Goal: Information Seeking & Learning: Learn about a topic

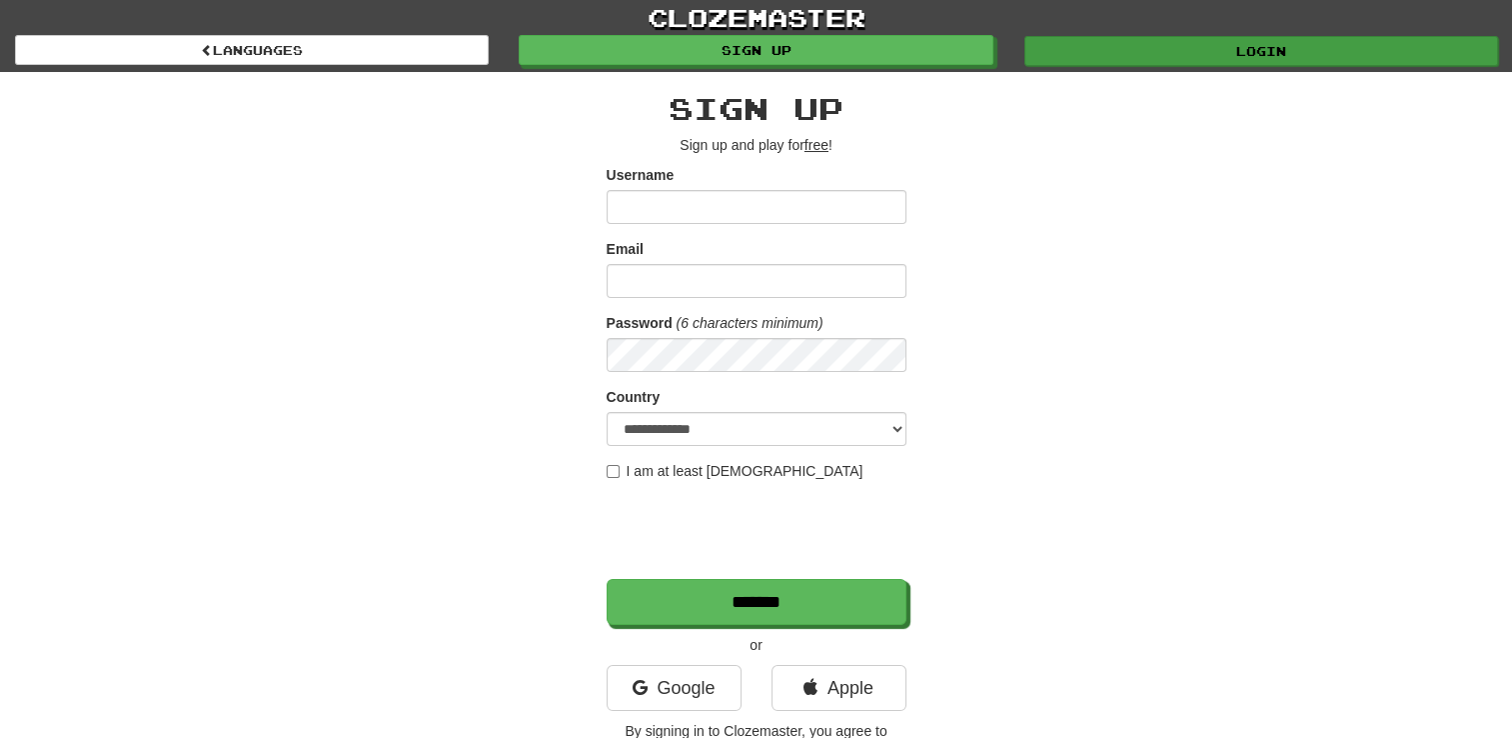
type input "*******"
click at [1279, 57] on link "Login" at bounding box center [1262, 51] width 474 height 30
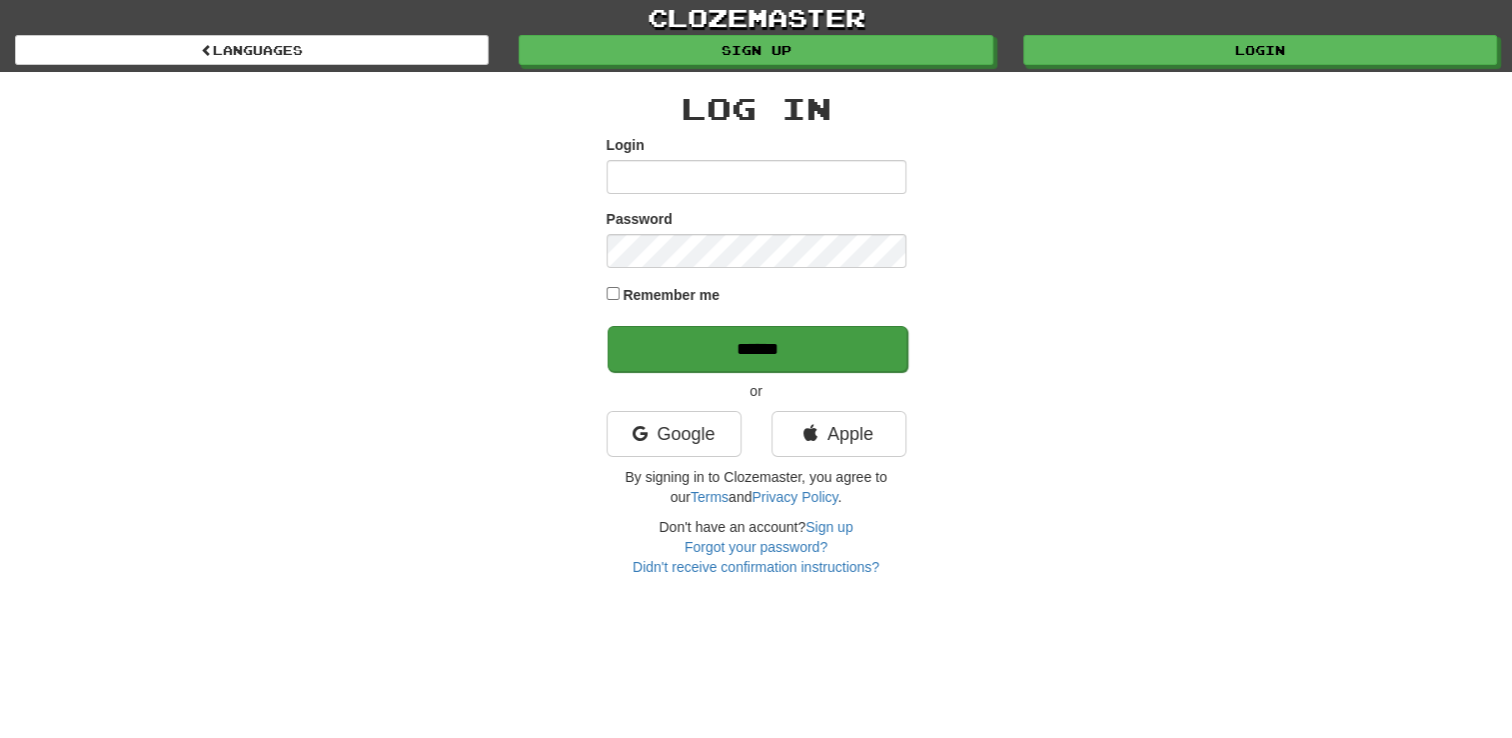
type input "*******"
click at [829, 339] on input "******" at bounding box center [758, 349] width 300 height 46
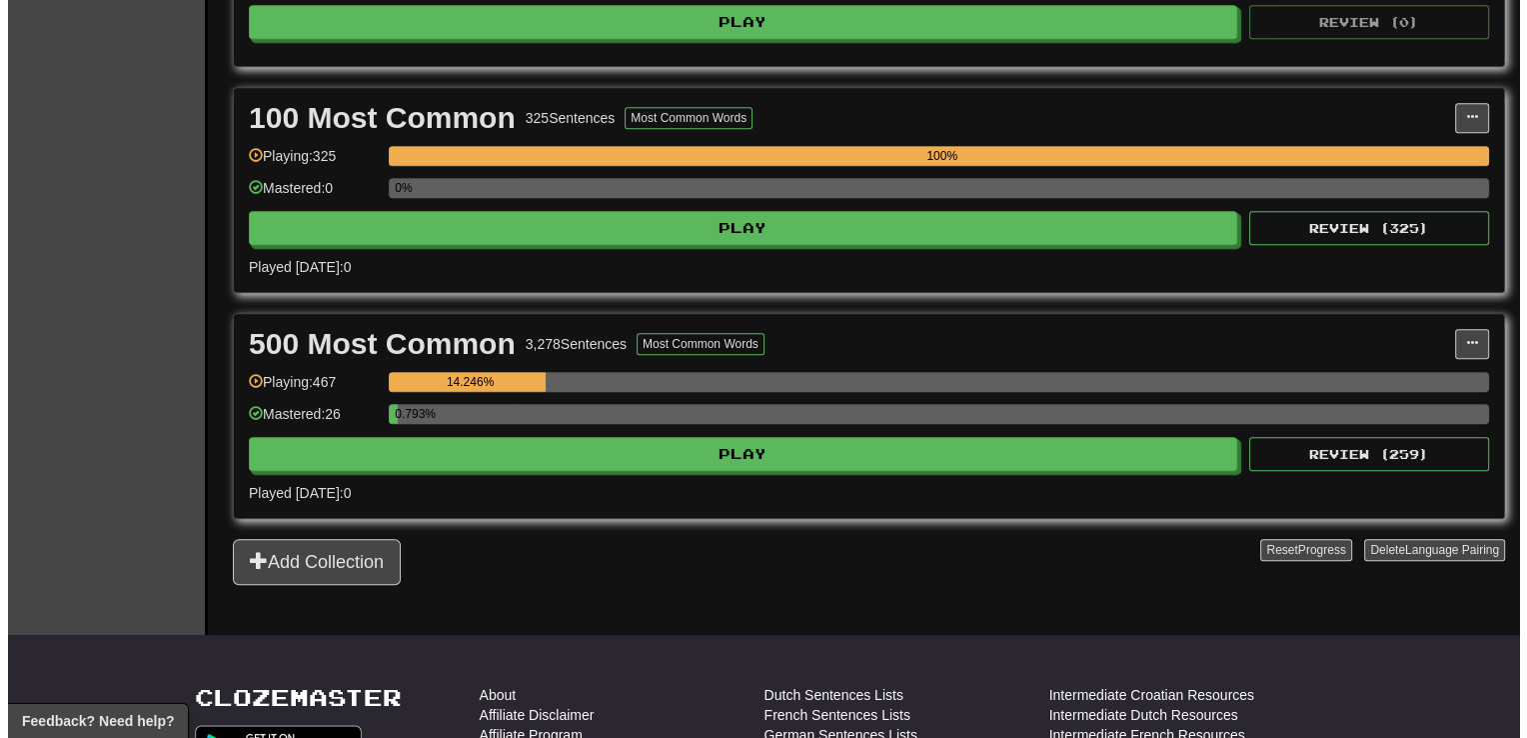
scroll to position [1899, 0]
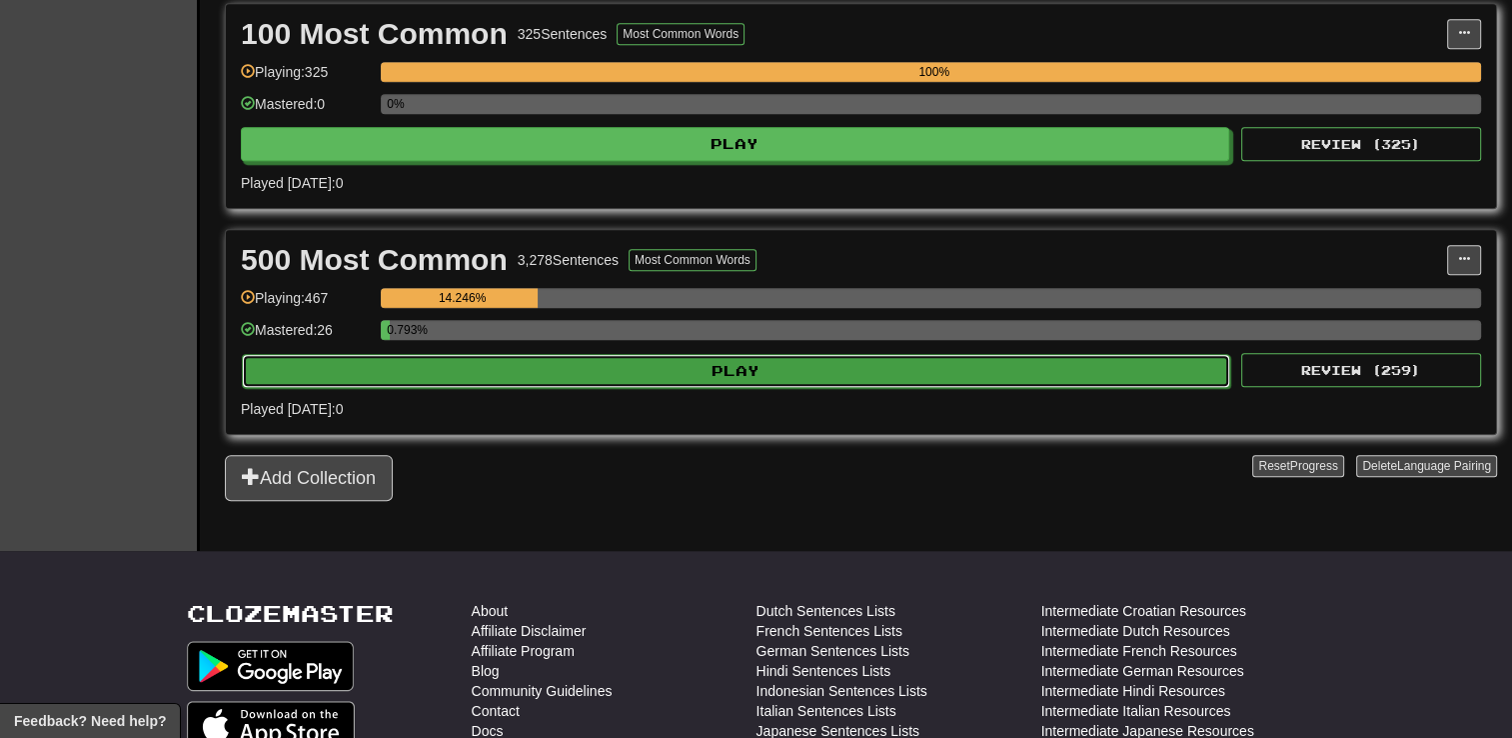
click at [515, 370] on button "Play" at bounding box center [736, 371] width 989 height 34
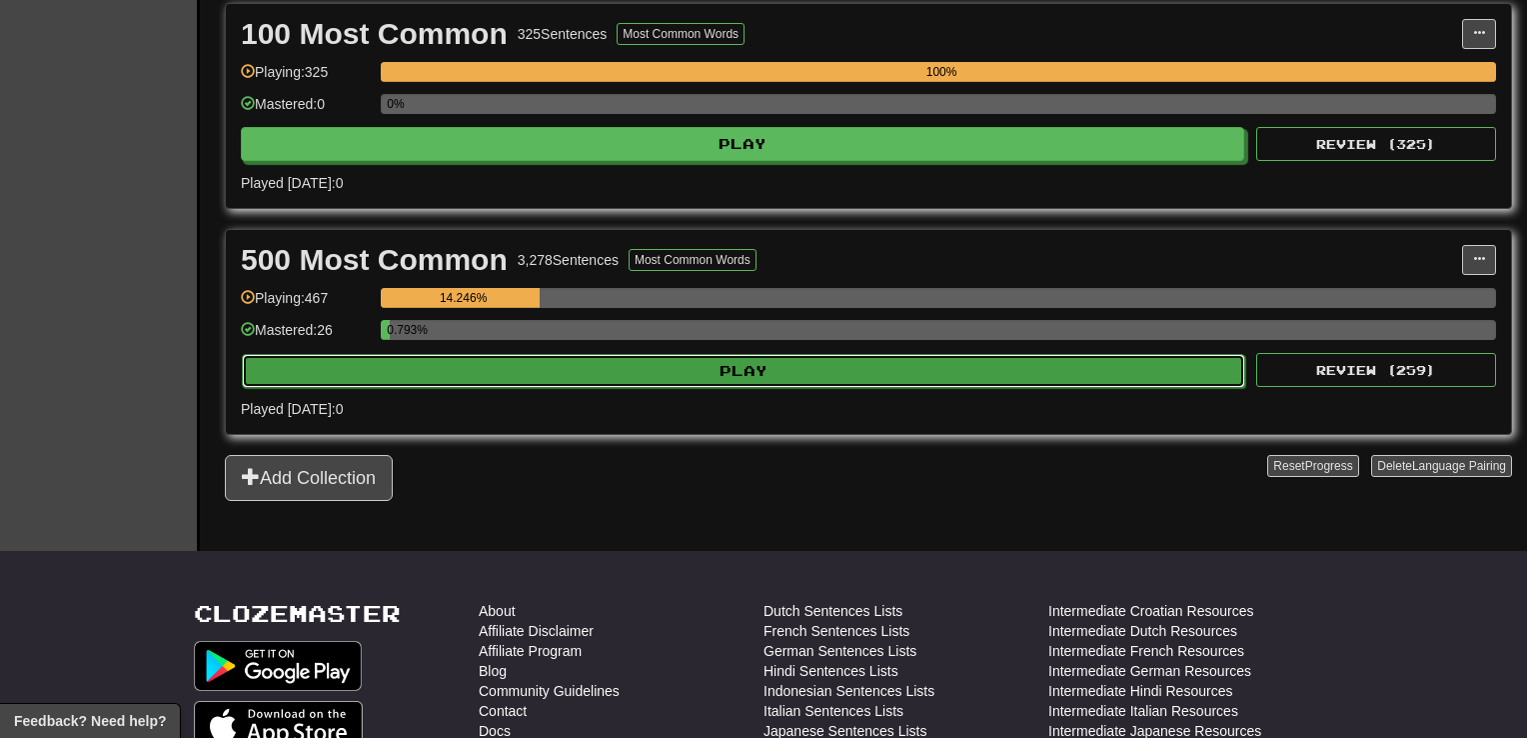
select select "**"
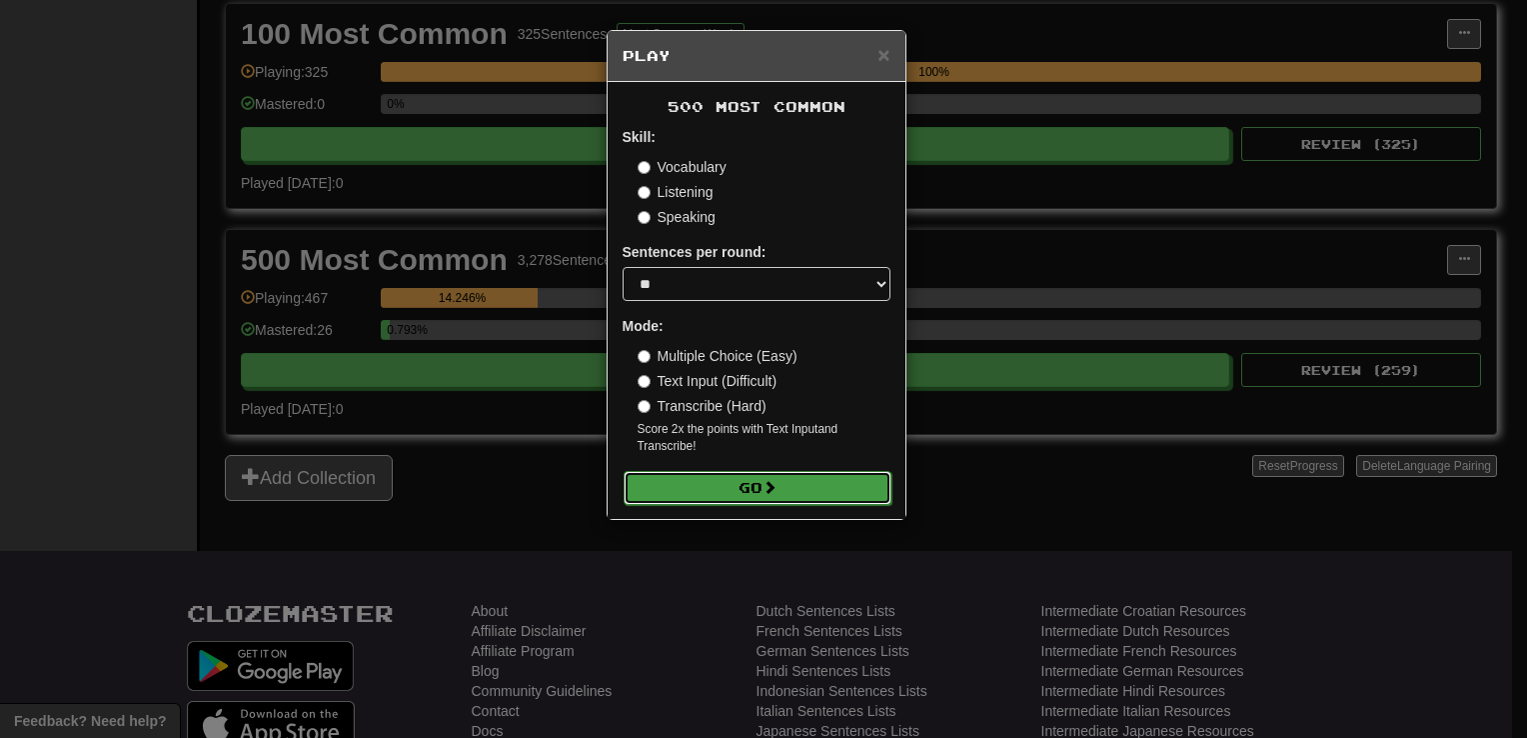
click at [760, 478] on button "Go" at bounding box center [758, 488] width 268 height 34
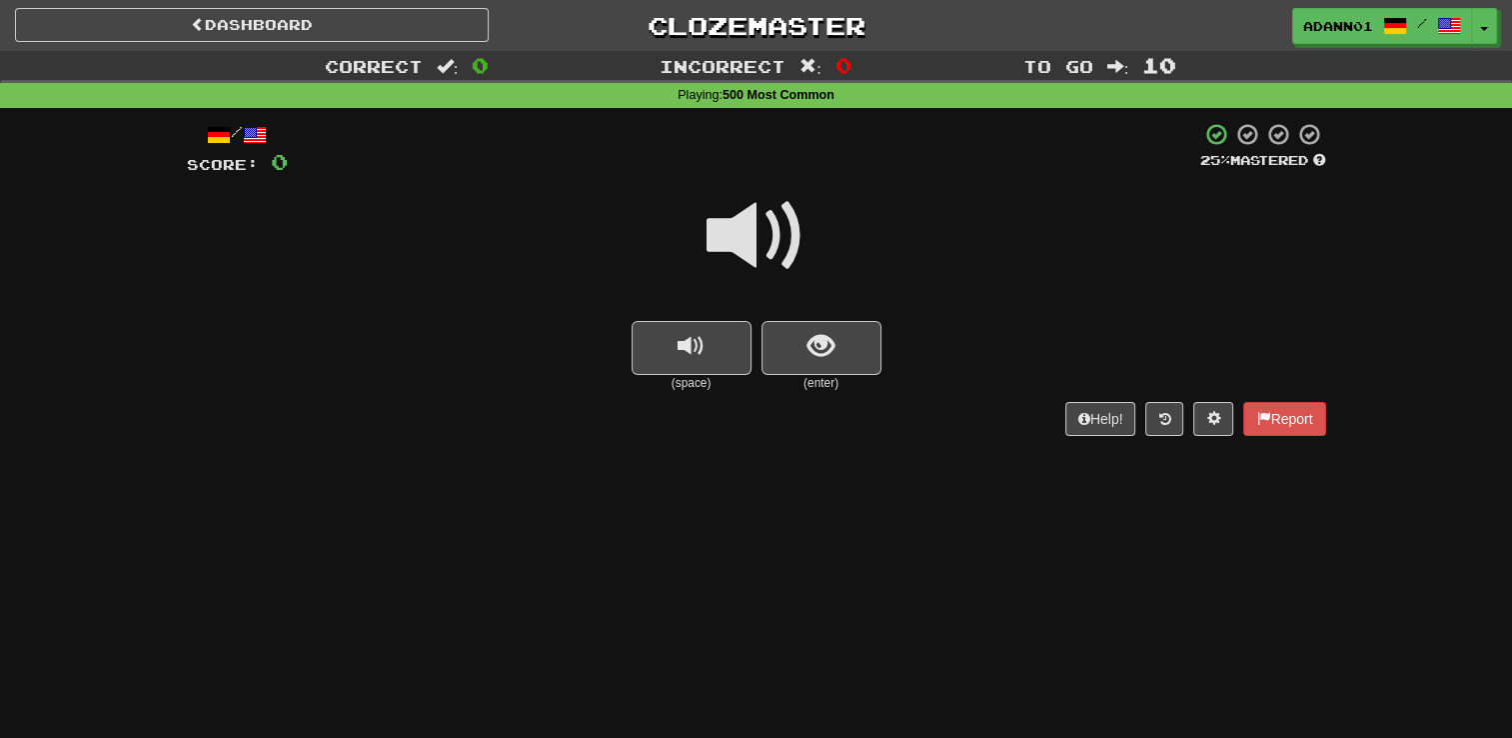
click at [779, 237] on span at bounding box center [757, 236] width 100 height 100
click at [810, 348] on span "show sentence" at bounding box center [821, 346] width 27 height 27
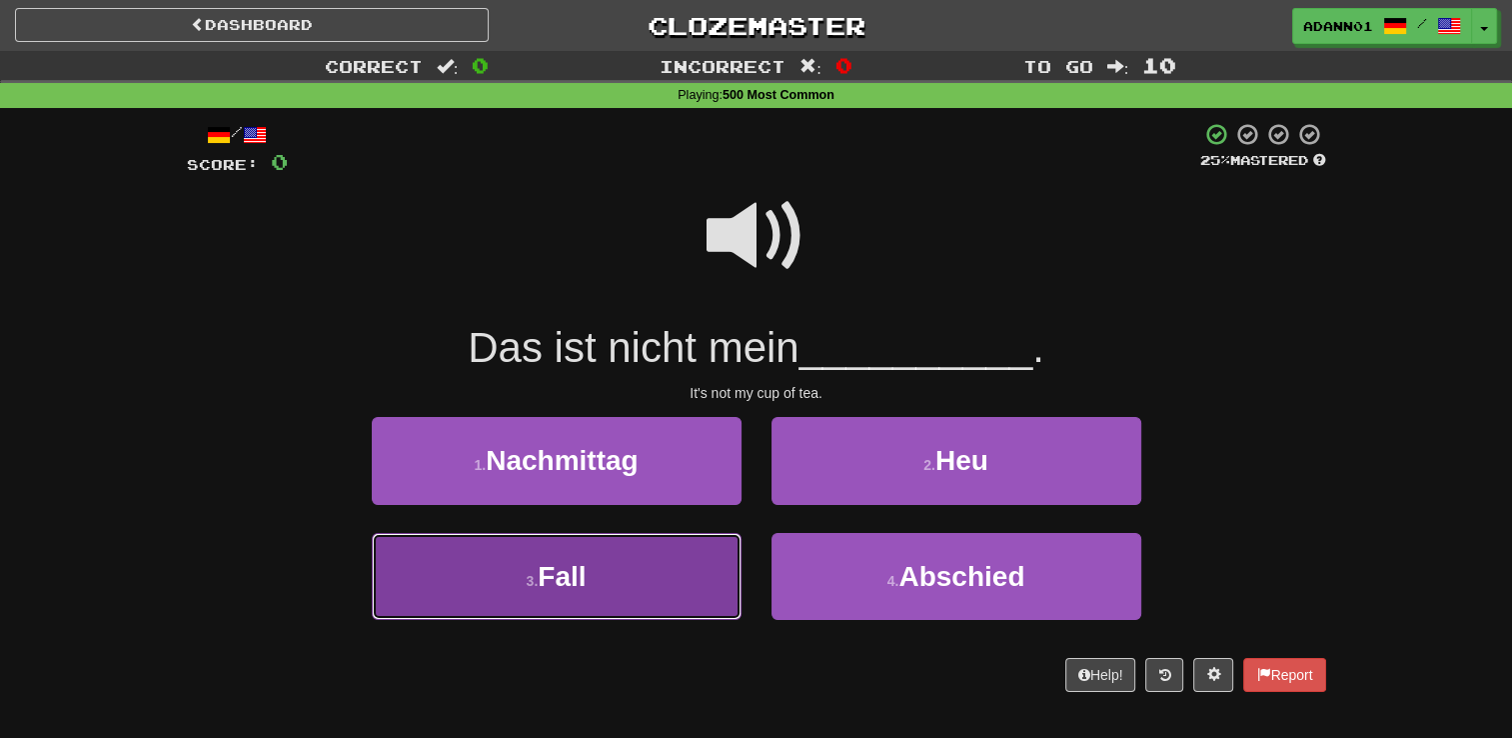
click at [616, 583] on button "3 . Fall" at bounding box center [557, 576] width 370 height 87
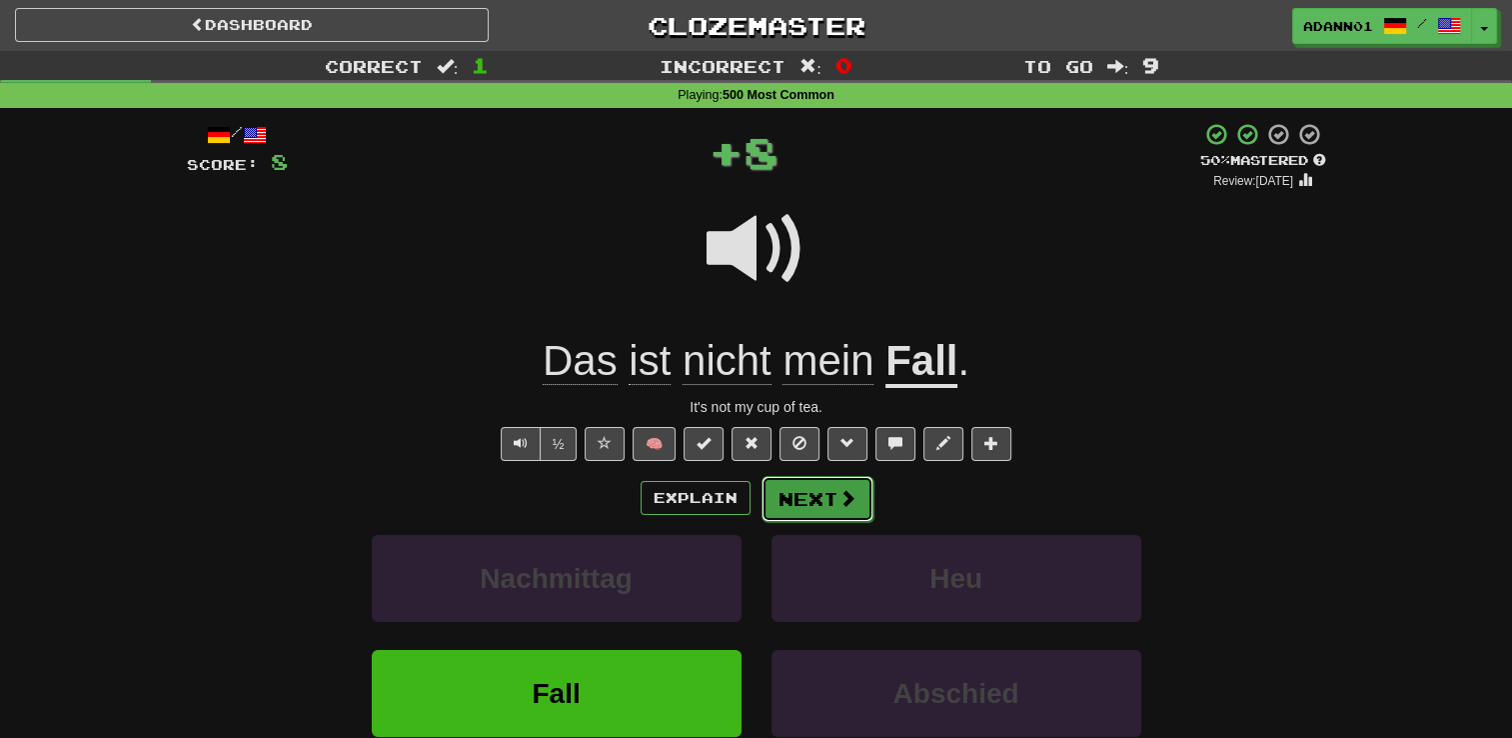
click at [840, 481] on button "Next" at bounding box center [818, 499] width 112 height 46
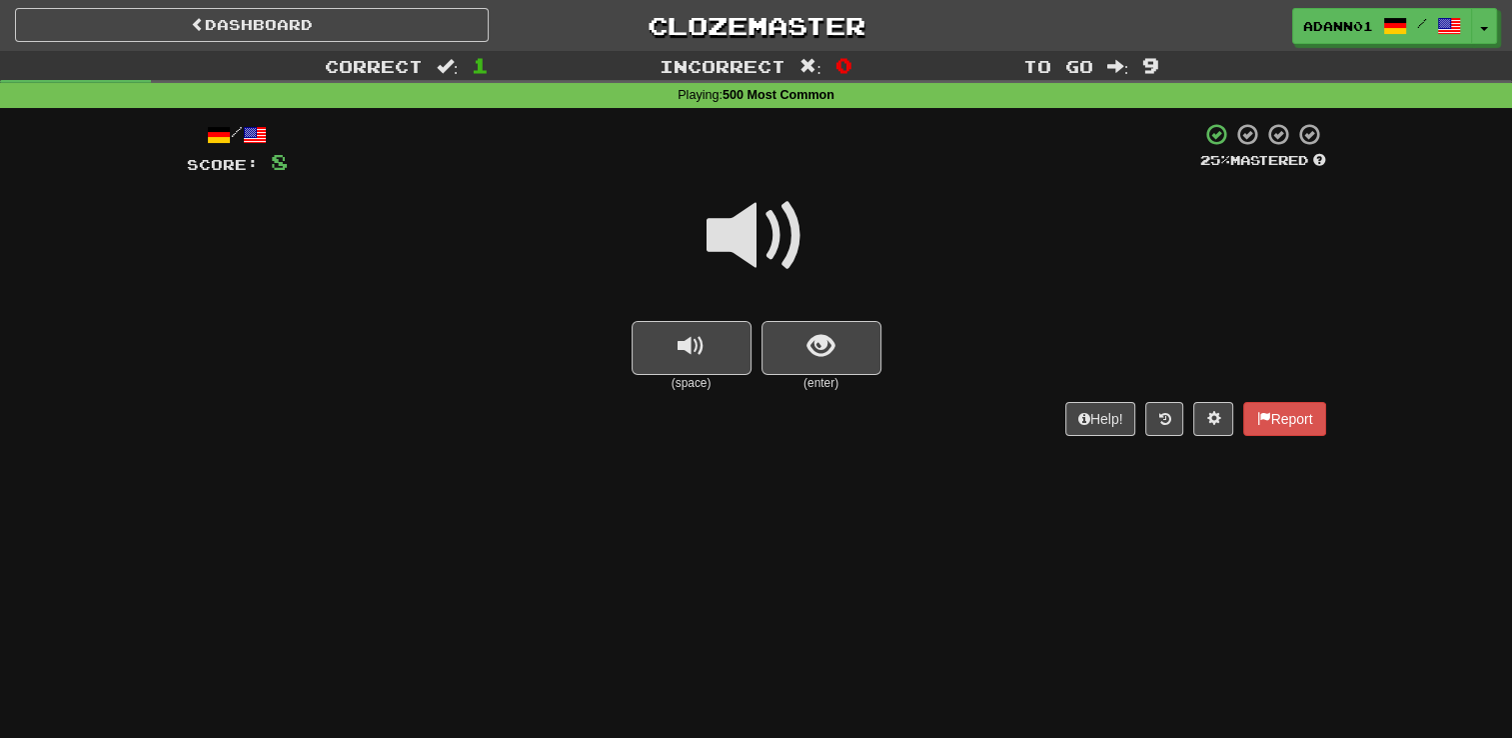
click at [779, 225] on span at bounding box center [757, 236] width 100 height 100
click at [813, 342] on span "show sentence" at bounding box center [821, 346] width 27 height 27
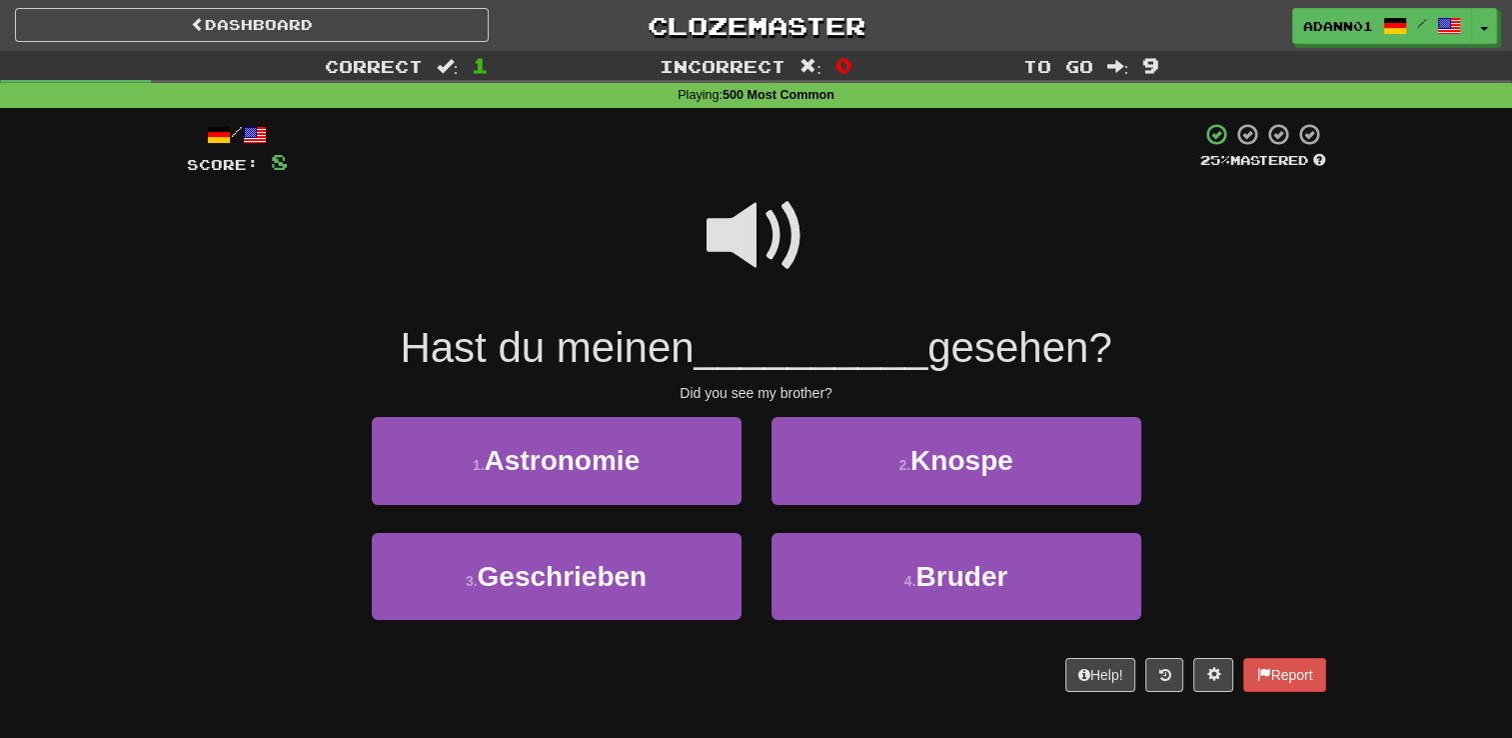
click at [755, 216] on span at bounding box center [757, 236] width 100 height 100
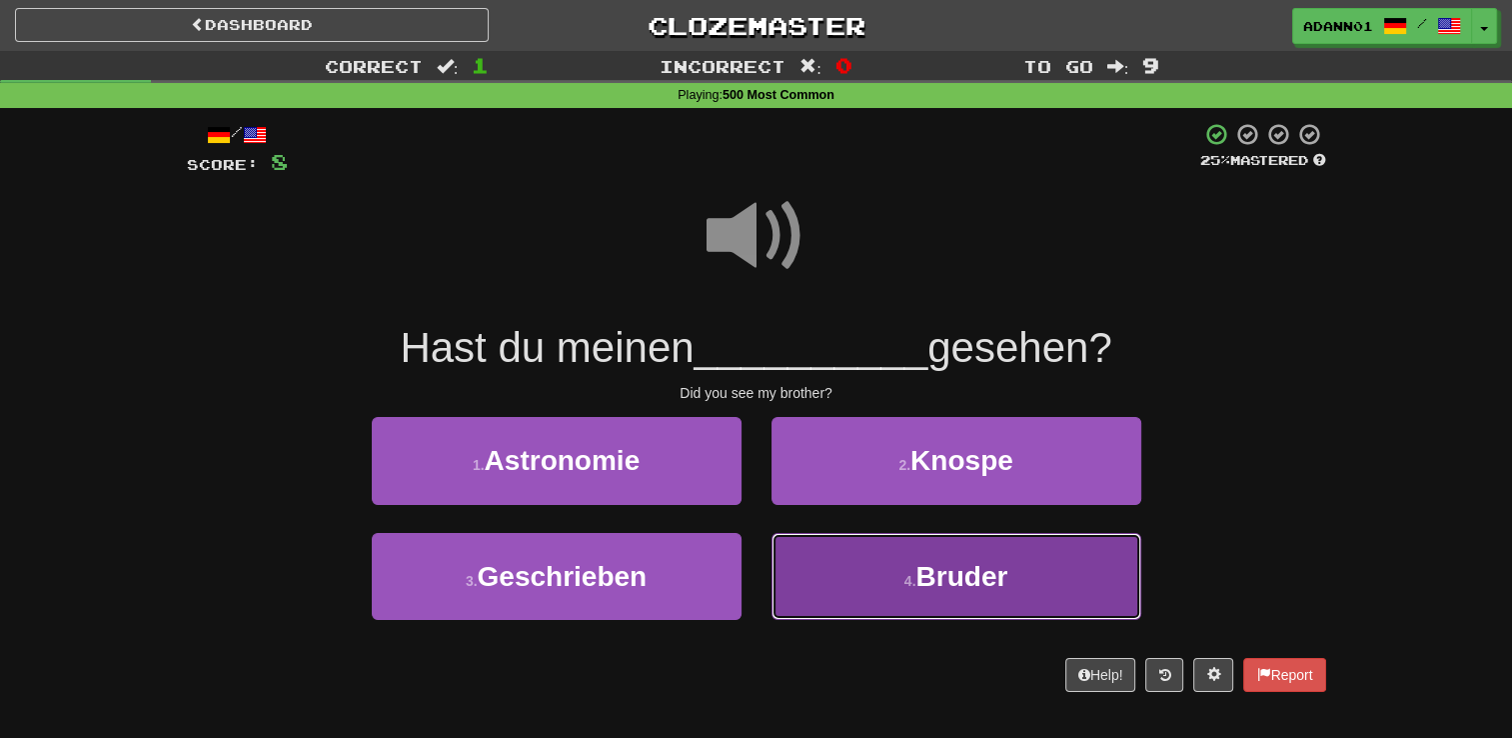
click at [877, 580] on button "4 . Bruder" at bounding box center [957, 576] width 370 height 87
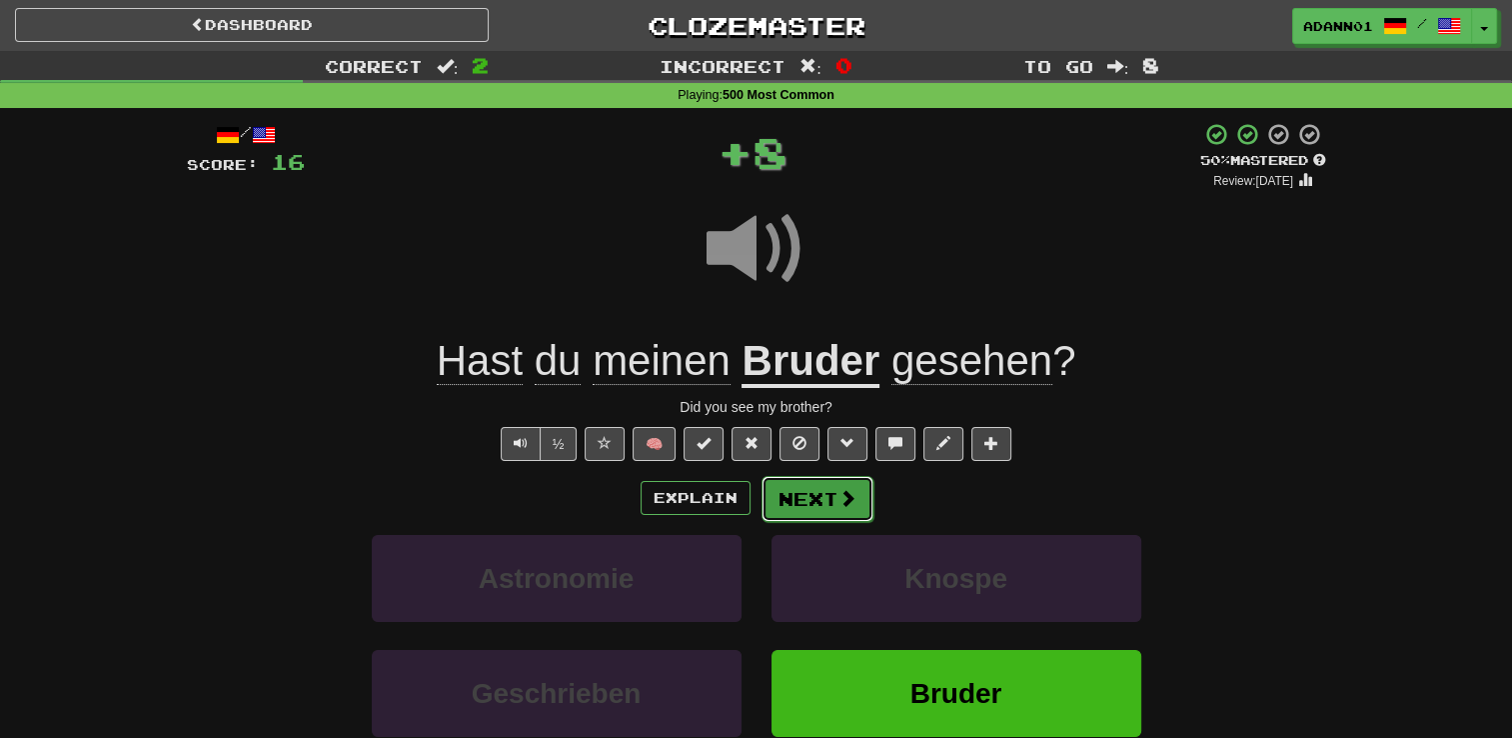
click at [819, 499] on button "Next" at bounding box center [818, 499] width 112 height 46
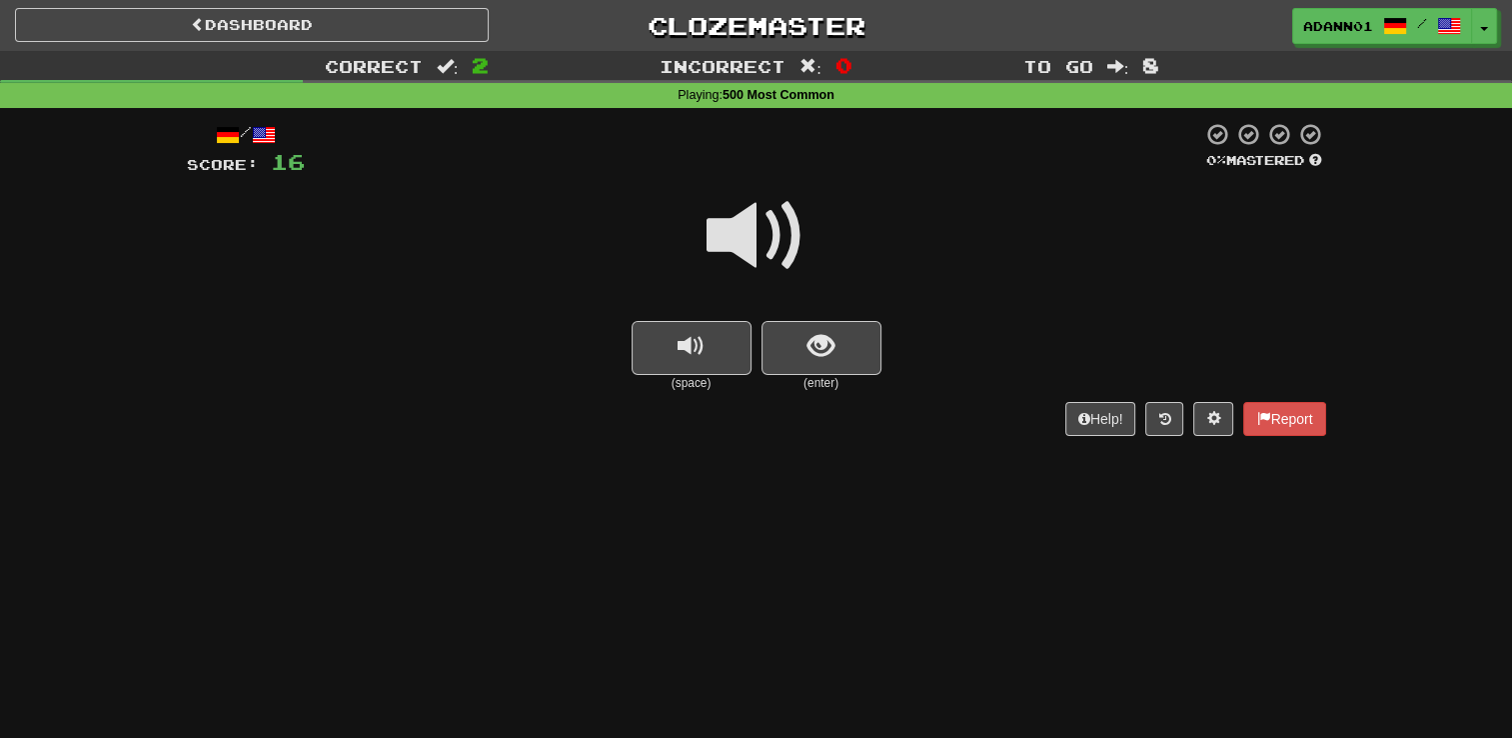
click at [747, 233] on span at bounding box center [757, 236] width 100 height 100
click at [803, 338] on button "show sentence" at bounding box center [822, 348] width 120 height 54
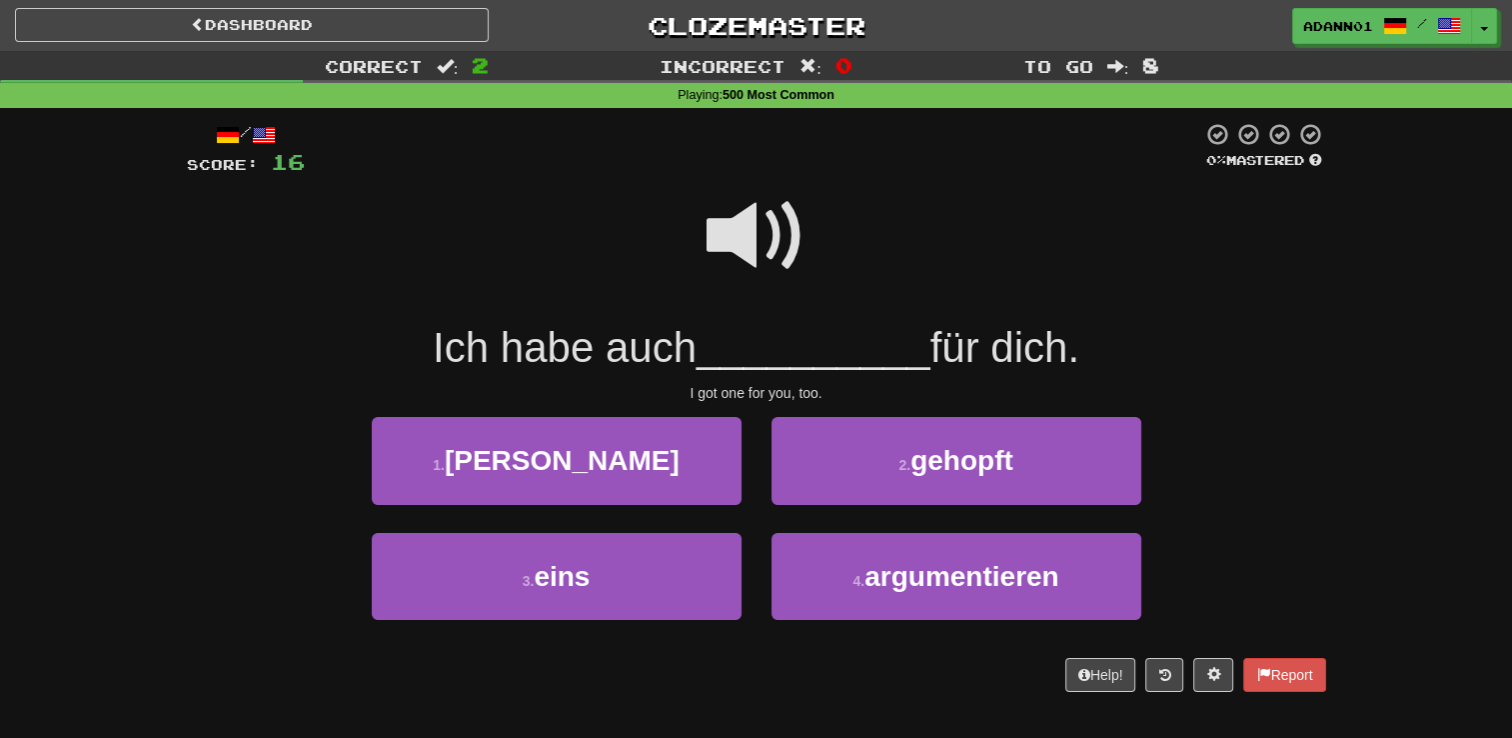
click at [783, 198] on span at bounding box center [757, 236] width 100 height 100
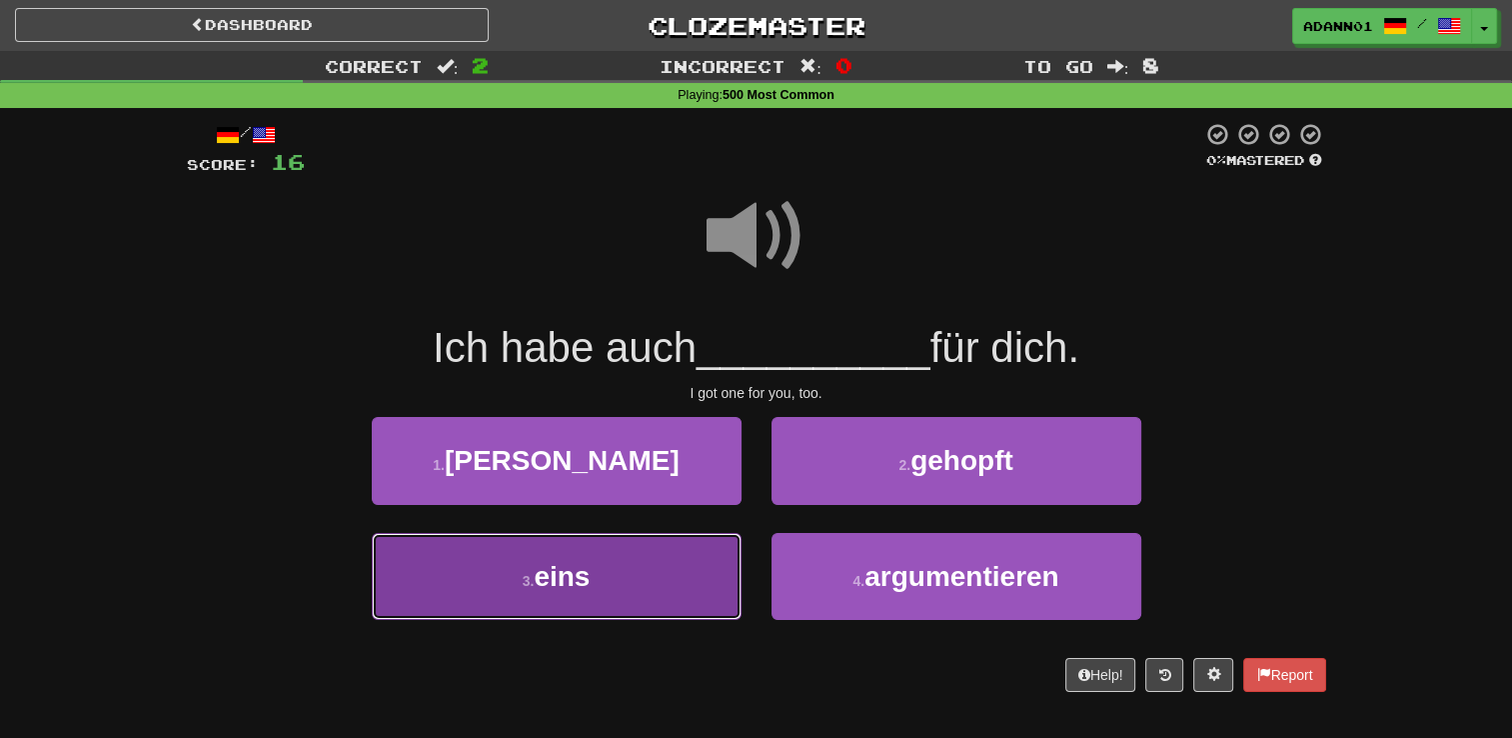
click at [570, 572] on span "eins" at bounding box center [562, 576] width 56 height 31
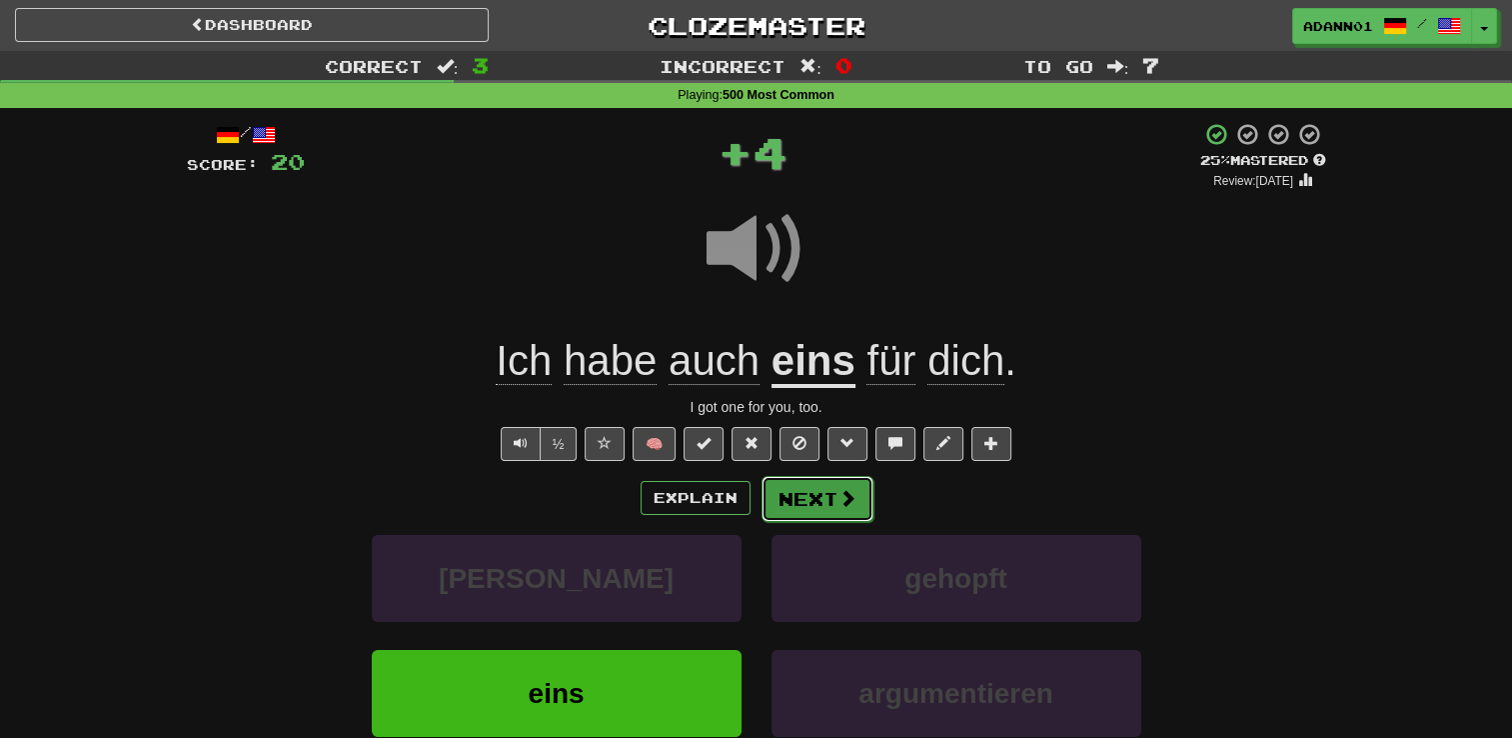
click at [839, 500] on span at bounding box center [848, 498] width 18 height 18
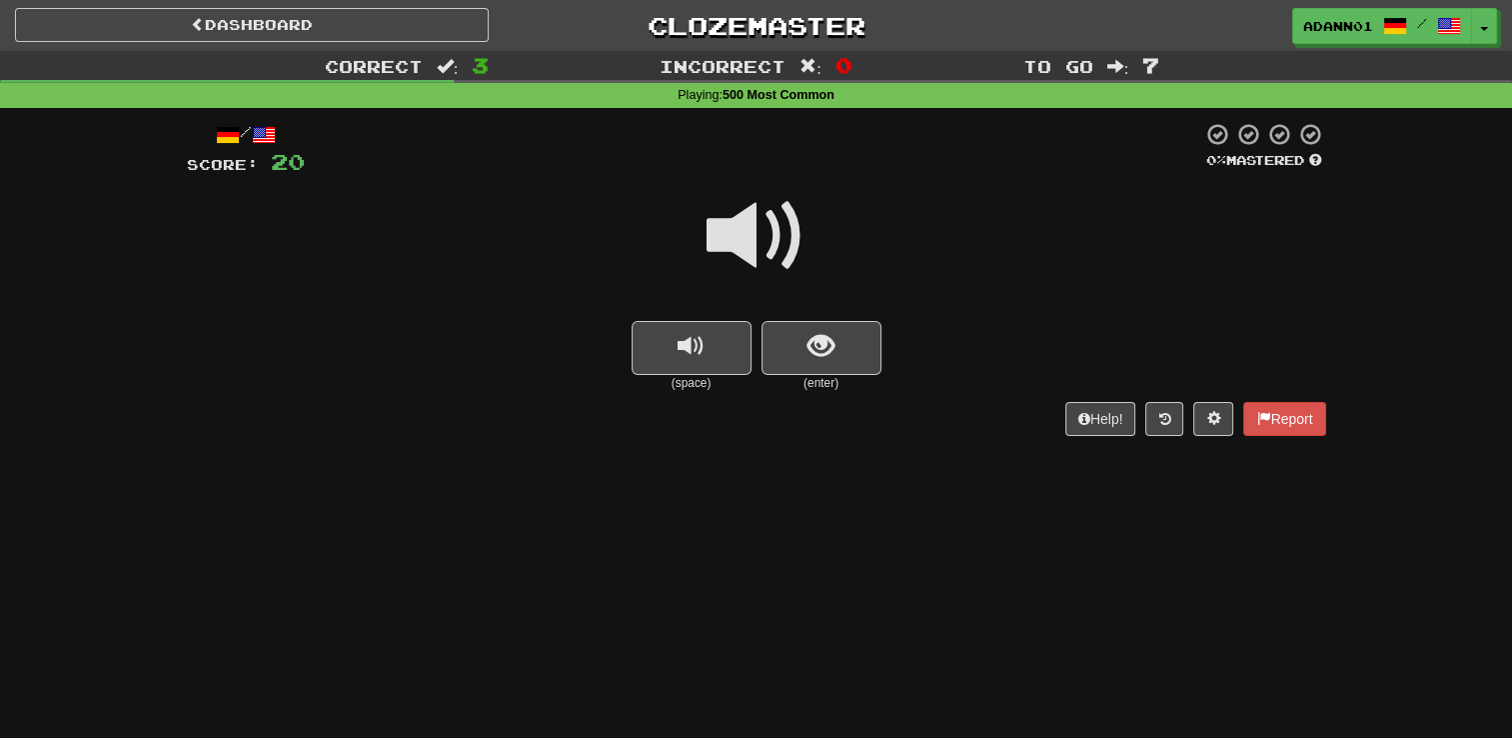
click at [755, 238] on span at bounding box center [757, 236] width 100 height 100
click at [736, 230] on span at bounding box center [757, 236] width 100 height 100
click at [796, 355] on button "show sentence" at bounding box center [822, 348] width 120 height 54
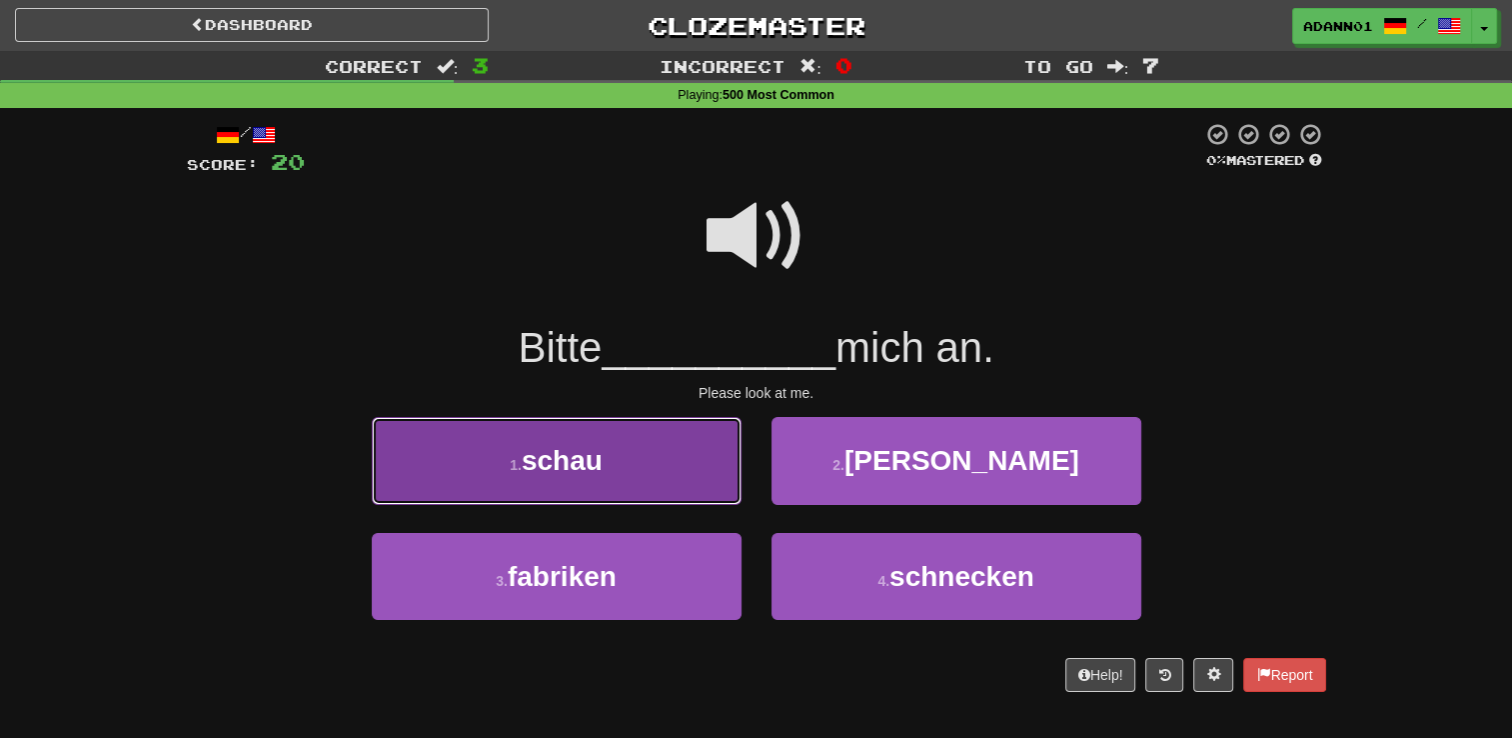
click at [653, 462] on button "1 . schau" at bounding box center [557, 460] width 370 height 87
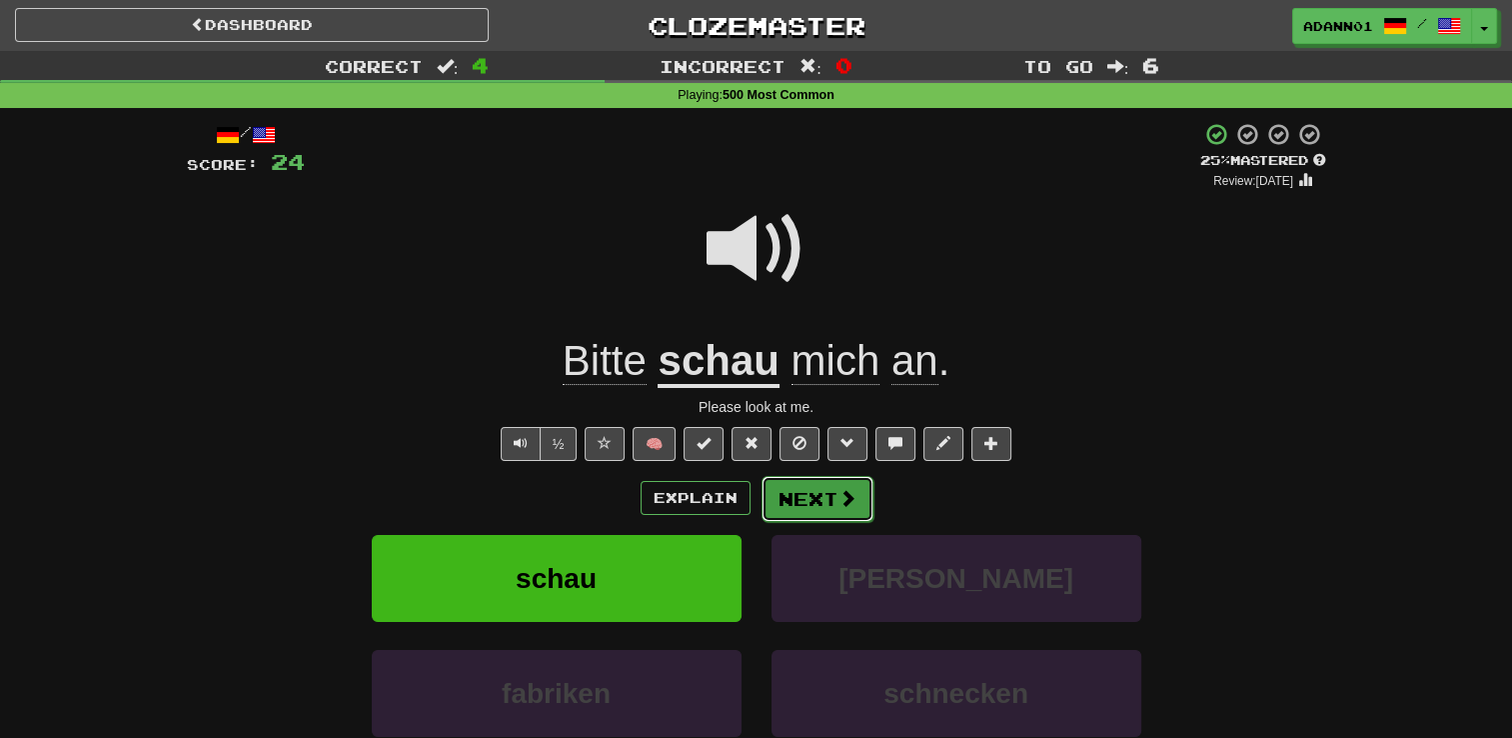
click at [804, 495] on button "Next" at bounding box center [818, 499] width 112 height 46
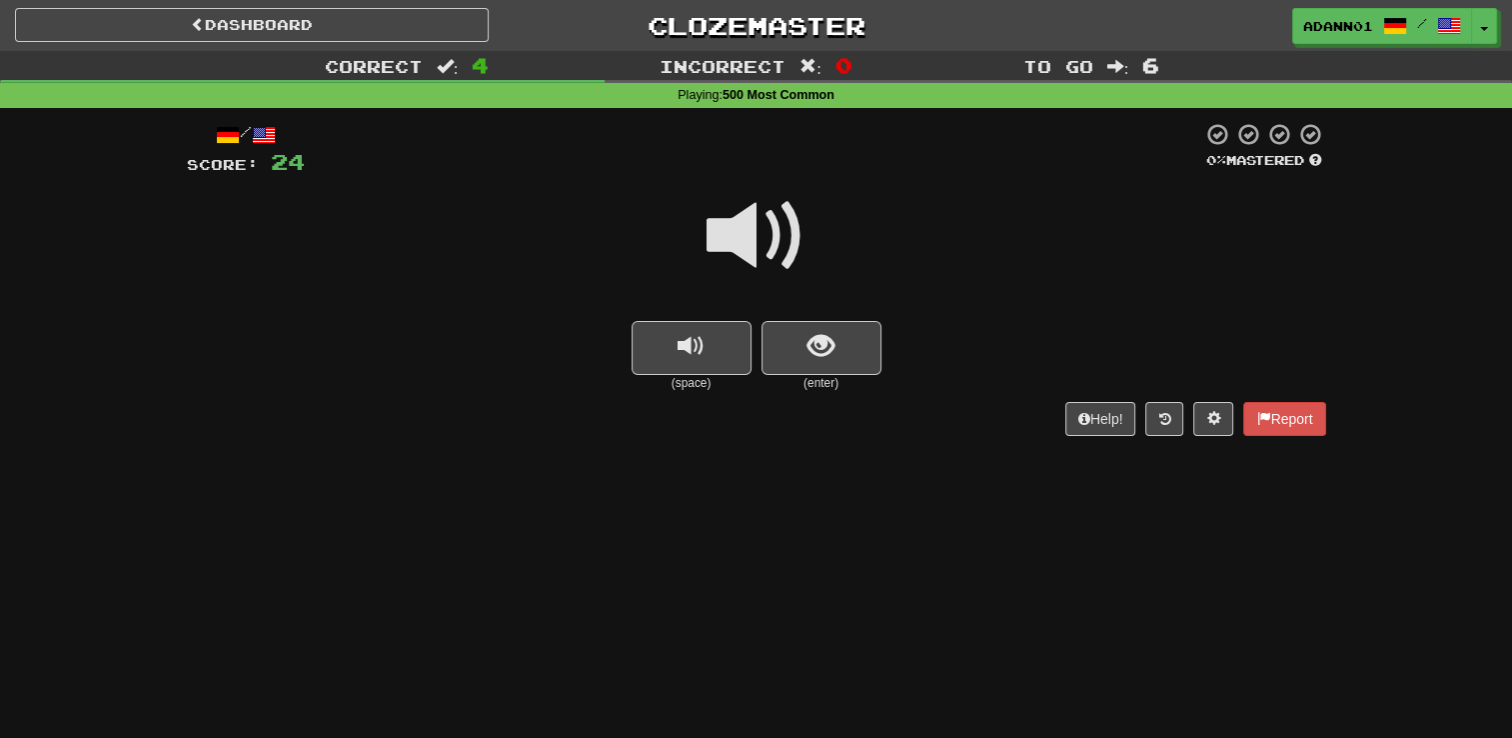
click at [768, 233] on span at bounding box center [757, 236] width 100 height 100
click at [768, 234] on span at bounding box center [757, 236] width 100 height 100
click at [816, 340] on span "show sentence" at bounding box center [821, 346] width 27 height 27
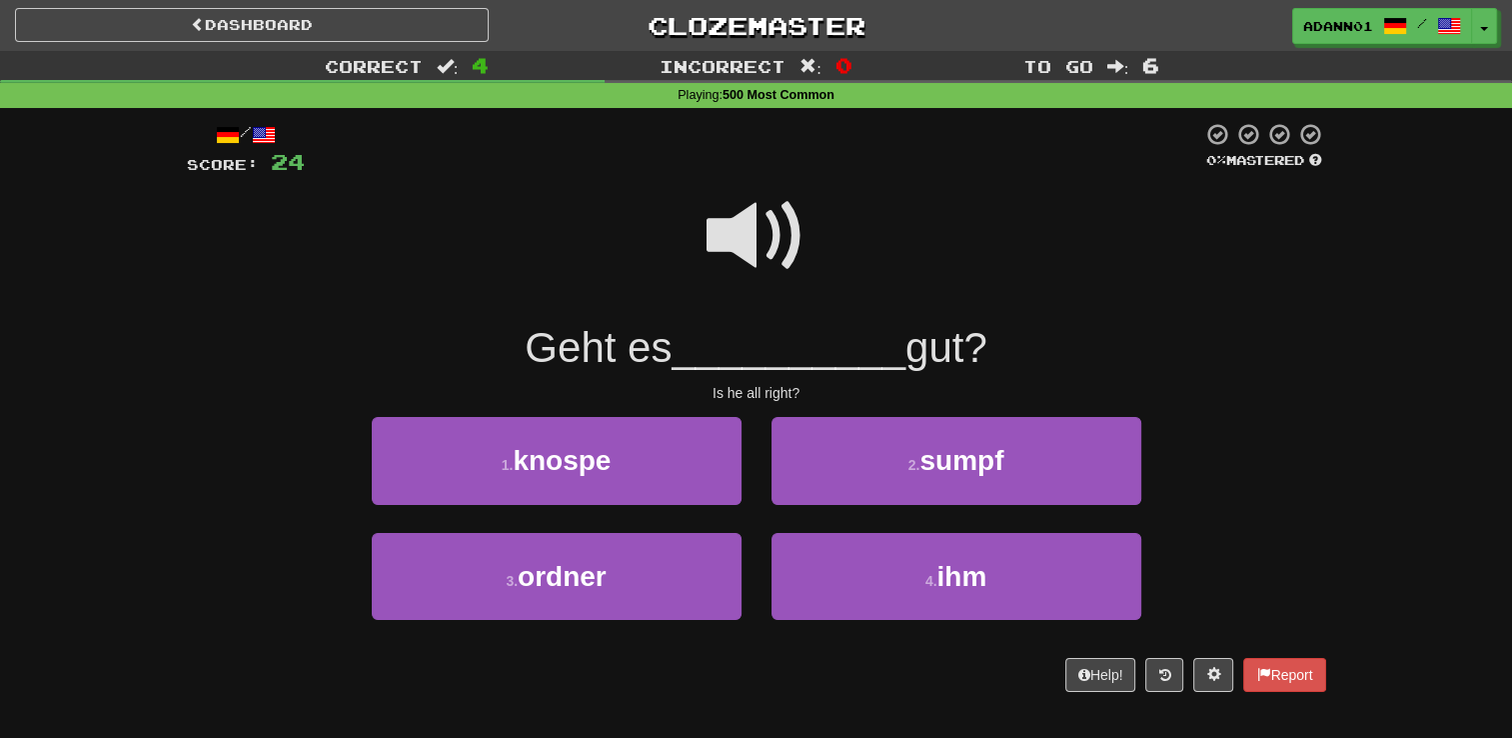
click at [772, 229] on span at bounding box center [757, 236] width 100 height 100
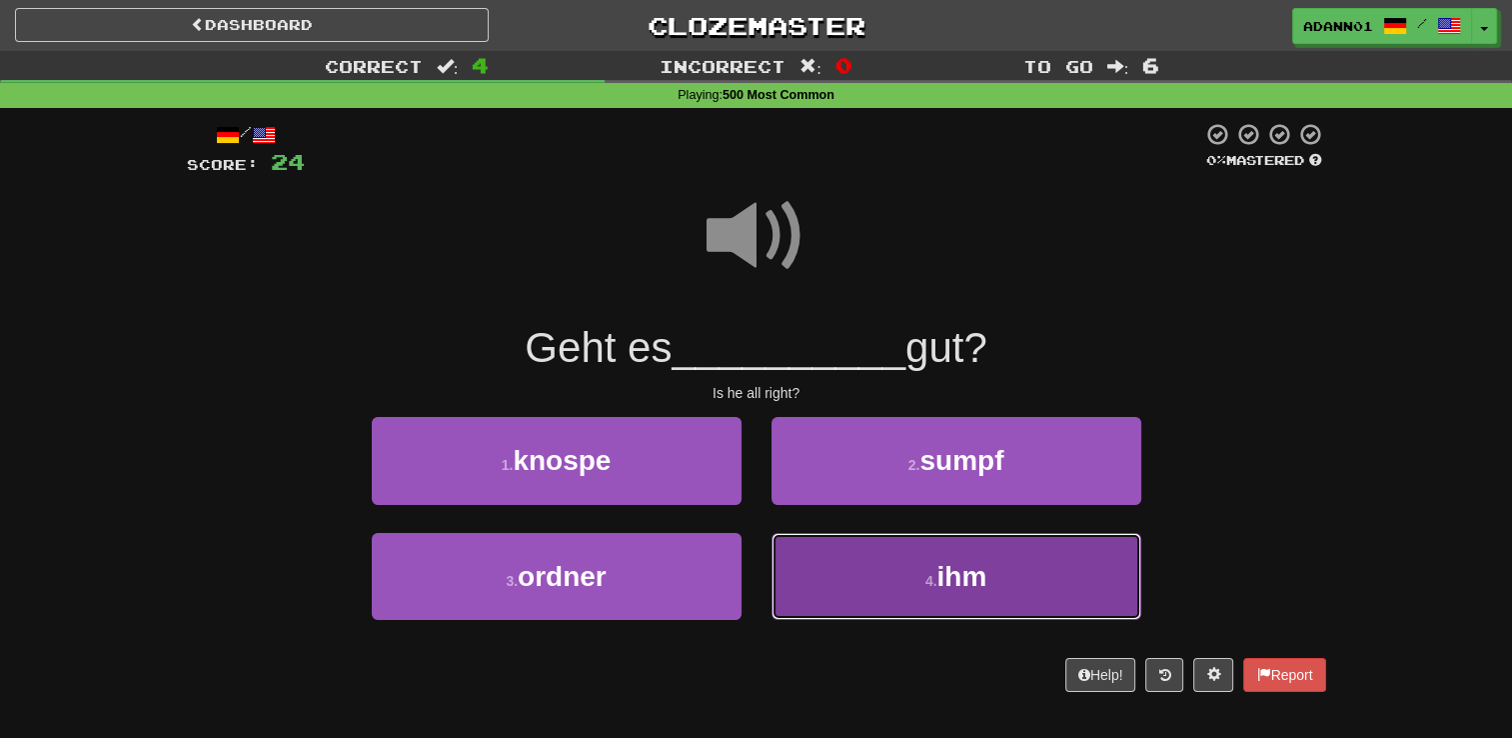
click at [880, 604] on button "4 . ihm" at bounding box center [957, 576] width 370 height 87
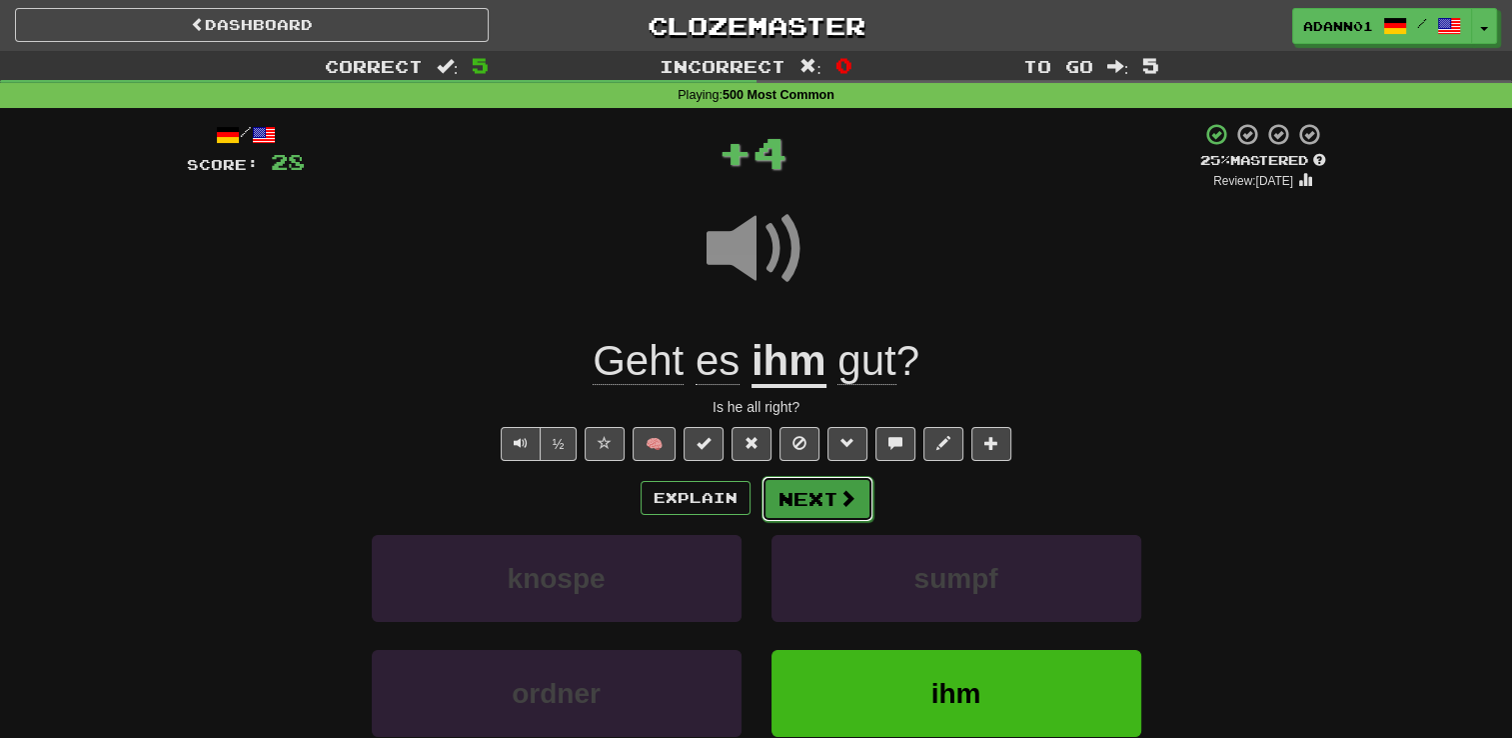
click at [835, 499] on button "Next" at bounding box center [818, 499] width 112 height 46
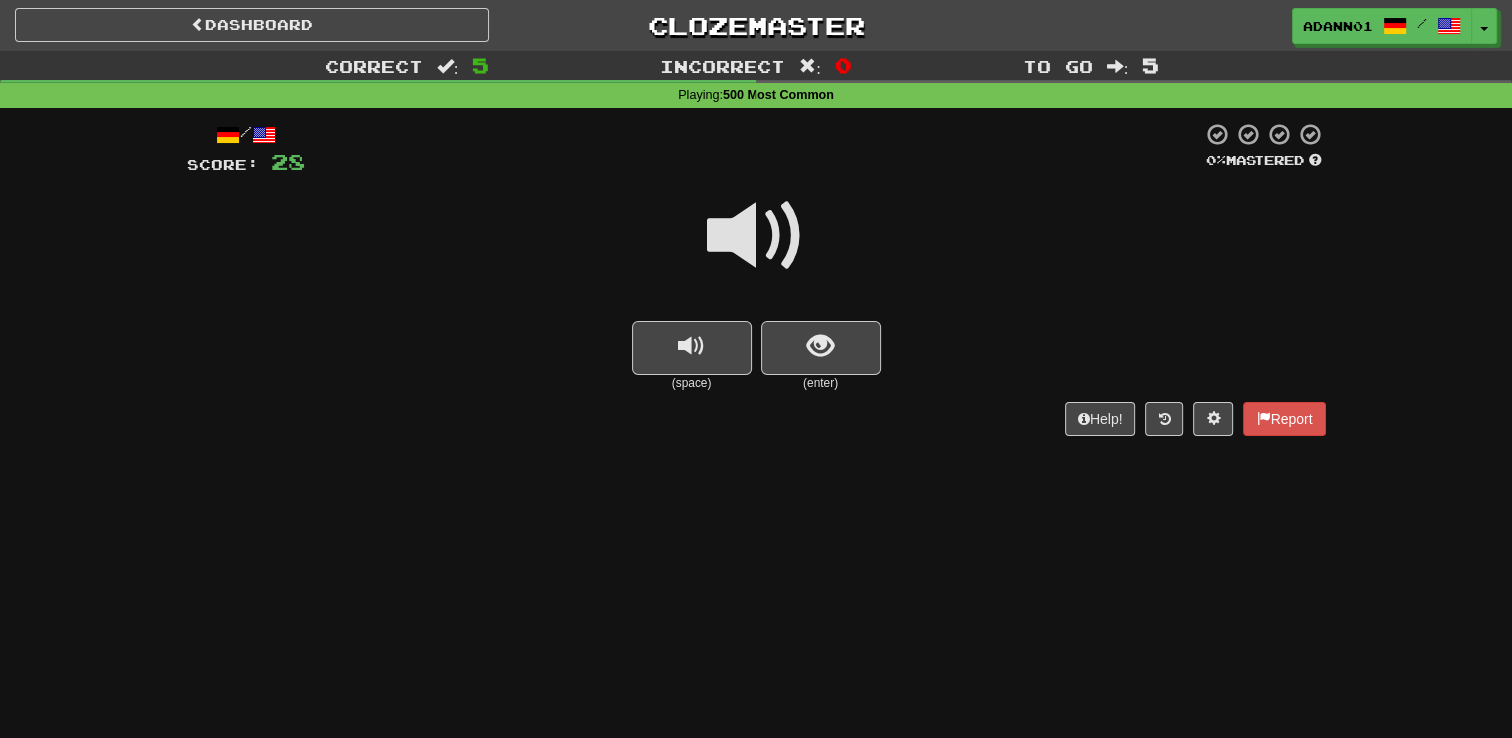
click at [764, 203] on span at bounding box center [757, 236] width 100 height 100
click at [795, 326] on button "show sentence" at bounding box center [822, 348] width 120 height 54
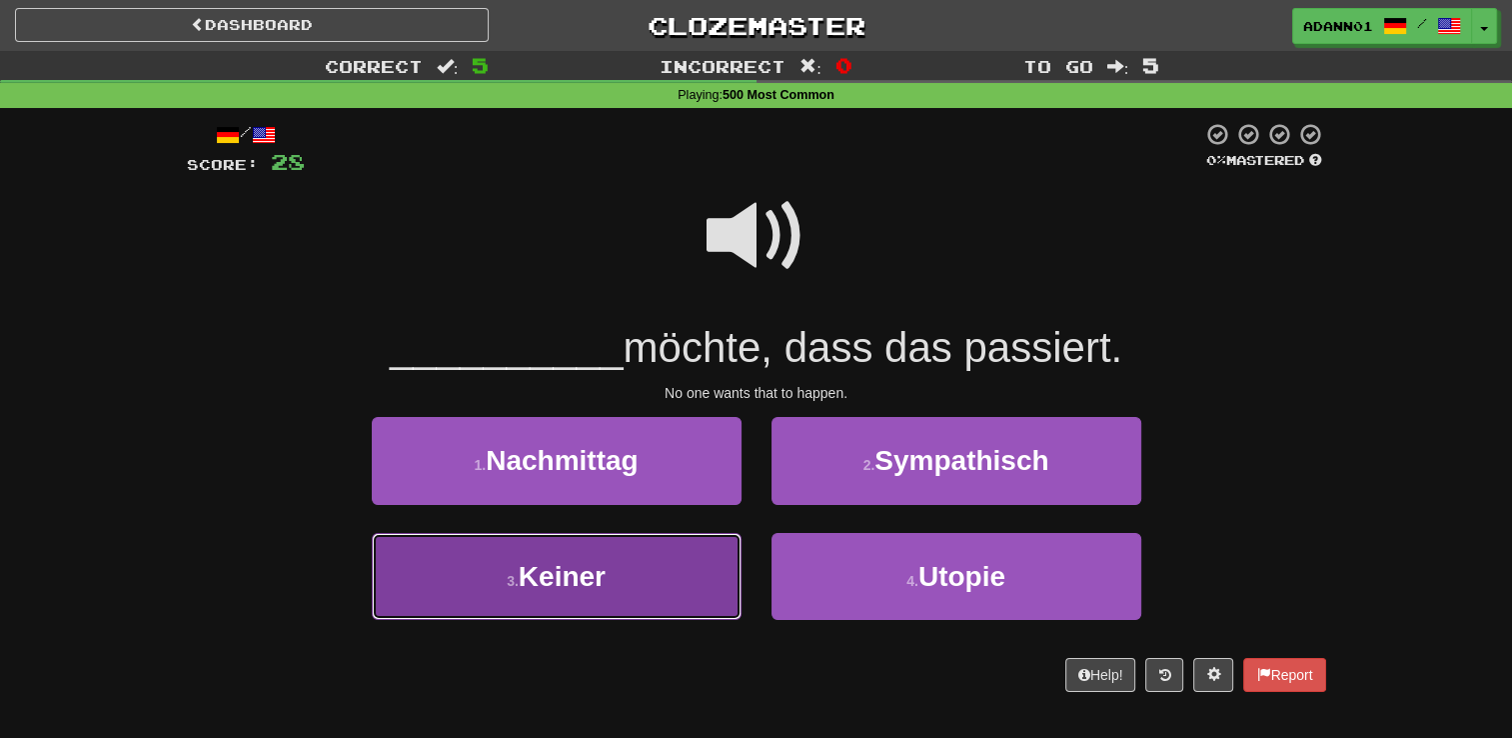
click at [586, 606] on button "3 . Keiner" at bounding box center [557, 576] width 370 height 87
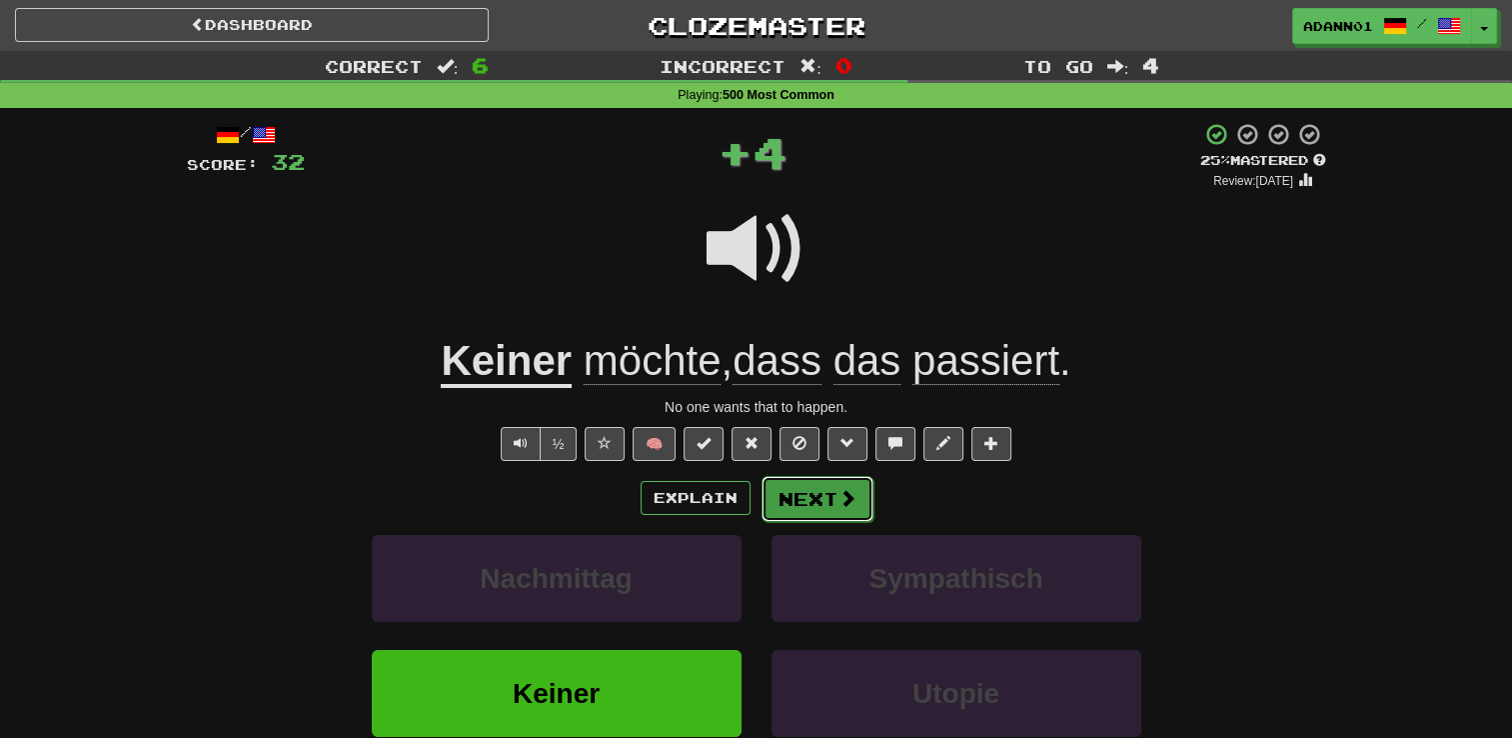
click at [809, 513] on button "Next" at bounding box center [818, 499] width 112 height 46
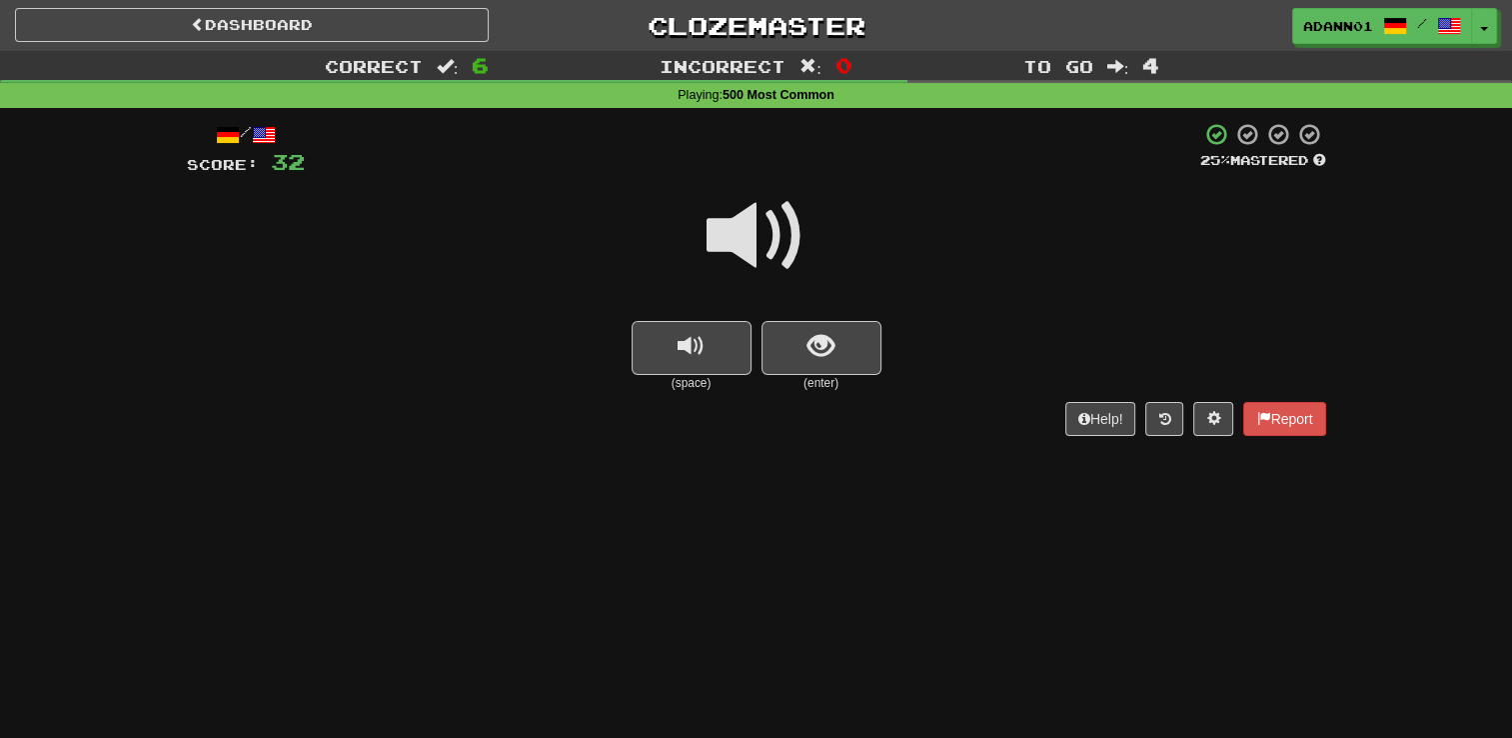
click at [754, 231] on span at bounding box center [757, 236] width 100 height 100
click at [820, 355] on span "show sentence" at bounding box center [821, 346] width 27 height 27
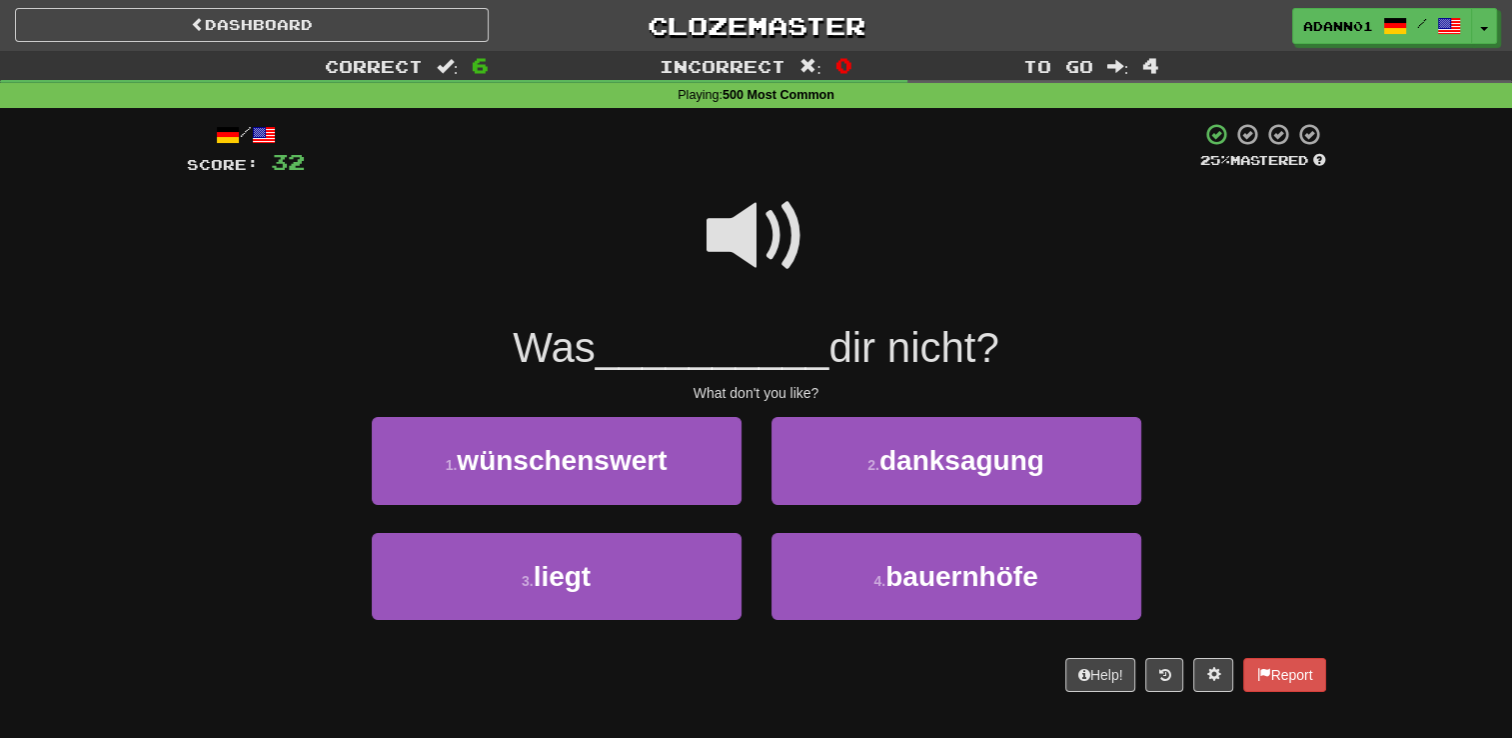
click at [764, 231] on span at bounding box center [757, 236] width 100 height 100
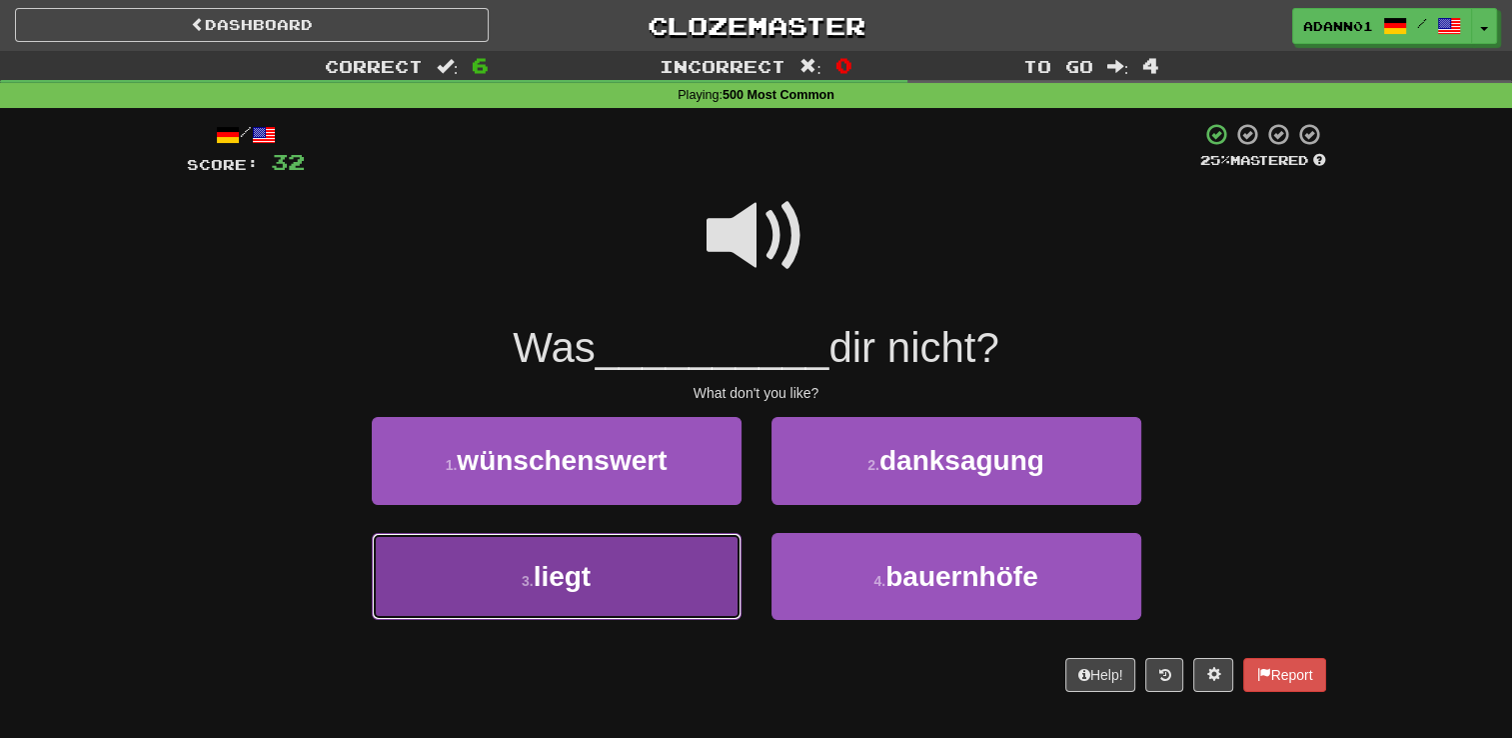
click at [539, 578] on span "liegt" at bounding box center [563, 576] width 58 height 31
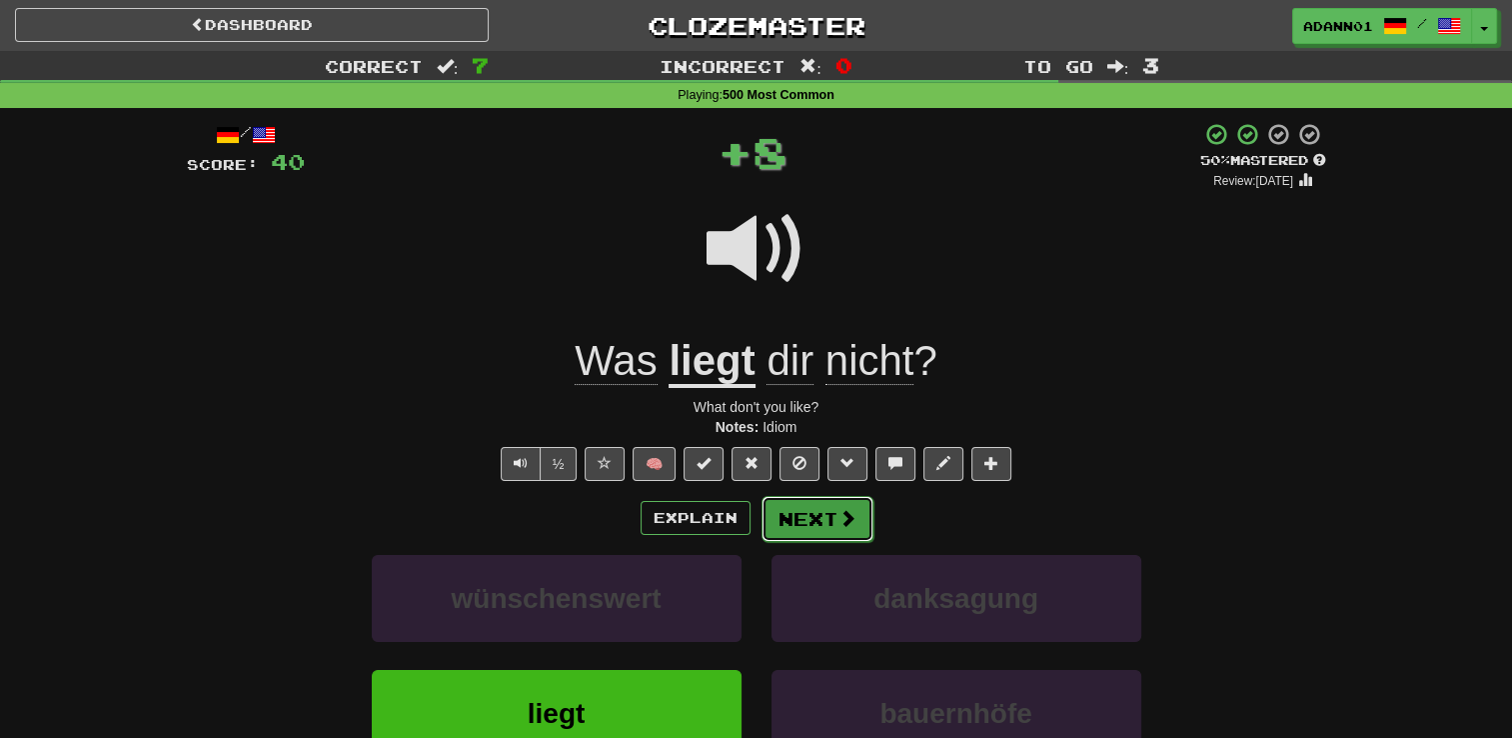
click at [803, 518] on button "Next" at bounding box center [818, 519] width 112 height 46
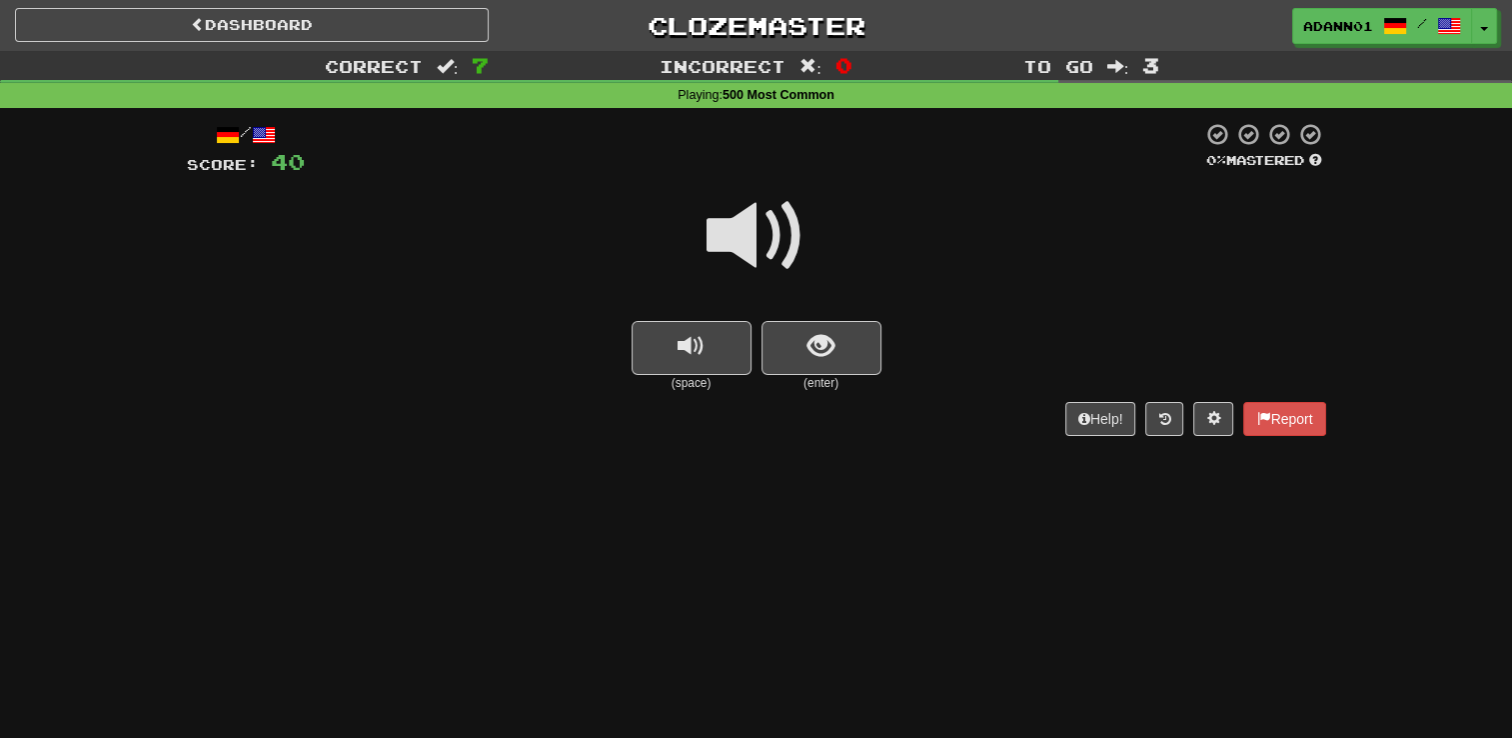
click at [778, 219] on span at bounding box center [757, 236] width 100 height 100
click at [753, 230] on span at bounding box center [757, 236] width 100 height 100
click at [789, 264] on span at bounding box center [757, 236] width 100 height 100
click at [788, 227] on span at bounding box center [757, 236] width 100 height 100
click at [855, 340] on button "show sentence" at bounding box center [822, 348] width 120 height 54
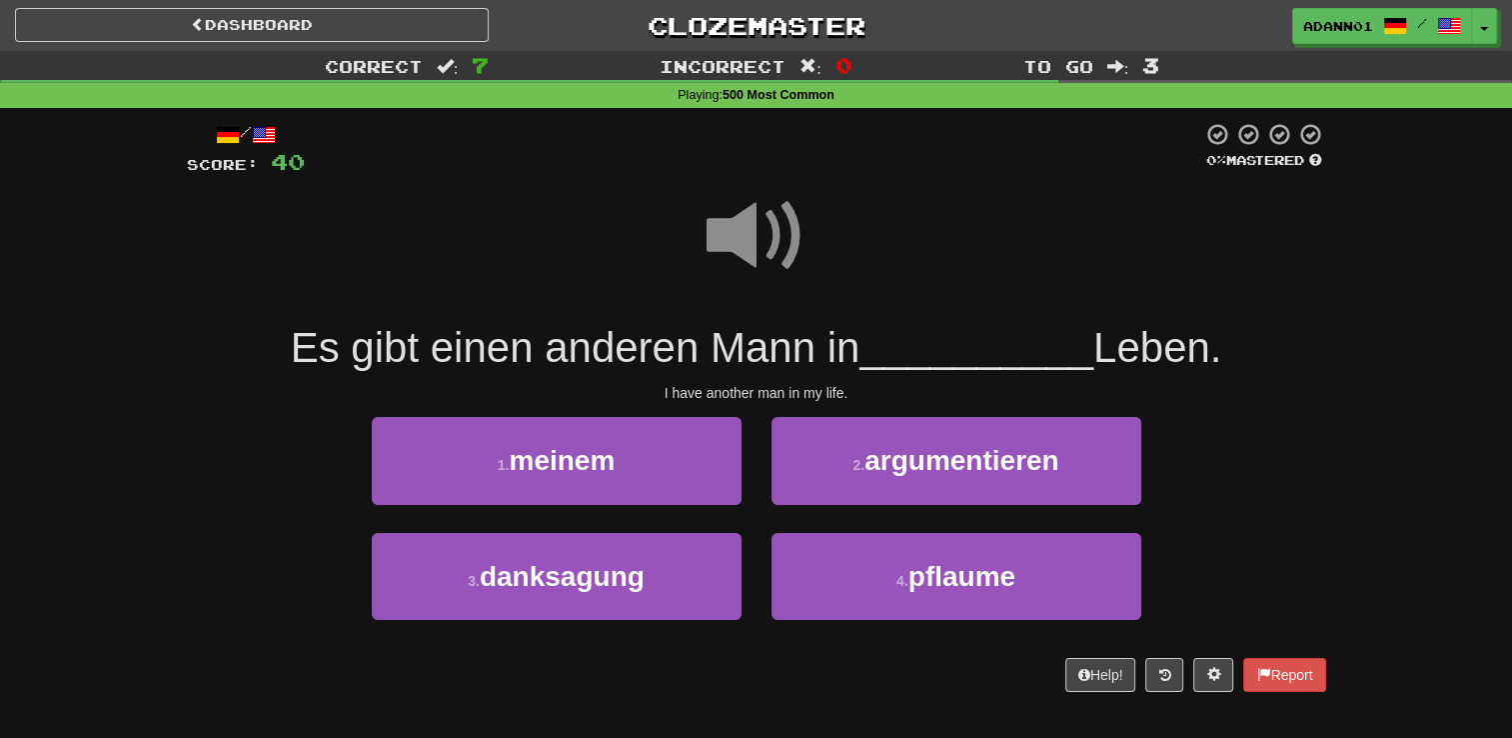
click at [779, 250] on span at bounding box center [757, 236] width 100 height 100
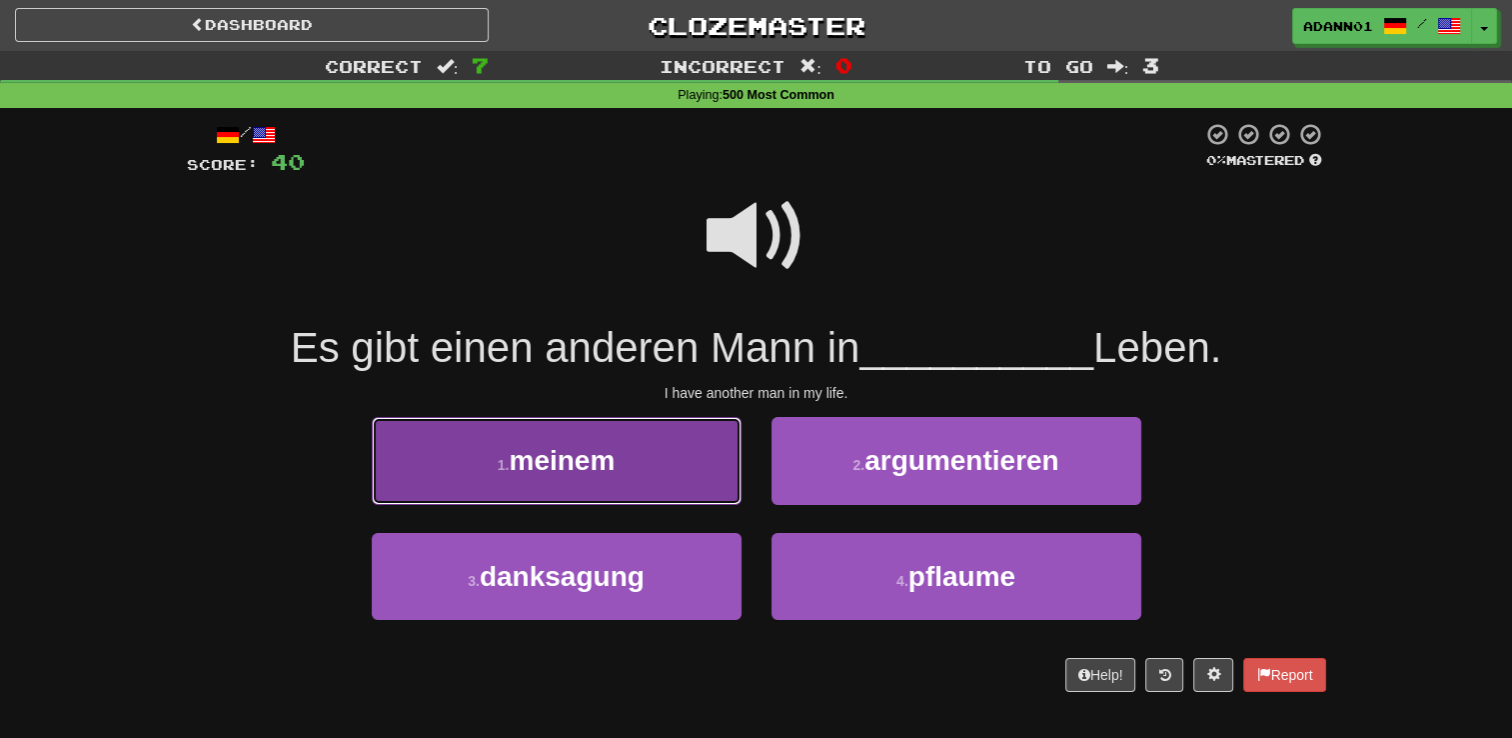
click at [624, 464] on button "1 . meinem" at bounding box center [557, 460] width 370 height 87
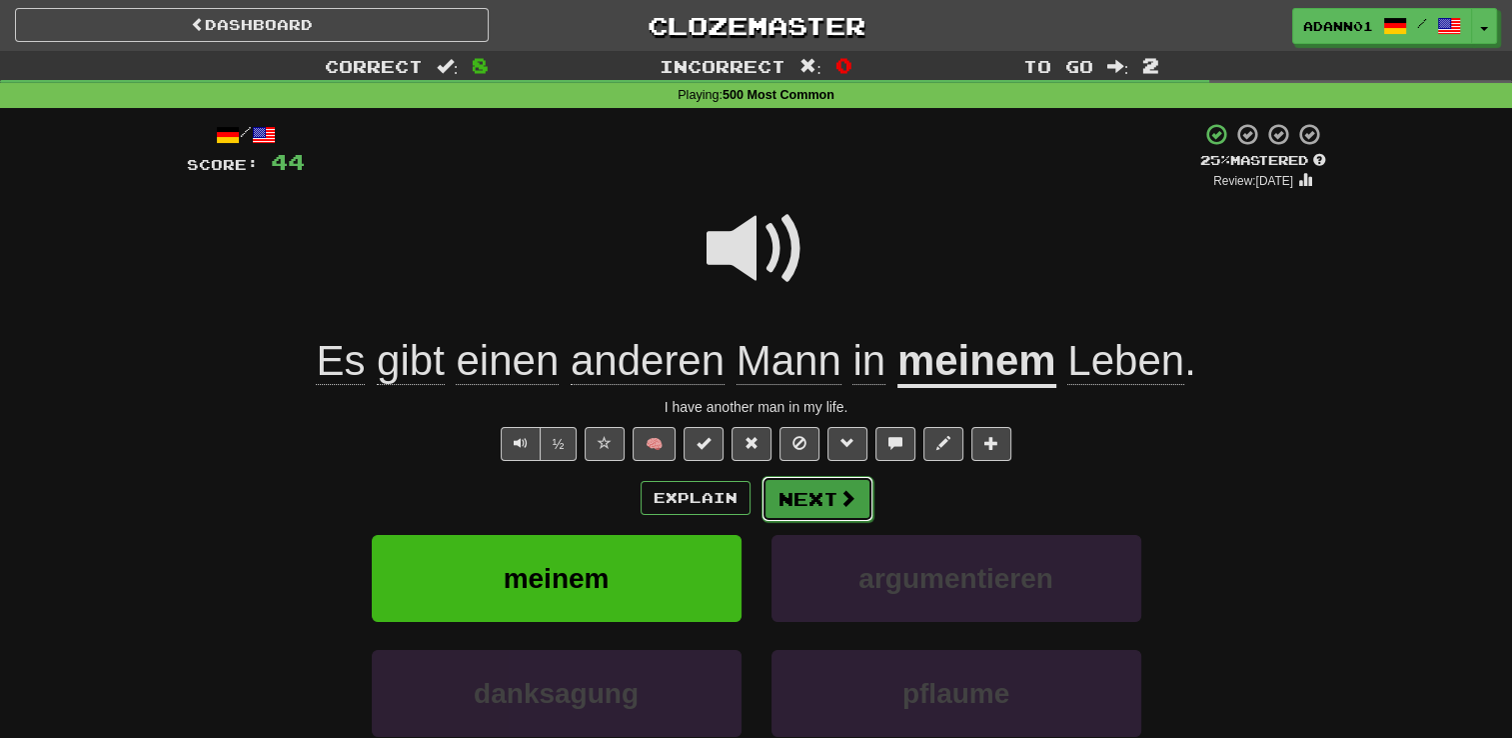
click at [784, 490] on button "Next" at bounding box center [818, 499] width 112 height 46
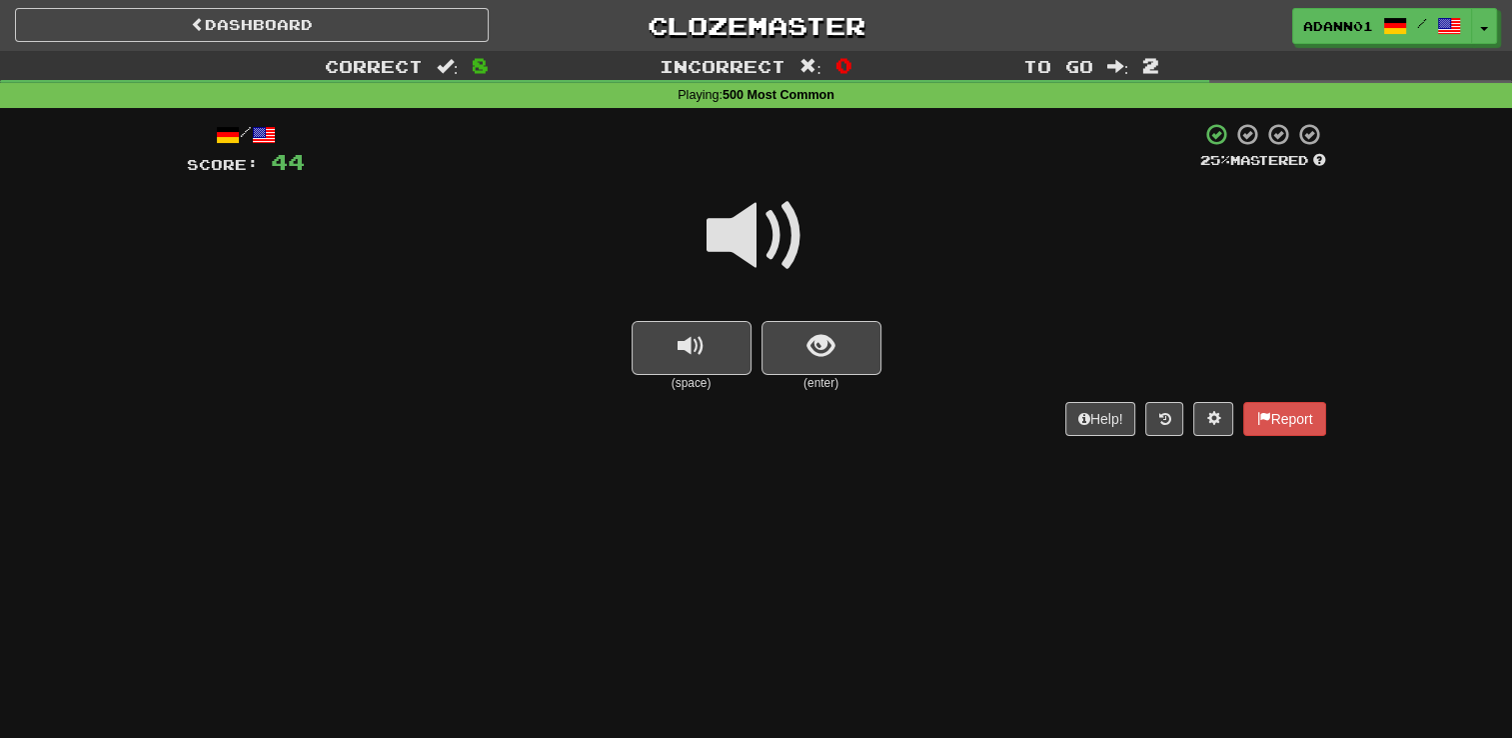
click at [759, 230] on span at bounding box center [757, 236] width 100 height 100
click at [753, 234] on span at bounding box center [757, 236] width 100 height 100
click at [848, 355] on button "show sentence" at bounding box center [822, 348] width 120 height 54
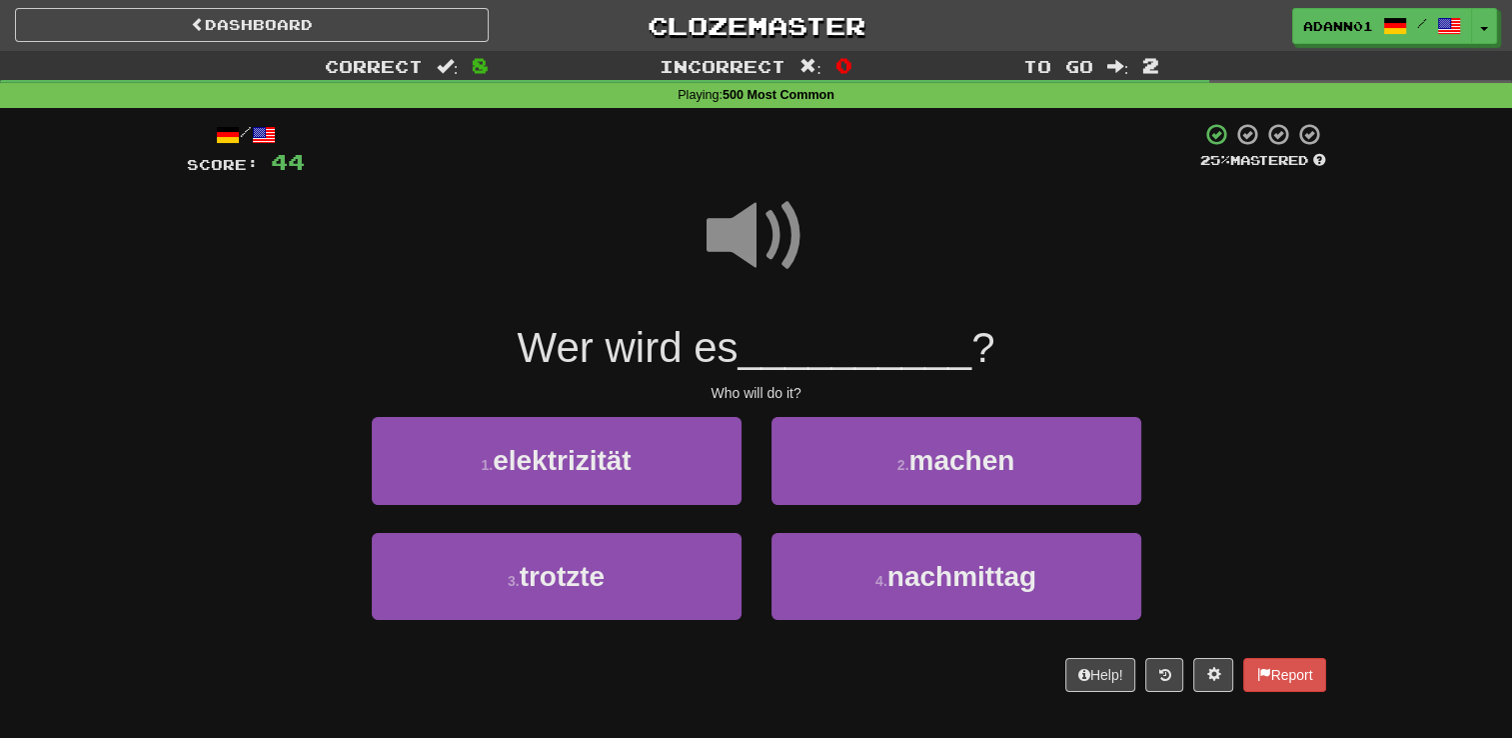
click at [770, 242] on span at bounding box center [757, 236] width 100 height 100
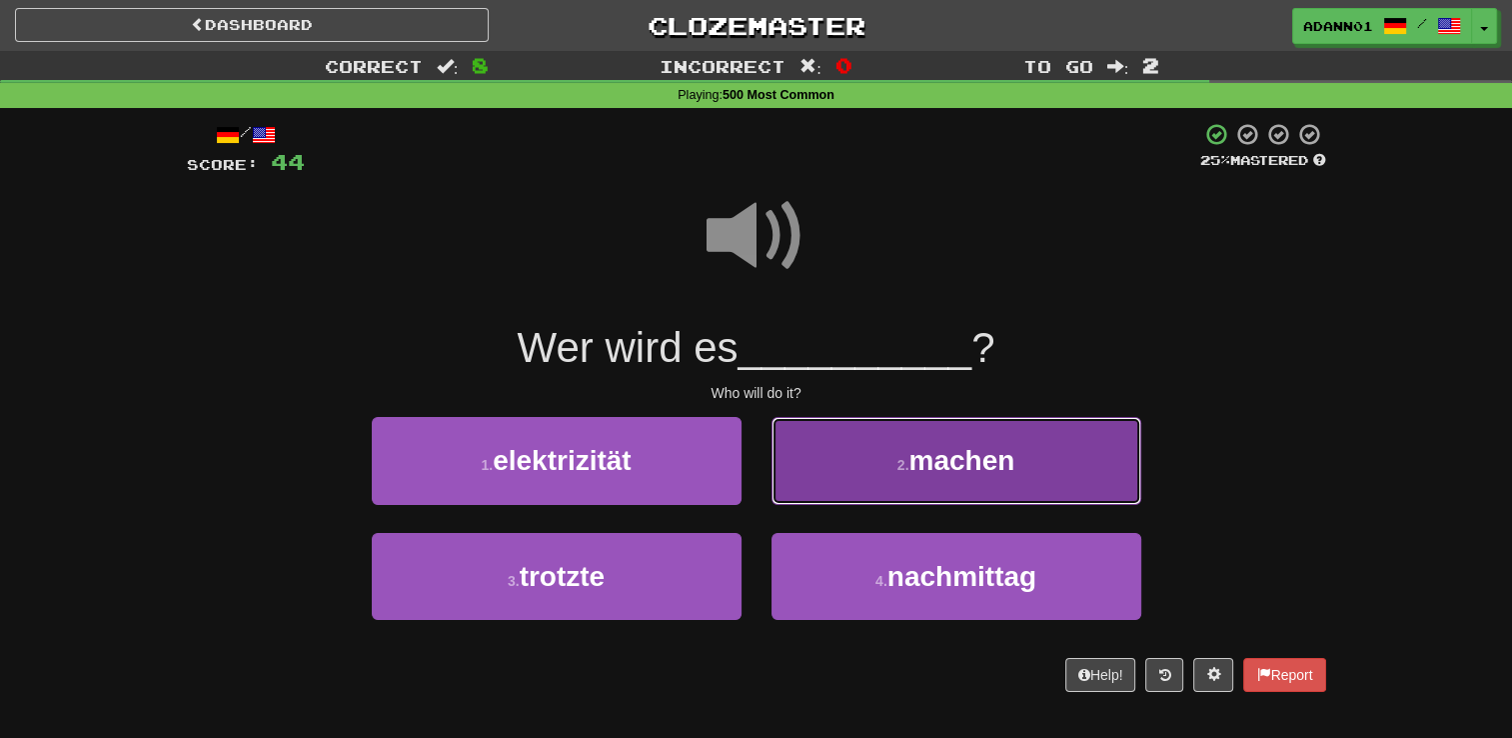
click at [787, 500] on button "2 . machen" at bounding box center [957, 460] width 370 height 87
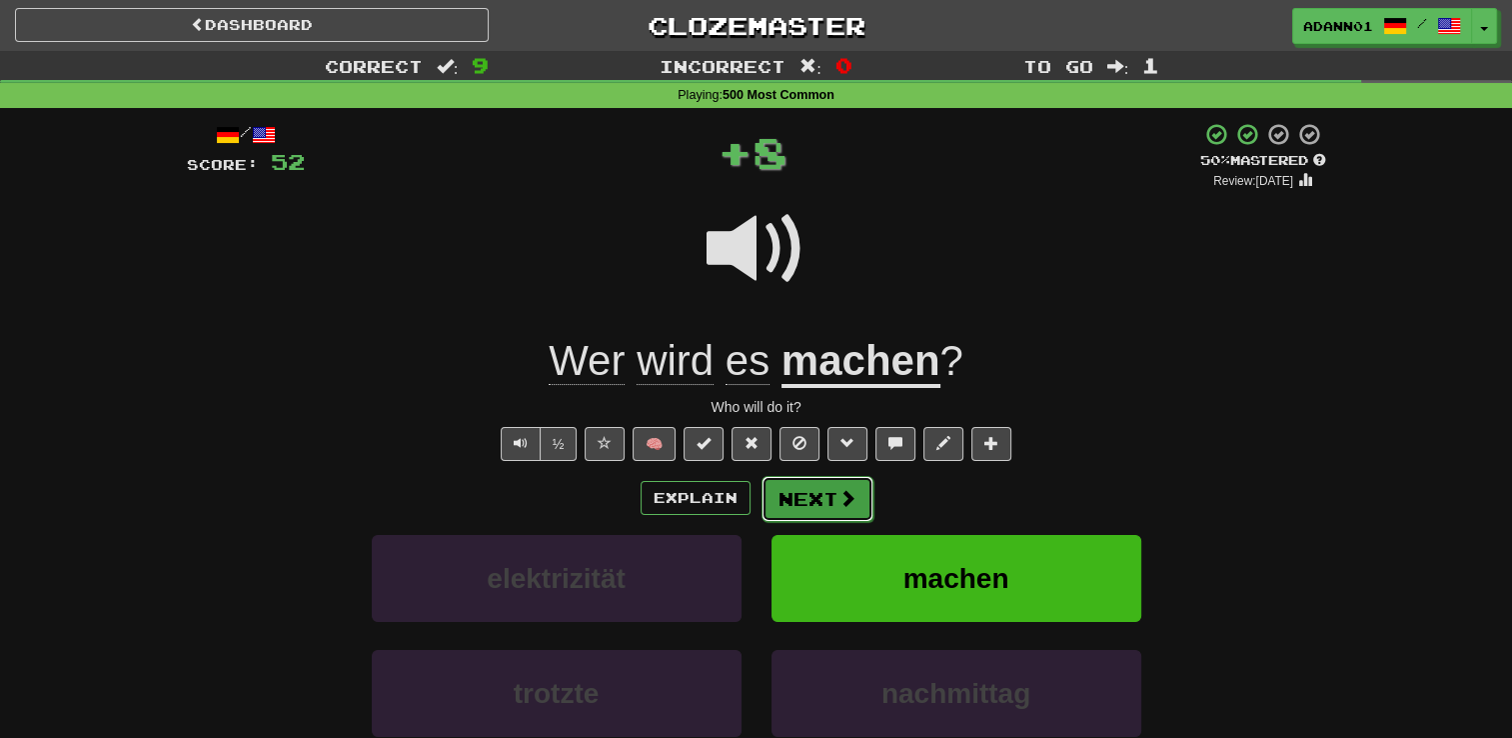
click at [803, 494] on button "Next" at bounding box center [818, 499] width 112 height 46
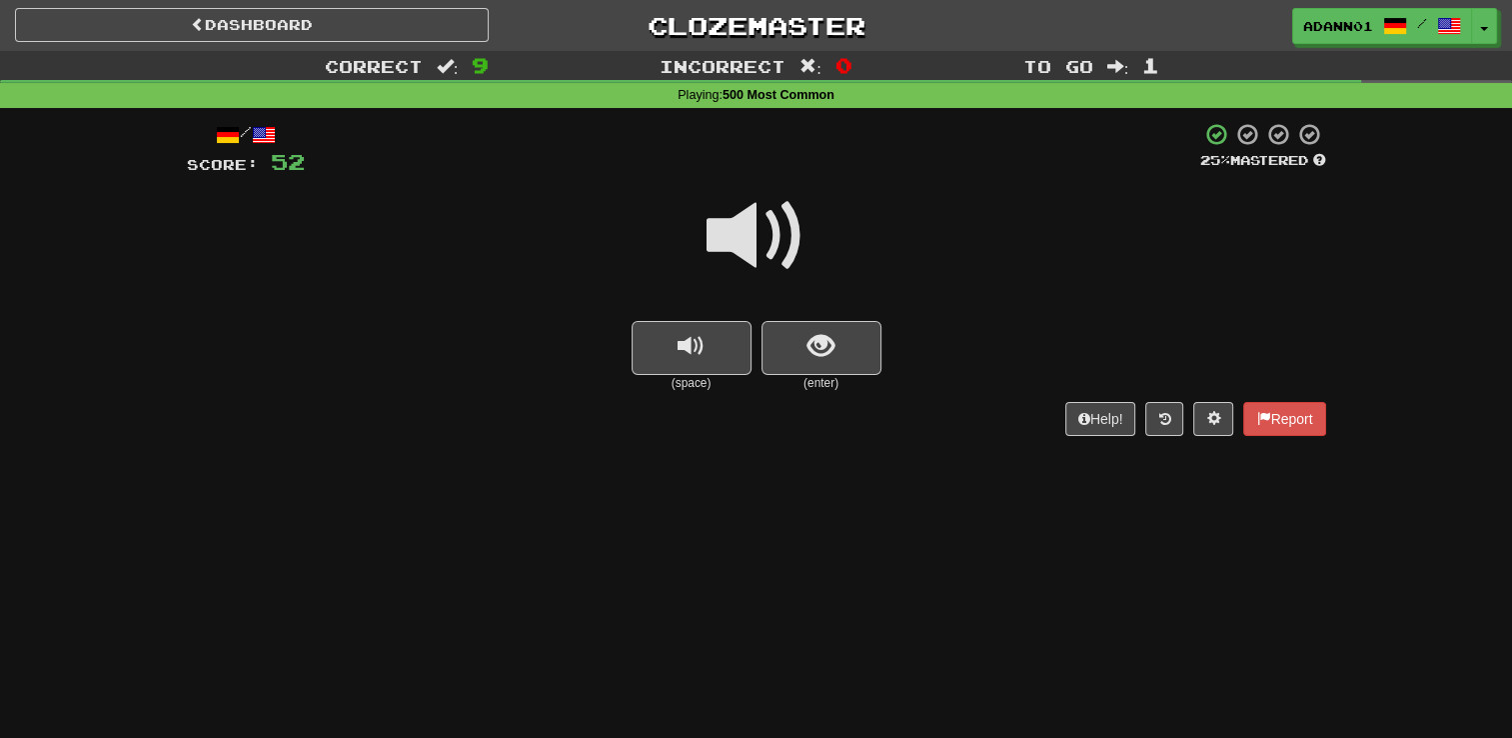
click at [770, 243] on span at bounding box center [757, 236] width 100 height 100
click at [805, 348] on button "show sentence" at bounding box center [822, 348] width 120 height 54
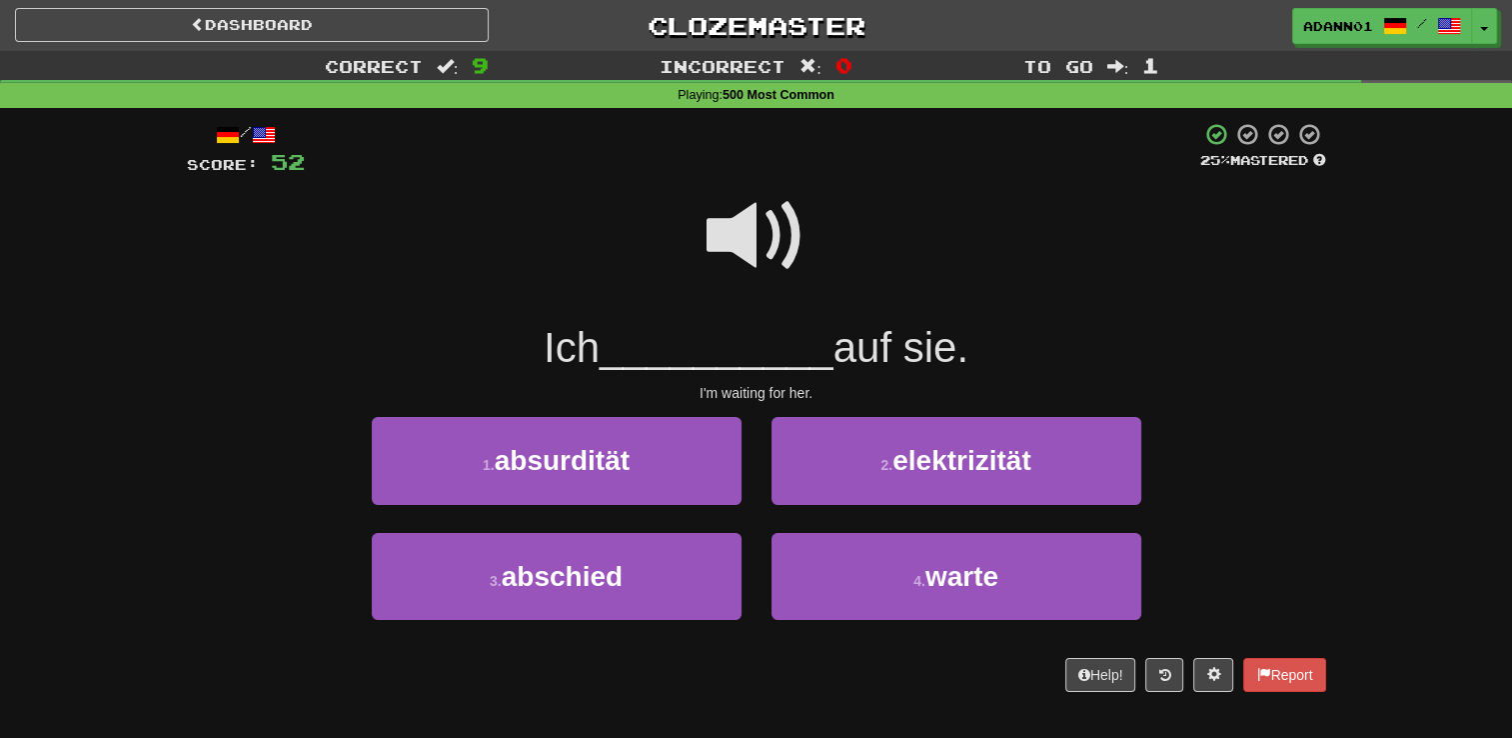
click at [719, 210] on span at bounding box center [757, 236] width 100 height 100
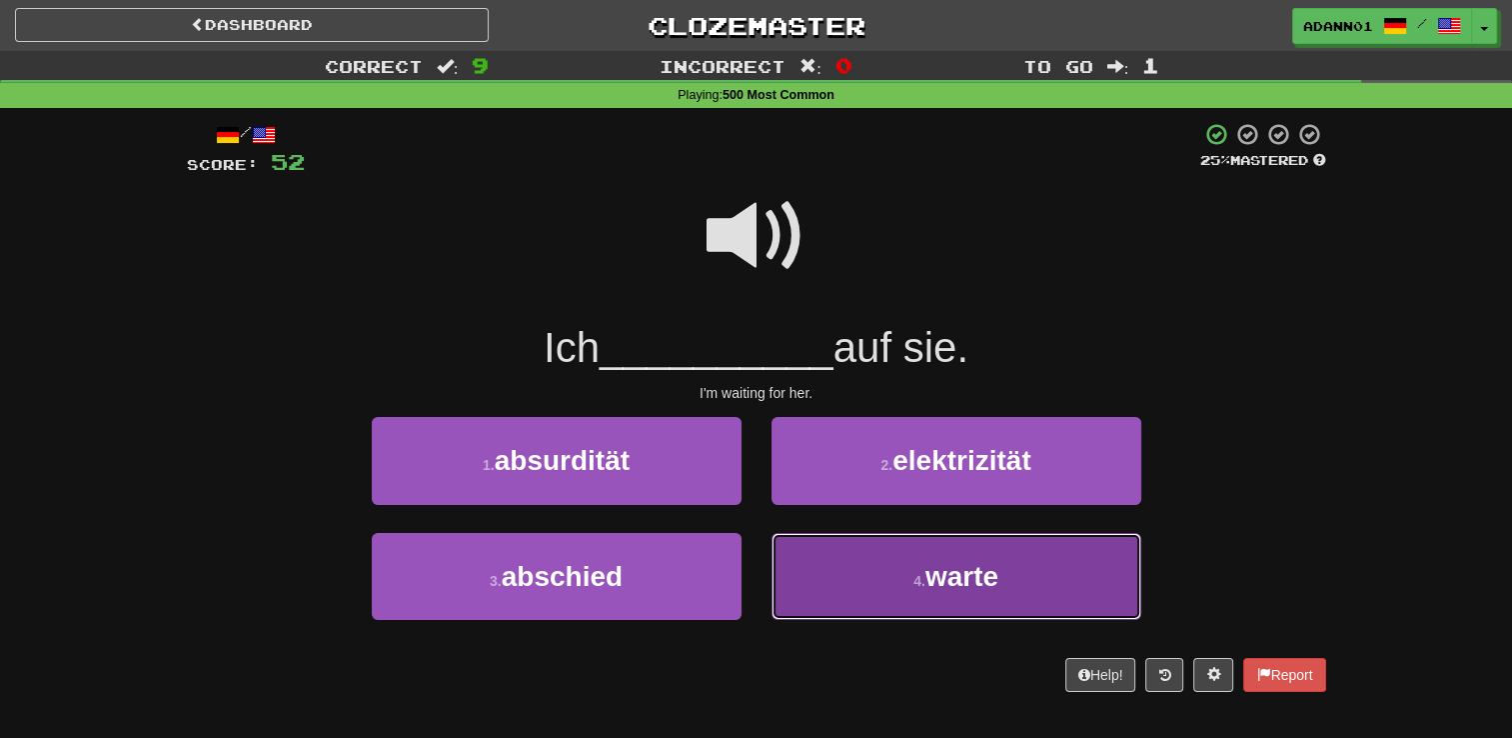
click at [855, 562] on button "4 . warte" at bounding box center [957, 576] width 370 height 87
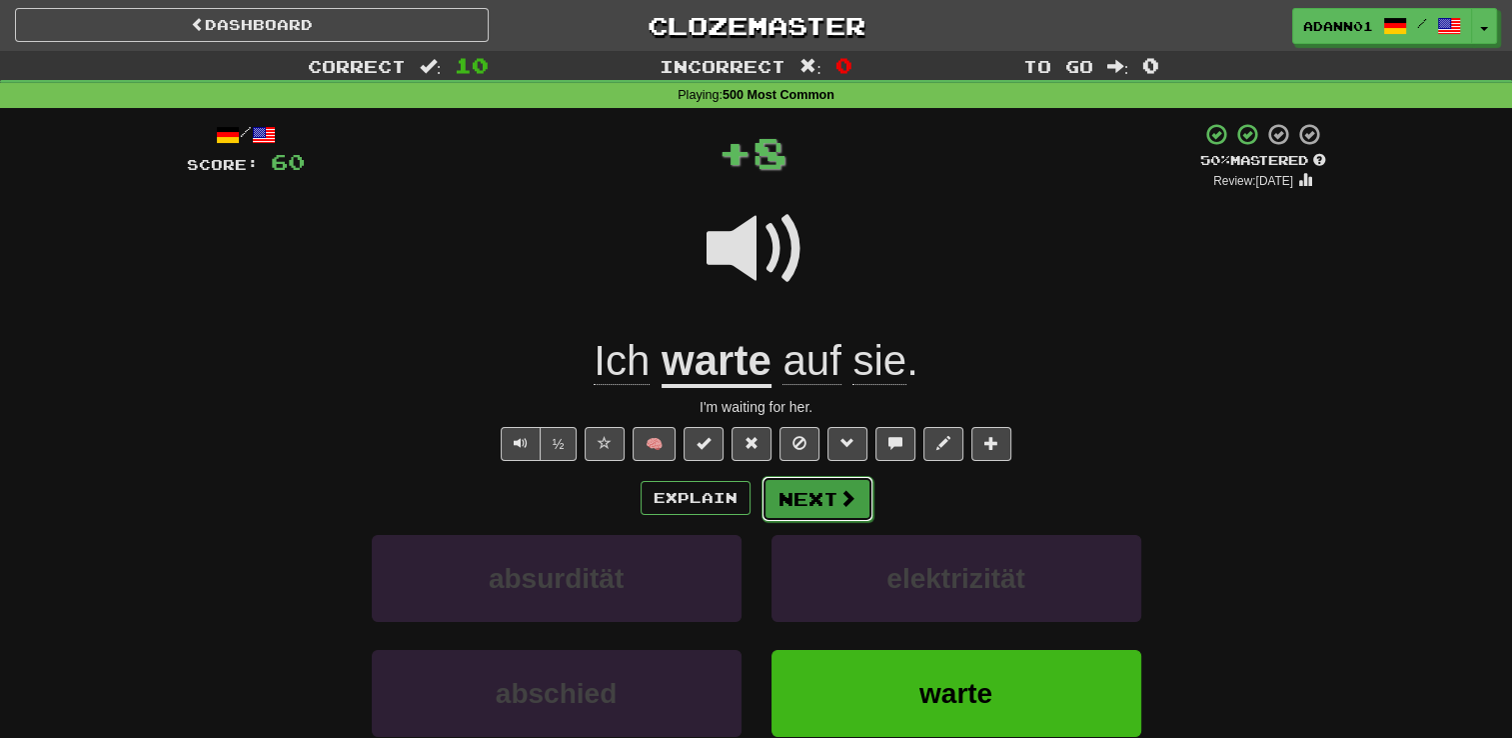
click at [839, 502] on span at bounding box center [848, 498] width 18 height 18
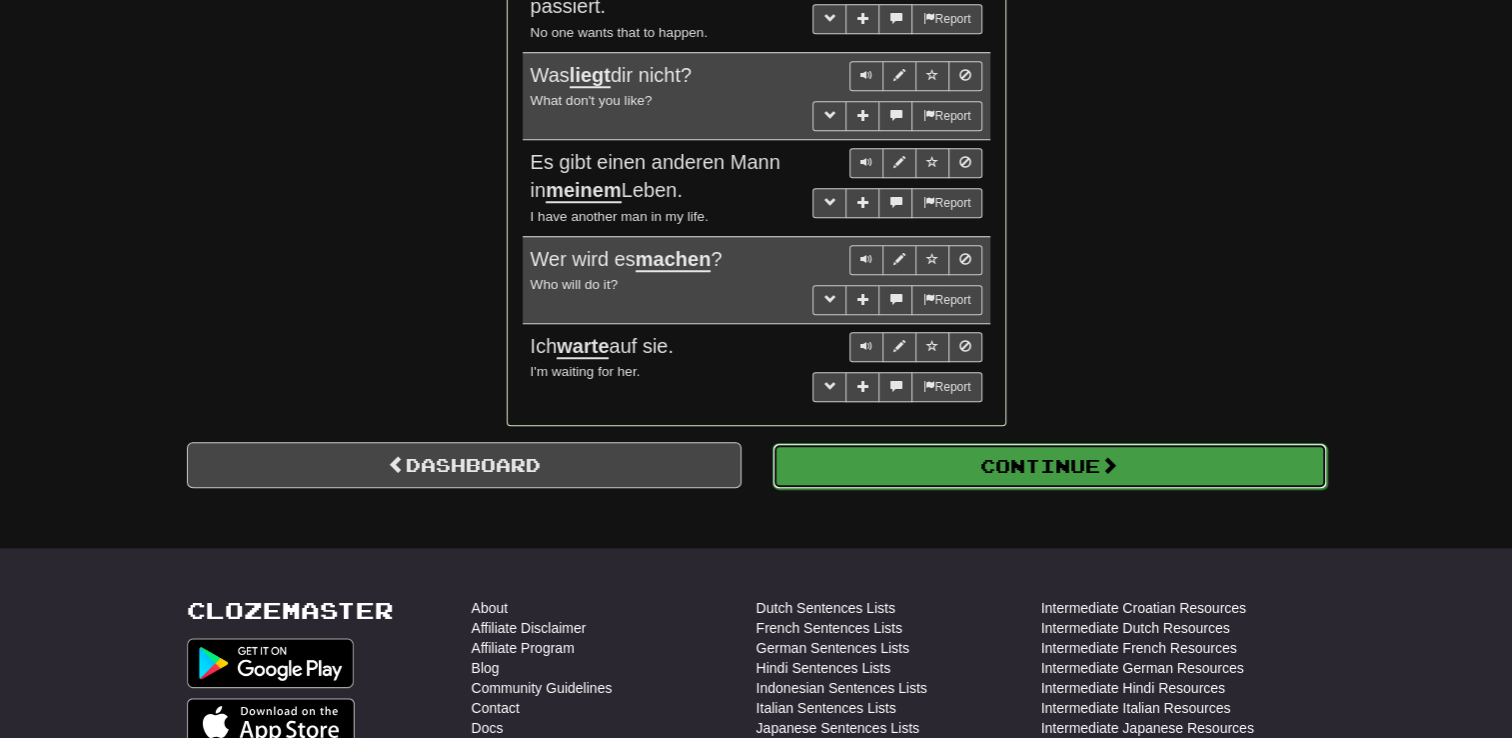
click at [992, 460] on button "Continue" at bounding box center [1050, 466] width 555 height 46
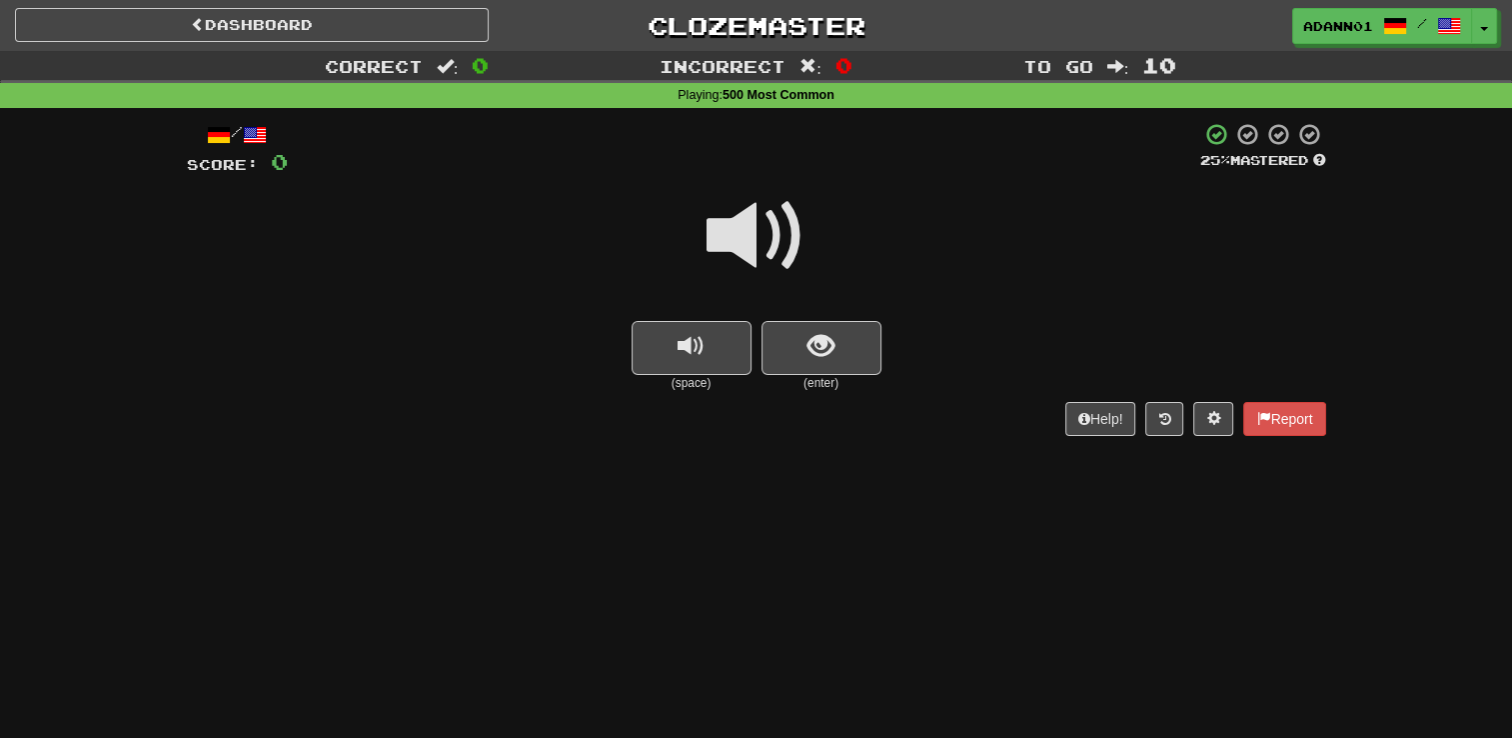
click at [740, 237] on span at bounding box center [757, 236] width 100 height 100
click at [793, 350] on button "show sentence" at bounding box center [822, 348] width 120 height 54
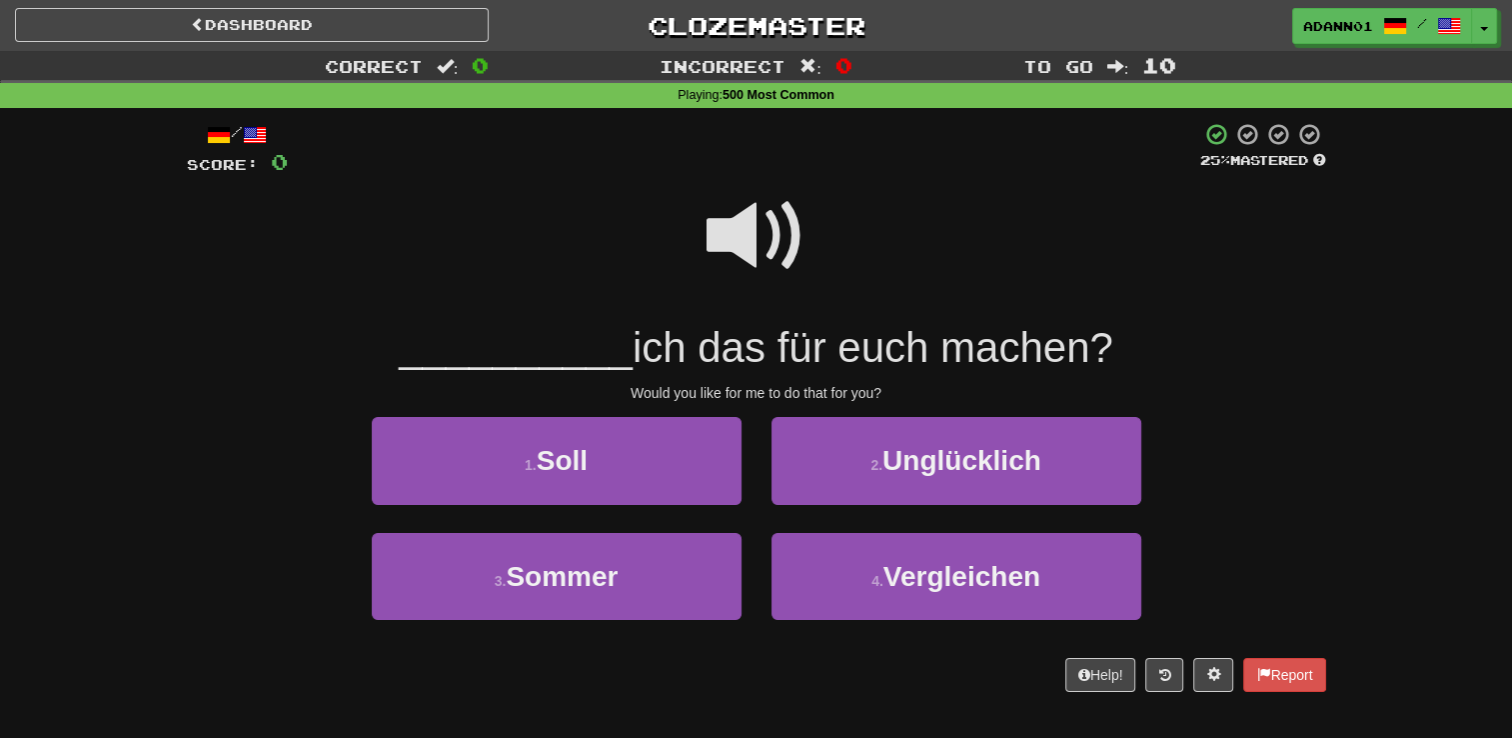
click at [761, 237] on span at bounding box center [757, 236] width 100 height 100
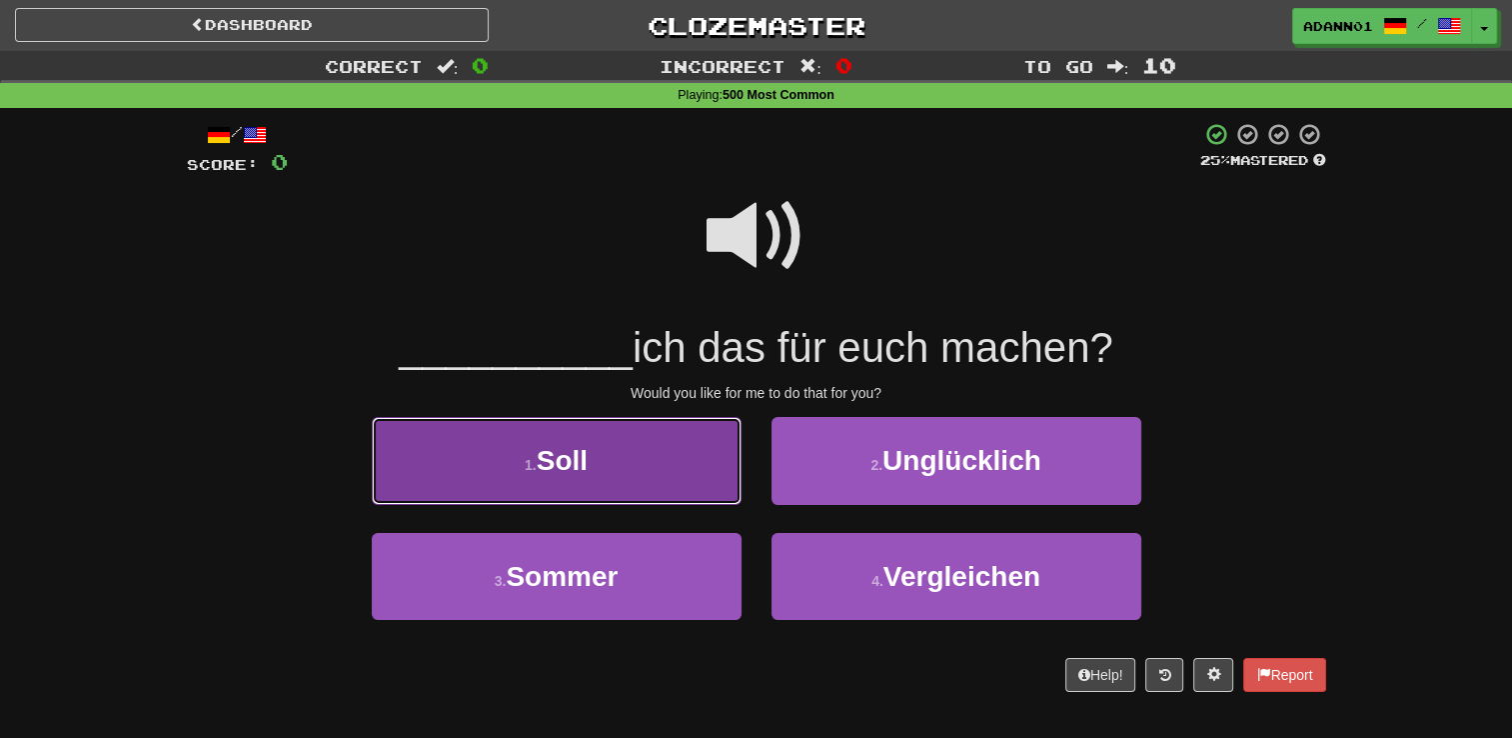
click at [490, 459] on button "1 . Soll" at bounding box center [557, 460] width 370 height 87
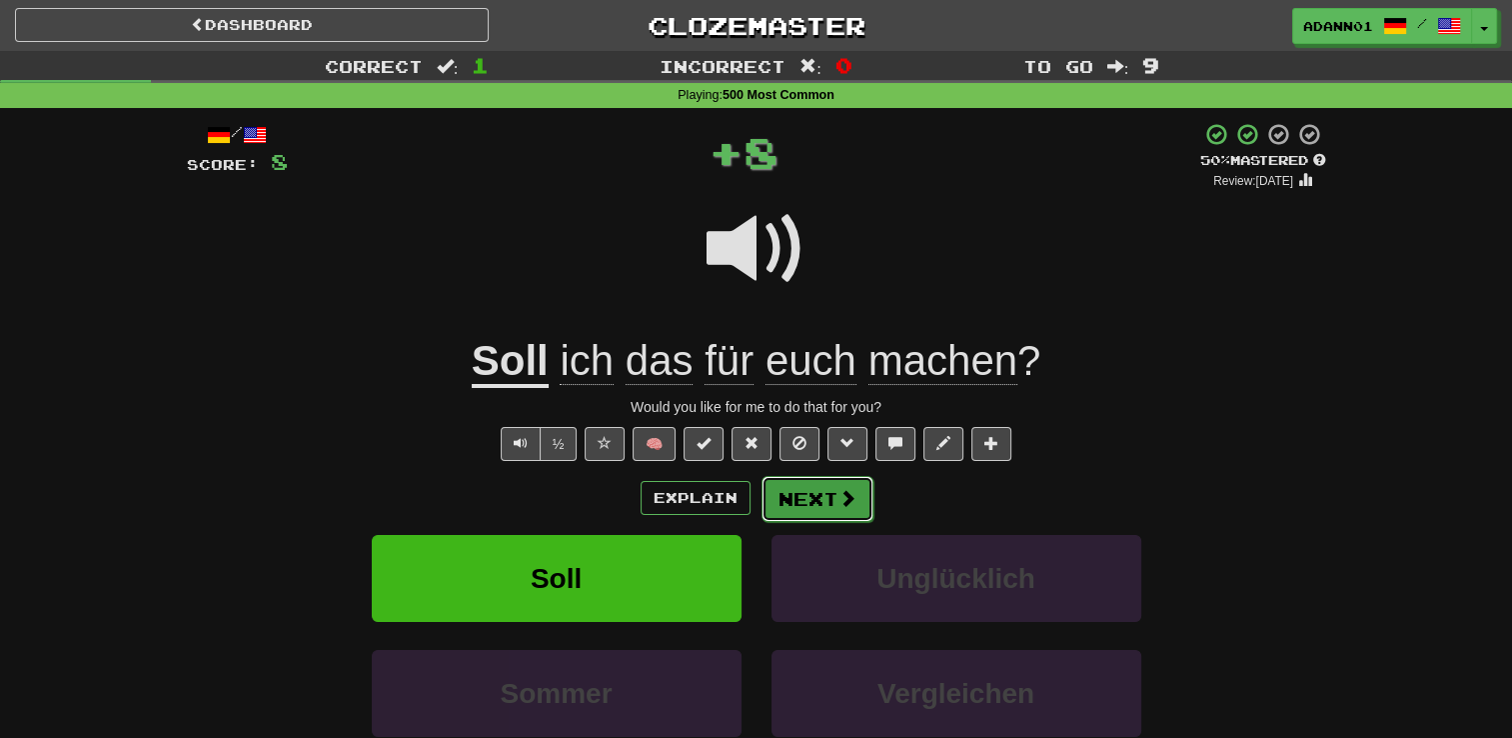
click at [828, 498] on button "Next" at bounding box center [818, 499] width 112 height 46
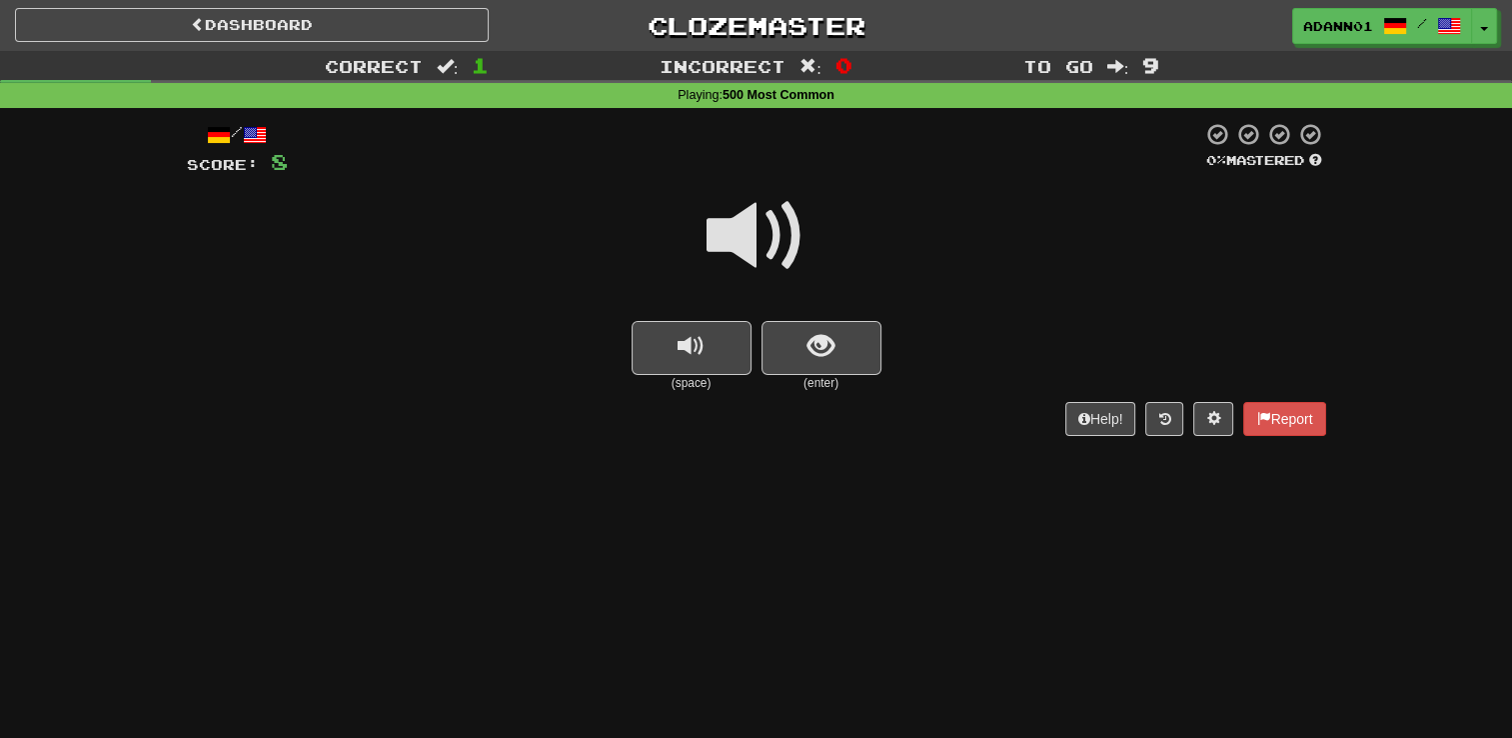
click at [776, 243] on span at bounding box center [757, 236] width 100 height 100
click at [776, 221] on span at bounding box center [757, 236] width 100 height 100
click at [813, 338] on span "show sentence" at bounding box center [821, 346] width 27 height 27
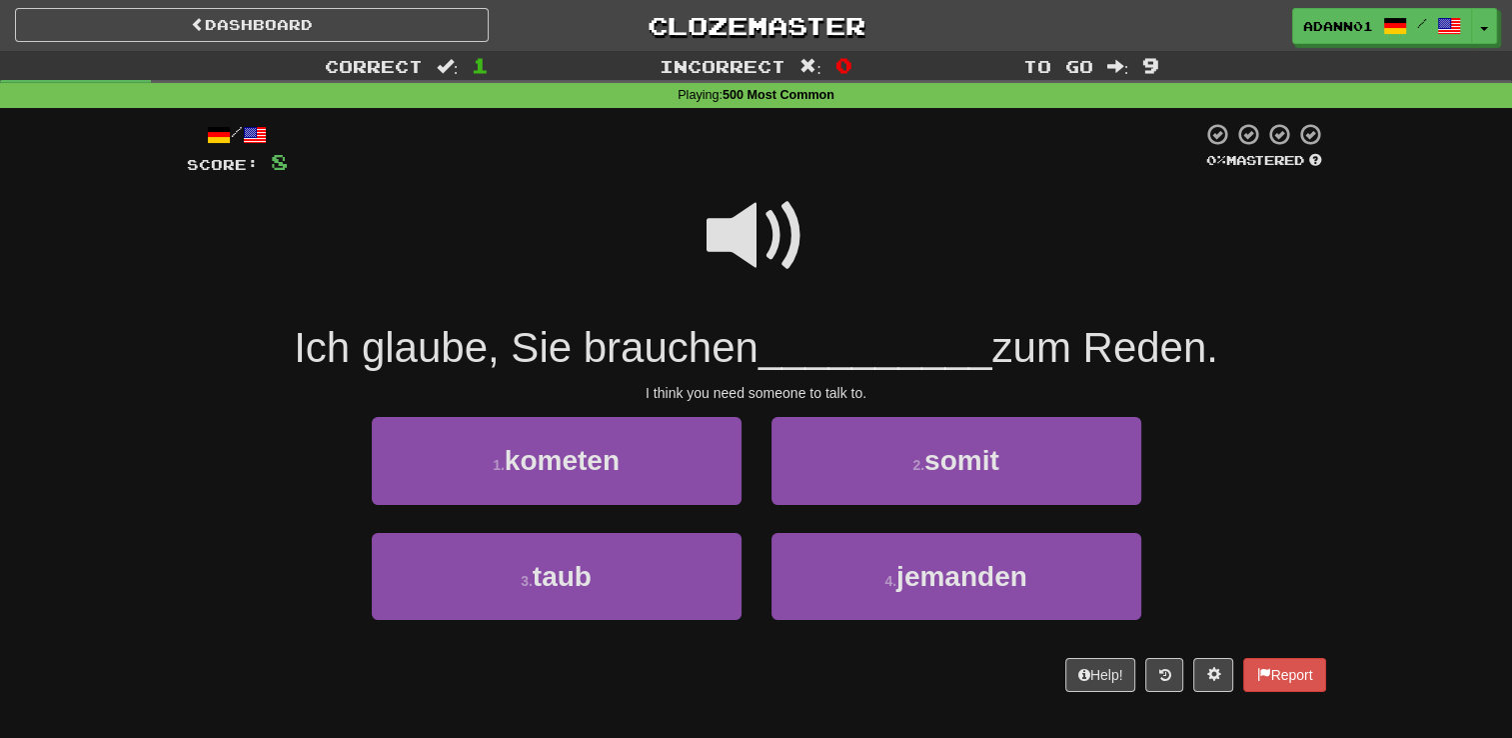
click at [727, 226] on span at bounding box center [757, 236] width 100 height 100
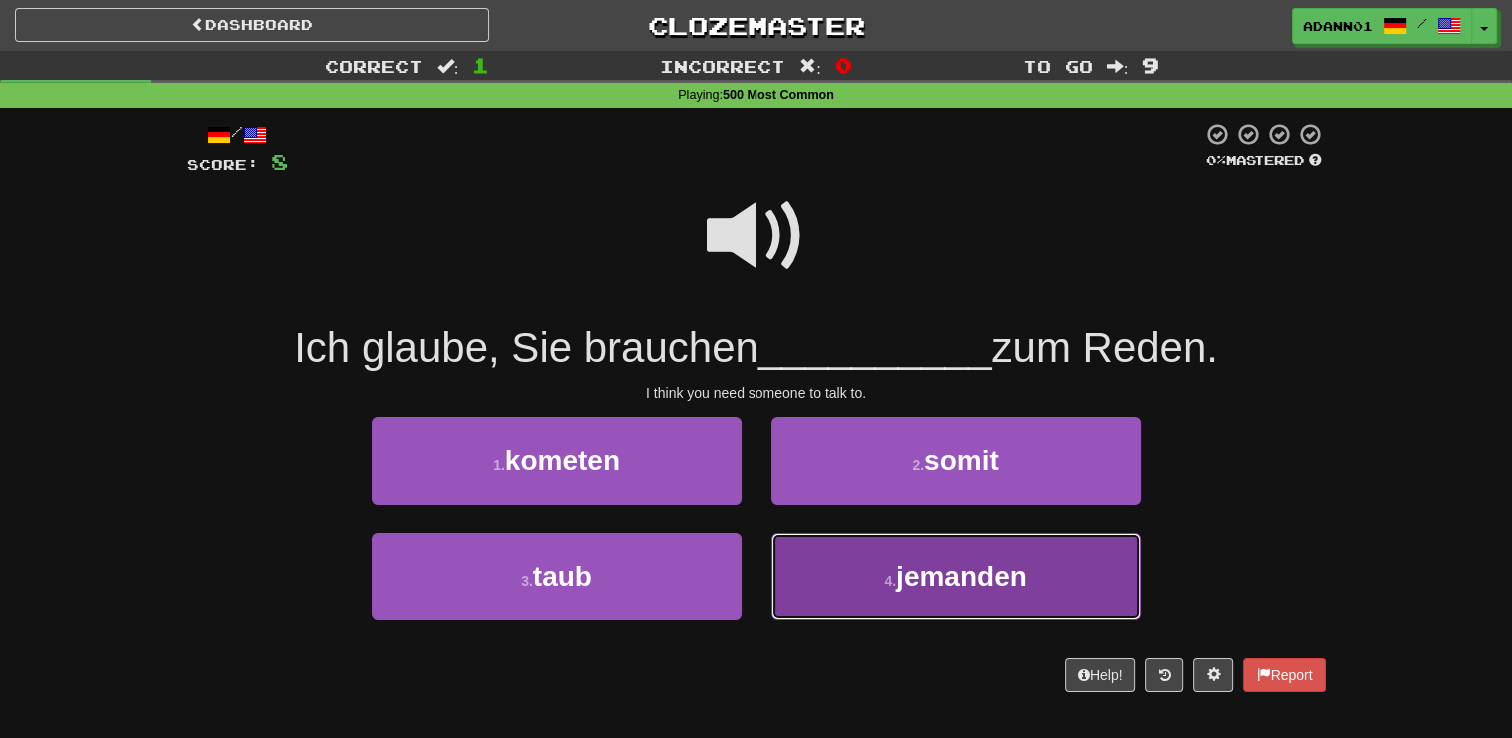
click at [941, 604] on button "4 . jemanden" at bounding box center [957, 576] width 370 height 87
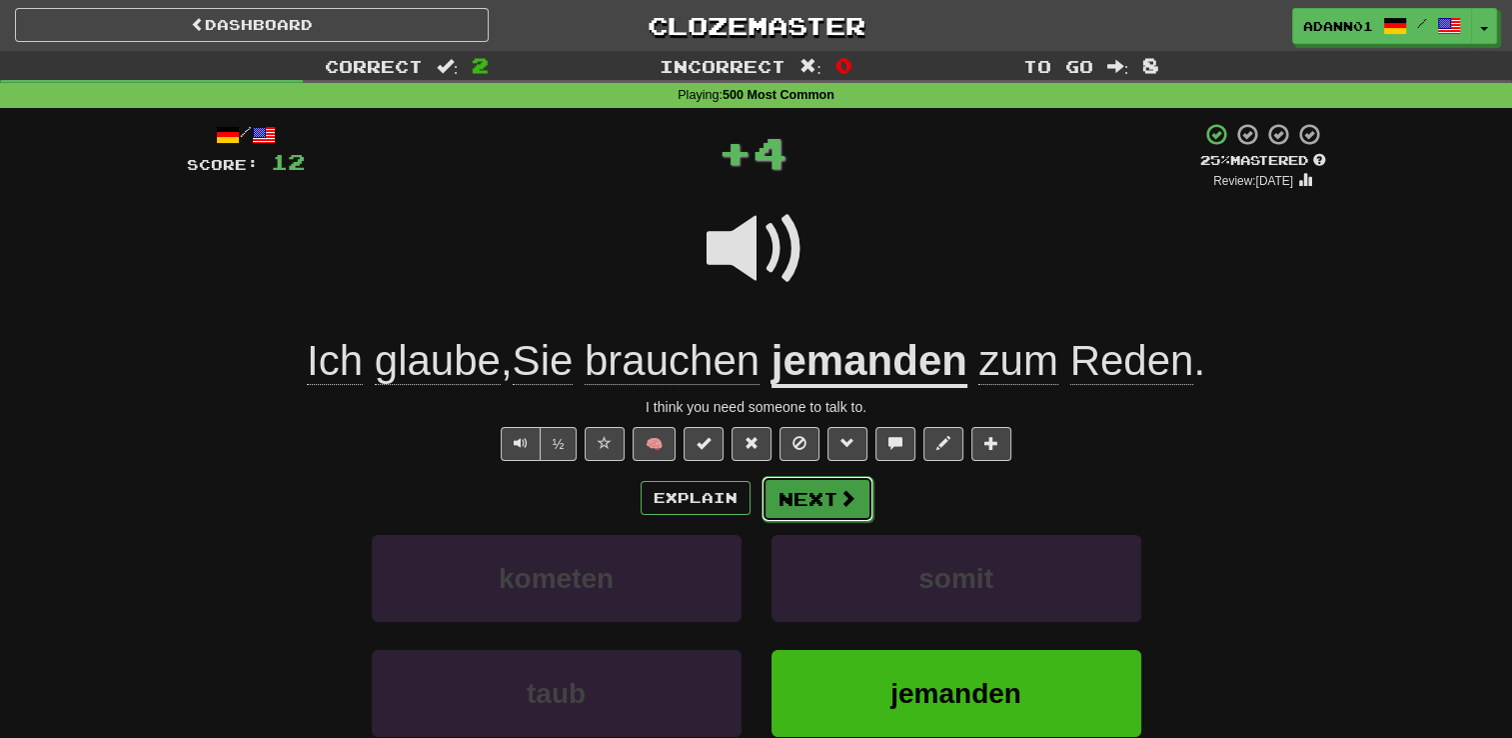
click at [827, 503] on button "Next" at bounding box center [818, 499] width 112 height 46
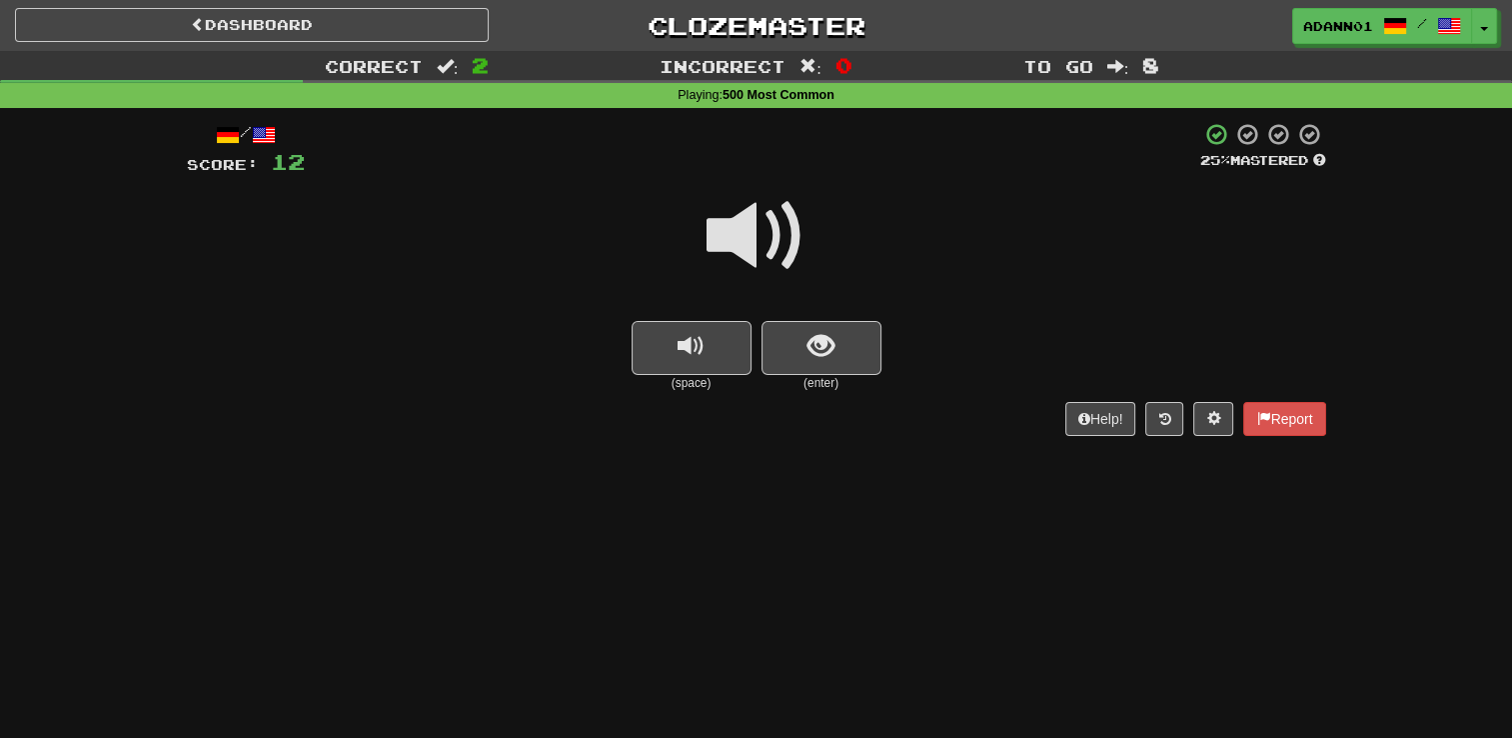
click at [761, 222] on span at bounding box center [757, 236] width 100 height 100
click at [773, 214] on span at bounding box center [757, 236] width 100 height 100
click at [808, 338] on span "show sentence" at bounding box center [821, 346] width 27 height 27
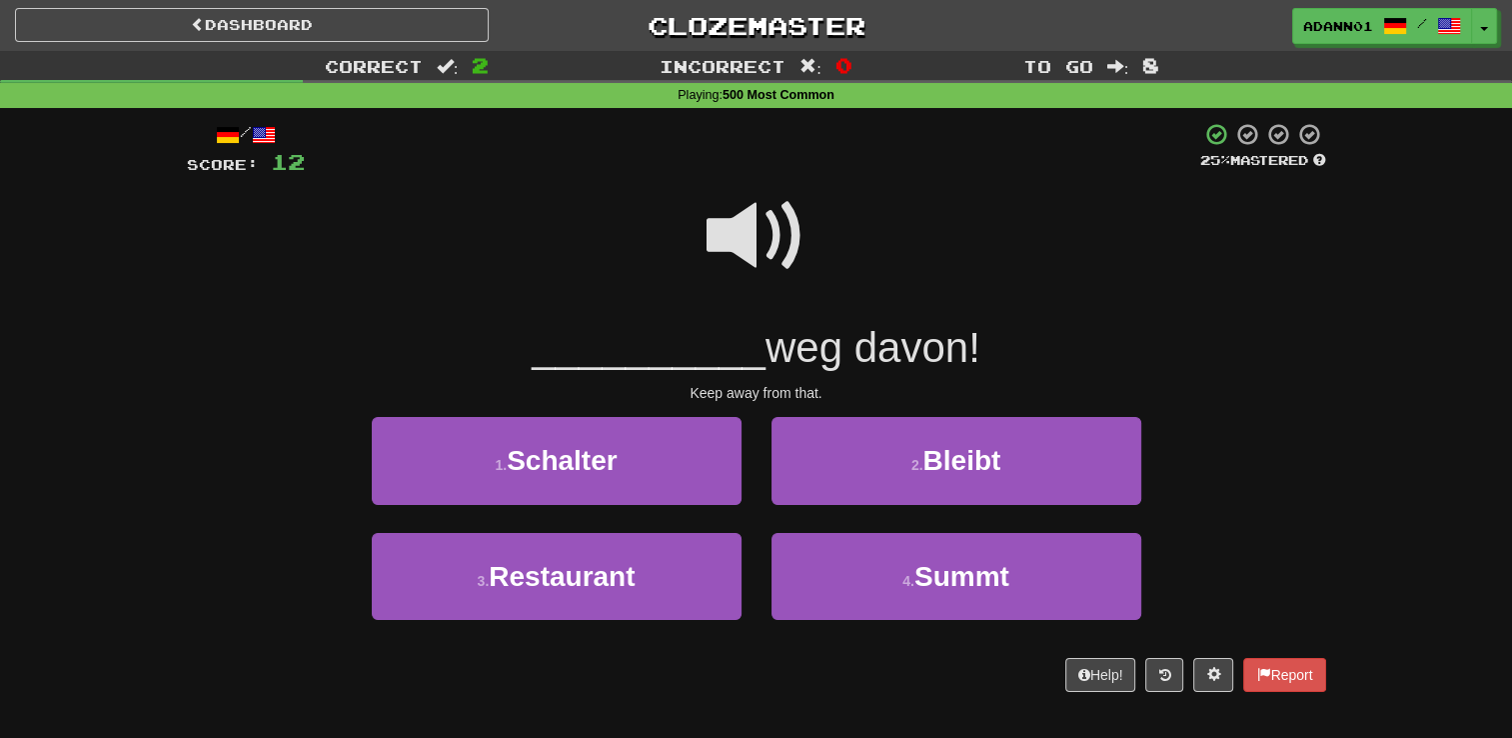
click at [766, 242] on span at bounding box center [757, 236] width 100 height 100
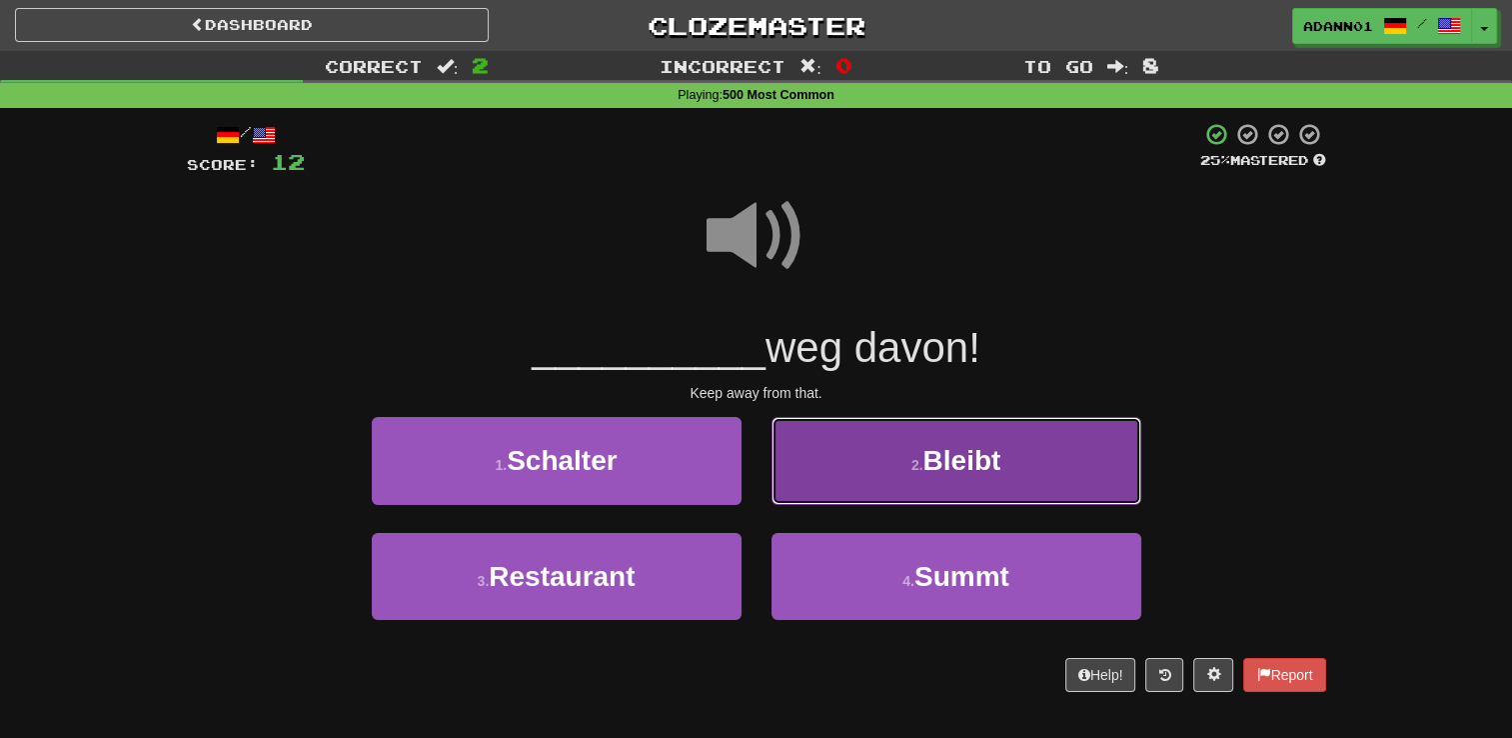
click at [893, 470] on button "2 . Bleibt" at bounding box center [957, 460] width 370 height 87
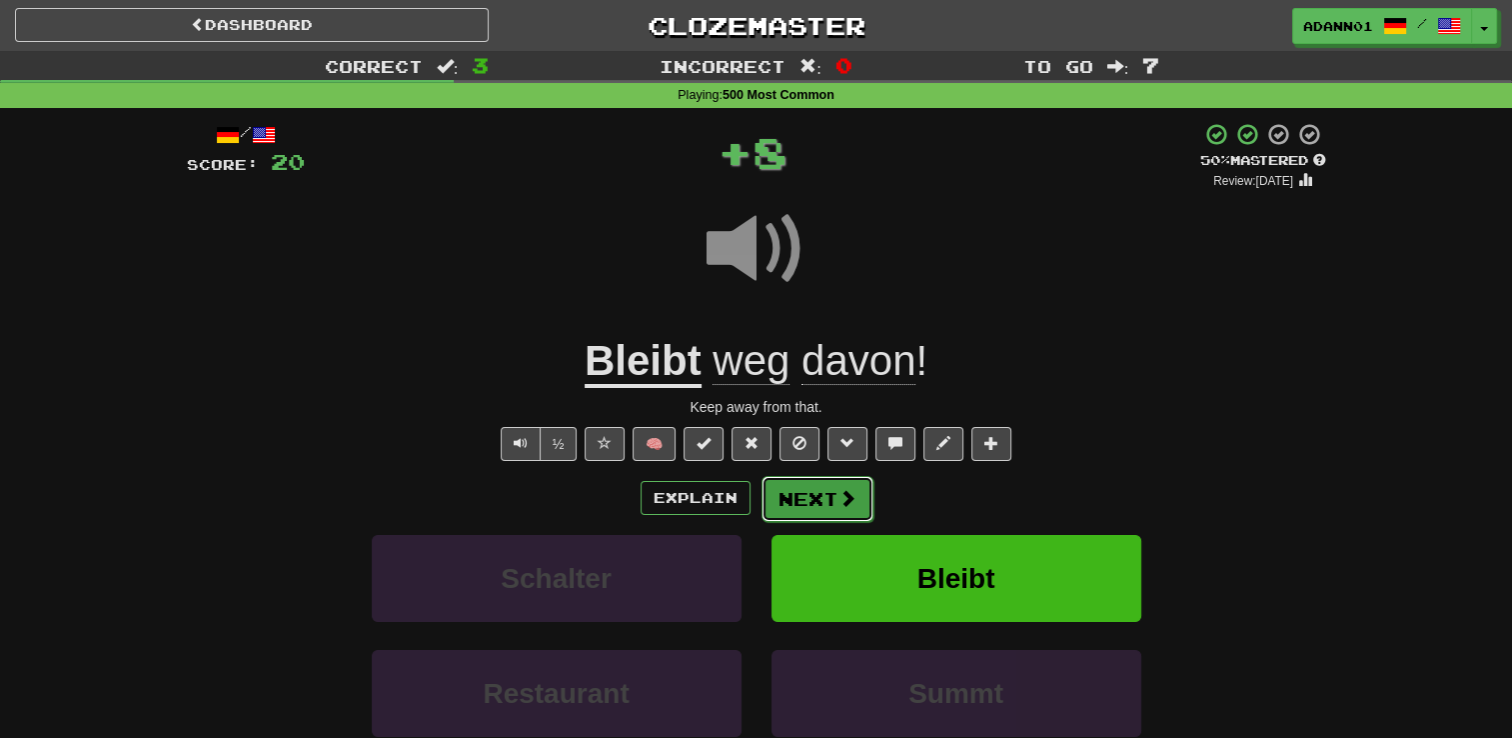
click at [832, 496] on button "Next" at bounding box center [818, 499] width 112 height 46
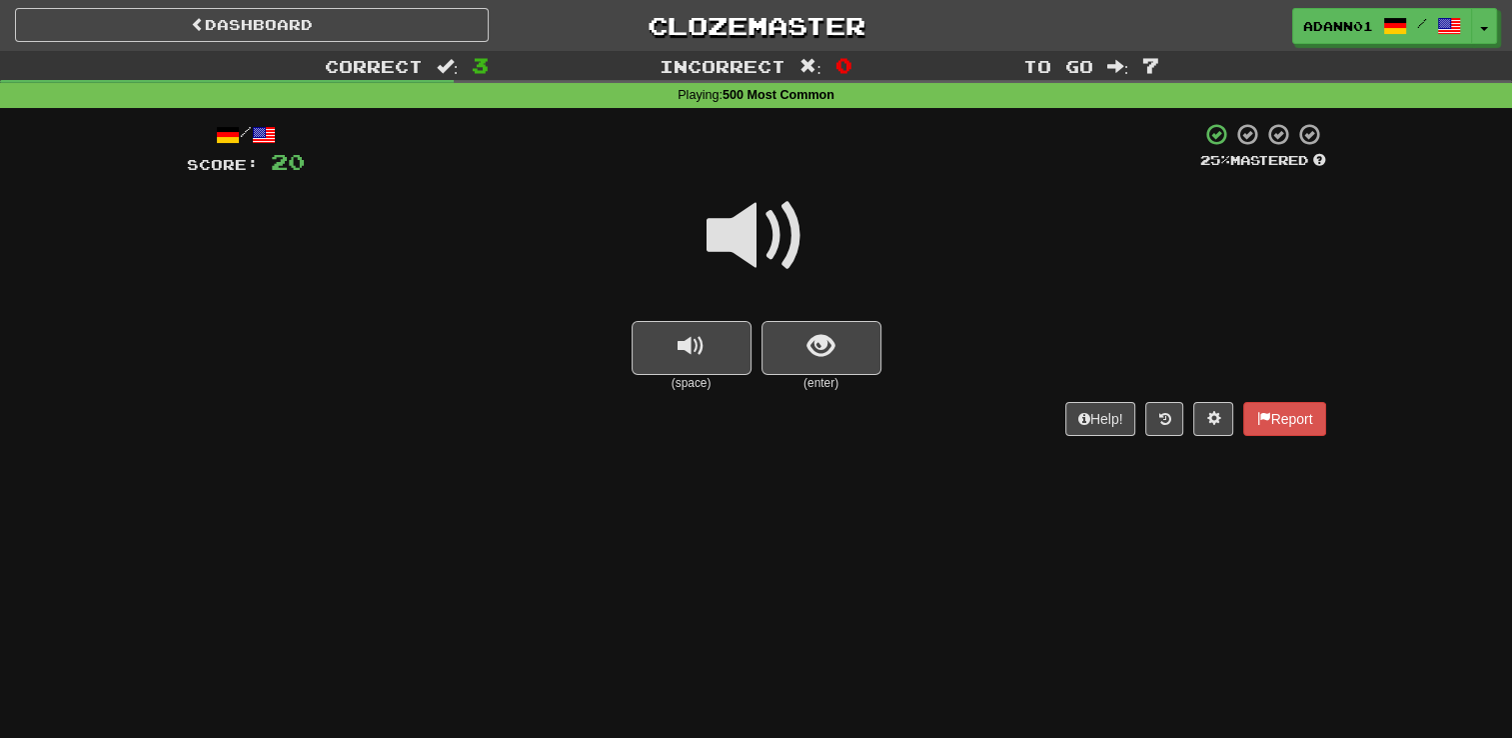
click at [750, 240] on span at bounding box center [757, 236] width 100 height 100
click at [750, 241] on span at bounding box center [757, 236] width 100 height 100
click at [806, 370] on button "show sentence" at bounding box center [822, 348] width 120 height 54
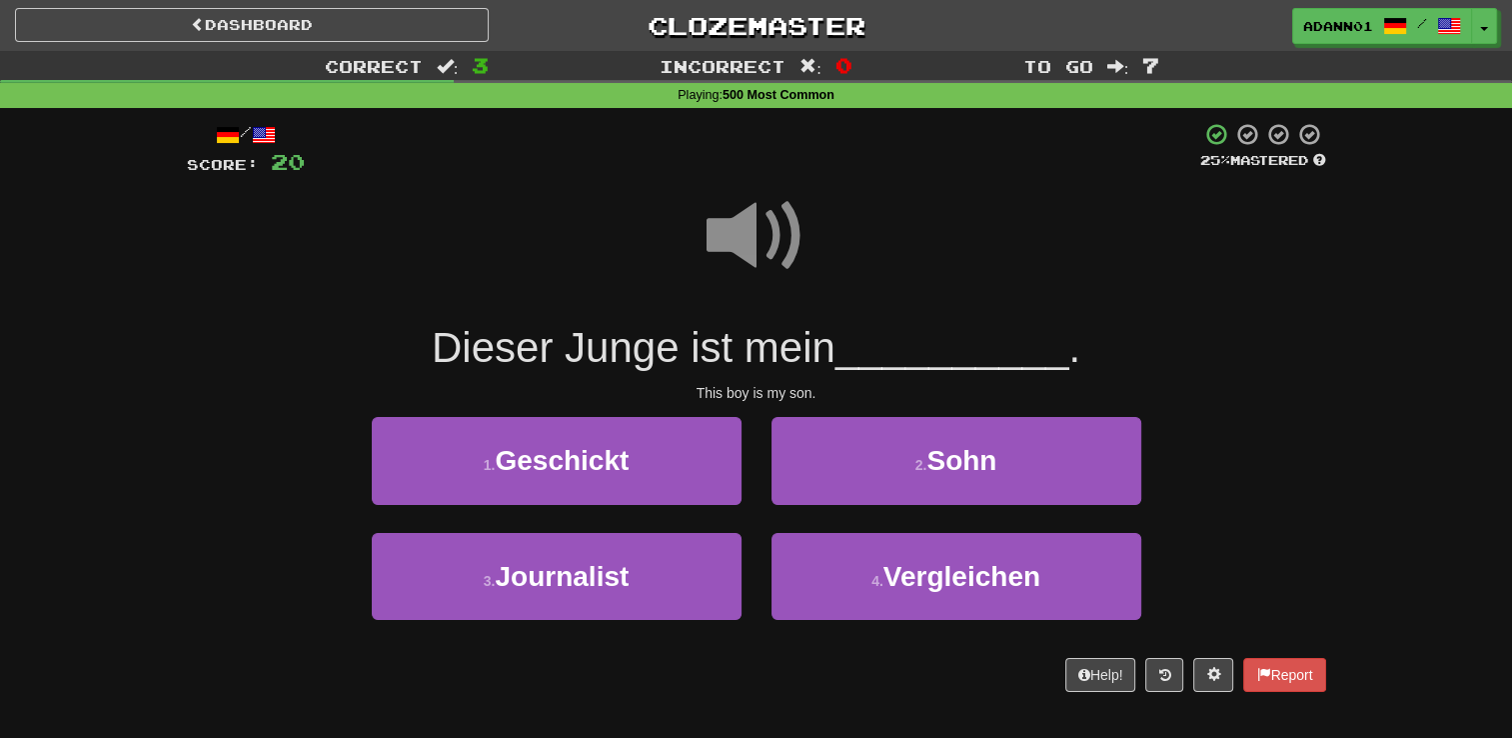
click at [763, 231] on span at bounding box center [757, 236] width 100 height 100
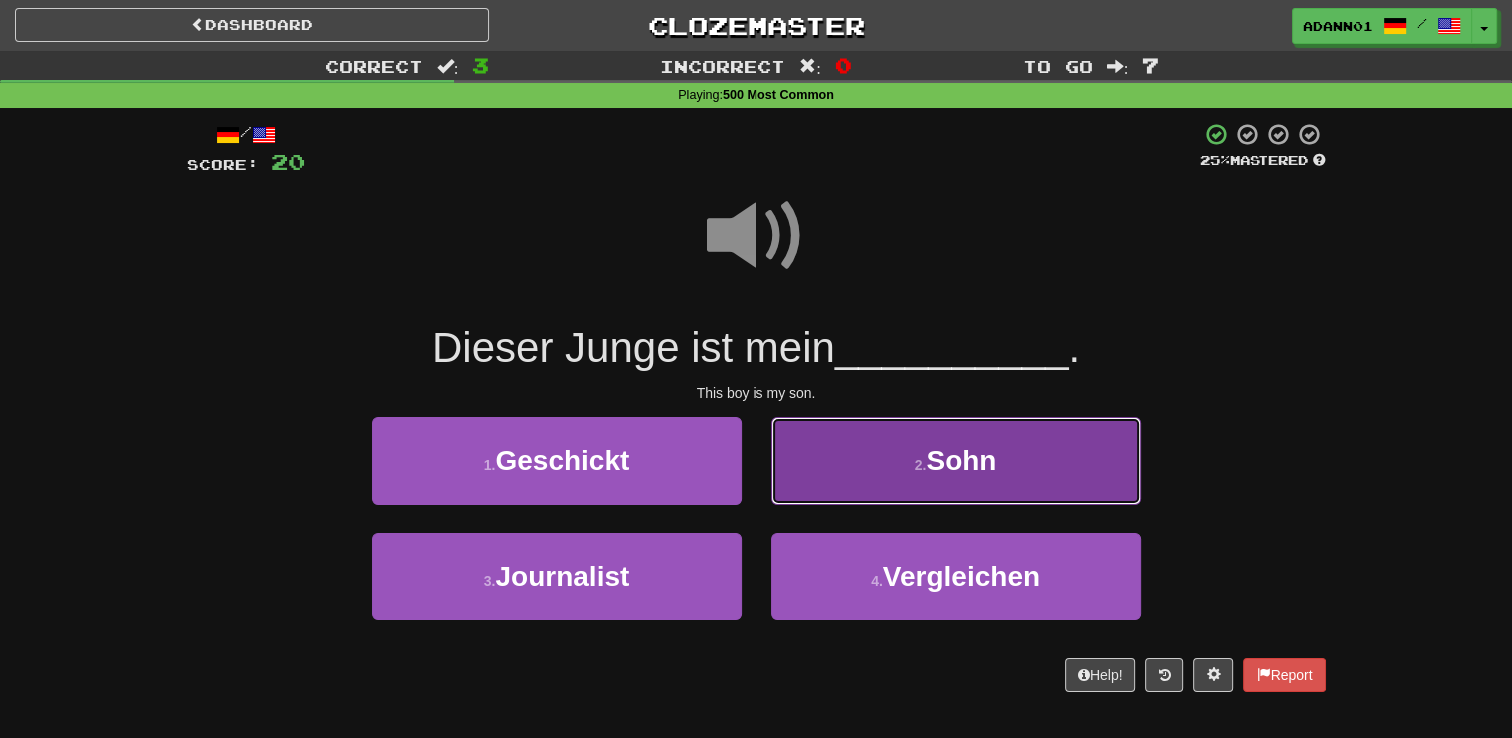
click at [873, 437] on button "2 . Sohn" at bounding box center [957, 460] width 370 height 87
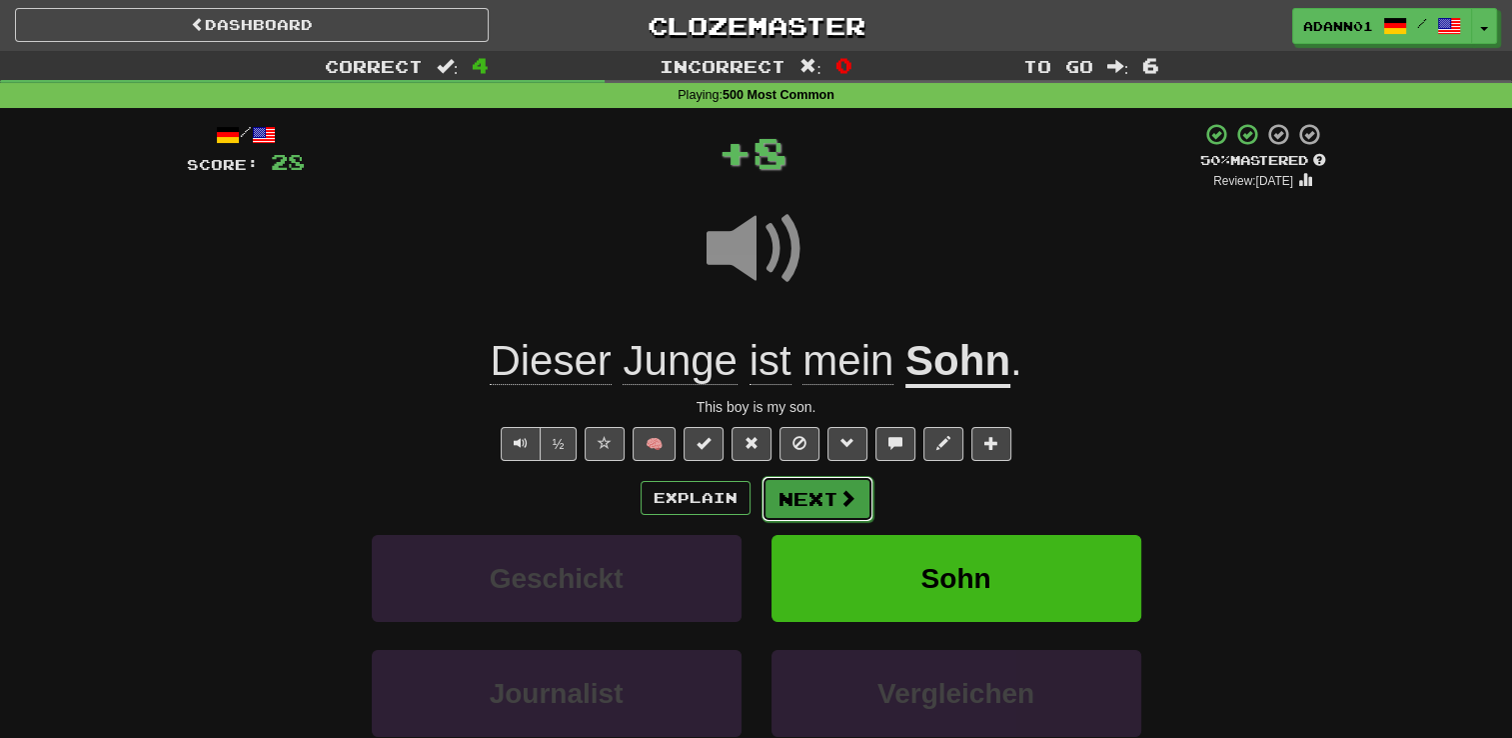
click at [831, 490] on button "Next" at bounding box center [818, 499] width 112 height 46
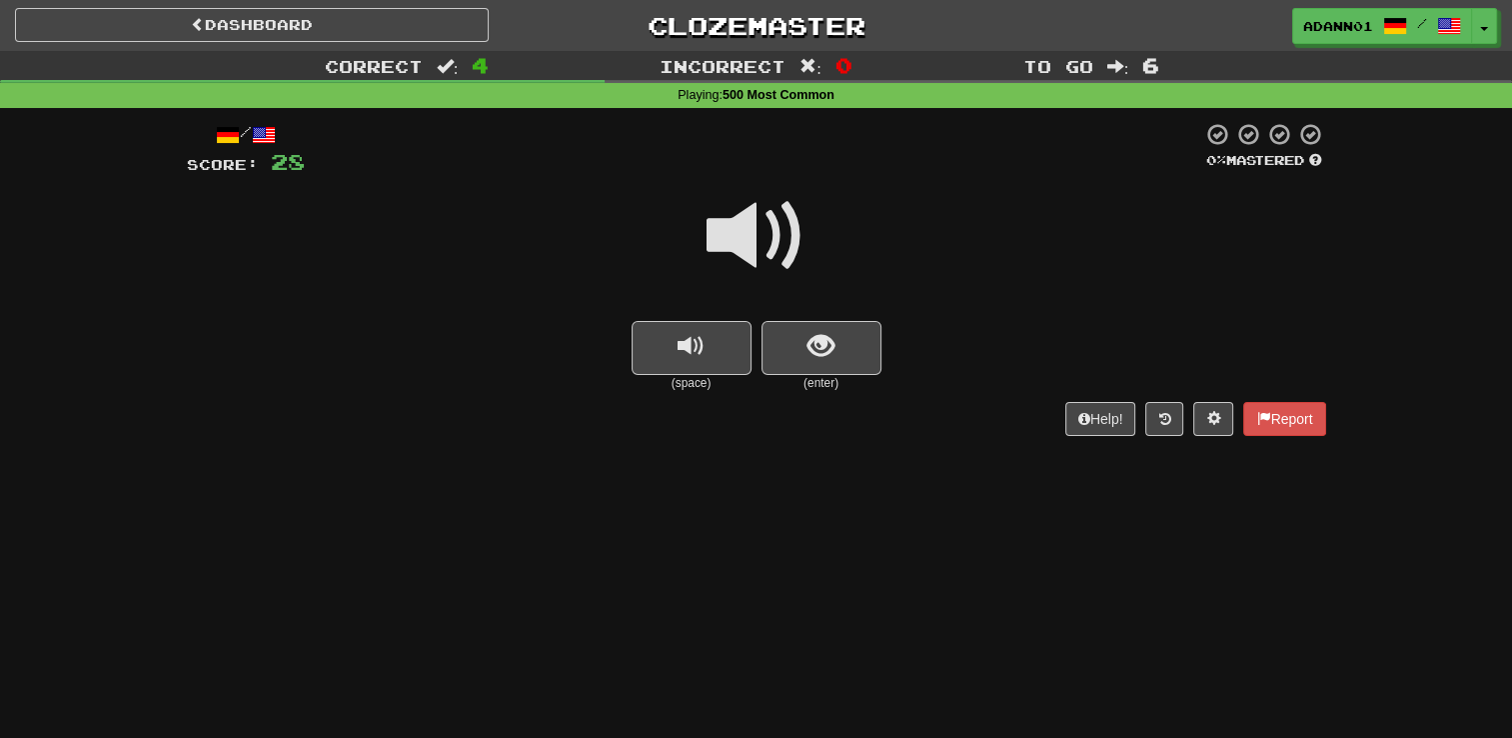
click at [762, 243] on span at bounding box center [757, 236] width 100 height 100
click at [799, 344] on button "show sentence" at bounding box center [822, 348] width 120 height 54
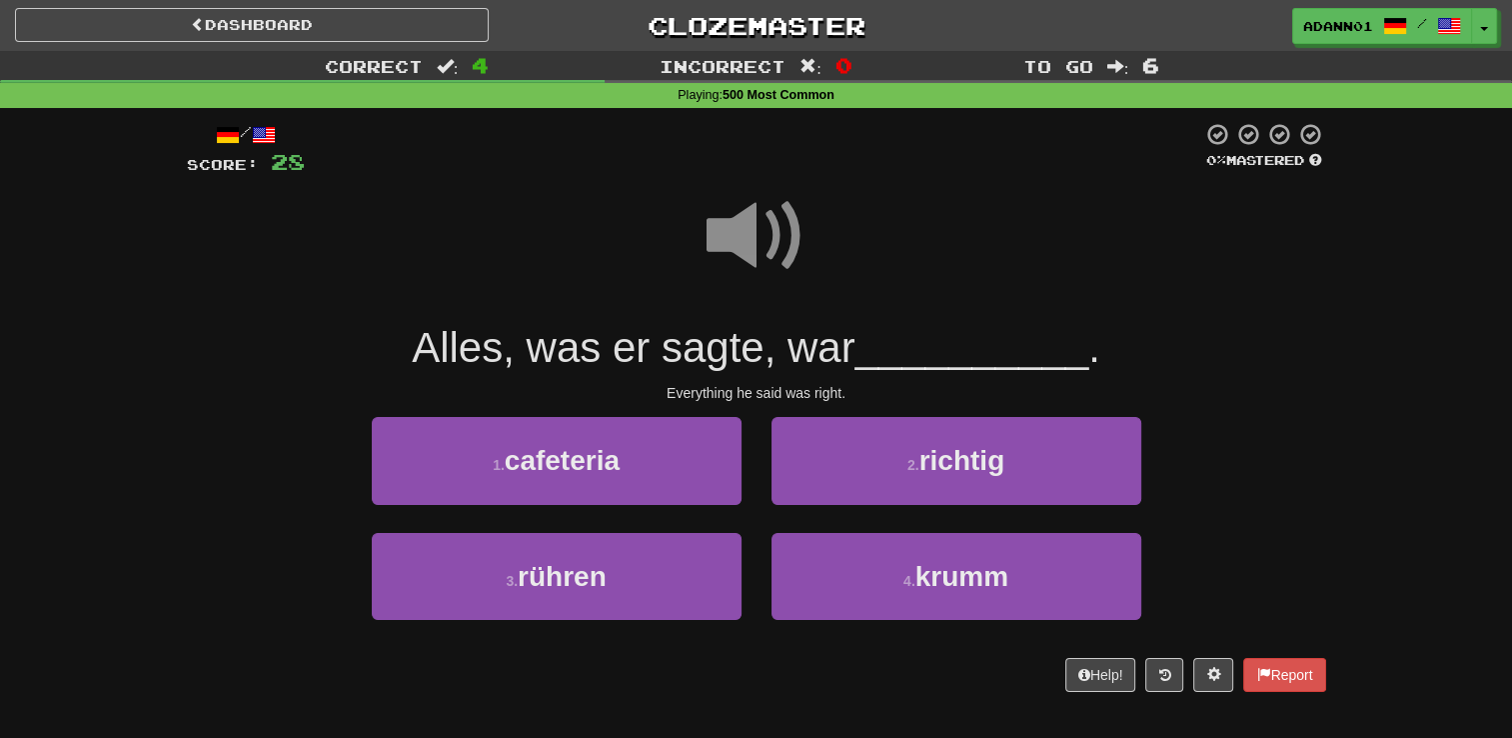
click at [752, 220] on span at bounding box center [757, 236] width 100 height 100
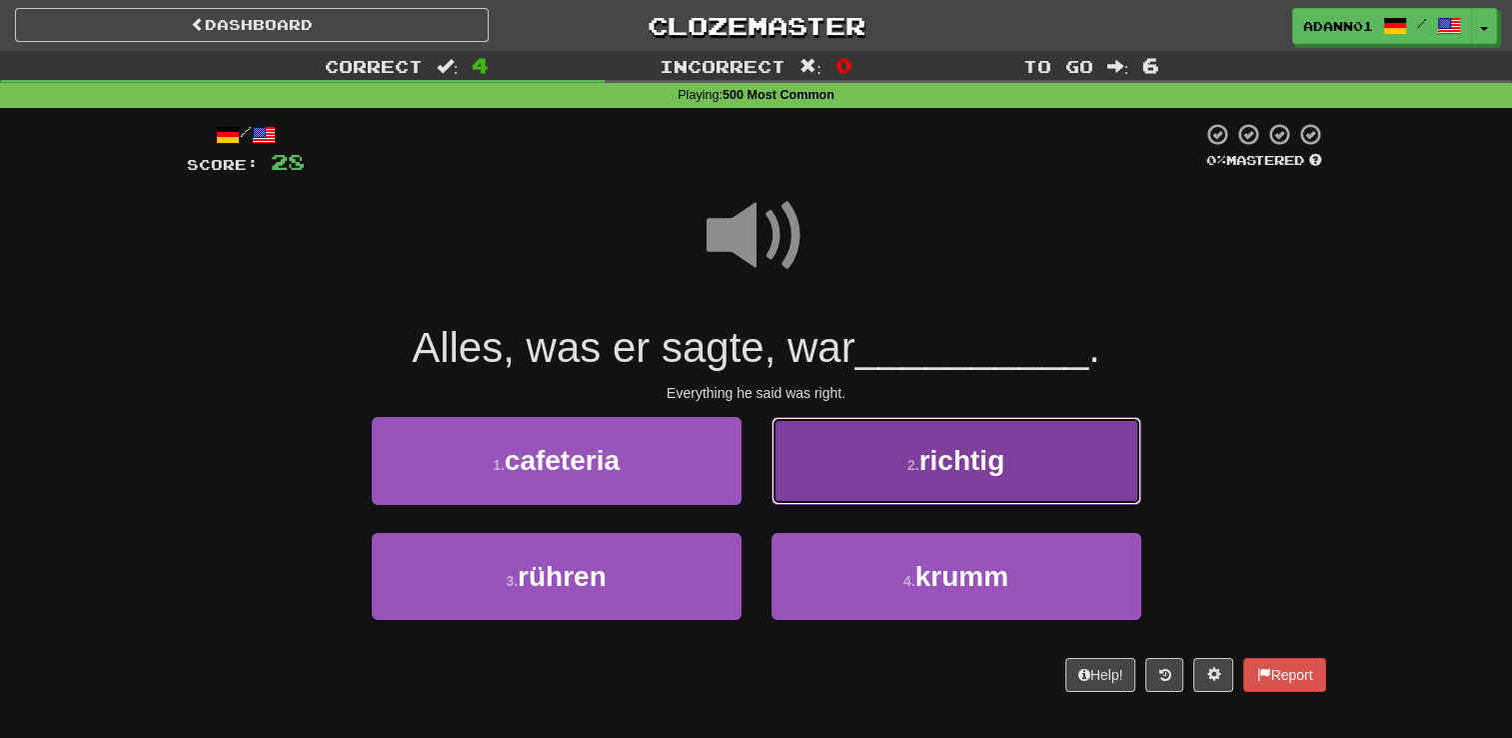
click at [906, 450] on button "2 . richtig" at bounding box center [957, 460] width 370 height 87
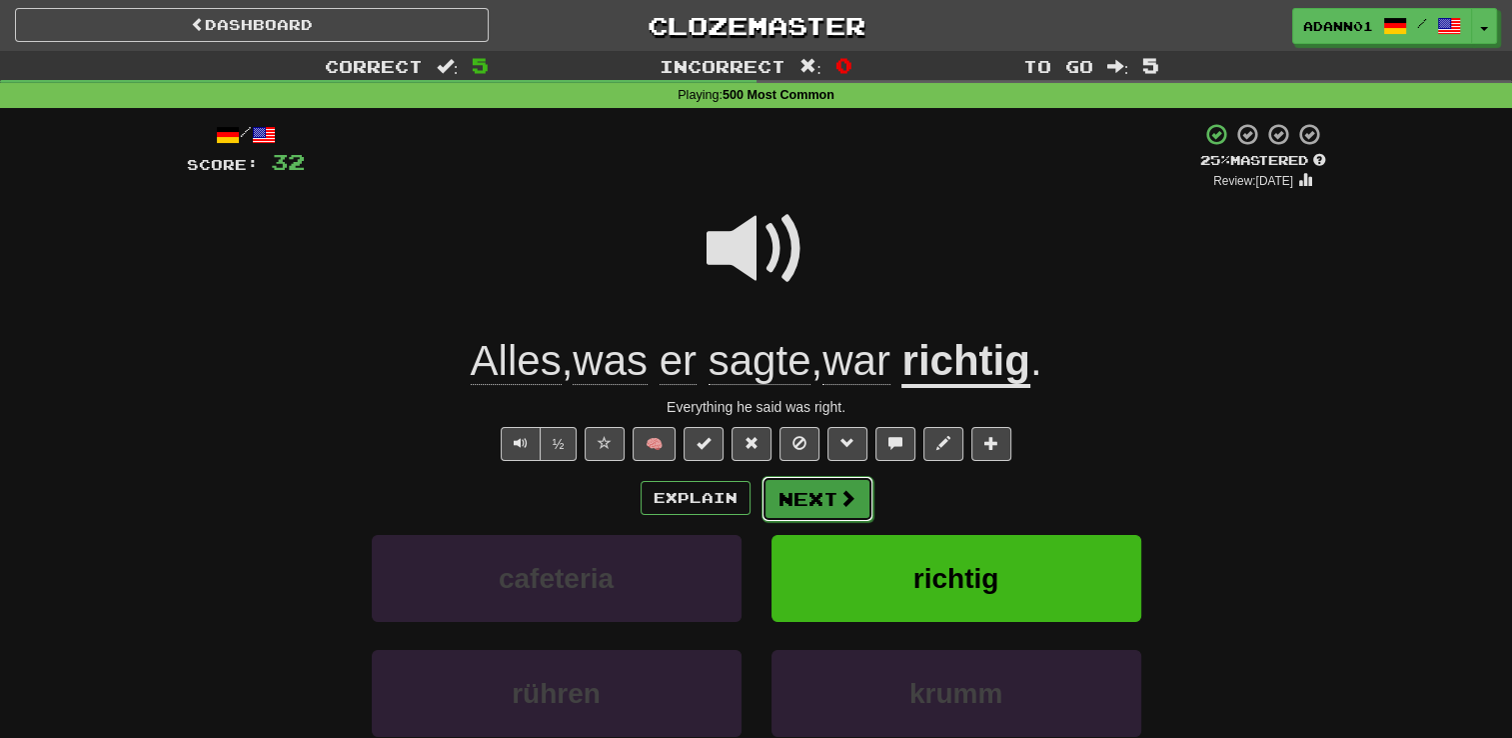
click at [821, 488] on button "Next" at bounding box center [818, 499] width 112 height 46
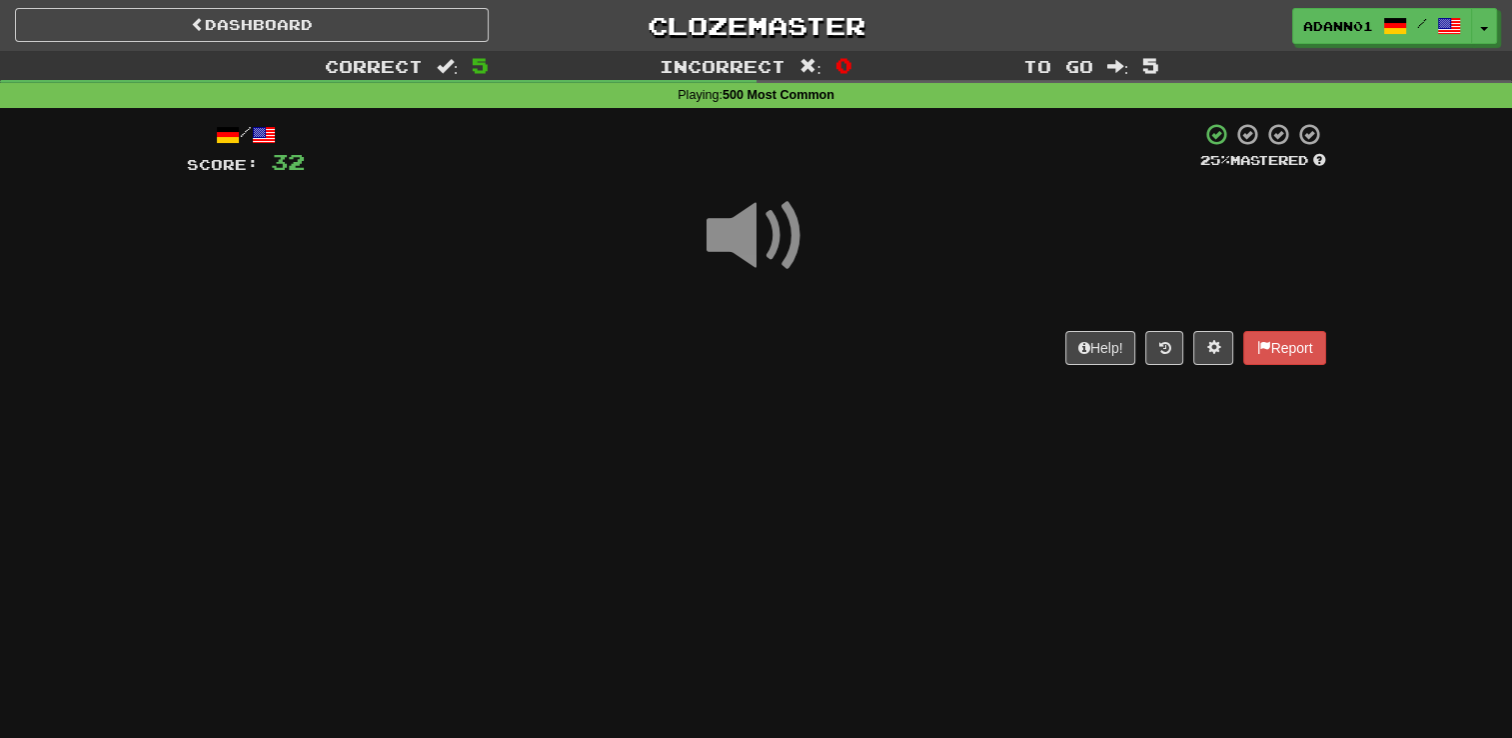
click at [749, 236] on span at bounding box center [757, 236] width 100 height 100
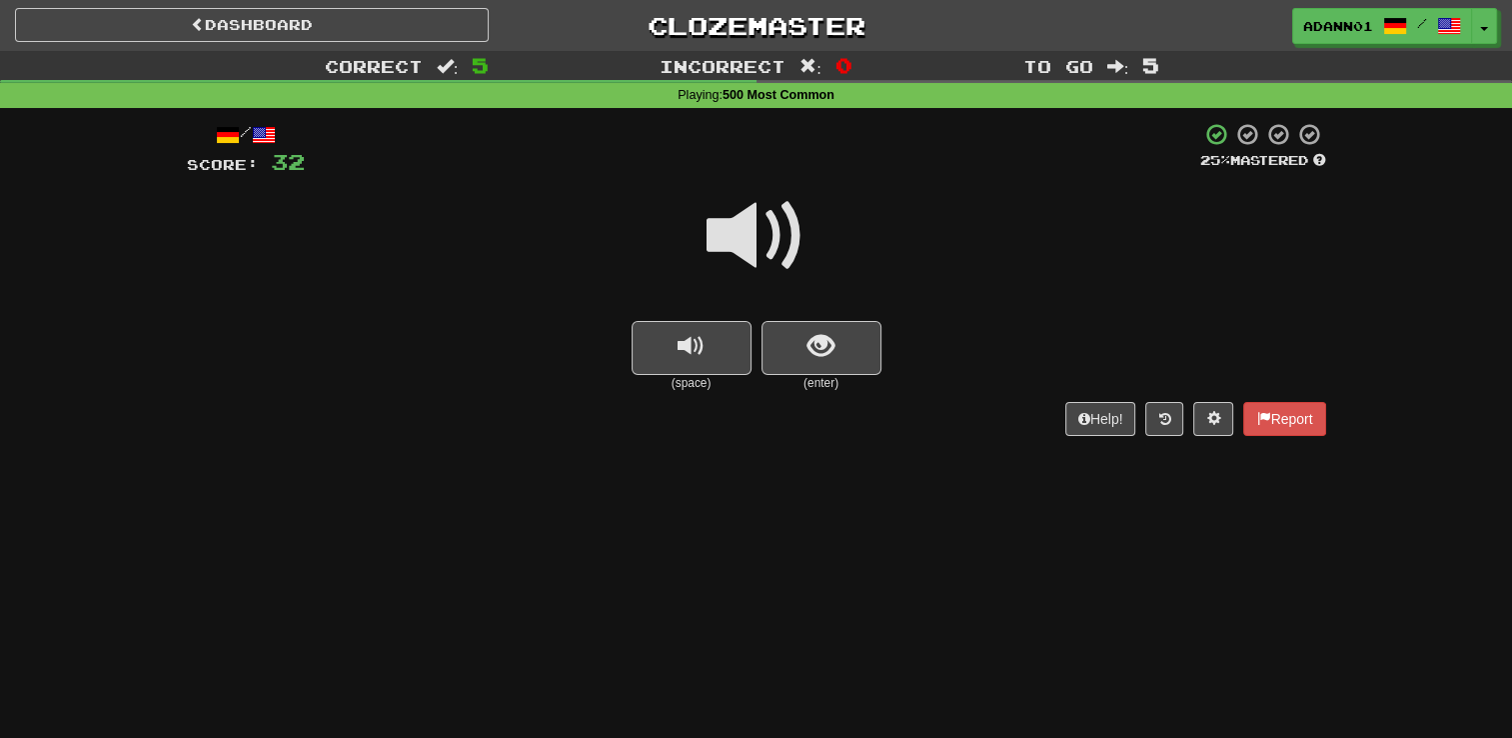
click at [749, 236] on span at bounding box center [757, 236] width 100 height 100
click at [796, 358] on button "show sentence" at bounding box center [822, 348] width 120 height 54
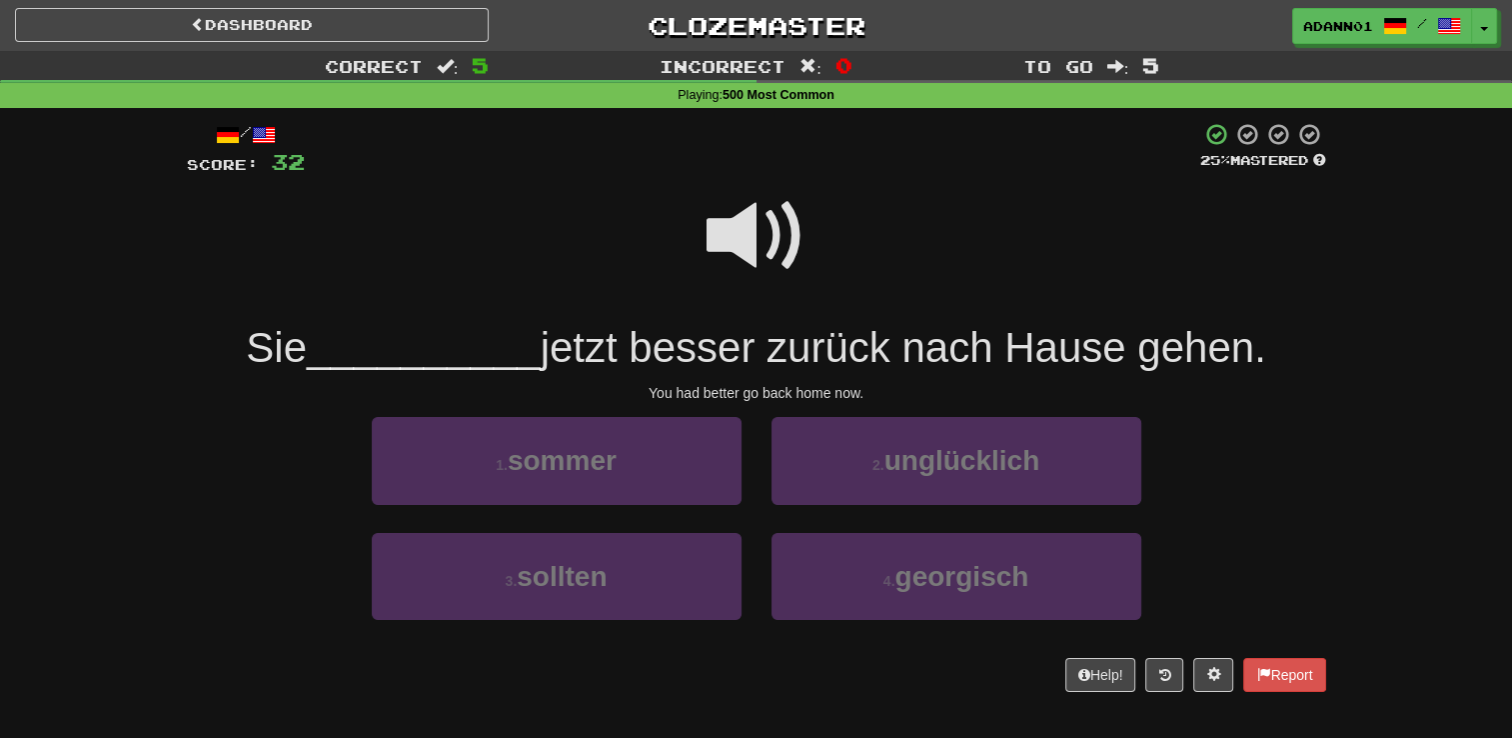
click at [762, 242] on span at bounding box center [757, 236] width 100 height 100
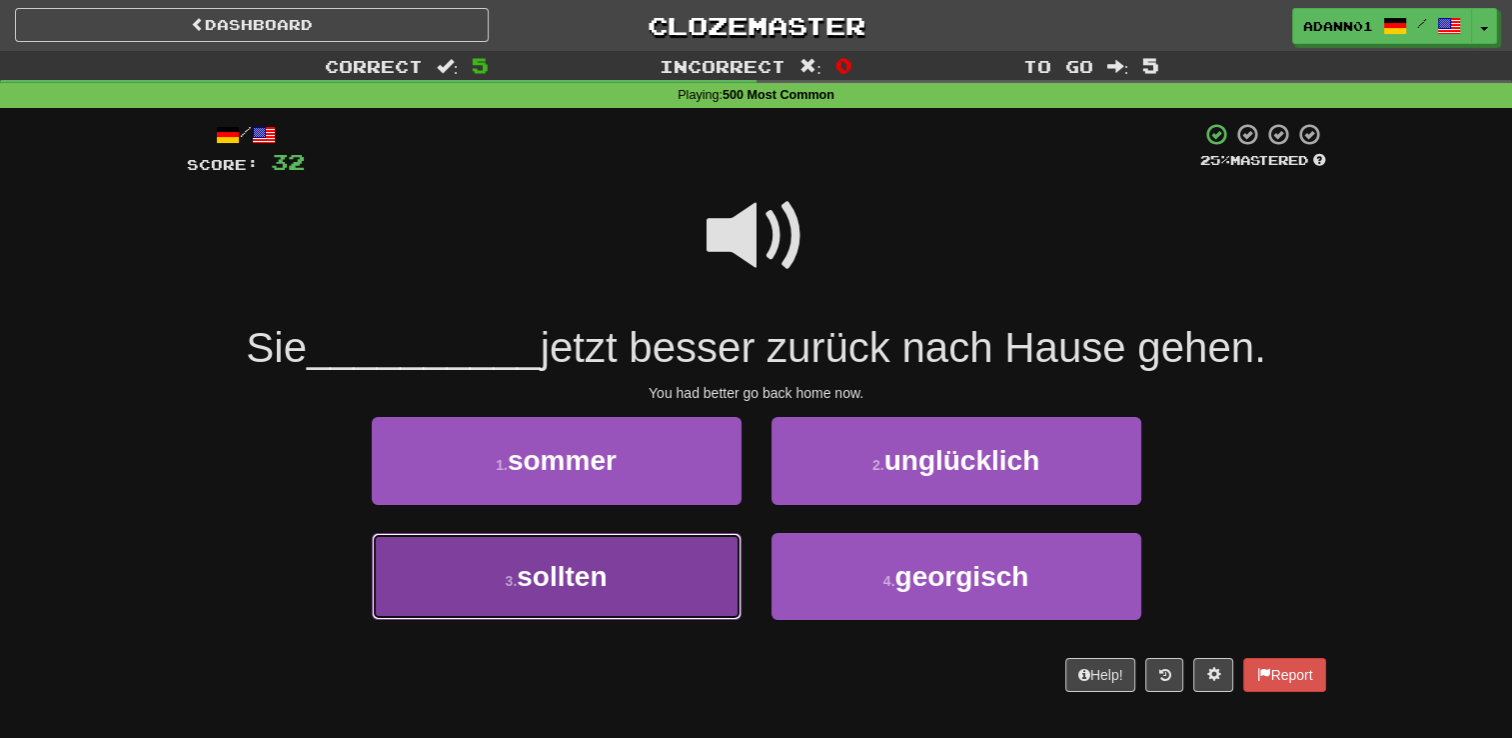
click at [624, 575] on button "3 . sollten" at bounding box center [557, 576] width 370 height 87
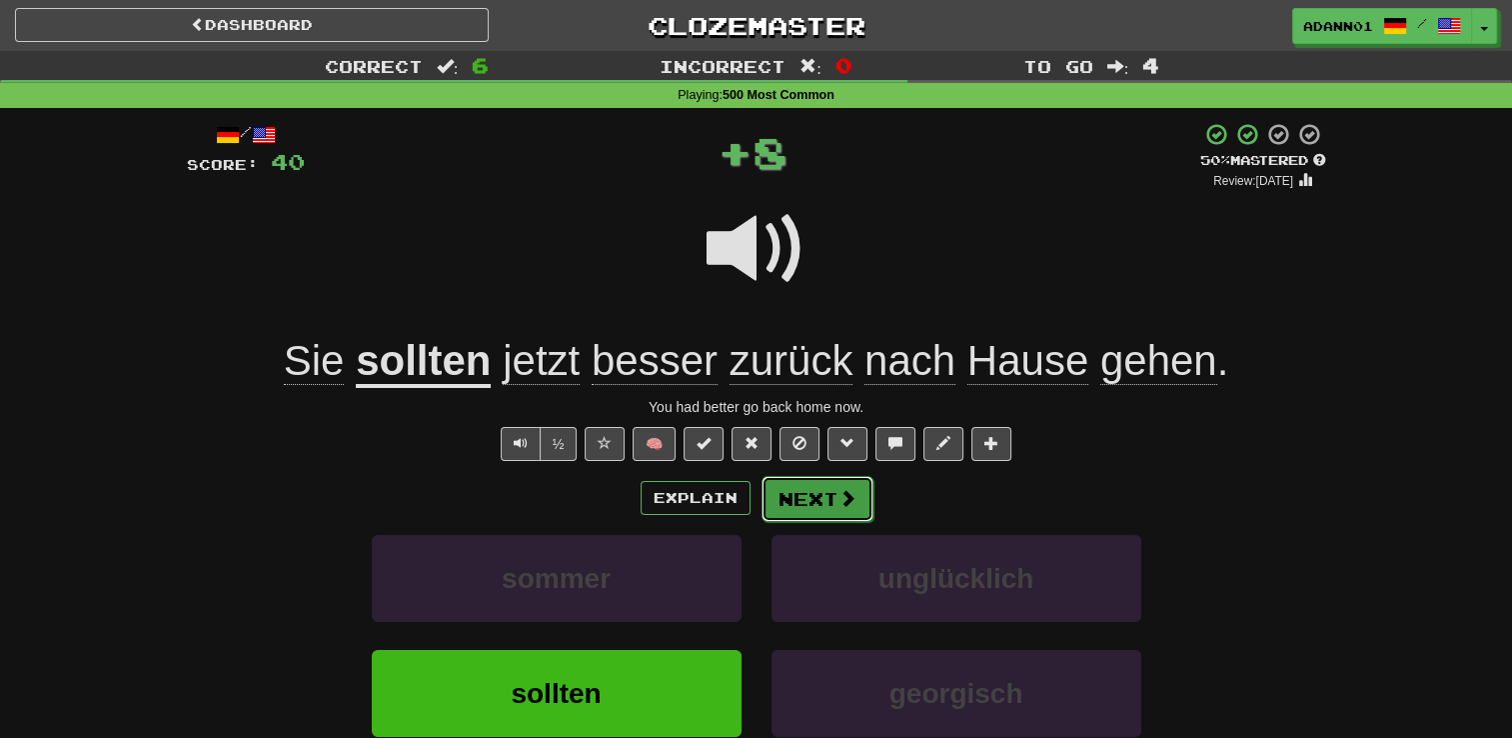
click at [802, 518] on button "Next" at bounding box center [818, 499] width 112 height 46
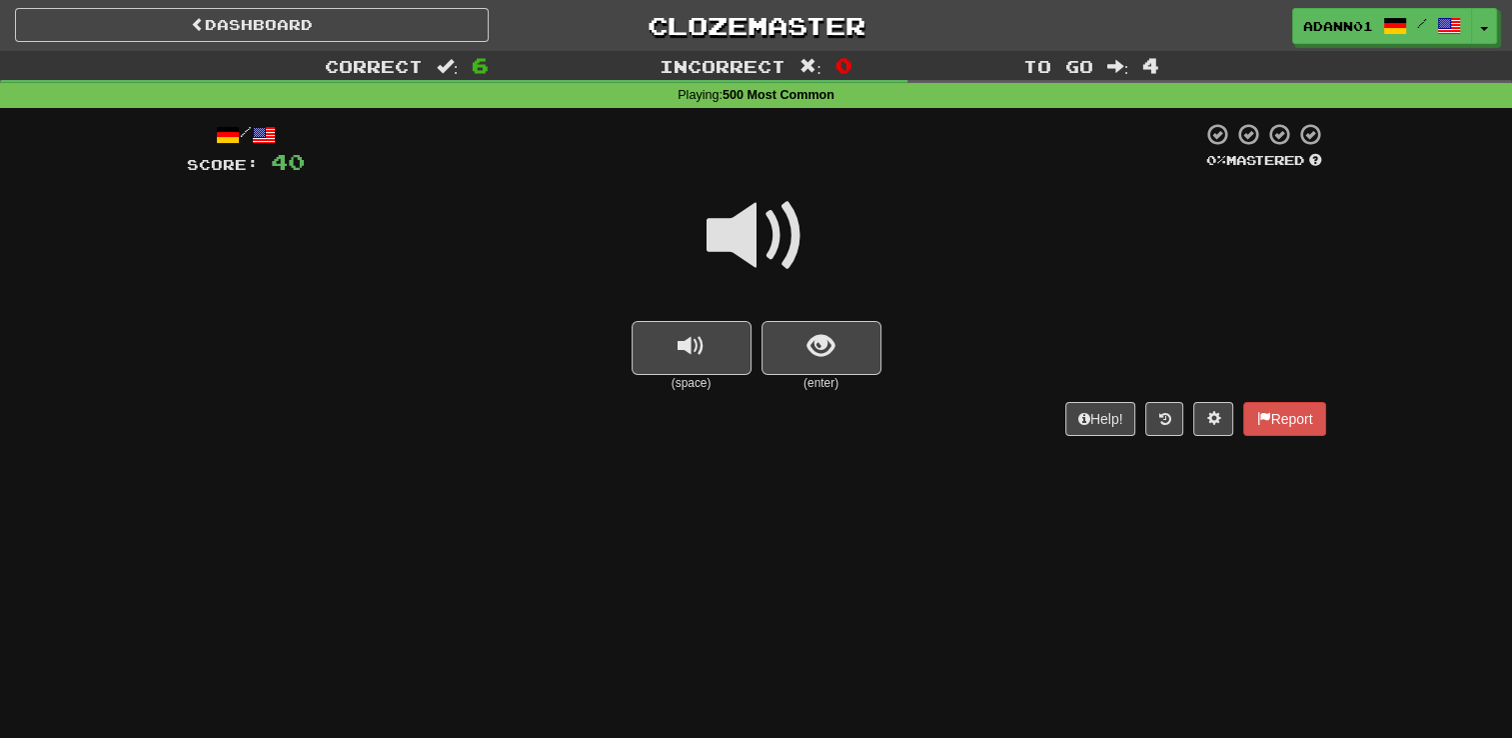
click at [768, 230] on span at bounding box center [757, 236] width 100 height 100
click at [816, 338] on span "show sentence" at bounding box center [821, 346] width 27 height 27
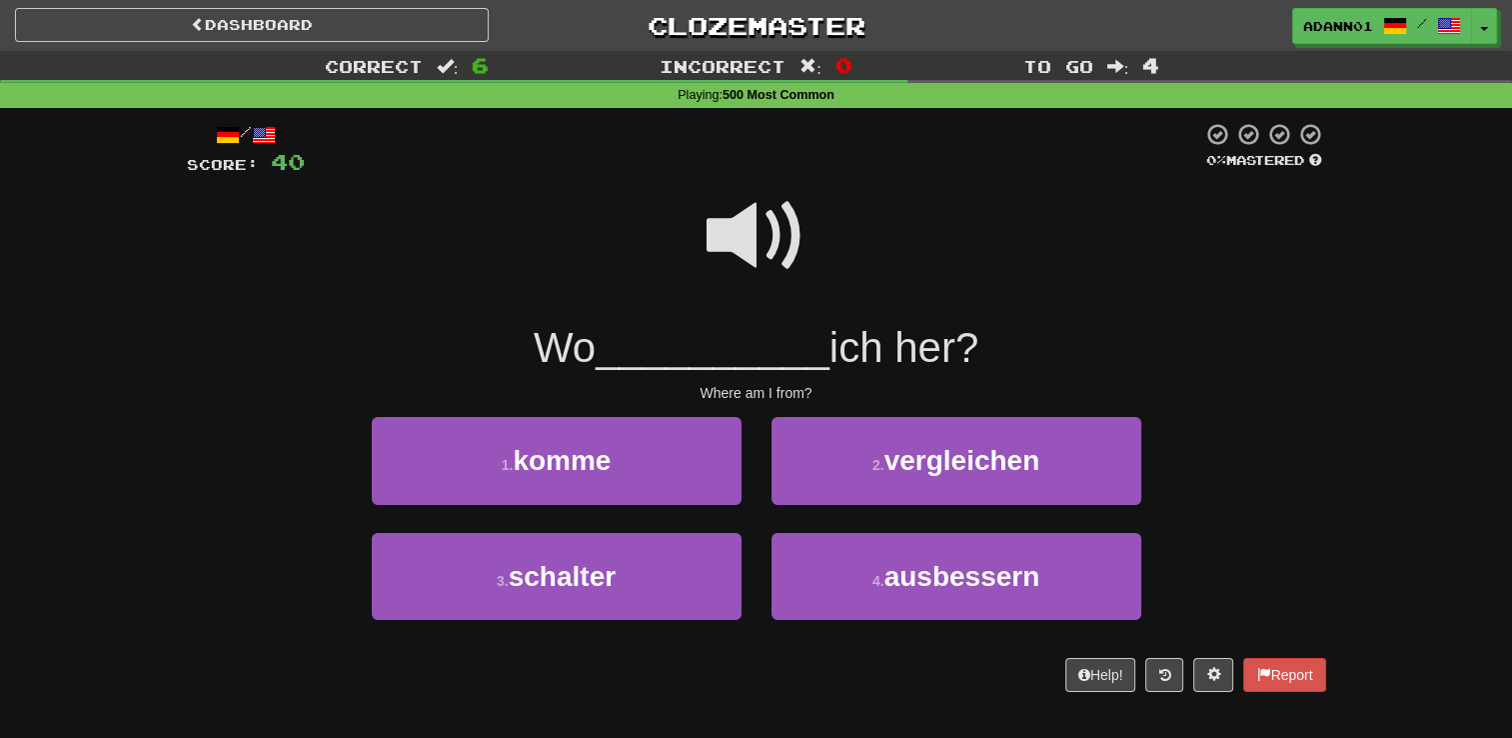
click at [772, 232] on span at bounding box center [757, 236] width 100 height 100
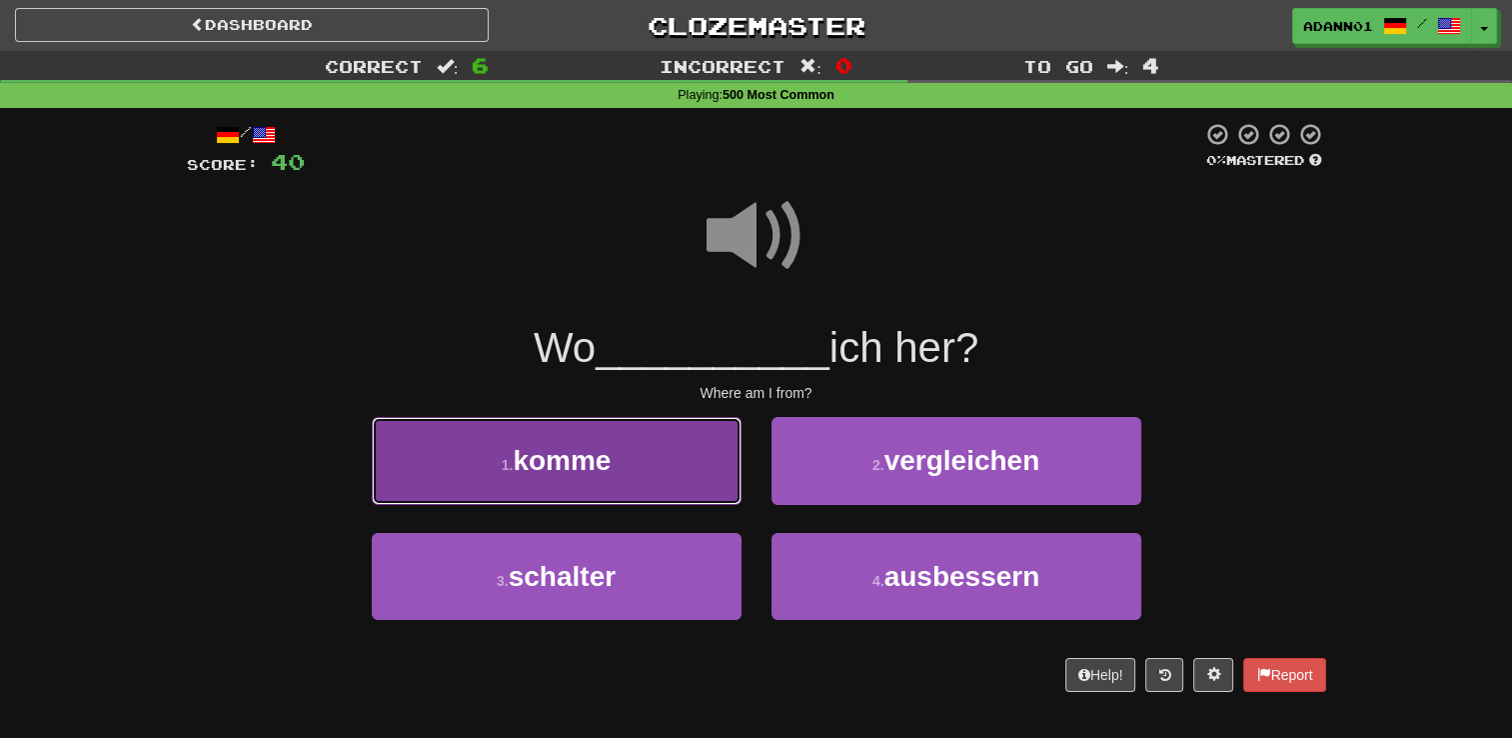
click at [605, 479] on button "1 . komme" at bounding box center [557, 460] width 370 height 87
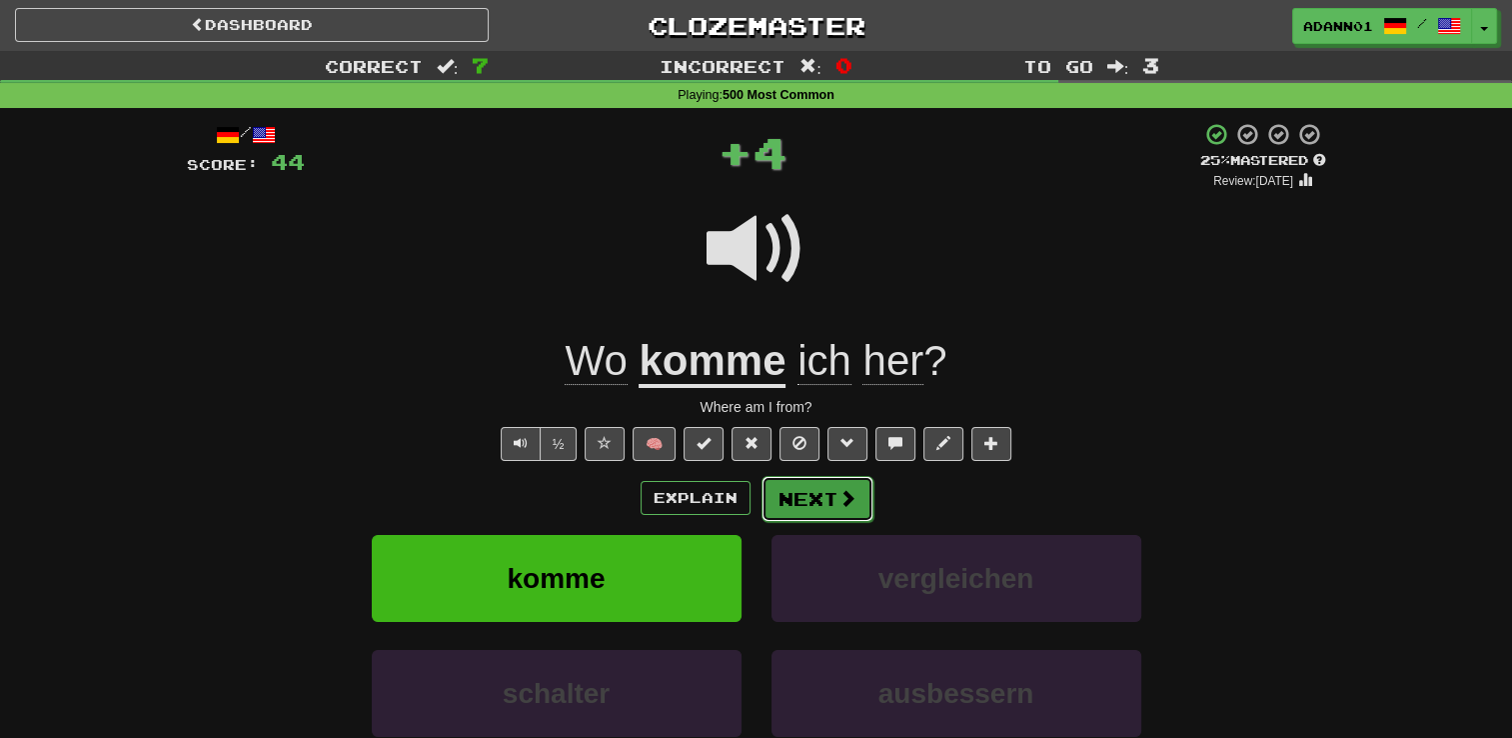
click at [842, 503] on span at bounding box center [848, 498] width 18 height 18
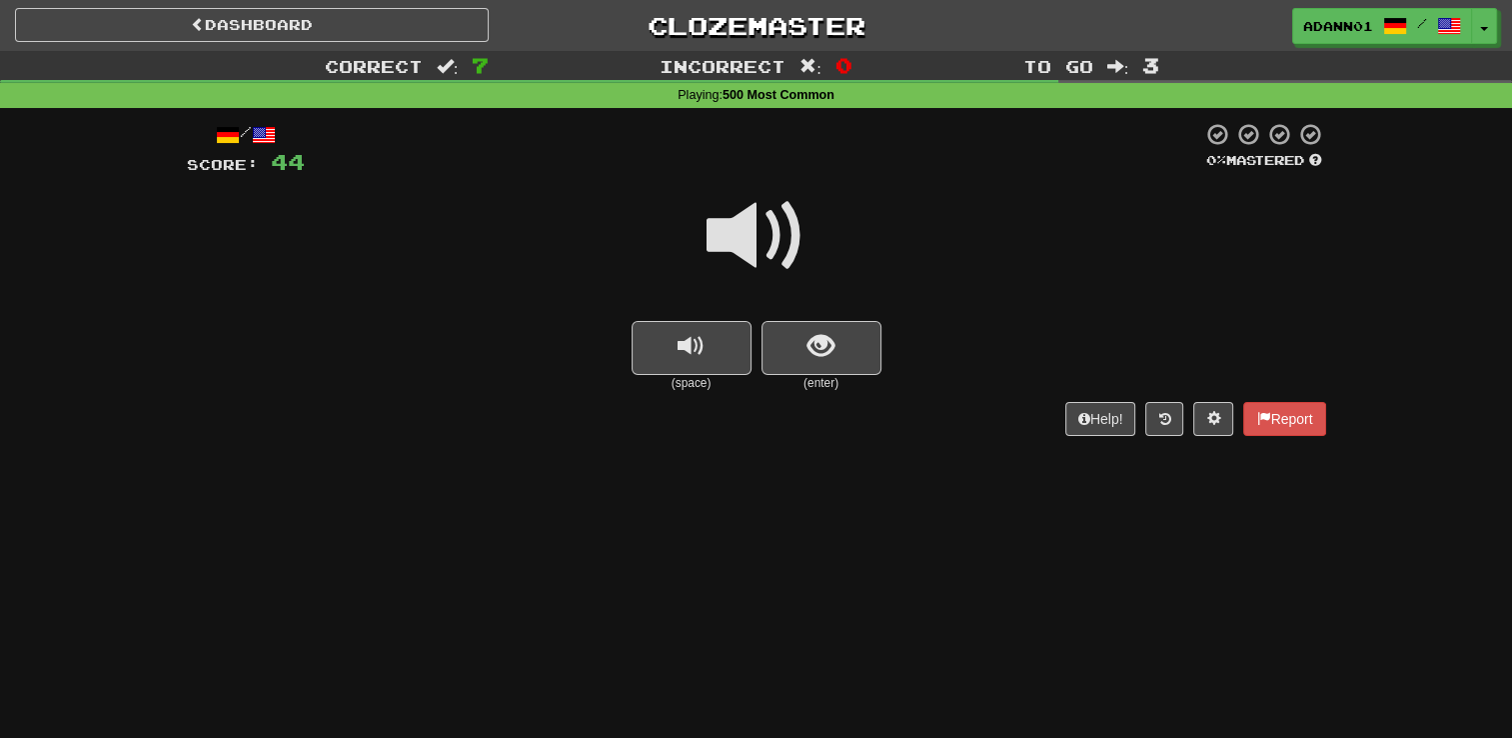
click at [747, 241] on span at bounding box center [757, 236] width 100 height 100
click at [773, 249] on span at bounding box center [757, 236] width 100 height 100
click at [826, 354] on span "show sentence" at bounding box center [821, 346] width 27 height 27
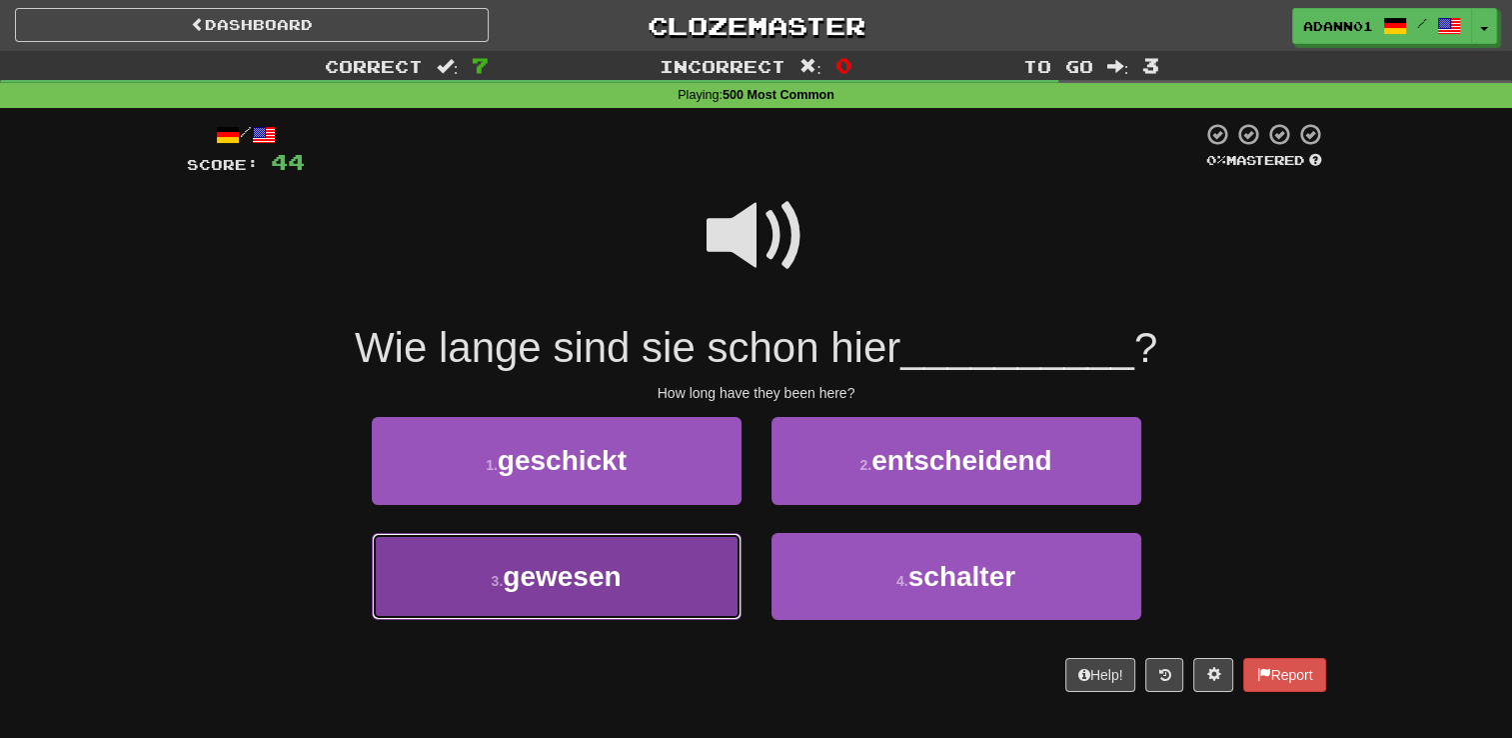
click at [600, 566] on span "gewesen" at bounding box center [562, 576] width 118 height 31
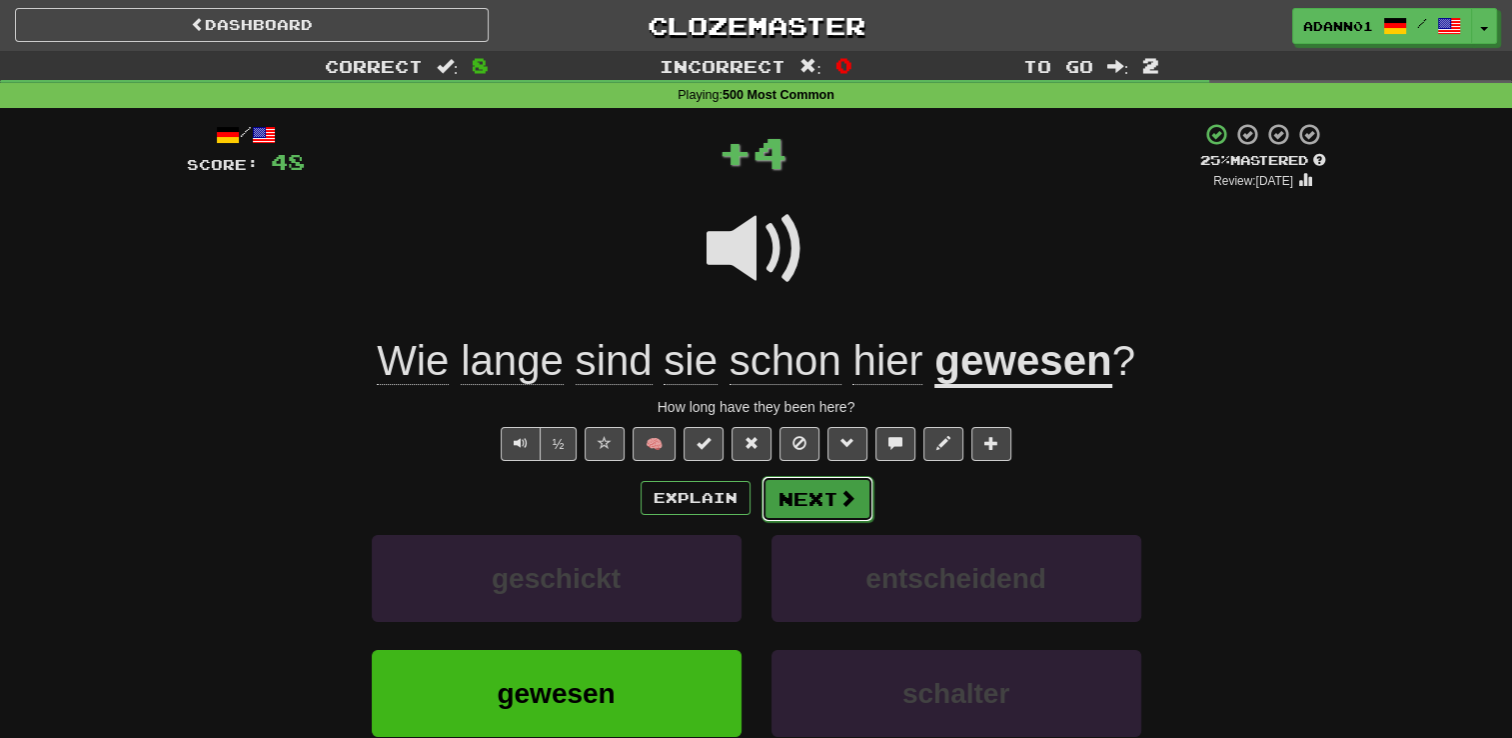
click at [828, 510] on button "Next" at bounding box center [818, 499] width 112 height 46
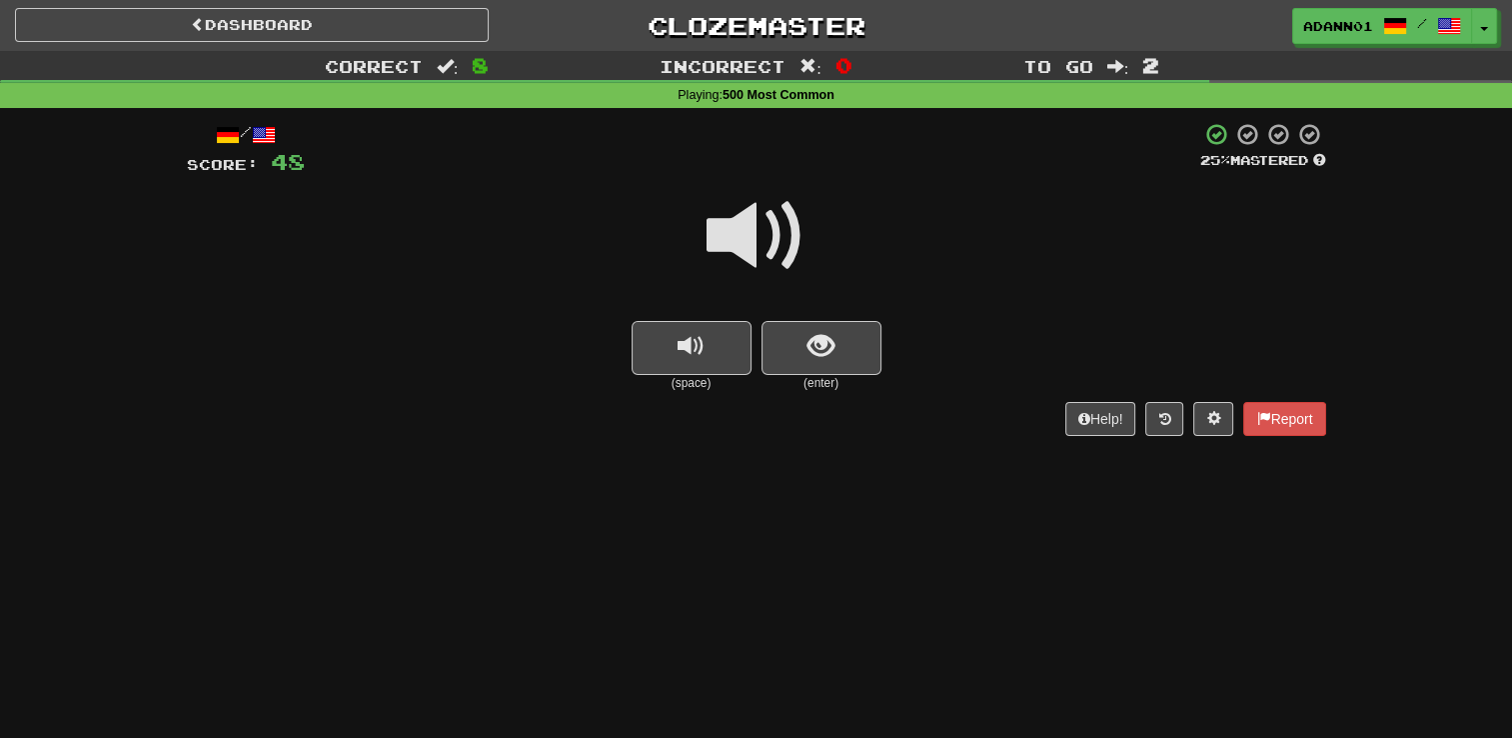
click at [758, 240] on span at bounding box center [757, 236] width 100 height 100
click at [788, 222] on span at bounding box center [757, 236] width 100 height 100
click at [844, 345] on button "show sentence" at bounding box center [822, 348] width 120 height 54
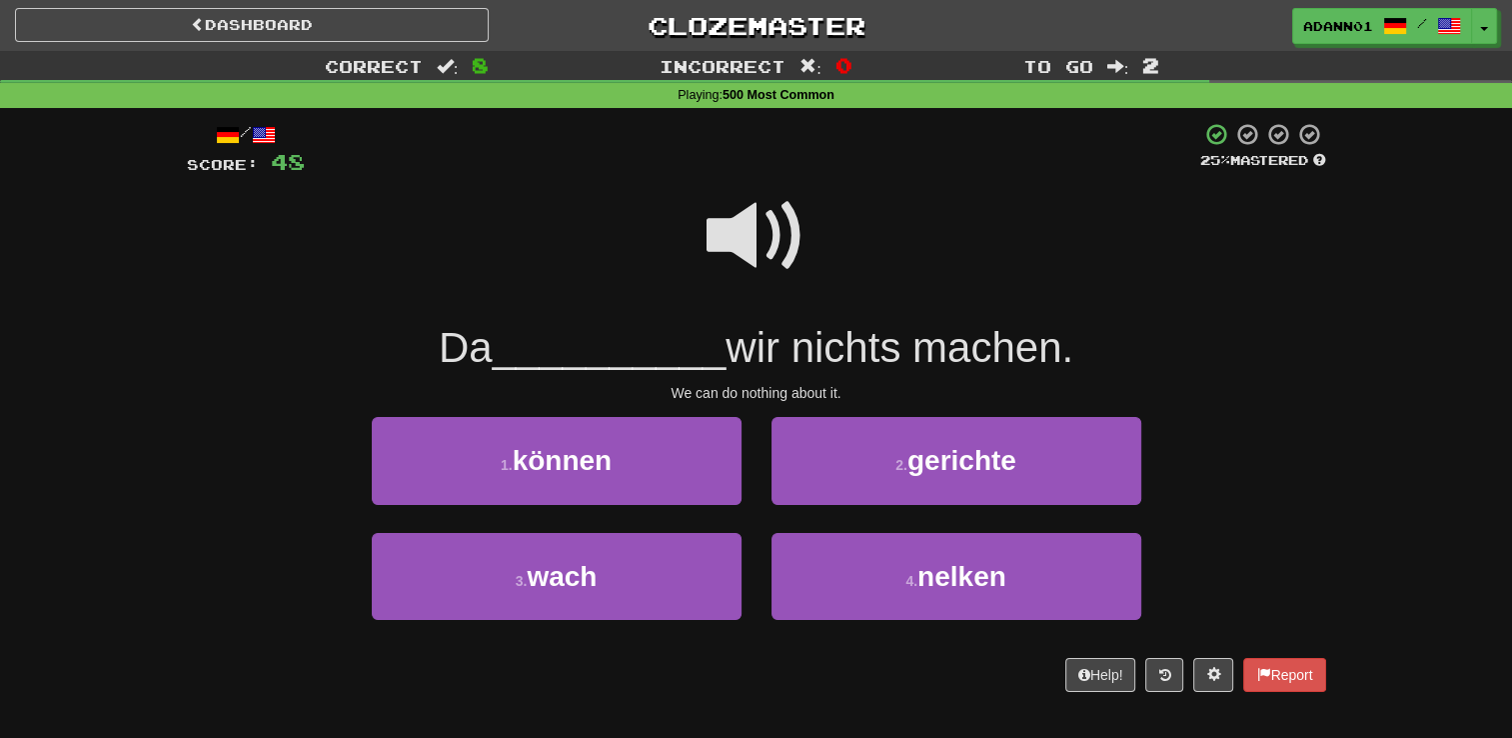
click at [745, 216] on span at bounding box center [757, 236] width 100 height 100
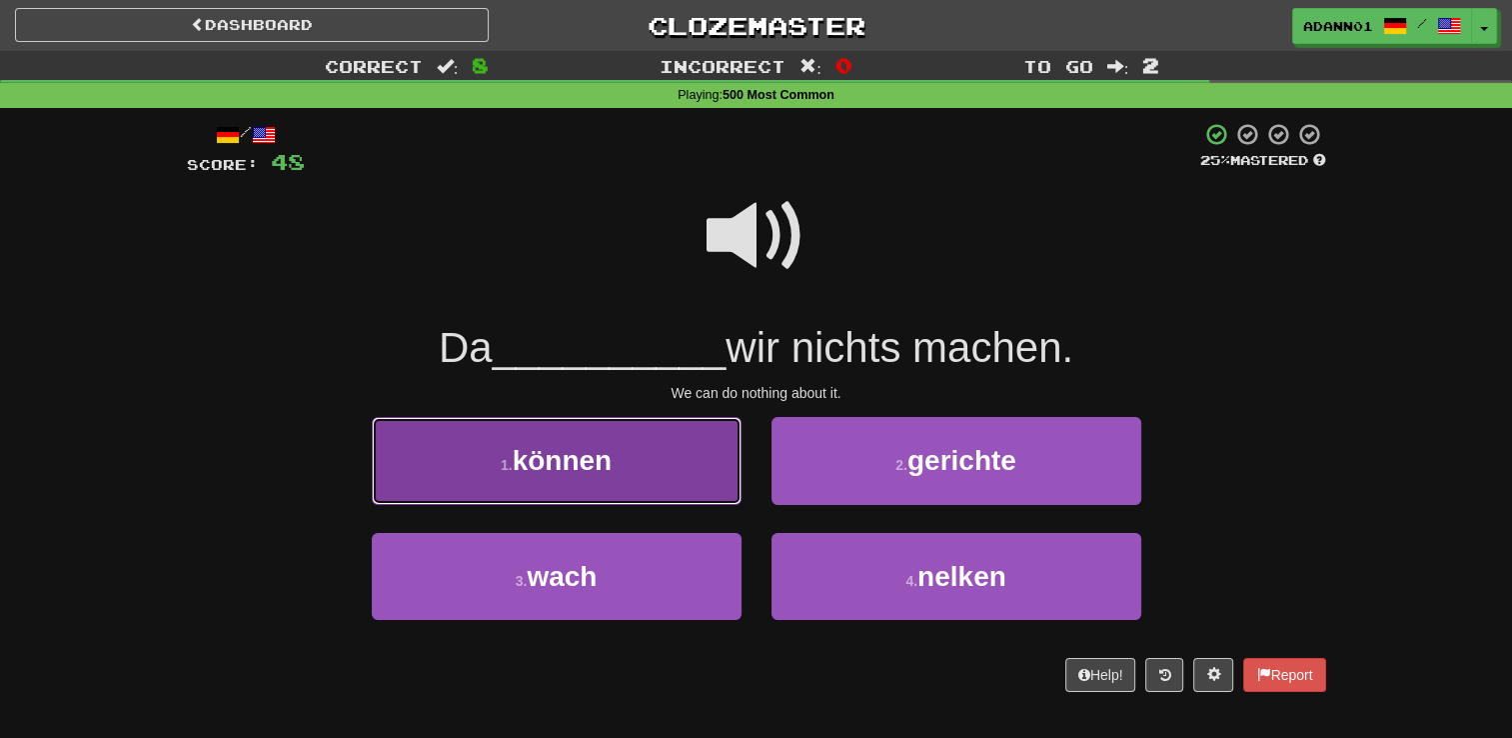
click at [610, 458] on span "können" at bounding box center [563, 460] width 100 height 31
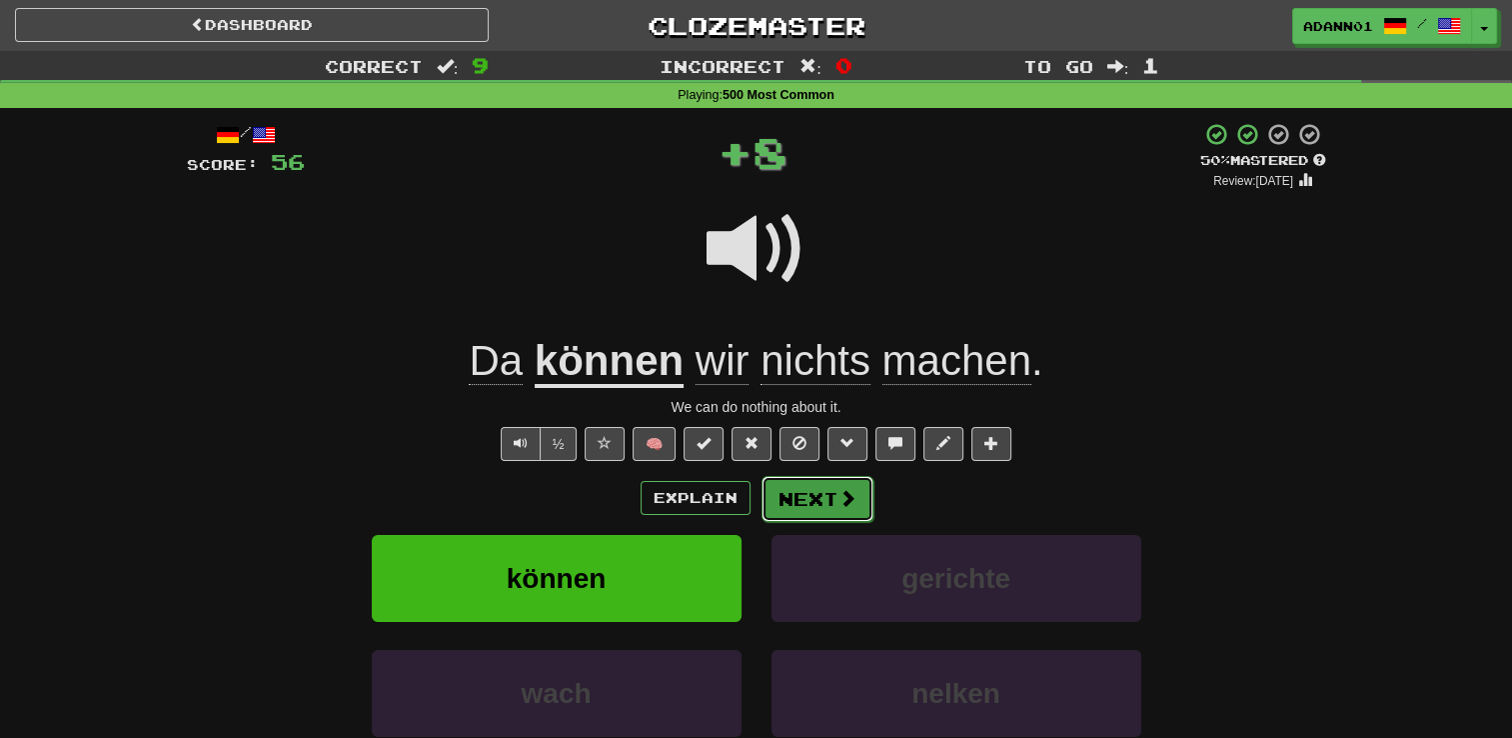
click at [848, 495] on span at bounding box center [848, 498] width 18 height 18
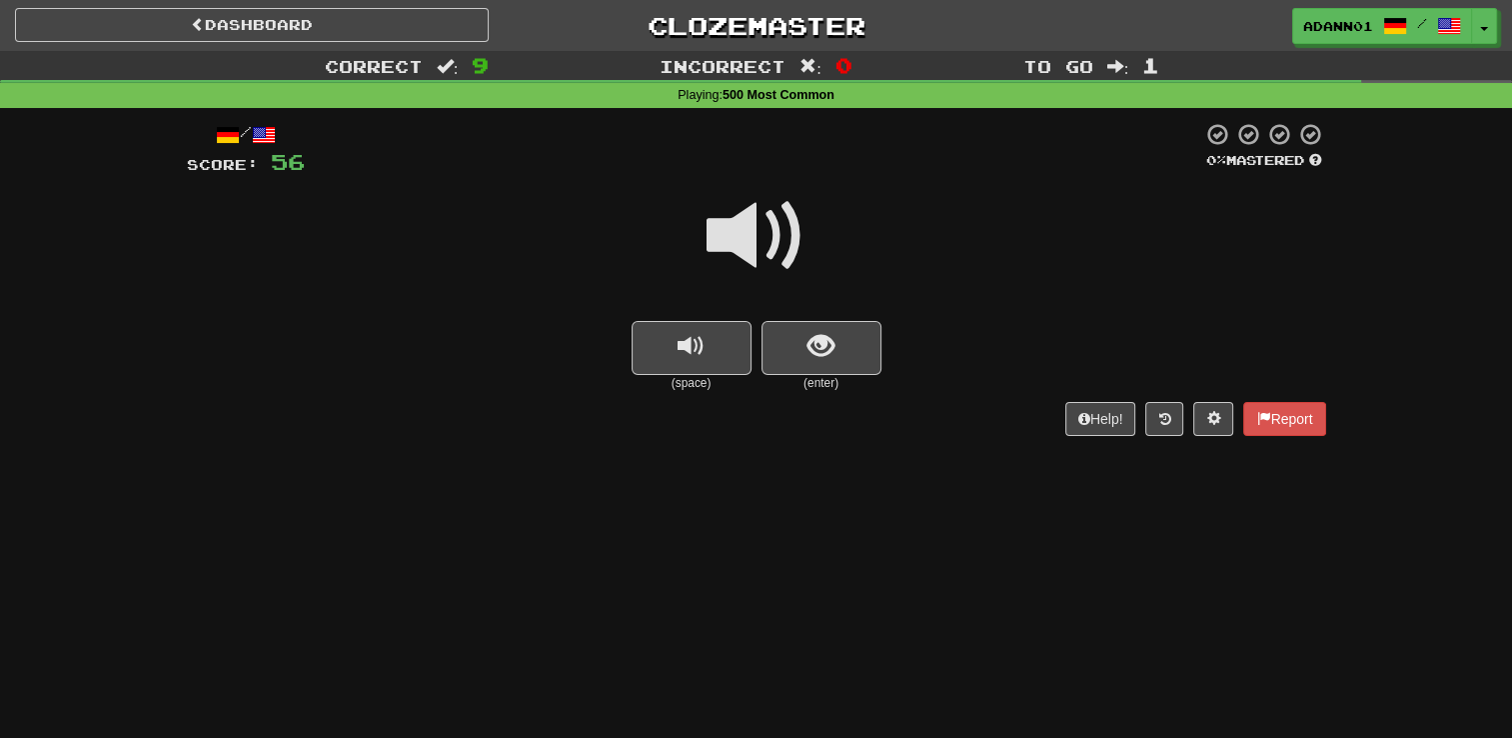
click at [747, 226] on span at bounding box center [757, 236] width 100 height 100
click at [685, 241] on div at bounding box center [756, 249] width 1139 height 143
click at [740, 240] on span at bounding box center [757, 236] width 100 height 100
click at [824, 348] on span "show sentence" at bounding box center [821, 346] width 27 height 27
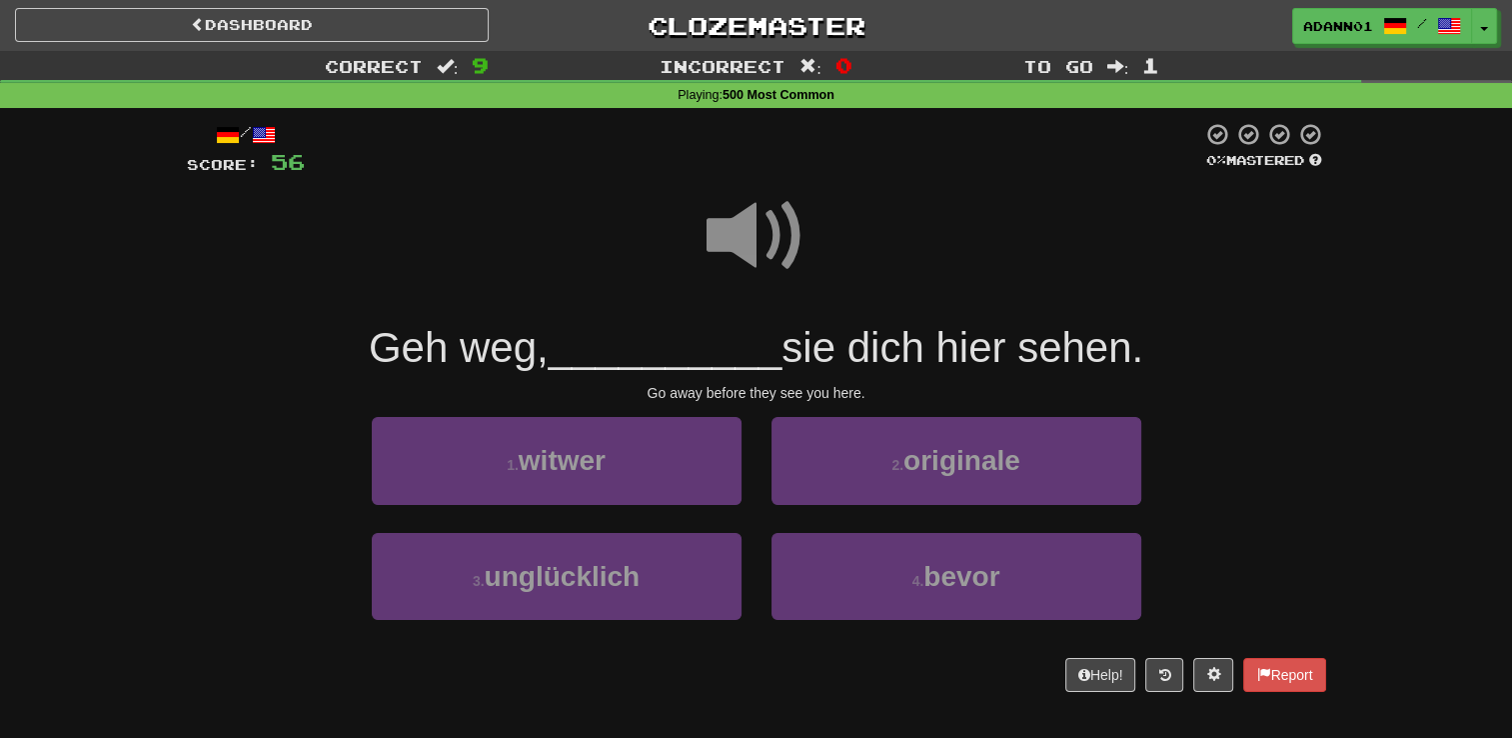
click at [756, 238] on span at bounding box center [757, 236] width 100 height 100
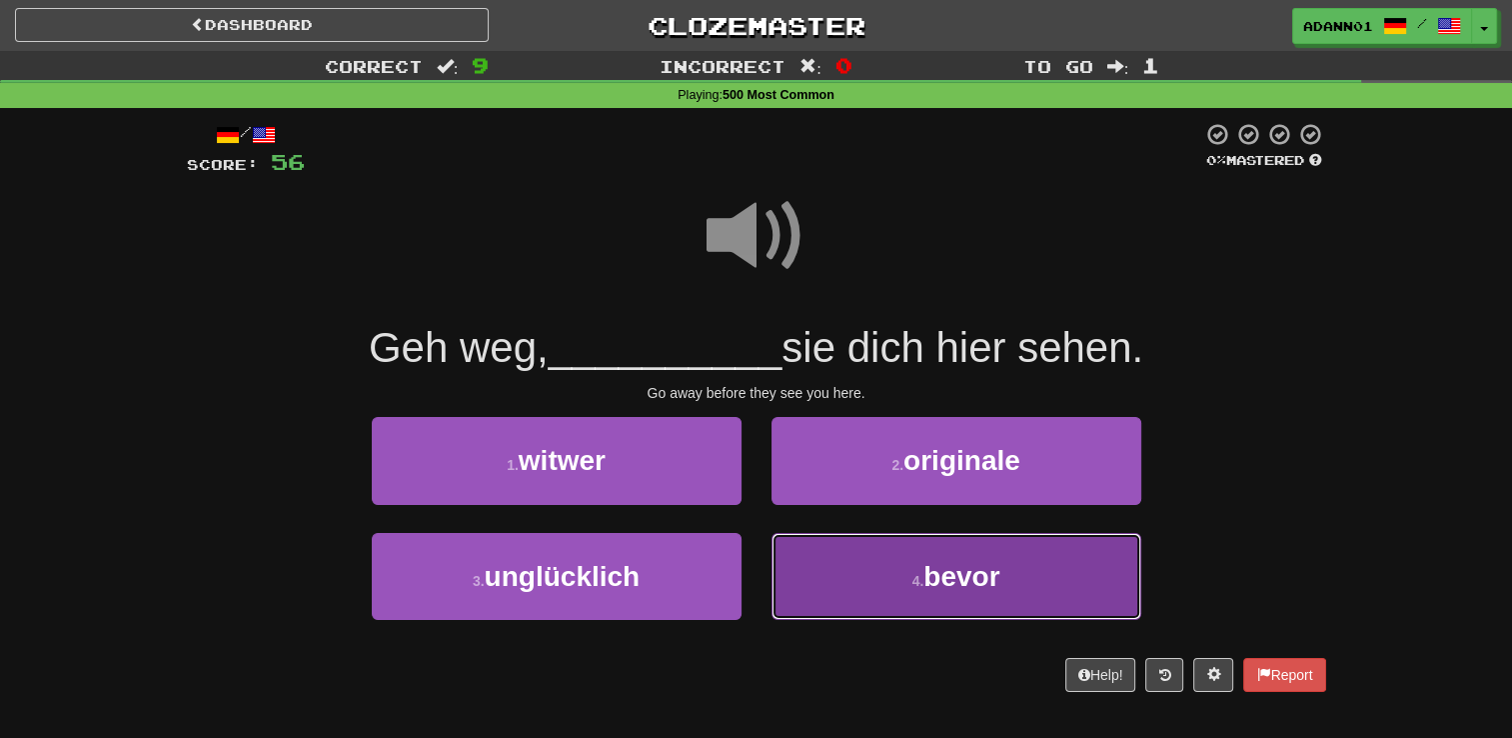
click at [826, 586] on button "4 . bevor" at bounding box center [957, 576] width 370 height 87
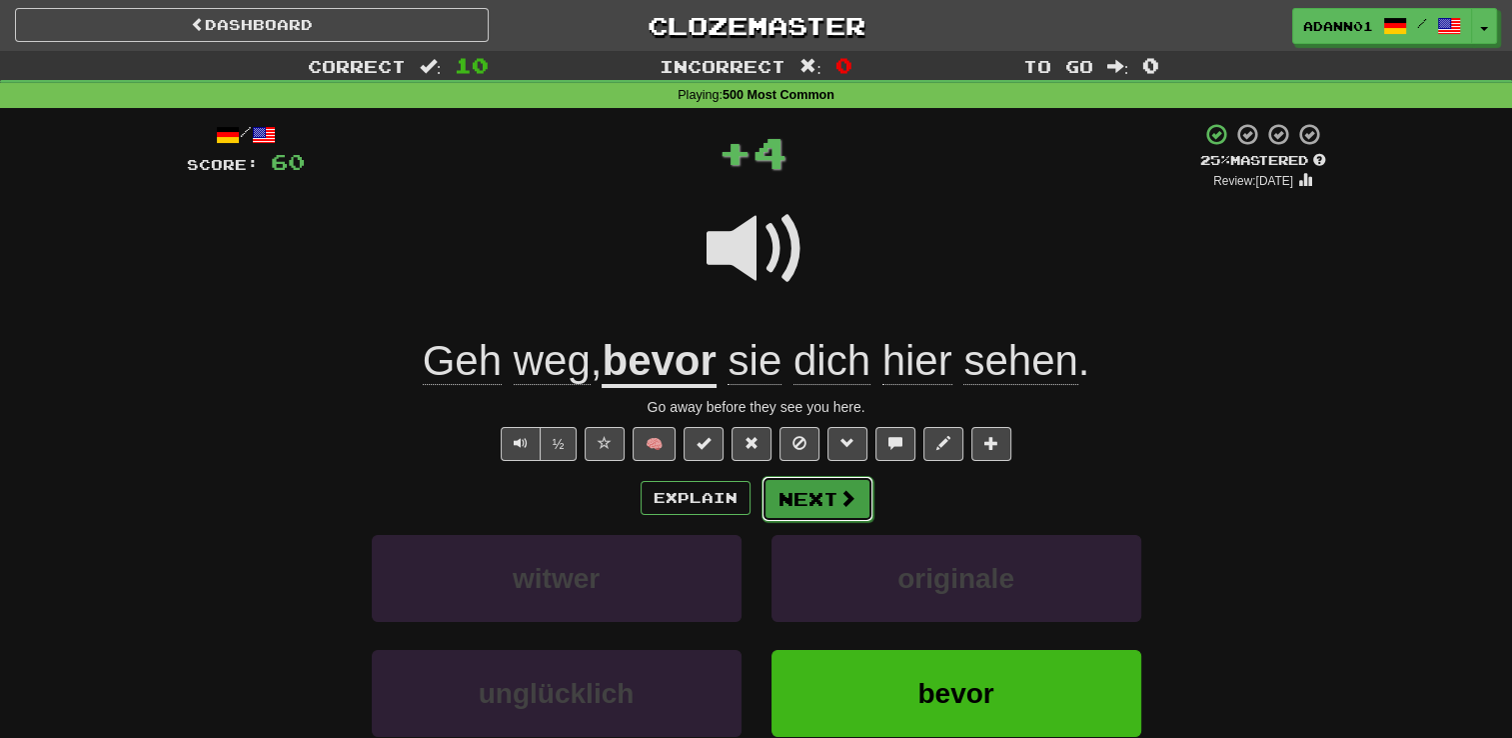
click at [820, 498] on button "Next" at bounding box center [818, 499] width 112 height 46
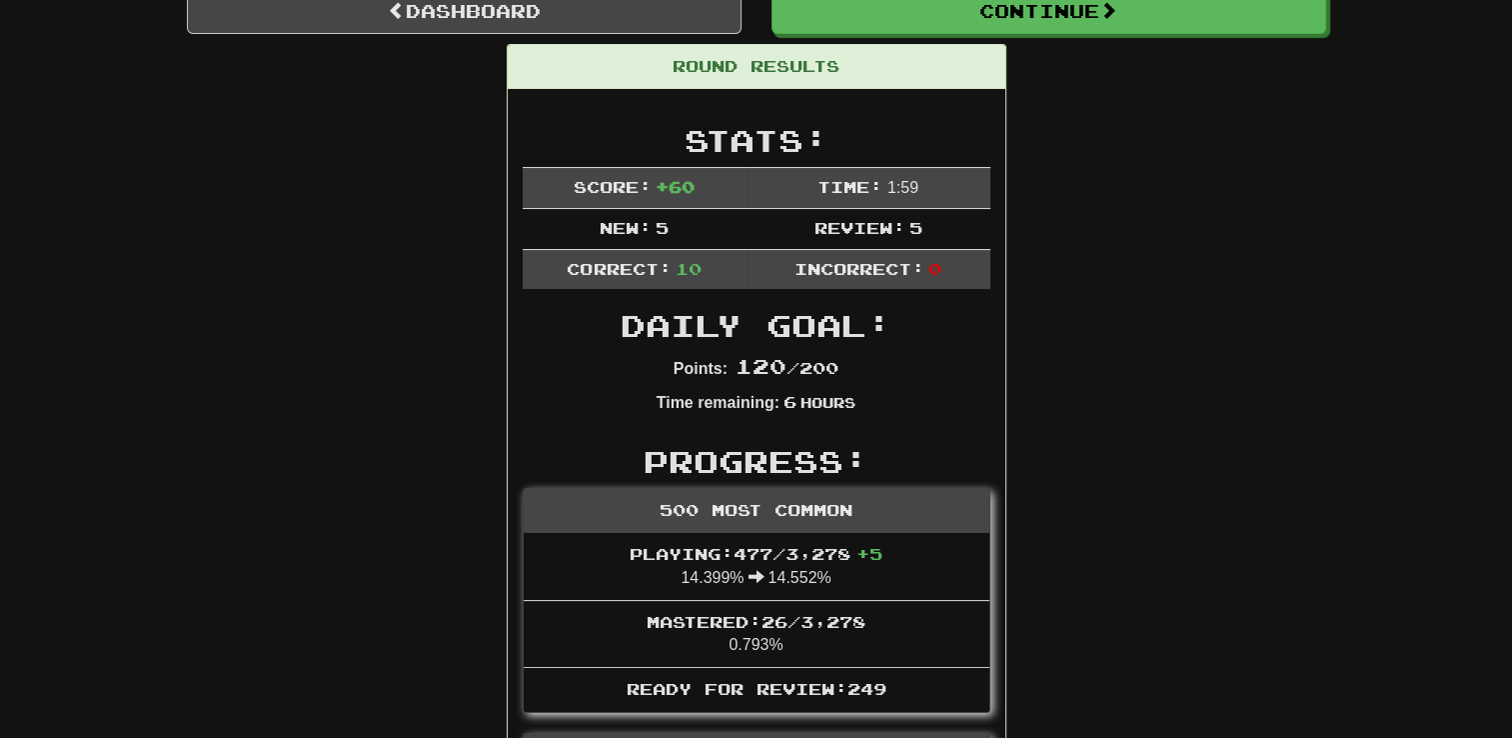
scroll to position [300, 0]
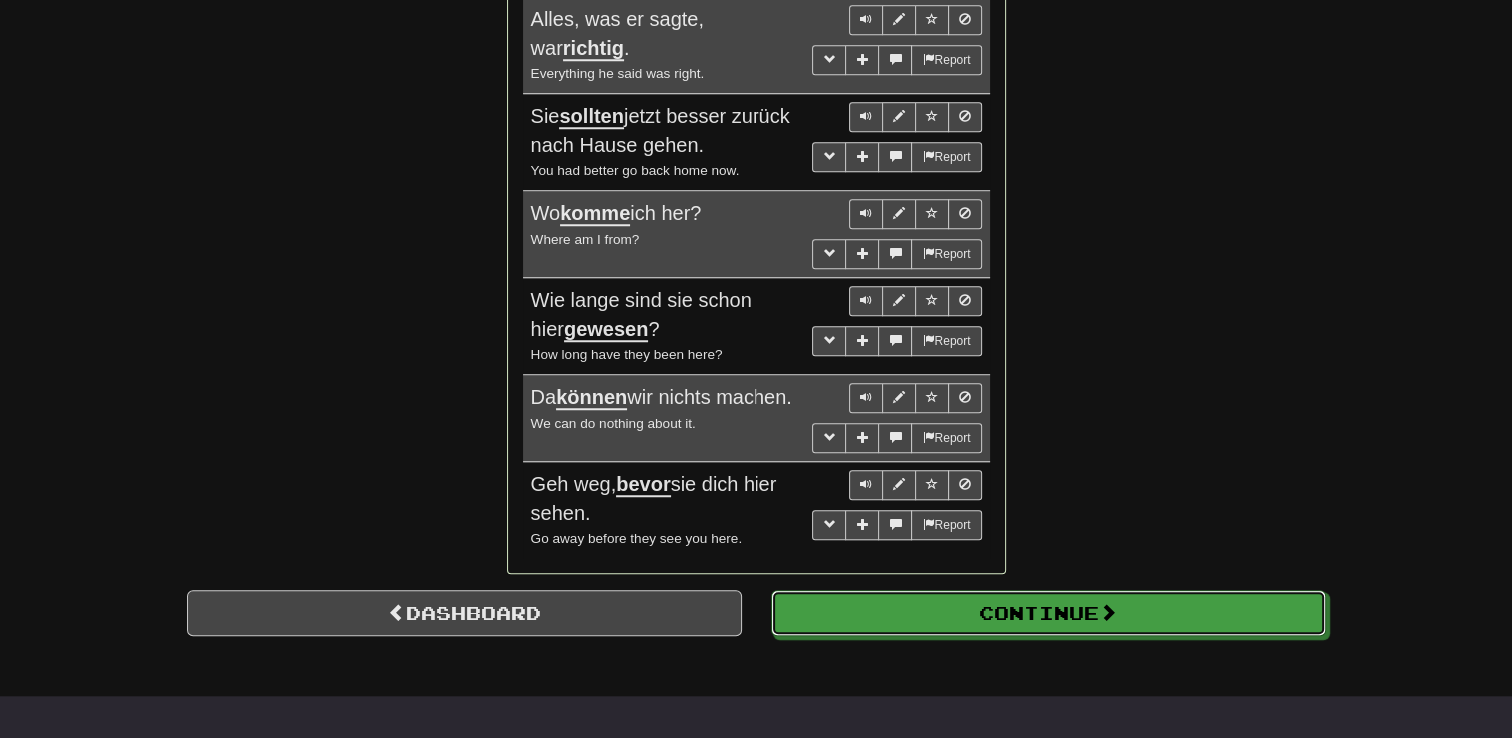
click at [980, 596] on button "Continue" at bounding box center [1049, 613] width 555 height 46
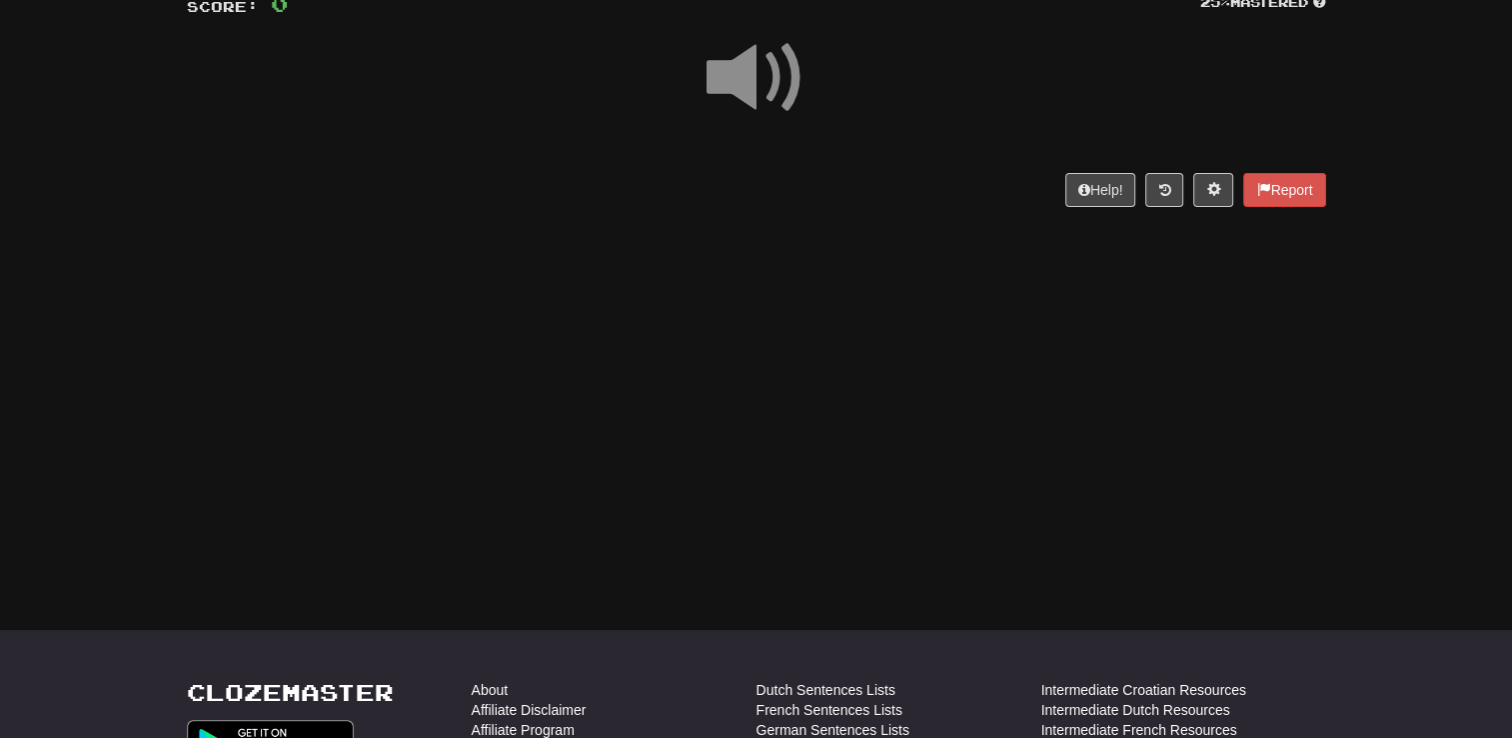
scroll to position [0, 0]
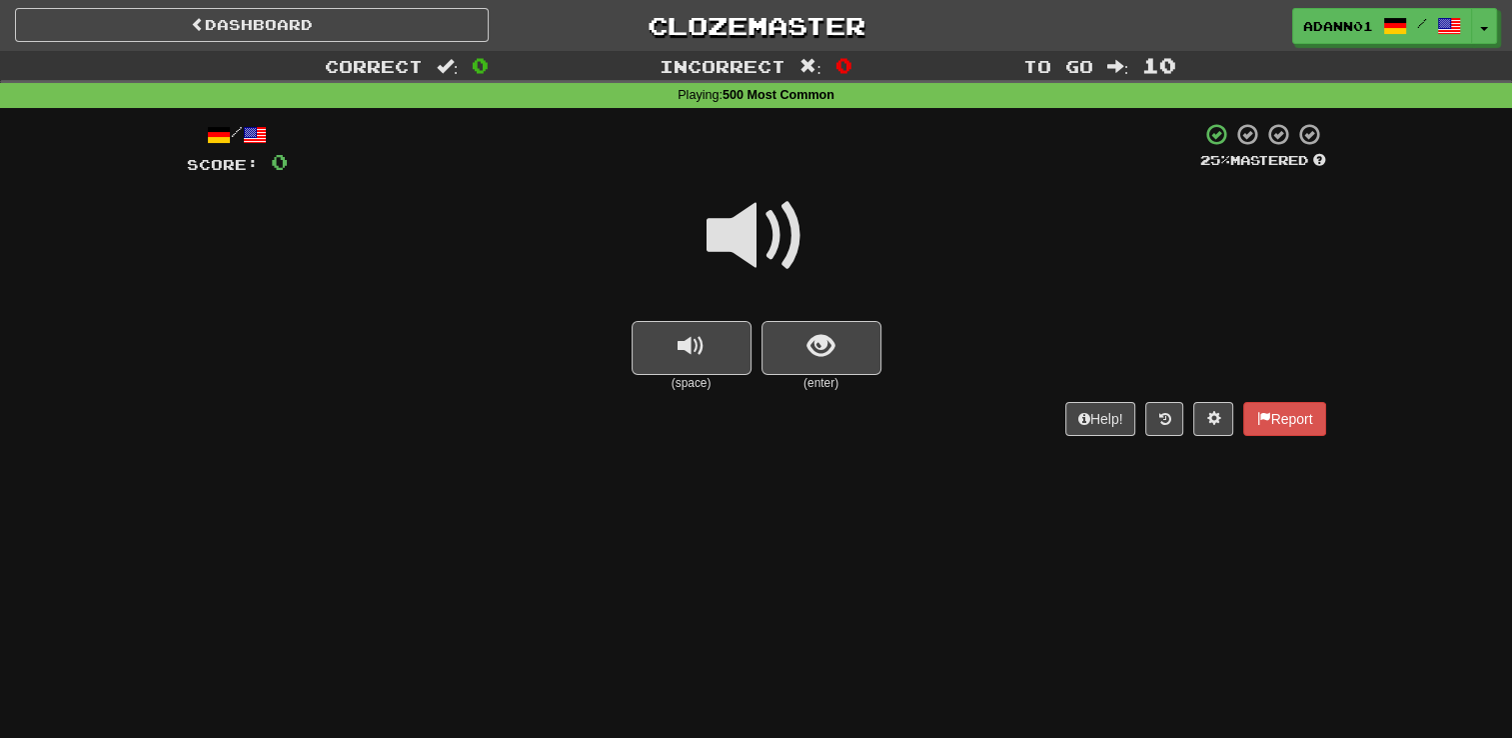
click at [740, 234] on span at bounding box center [757, 236] width 100 height 100
click at [740, 238] on span at bounding box center [757, 236] width 100 height 100
click at [817, 360] on span "show sentence" at bounding box center [821, 346] width 27 height 27
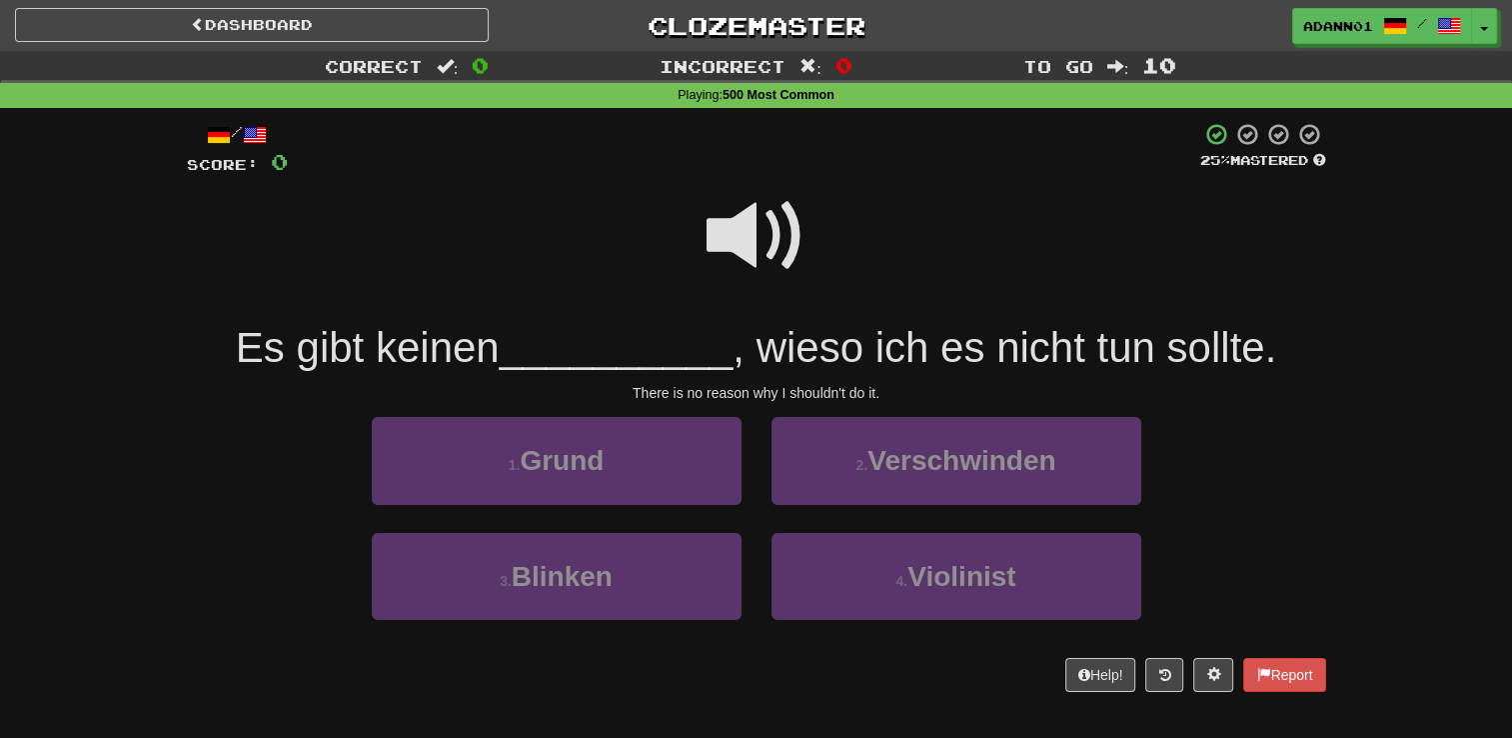
click at [746, 238] on span at bounding box center [757, 236] width 100 height 100
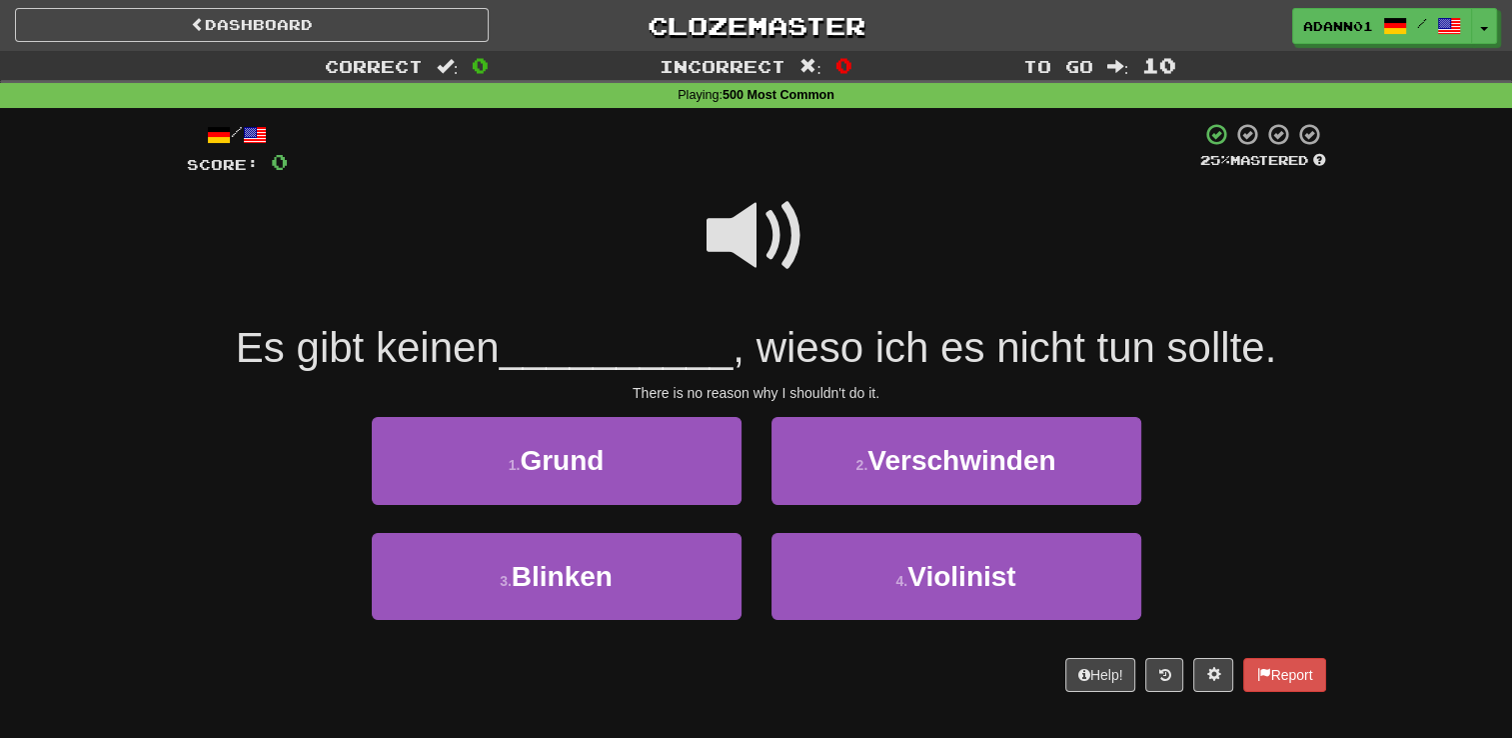
click at [744, 244] on span at bounding box center [757, 236] width 100 height 100
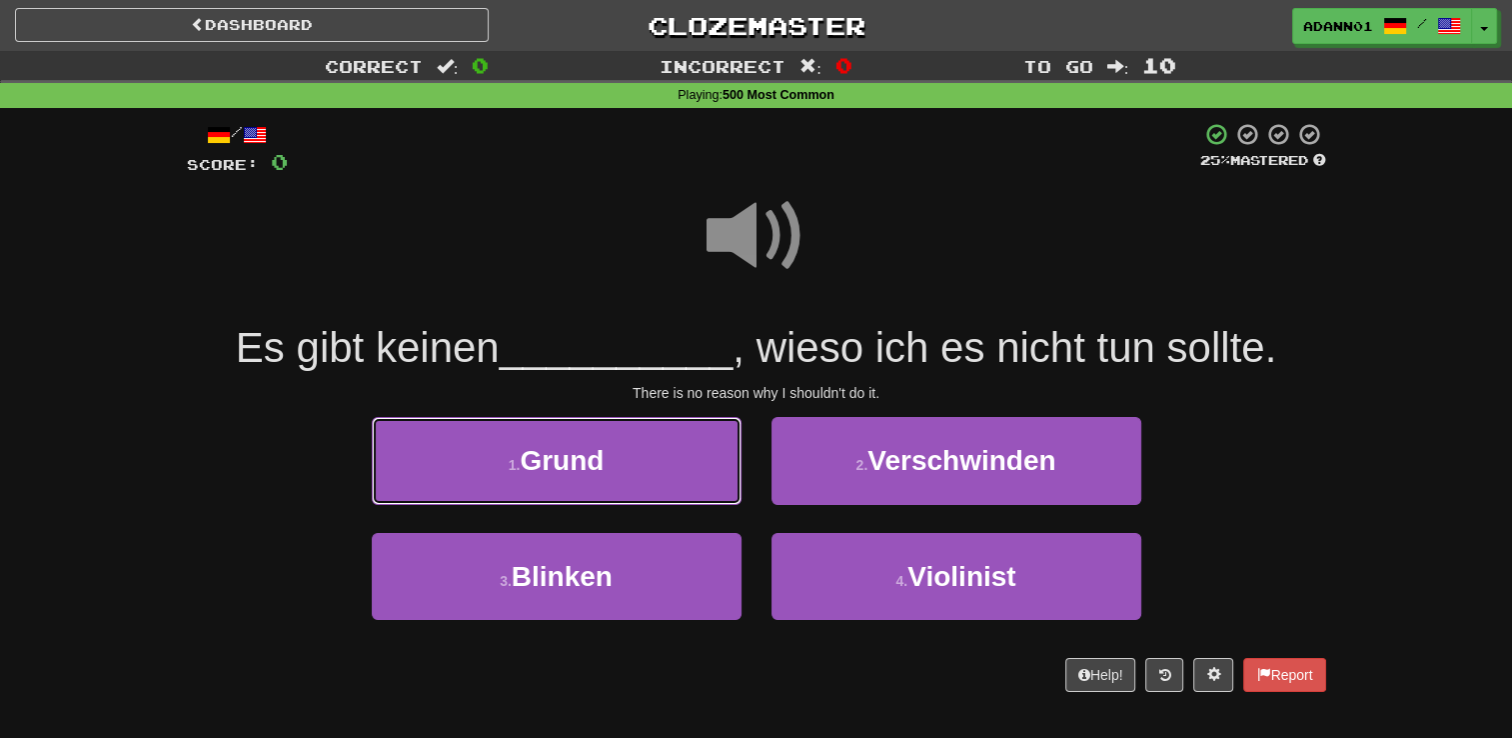
click at [588, 463] on span "Grund" at bounding box center [562, 460] width 84 height 31
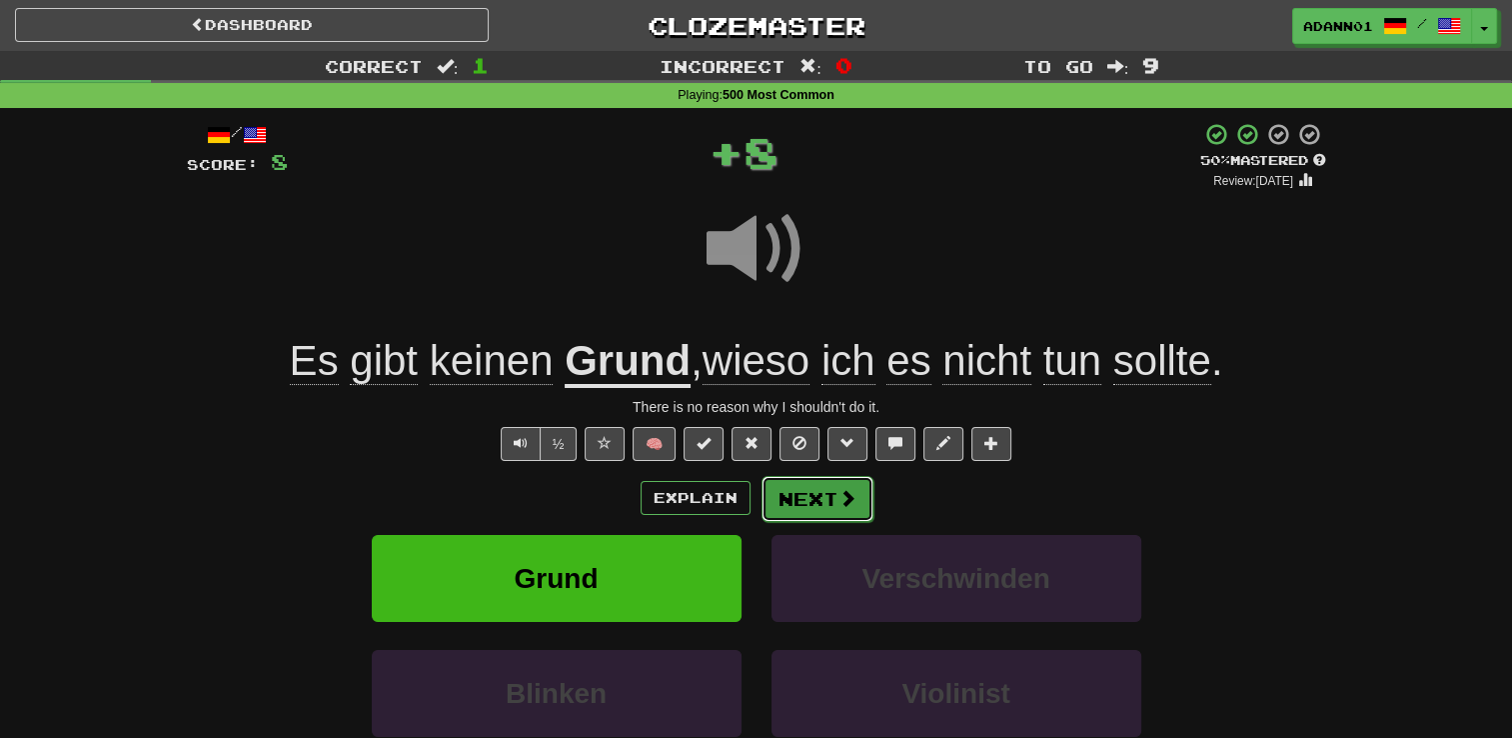
click at [840, 499] on span at bounding box center [848, 498] width 18 height 18
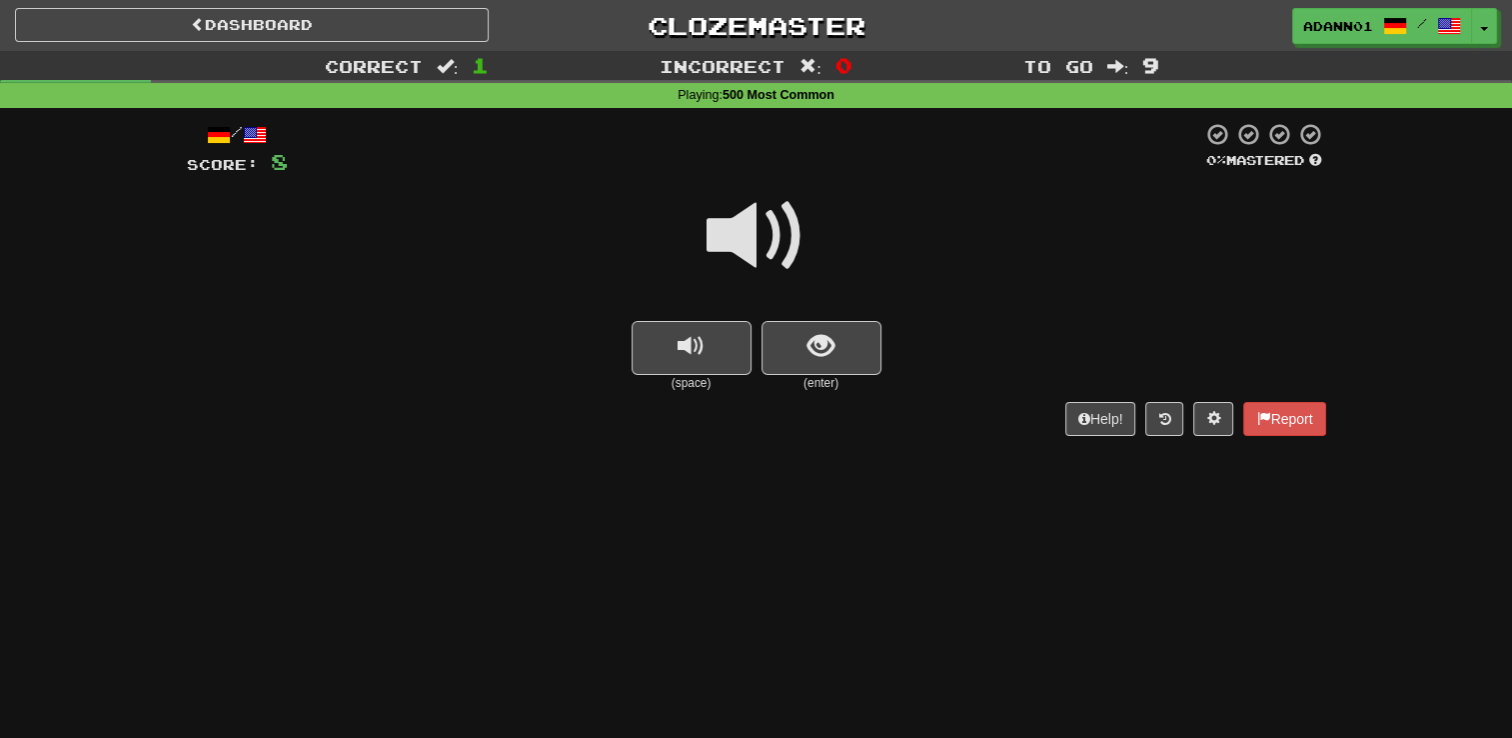
click at [728, 239] on span at bounding box center [757, 236] width 100 height 100
click at [844, 351] on button "show sentence" at bounding box center [822, 348] width 120 height 54
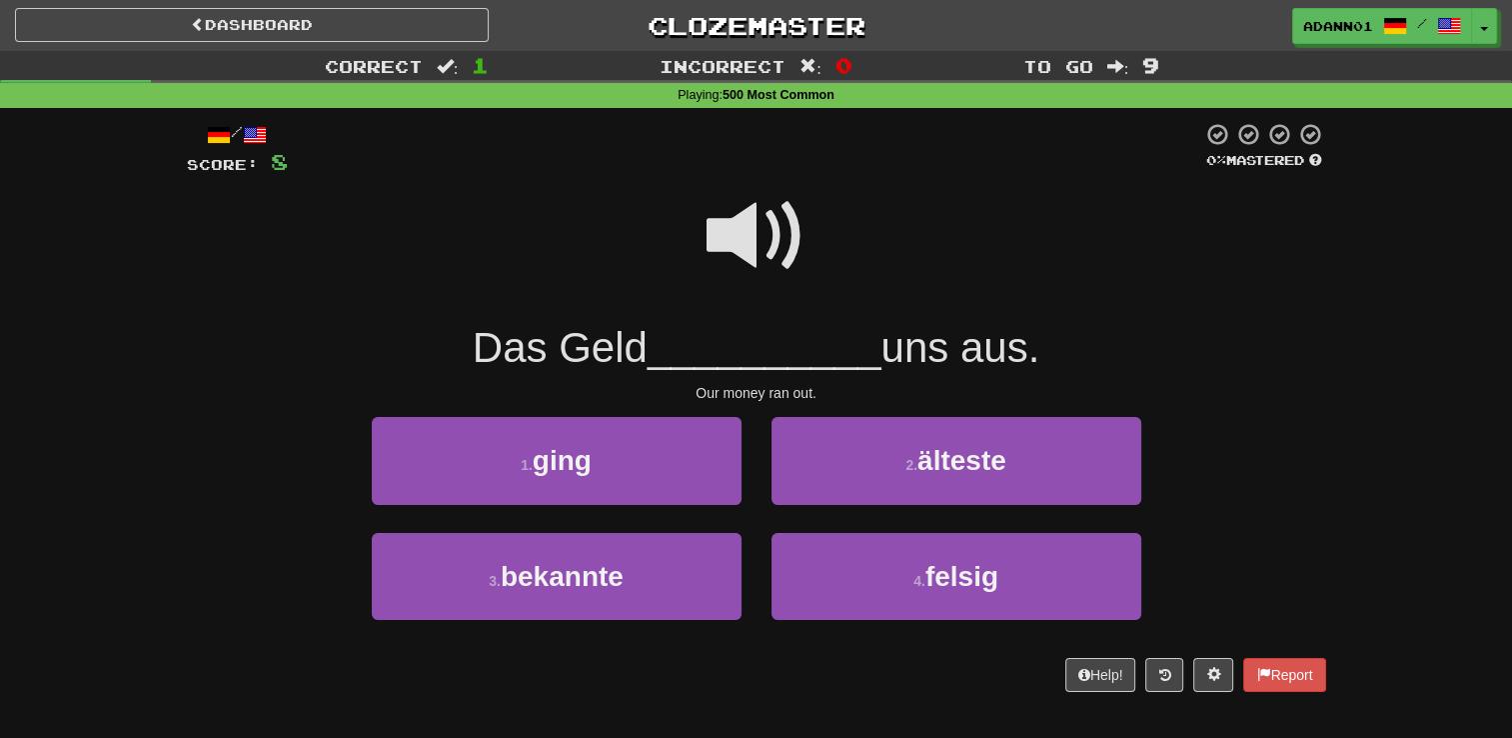
click at [792, 242] on span at bounding box center [757, 236] width 100 height 100
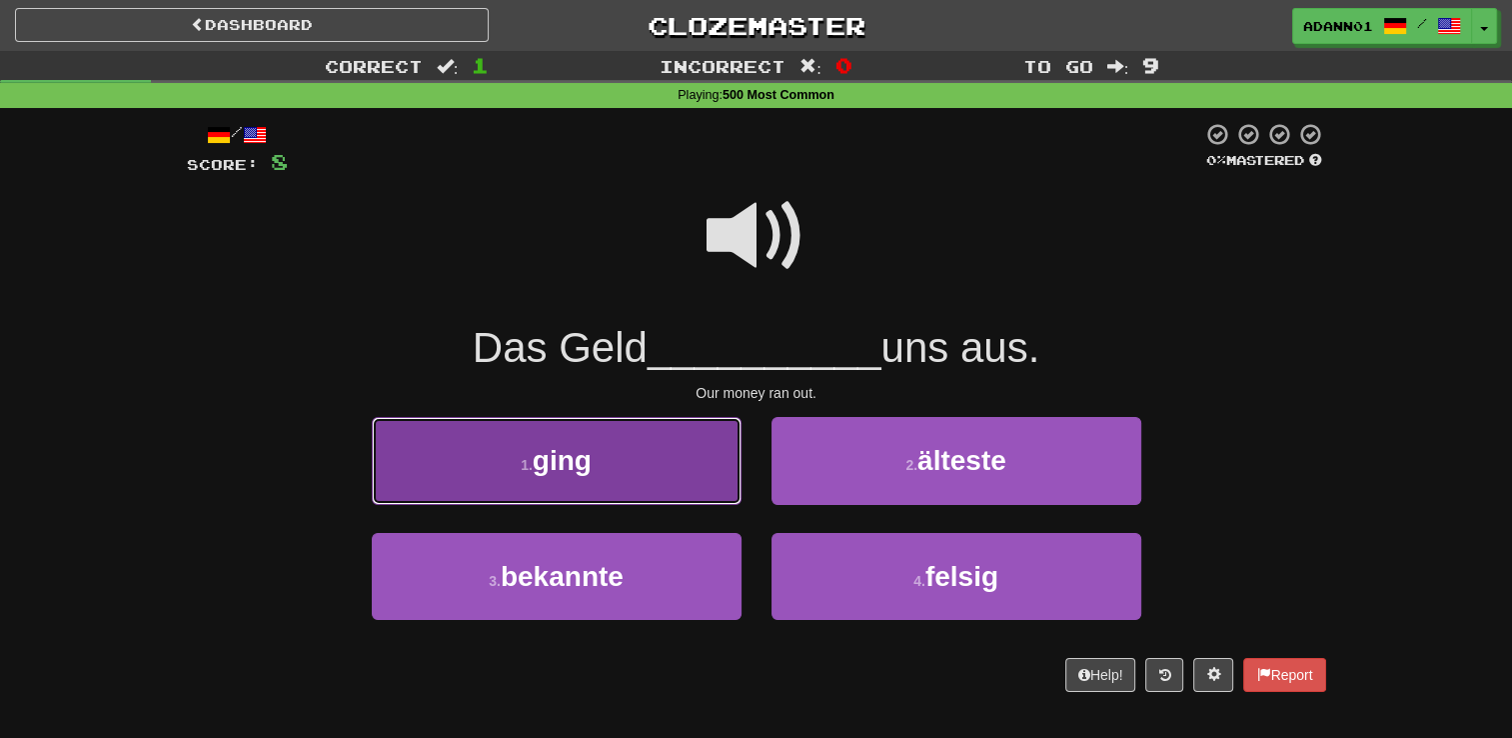
click at [648, 466] on button "1 . ging" at bounding box center [557, 460] width 370 height 87
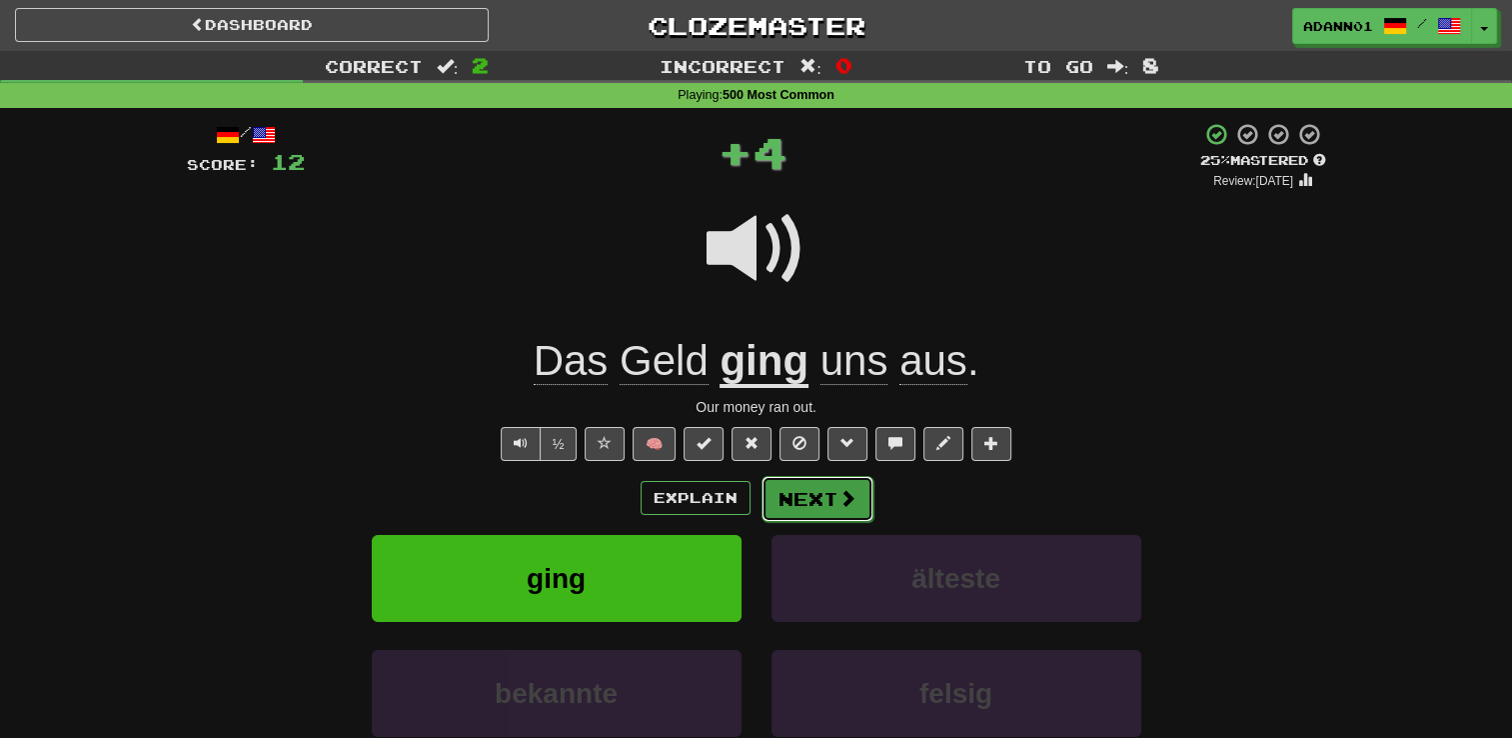
click at [859, 508] on button "Next" at bounding box center [818, 499] width 112 height 46
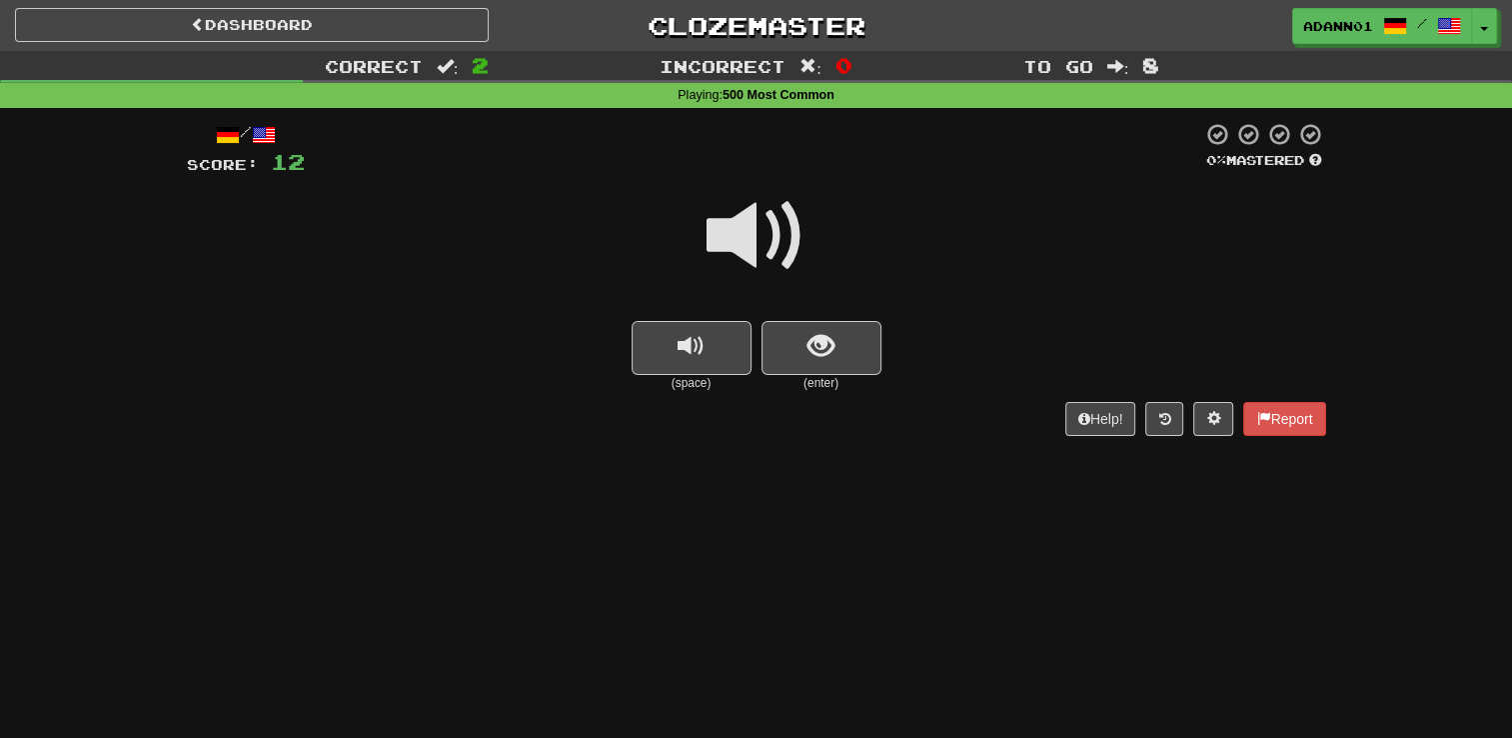
click at [745, 240] on span at bounding box center [757, 236] width 100 height 100
click at [808, 358] on span "show sentence" at bounding box center [821, 346] width 27 height 27
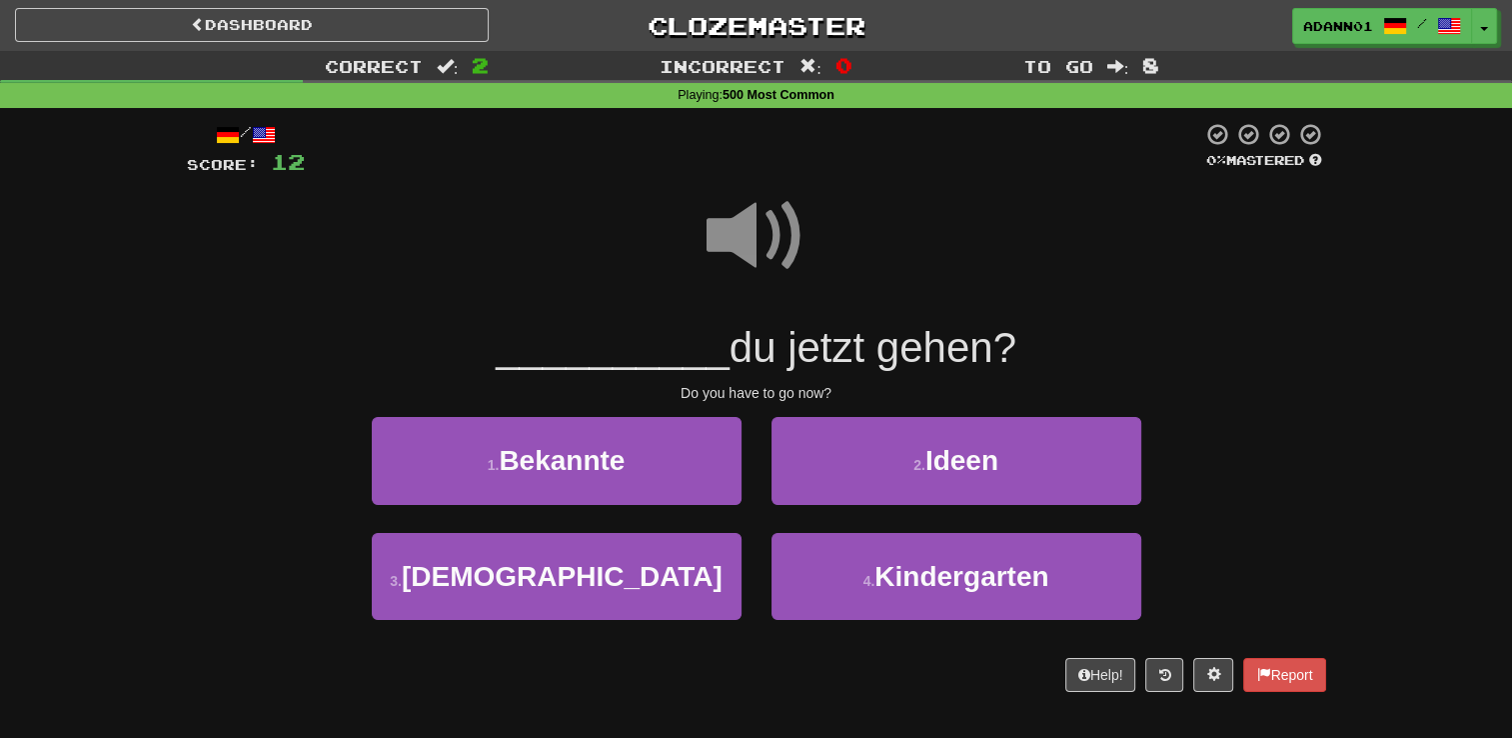
click at [752, 250] on span at bounding box center [757, 236] width 100 height 100
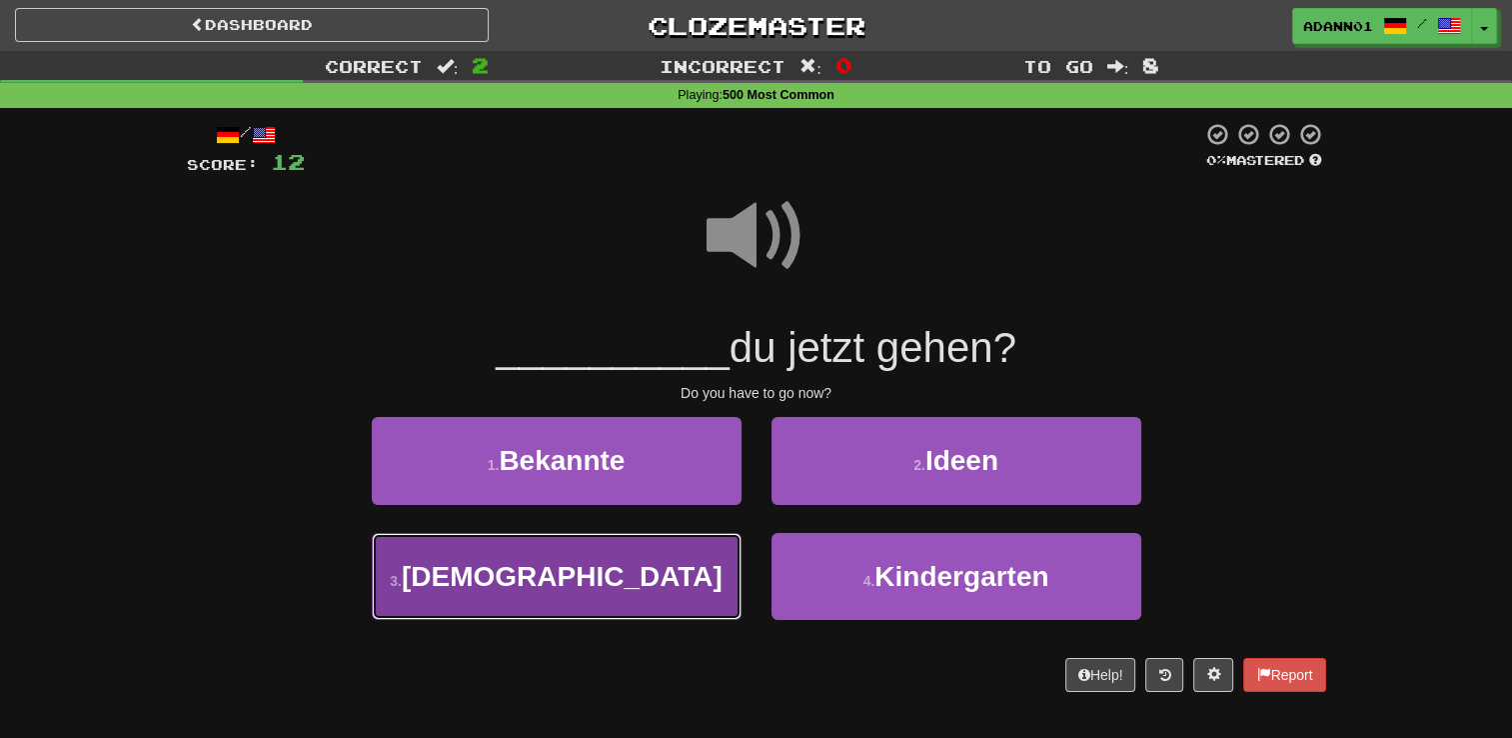
click at [604, 572] on span "Musst" at bounding box center [562, 576] width 321 height 31
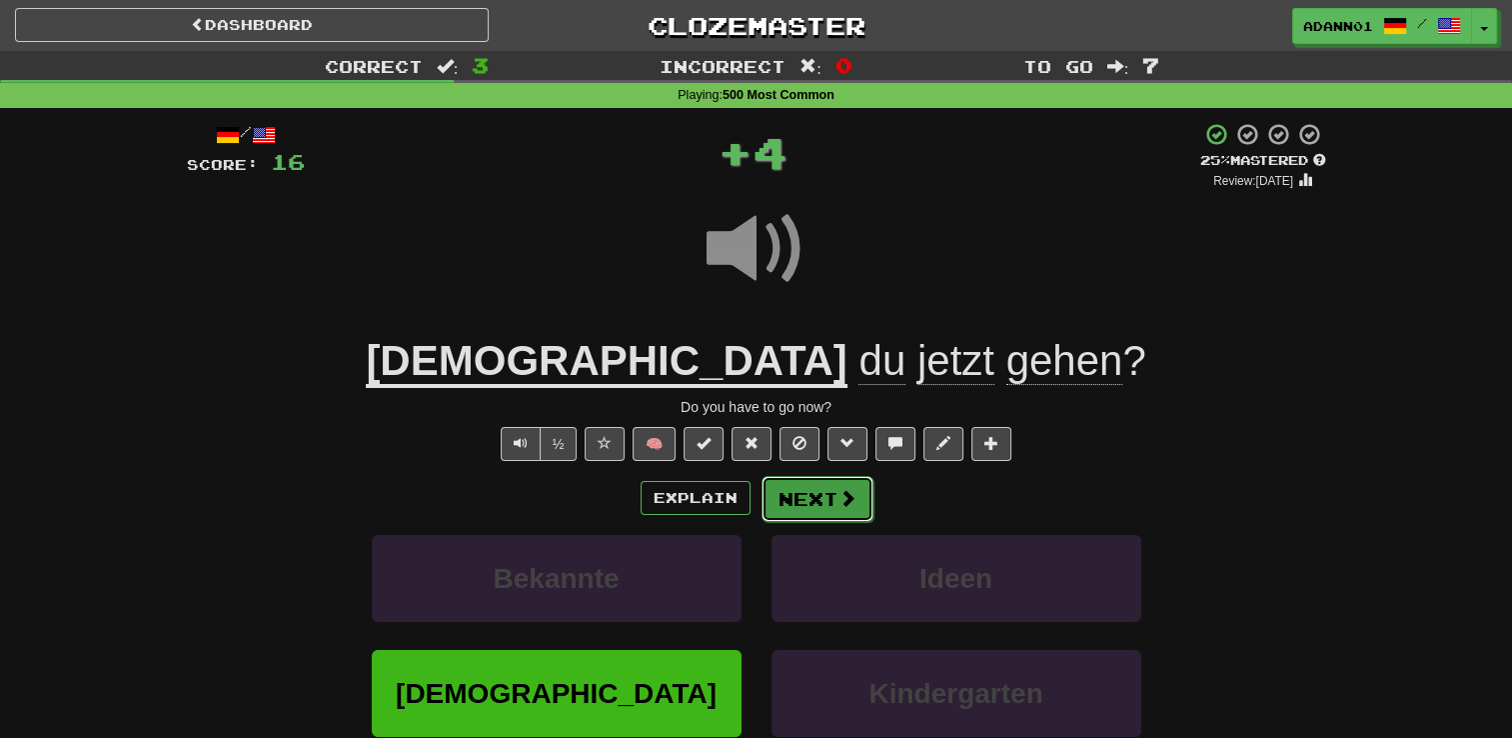
click at [835, 494] on button "Next" at bounding box center [818, 499] width 112 height 46
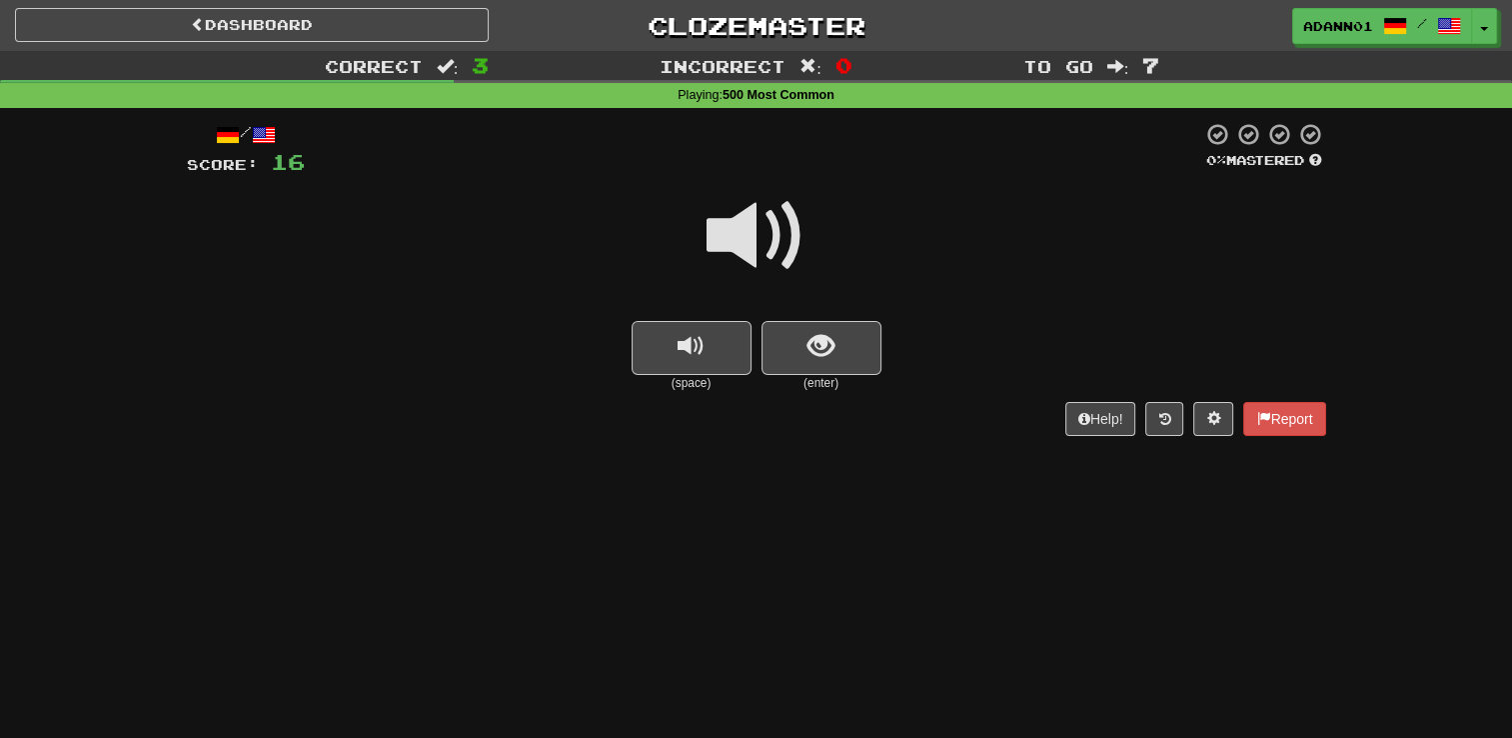
click at [745, 238] on span at bounding box center [757, 236] width 100 height 100
click at [841, 352] on button "show sentence" at bounding box center [822, 348] width 120 height 54
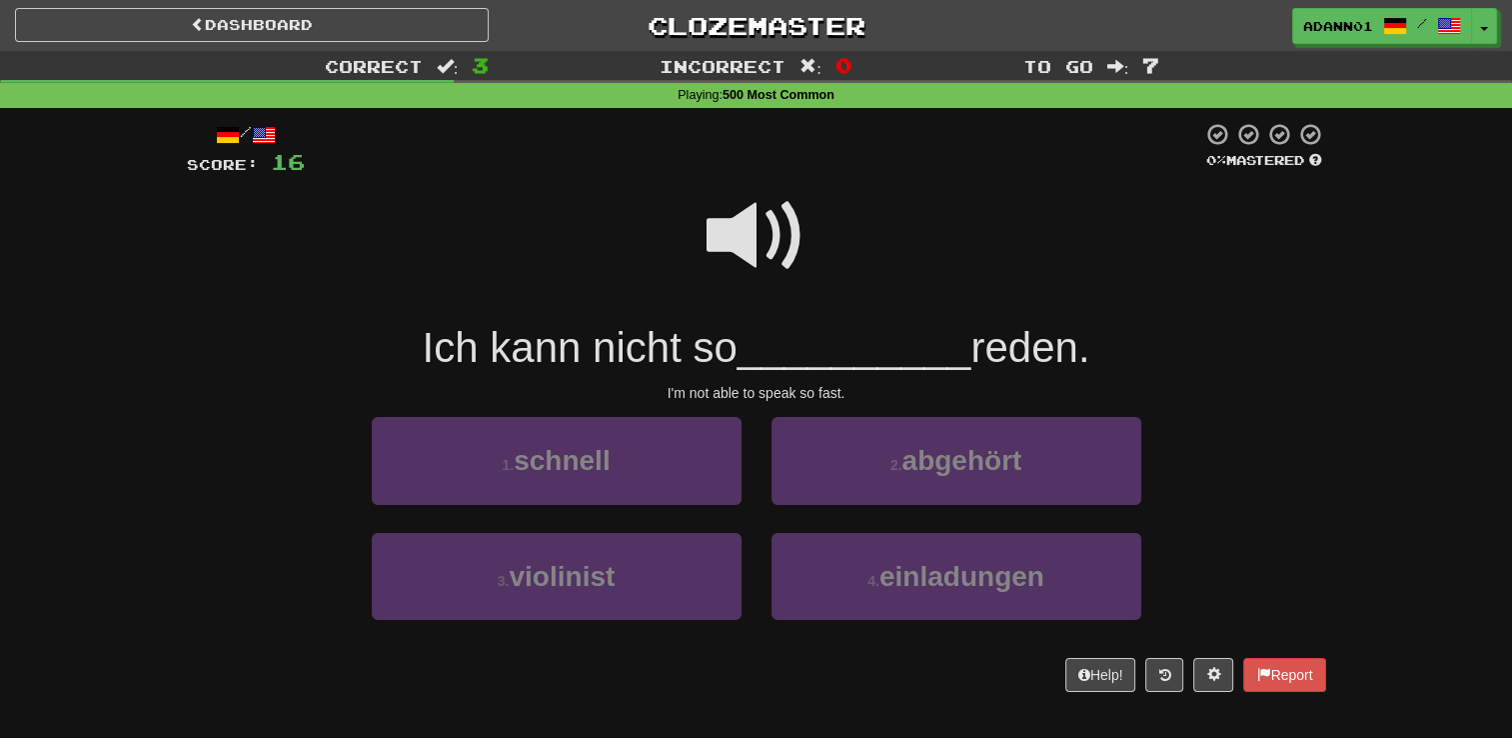
click at [755, 228] on span at bounding box center [757, 236] width 100 height 100
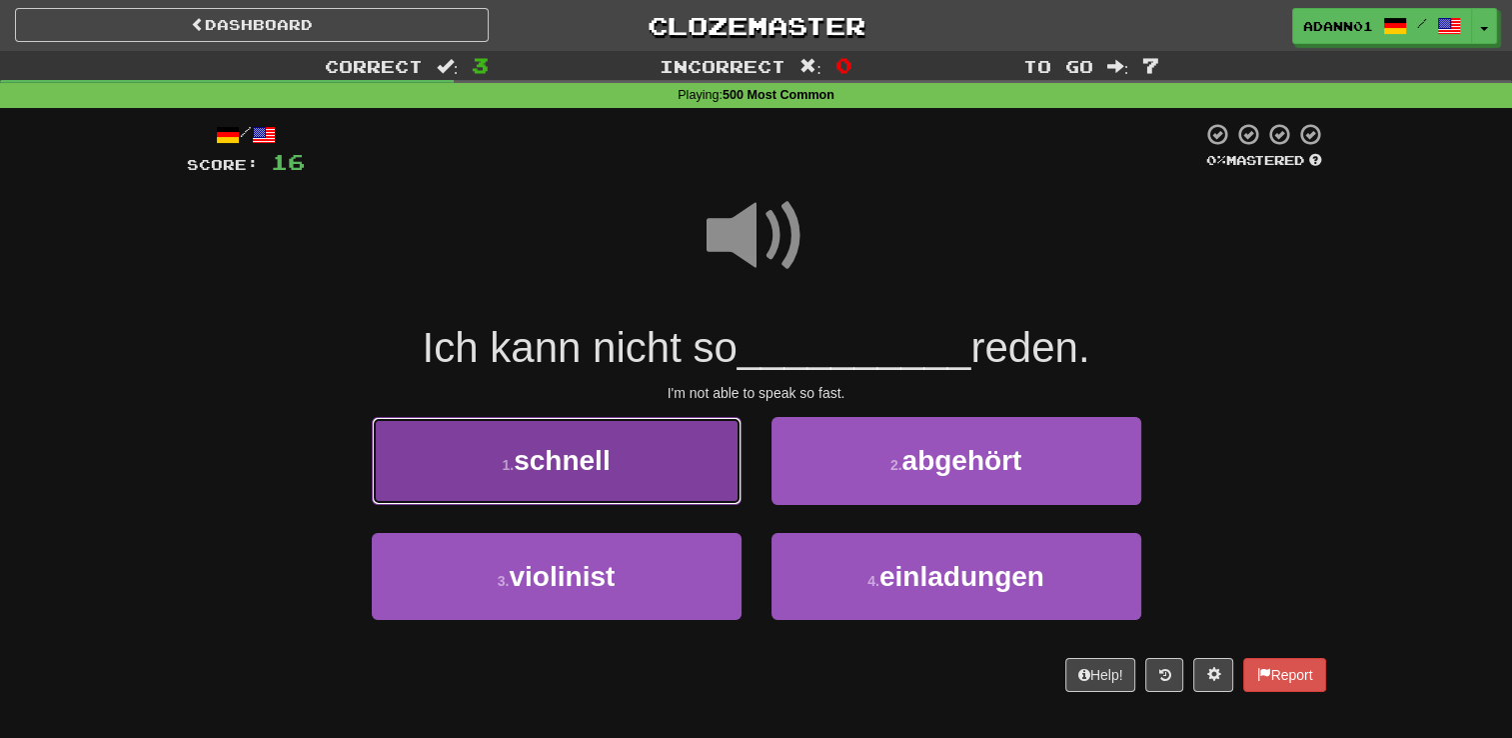
click at [572, 467] on span "schnell" at bounding box center [562, 460] width 96 height 31
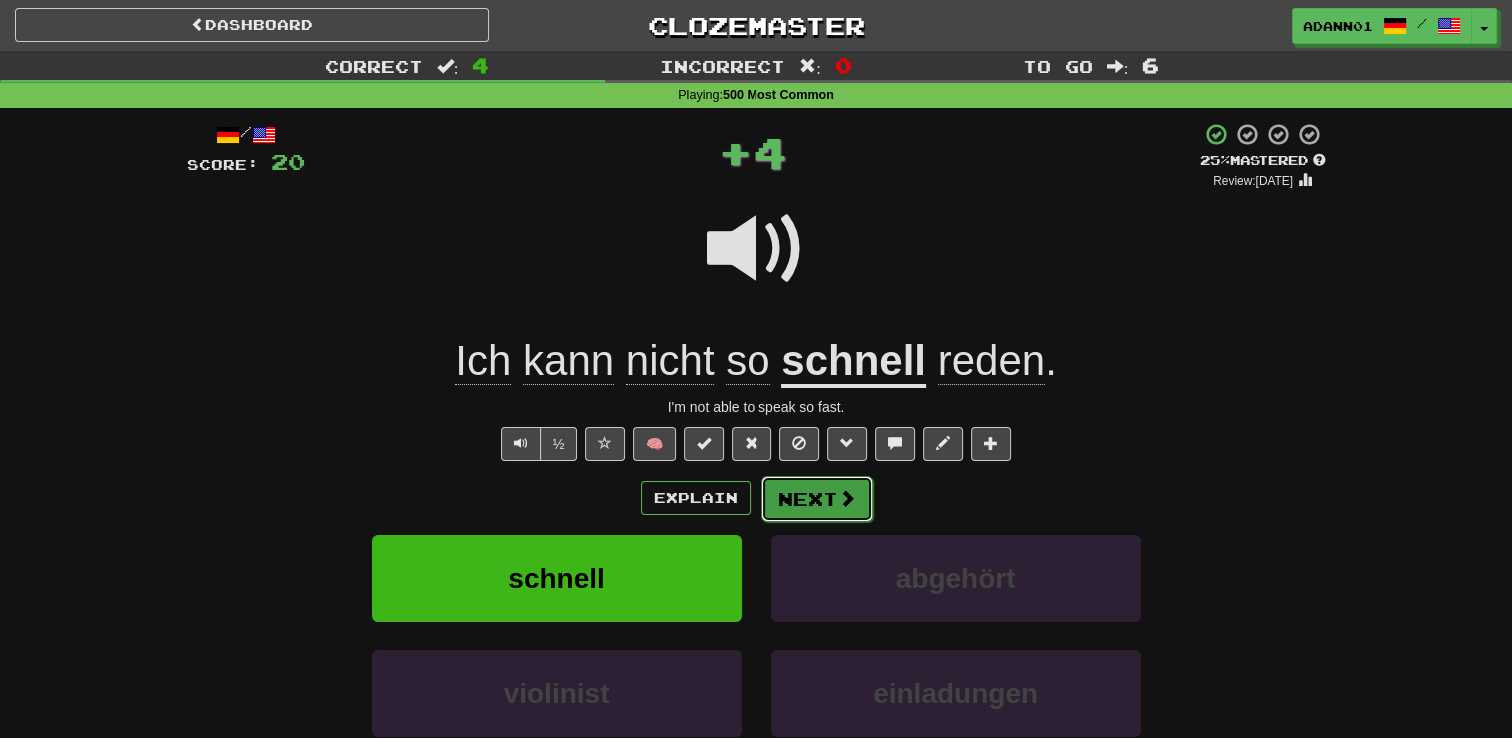
click at [835, 500] on button "Next" at bounding box center [818, 499] width 112 height 46
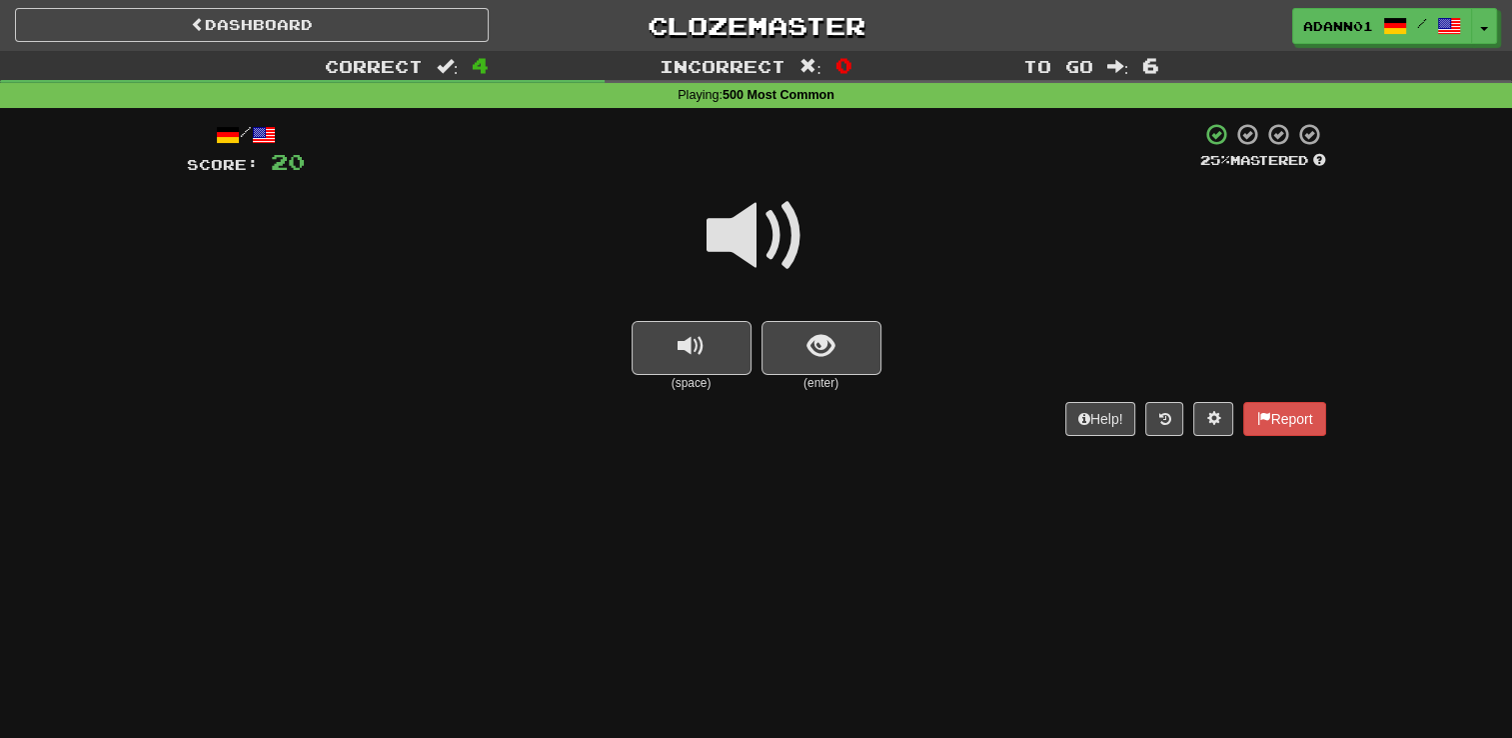
click at [783, 233] on span at bounding box center [757, 236] width 100 height 100
click at [764, 338] on button "show sentence" at bounding box center [822, 348] width 120 height 54
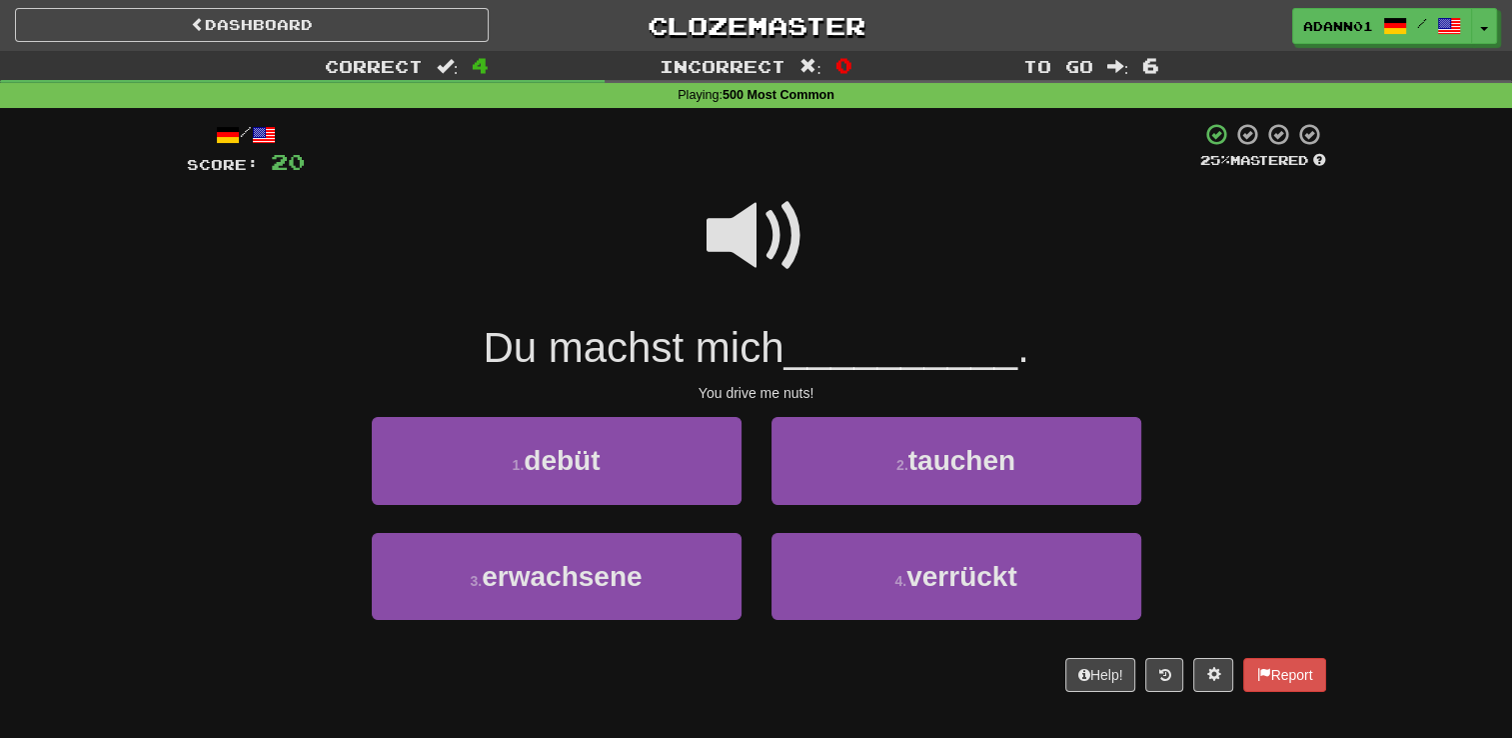
click at [755, 231] on span at bounding box center [757, 236] width 100 height 100
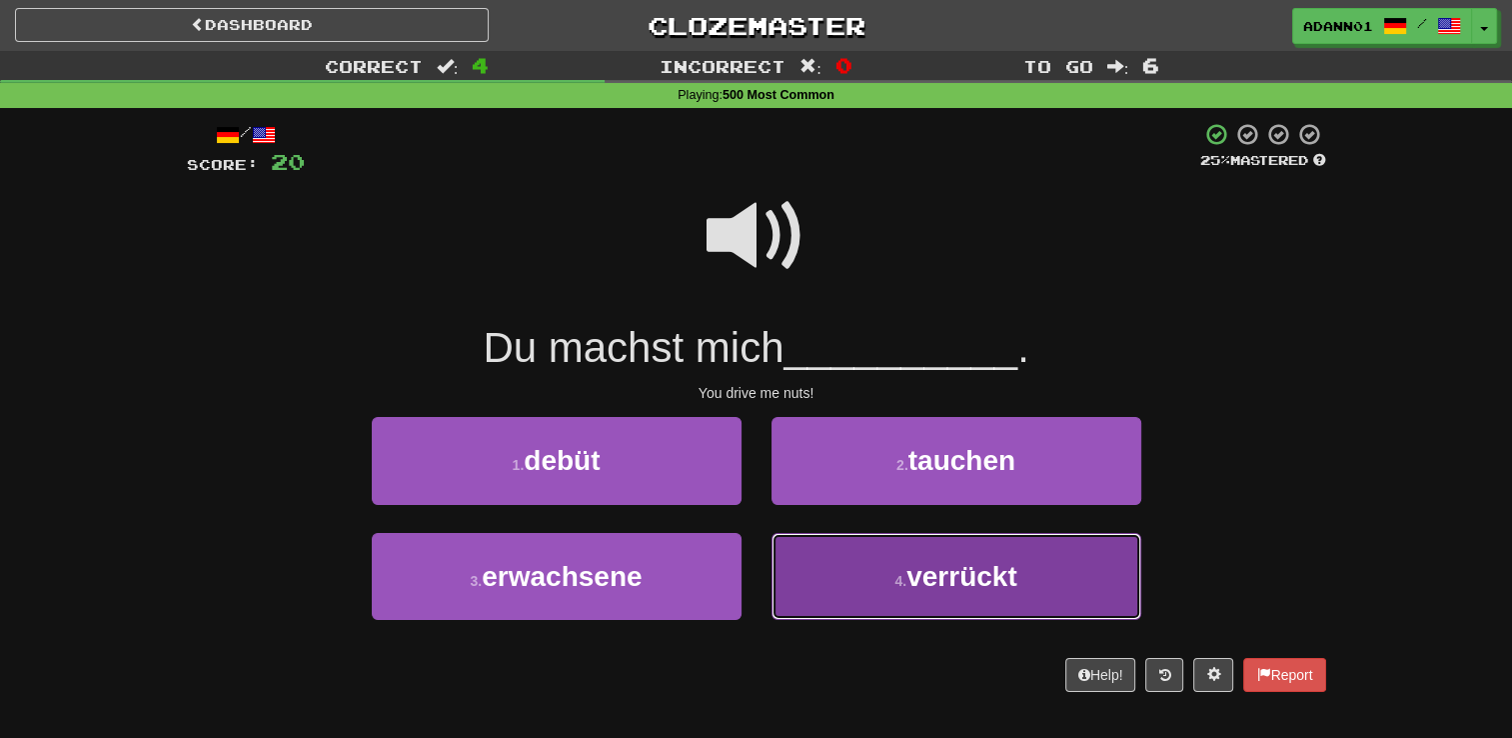
click at [856, 600] on button "4 . verrückt" at bounding box center [957, 576] width 370 height 87
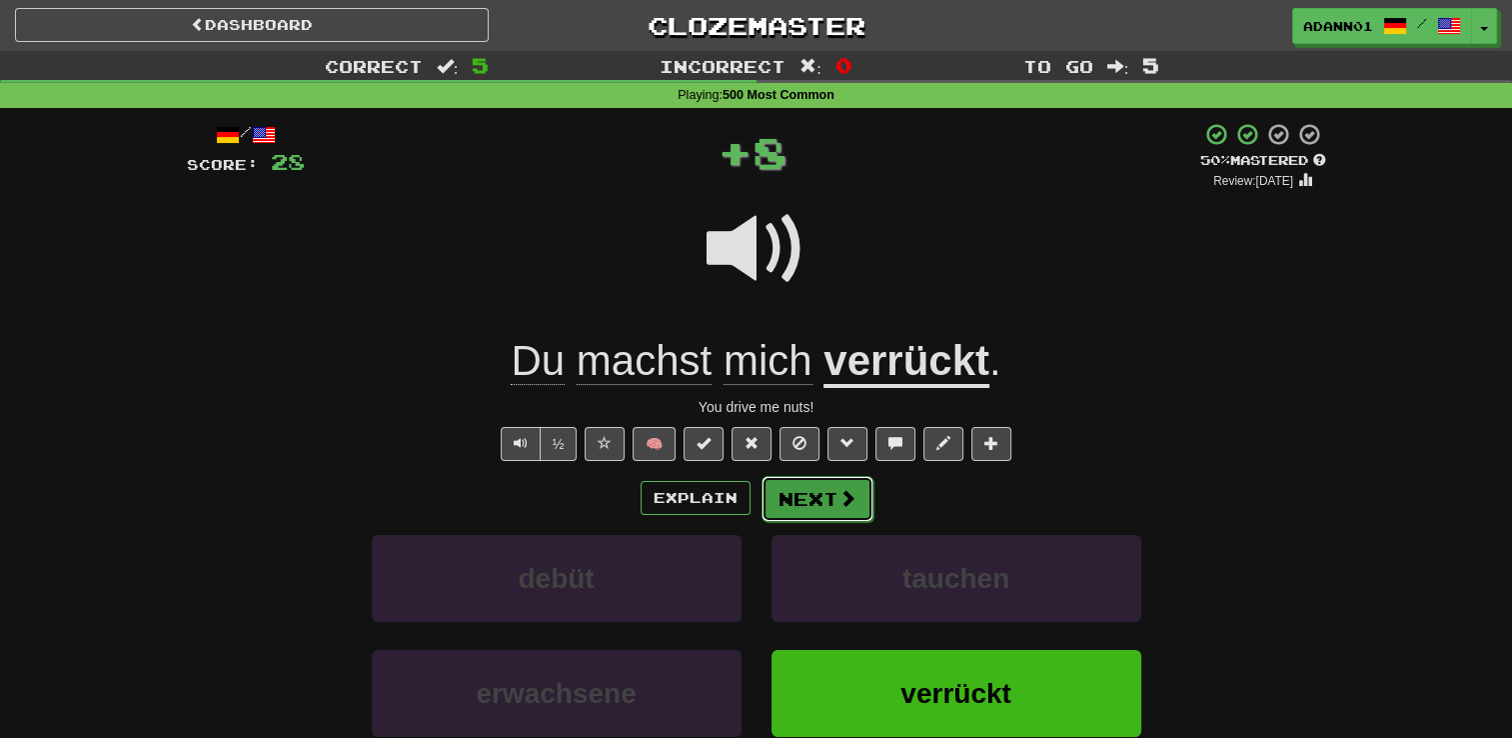
click at [852, 498] on span at bounding box center [848, 498] width 18 height 18
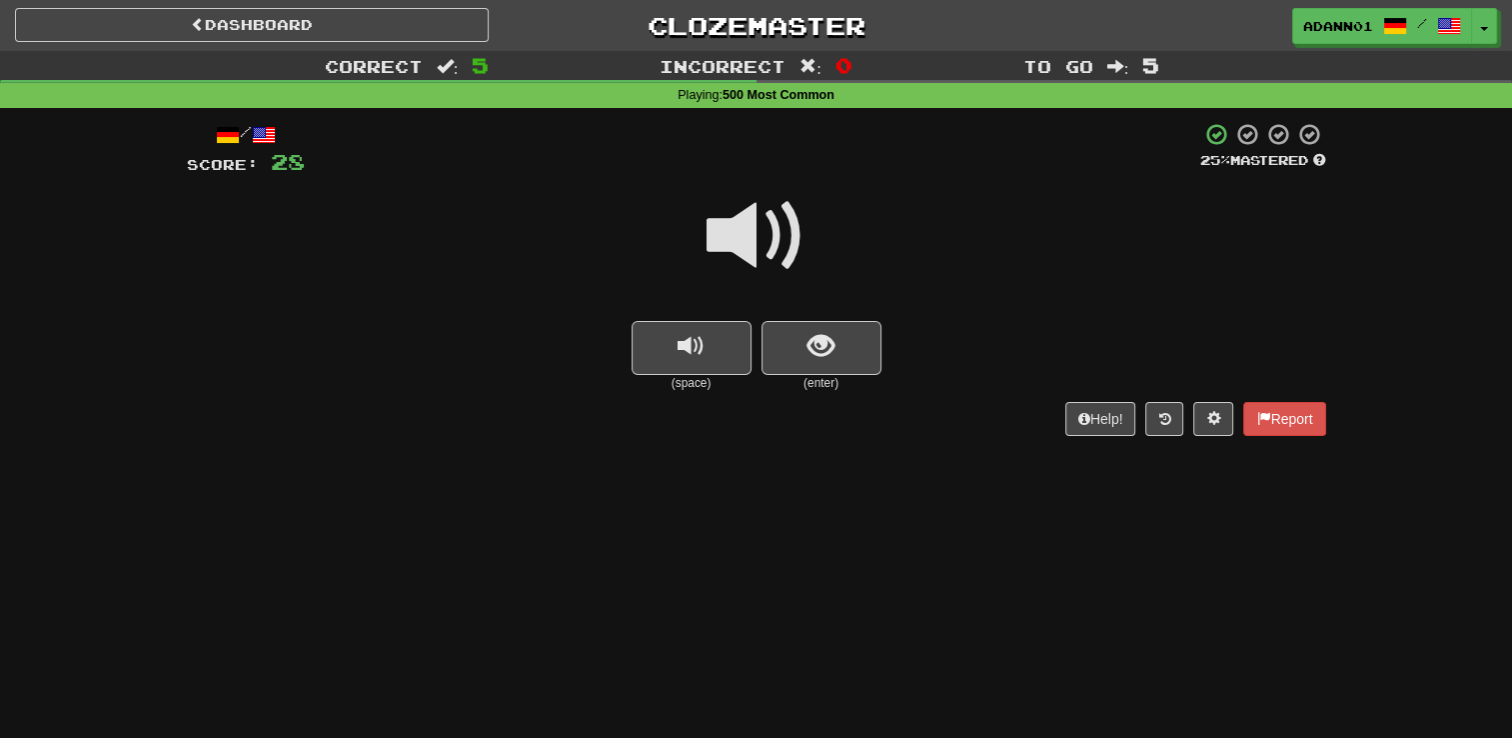
click at [718, 239] on span at bounding box center [757, 236] width 100 height 100
click at [818, 375] on small "(enter)" at bounding box center [822, 383] width 120 height 17
click at [808, 336] on span "show sentence" at bounding box center [821, 346] width 27 height 27
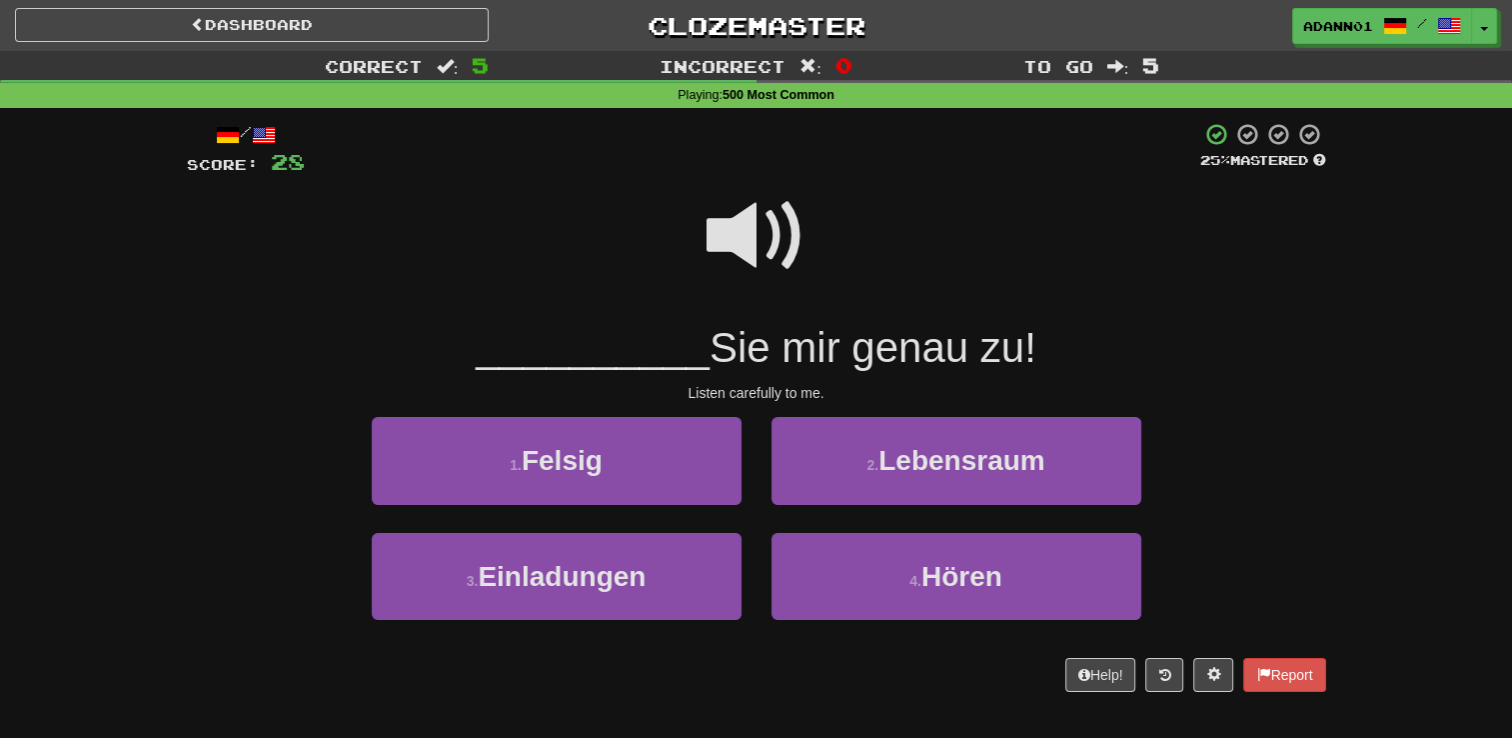
click at [760, 219] on span at bounding box center [757, 236] width 100 height 100
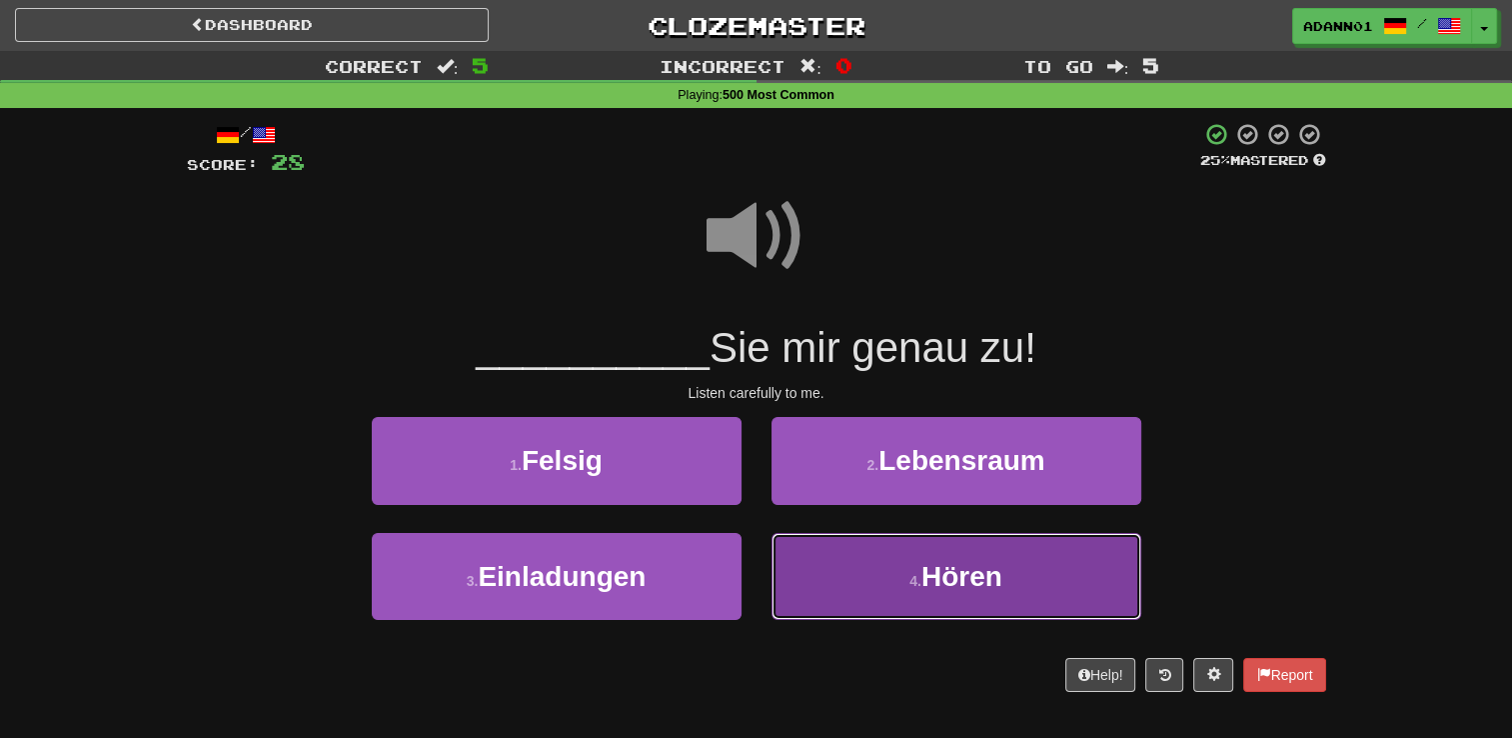
click at [915, 567] on button "4 . Hören" at bounding box center [957, 576] width 370 height 87
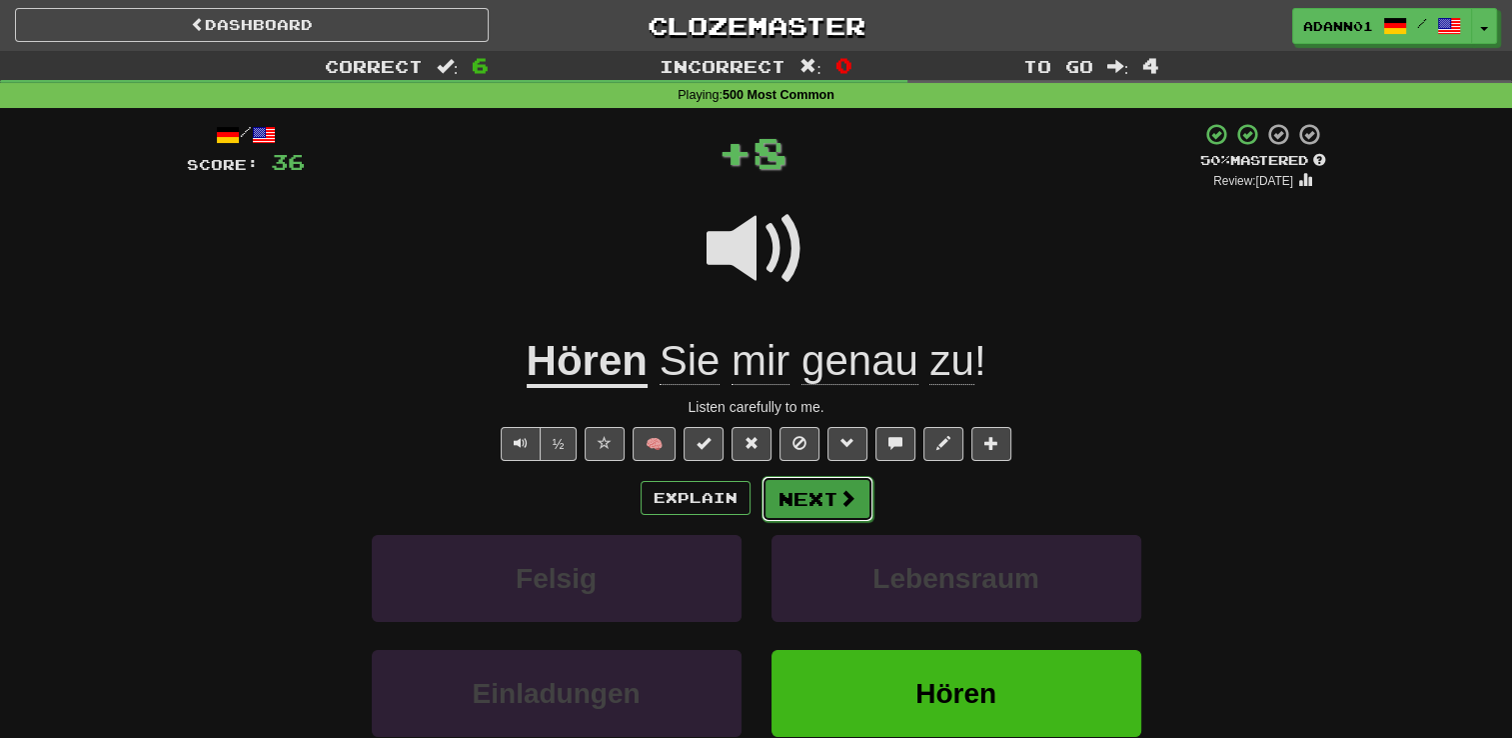
click at [851, 510] on button "Next" at bounding box center [818, 499] width 112 height 46
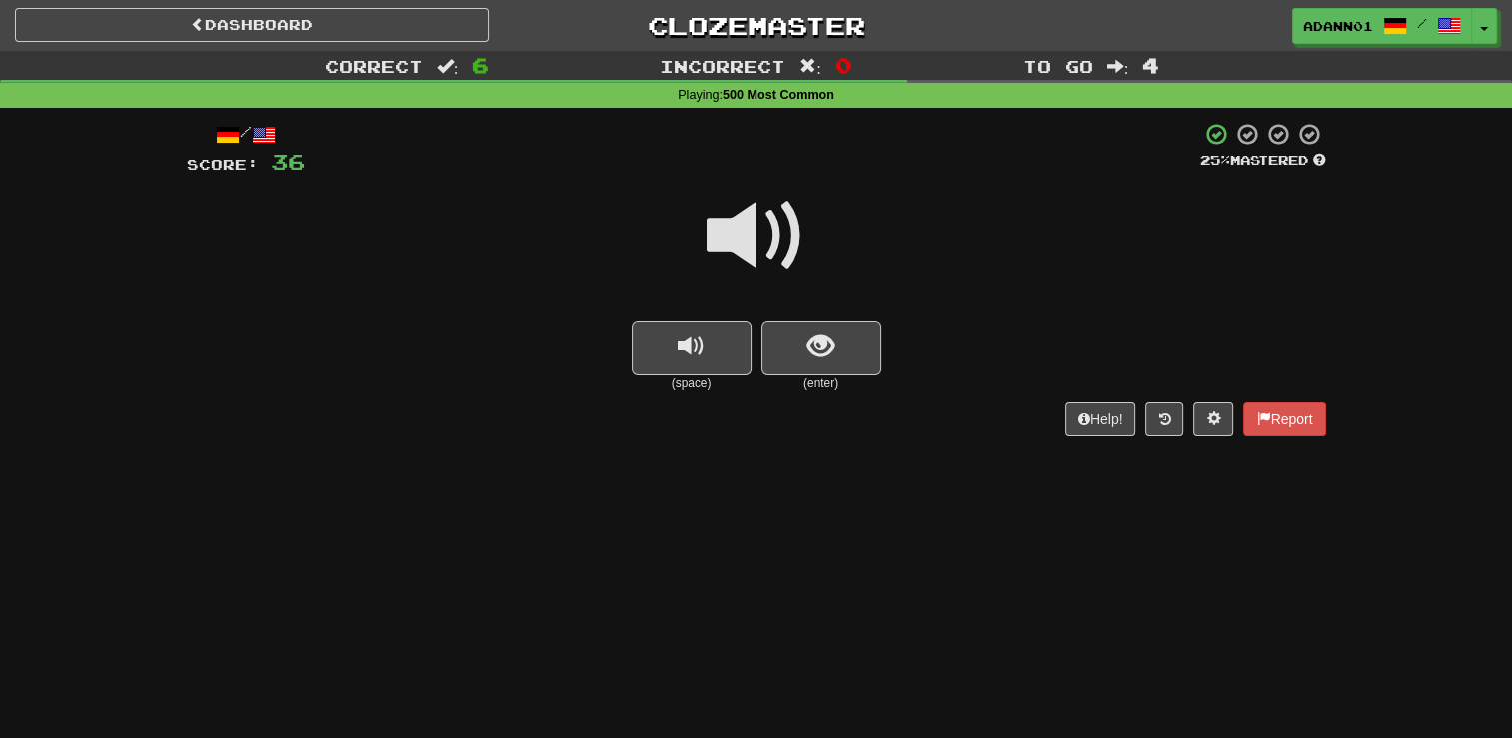
click at [776, 234] on span at bounding box center [757, 236] width 100 height 100
click at [817, 342] on span "show sentence" at bounding box center [821, 346] width 27 height 27
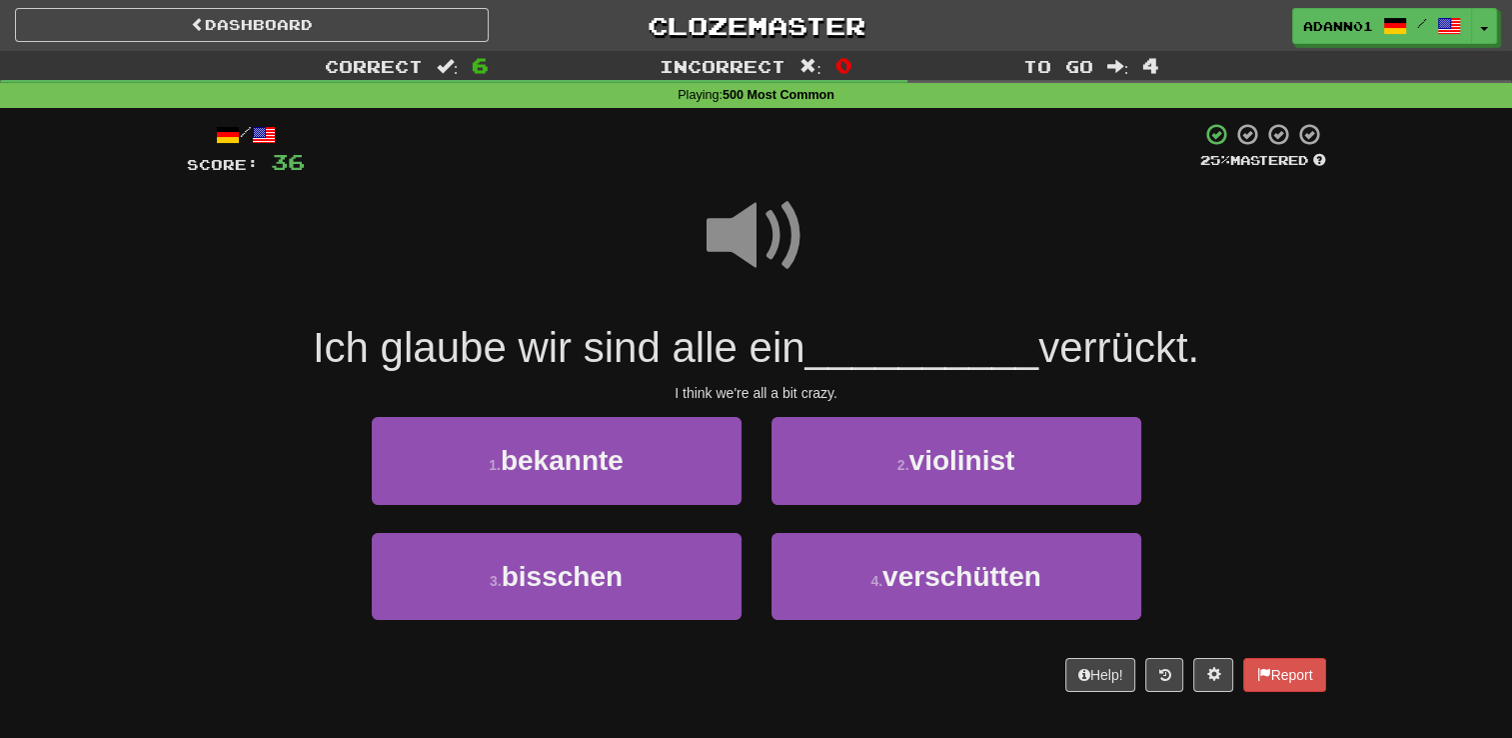
click at [748, 210] on span at bounding box center [757, 236] width 100 height 100
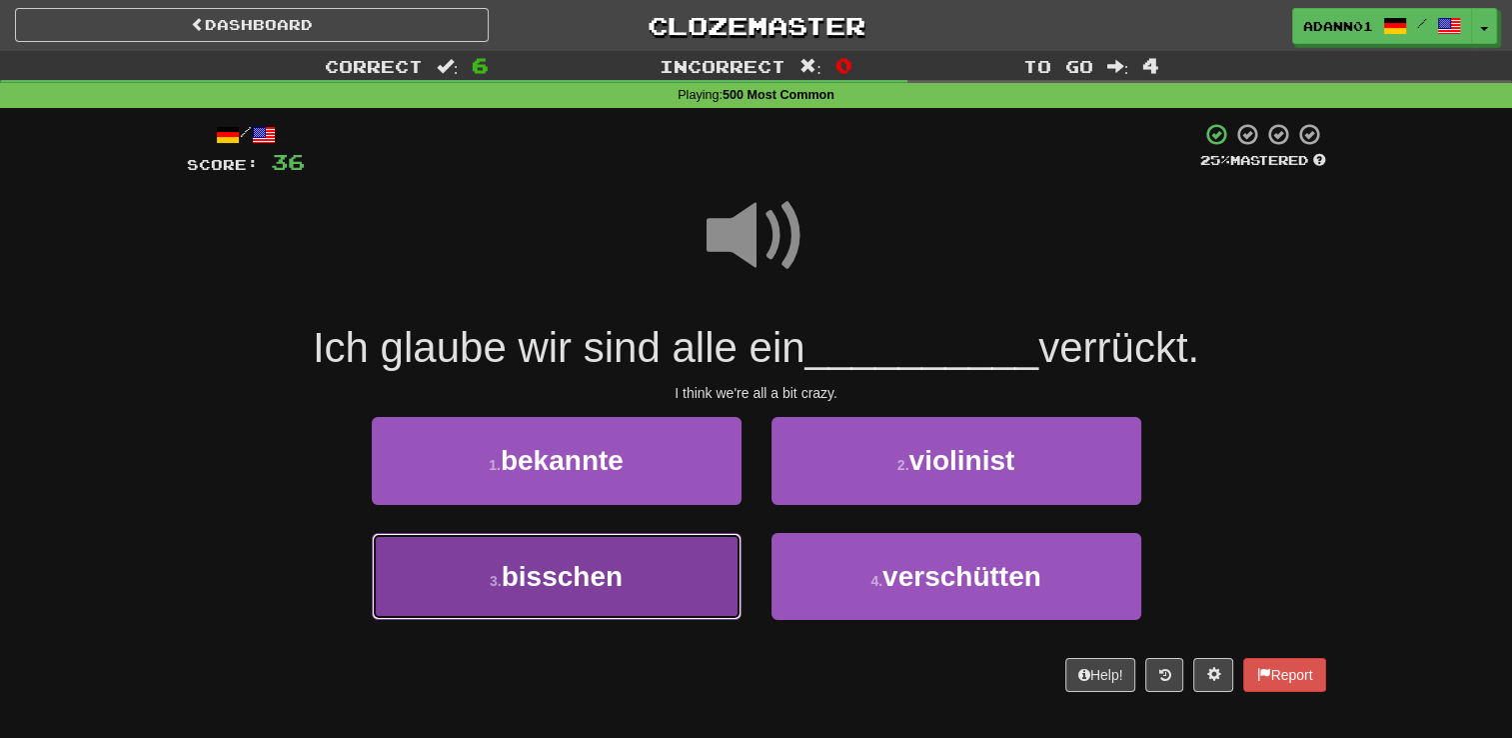
click at [608, 555] on button "3 . bisschen" at bounding box center [557, 576] width 370 height 87
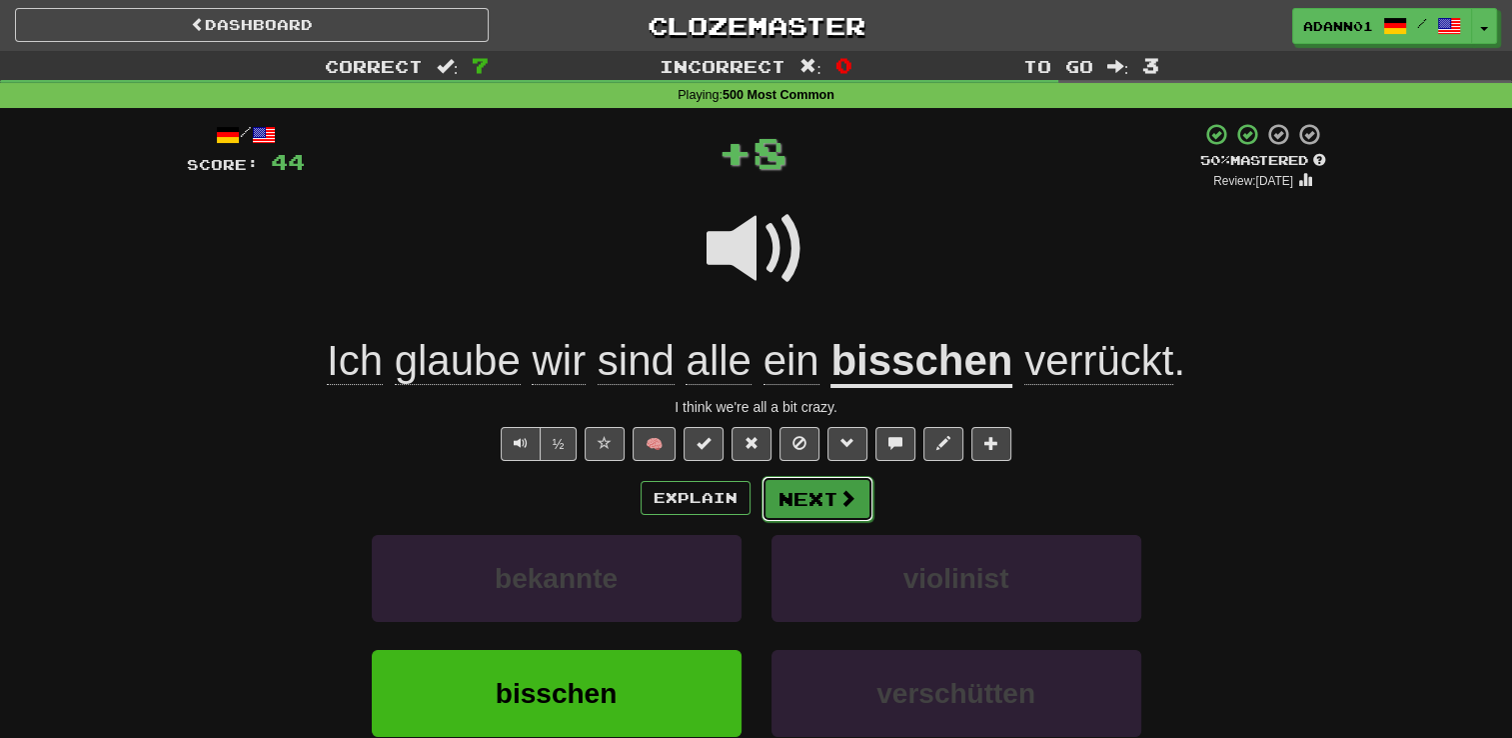
click at [804, 510] on button "Next" at bounding box center [818, 499] width 112 height 46
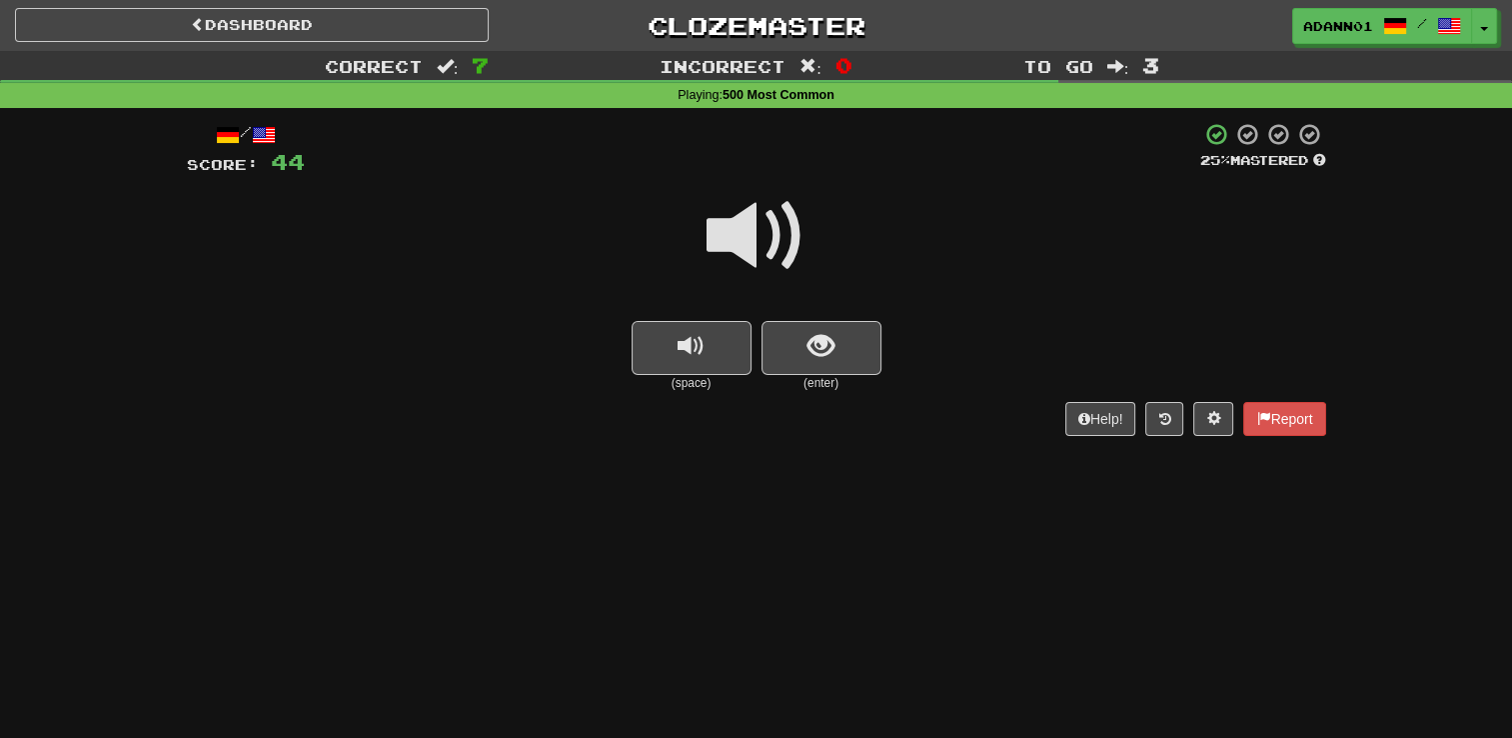
click at [756, 233] on span at bounding box center [757, 236] width 100 height 100
click at [833, 350] on span "show sentence" at bounding box center [821, 346] width 27 height 27
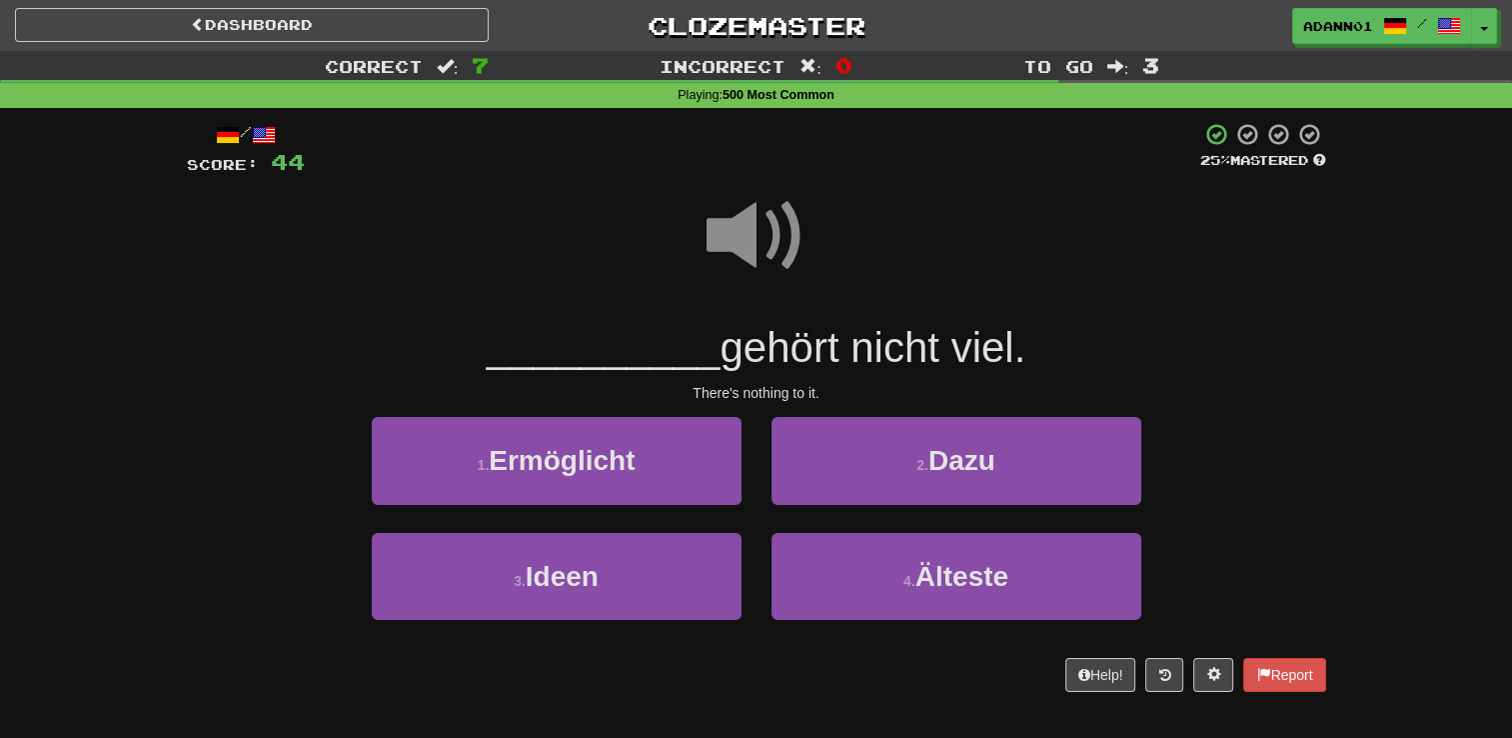
click at [758, 238] on span at bounding box center [757, 236] width 100 height 100
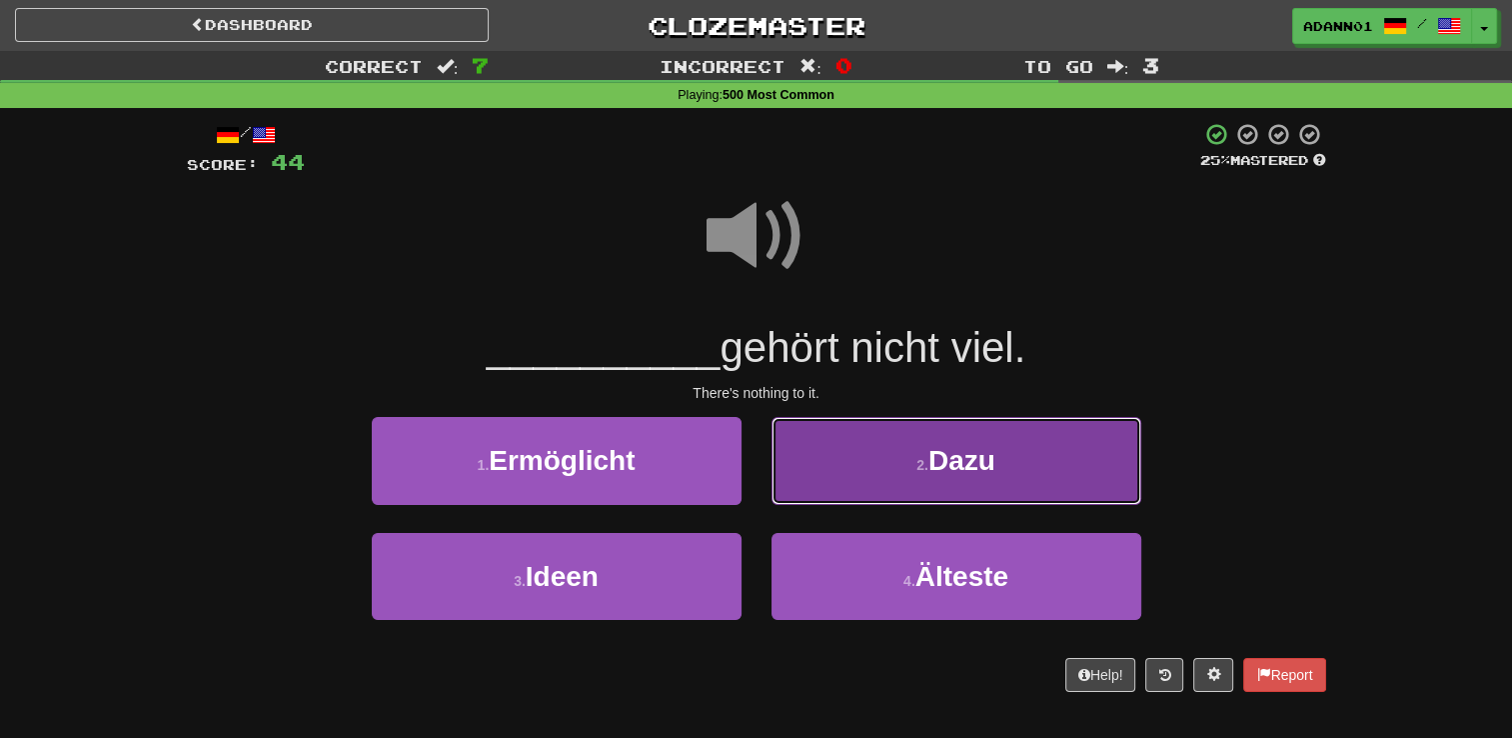
click at [915, 442] on button "2 . Dazu" at bounding box center [957, 460] width 370 height 87
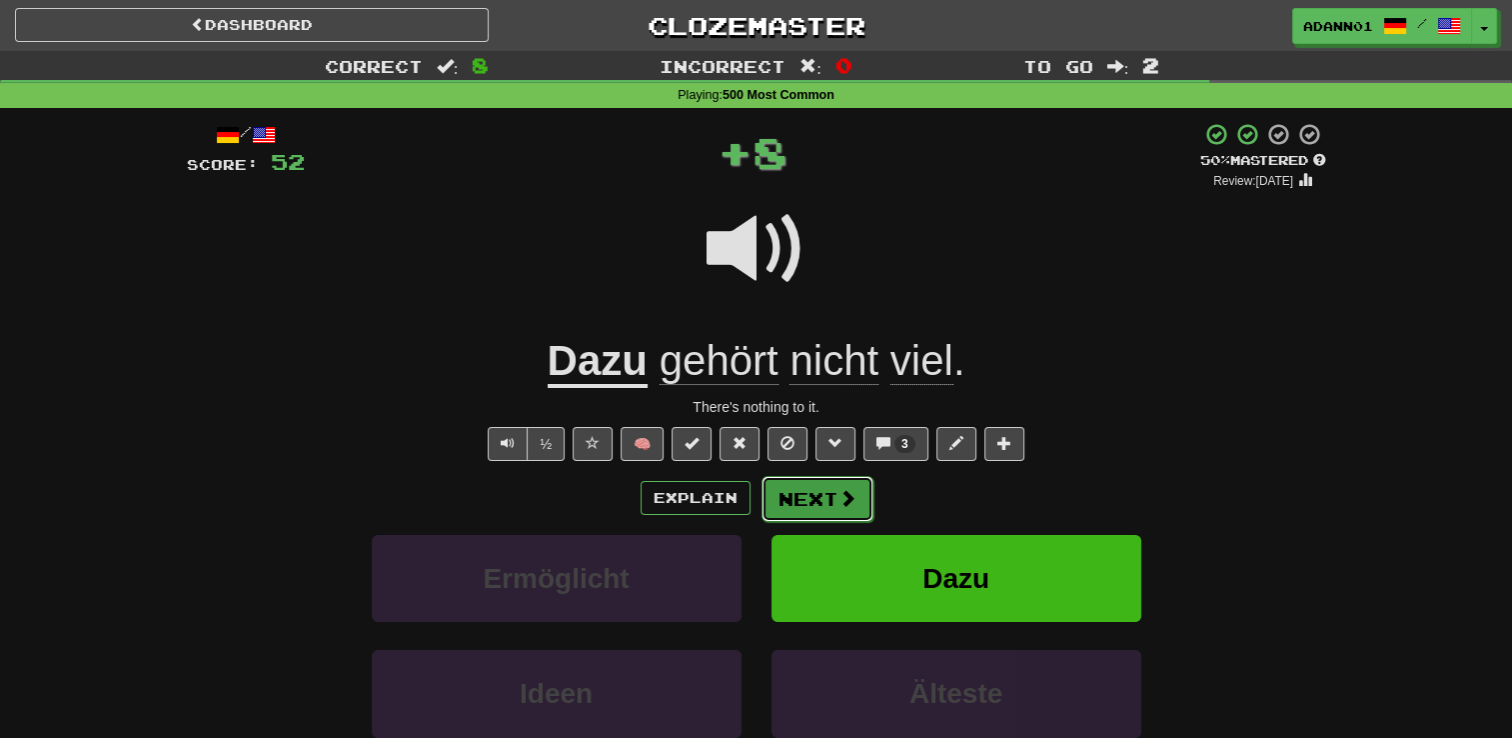
click at [798, 492] on button "Next" at bounding box center [818, 499] width 112 height 46
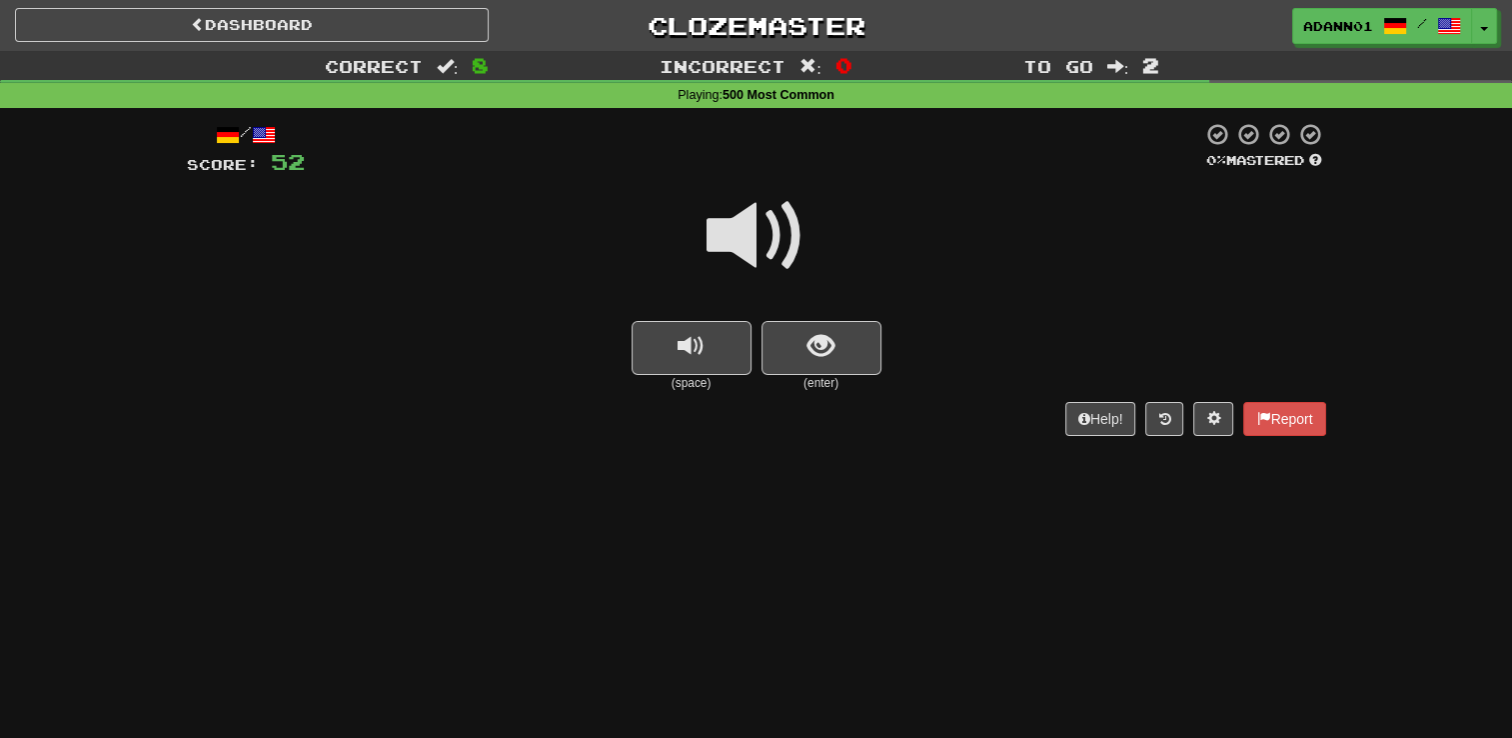
click at [760, 246] on span at bounding box center [757, 236] width 100 height 100
click at [751, 243] on span at bounding box center [757, 236] width 100 height 100
click at [724, 207] on span at bounding box center [757, 236] width 100 height 100
click at [804, 350] on button "show sentence" at bounding box center [822, 348] width 120 height 54
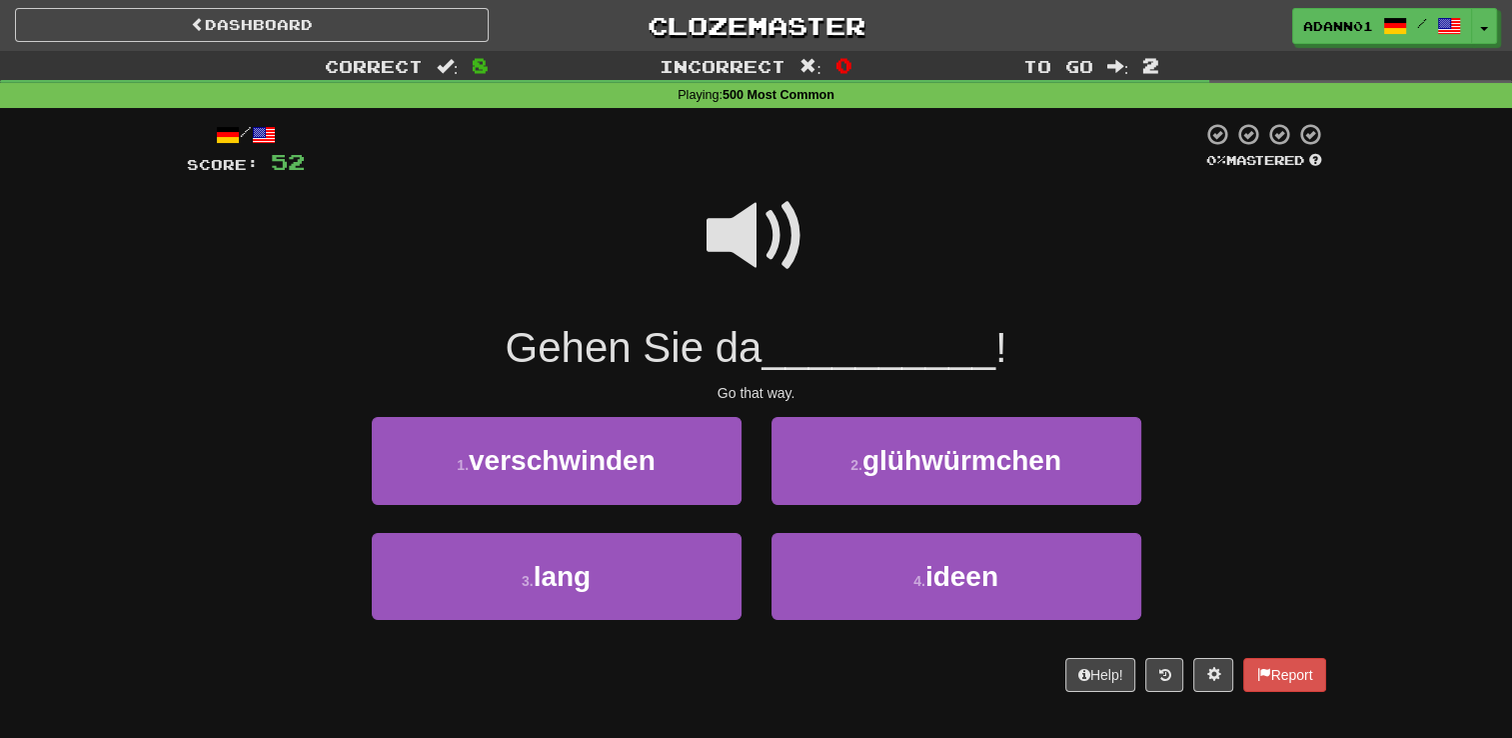
click at [738, 221] on span at bounding box center [757, 236] width 100 height 100
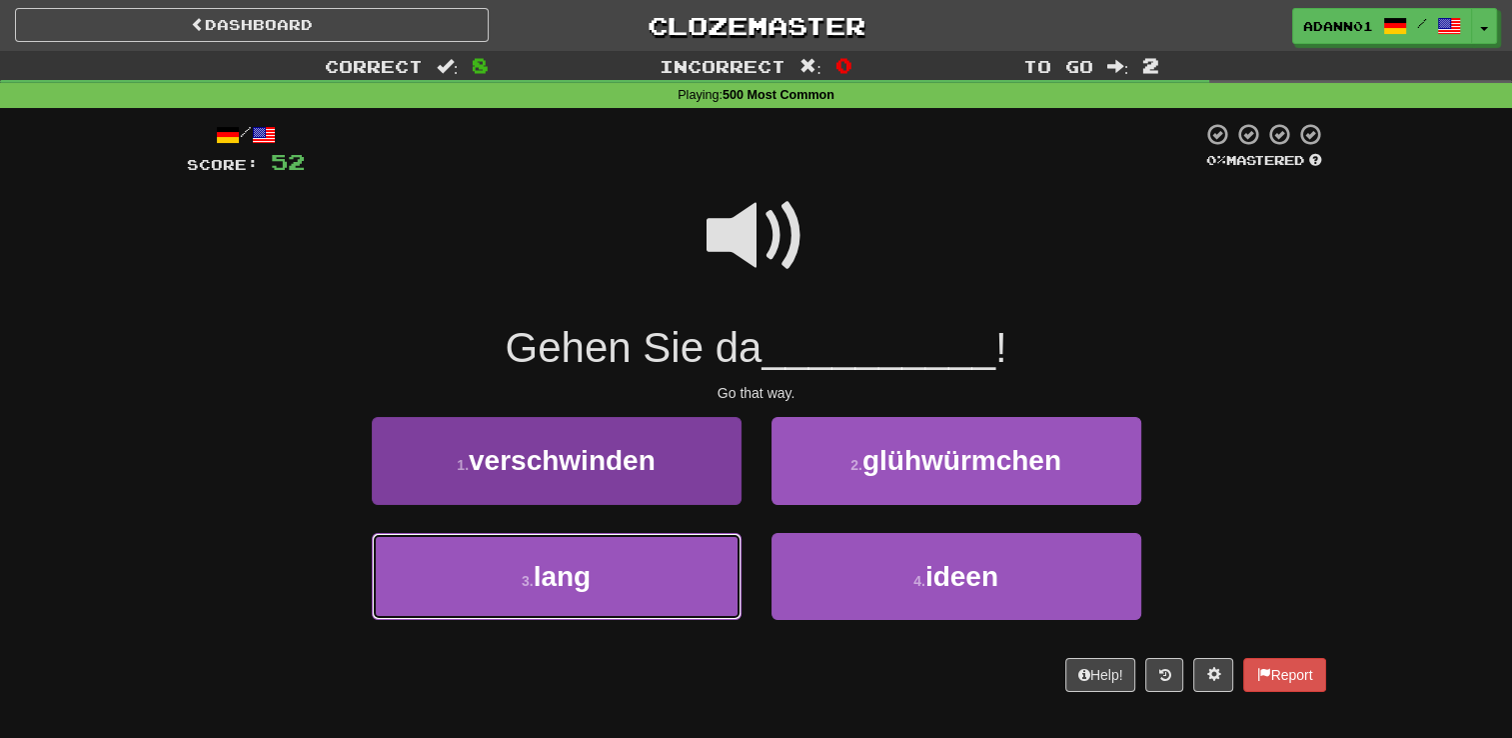
click at [539, 602] on button "3 . lang" at bounding box center [557, 576] width 370 height 87
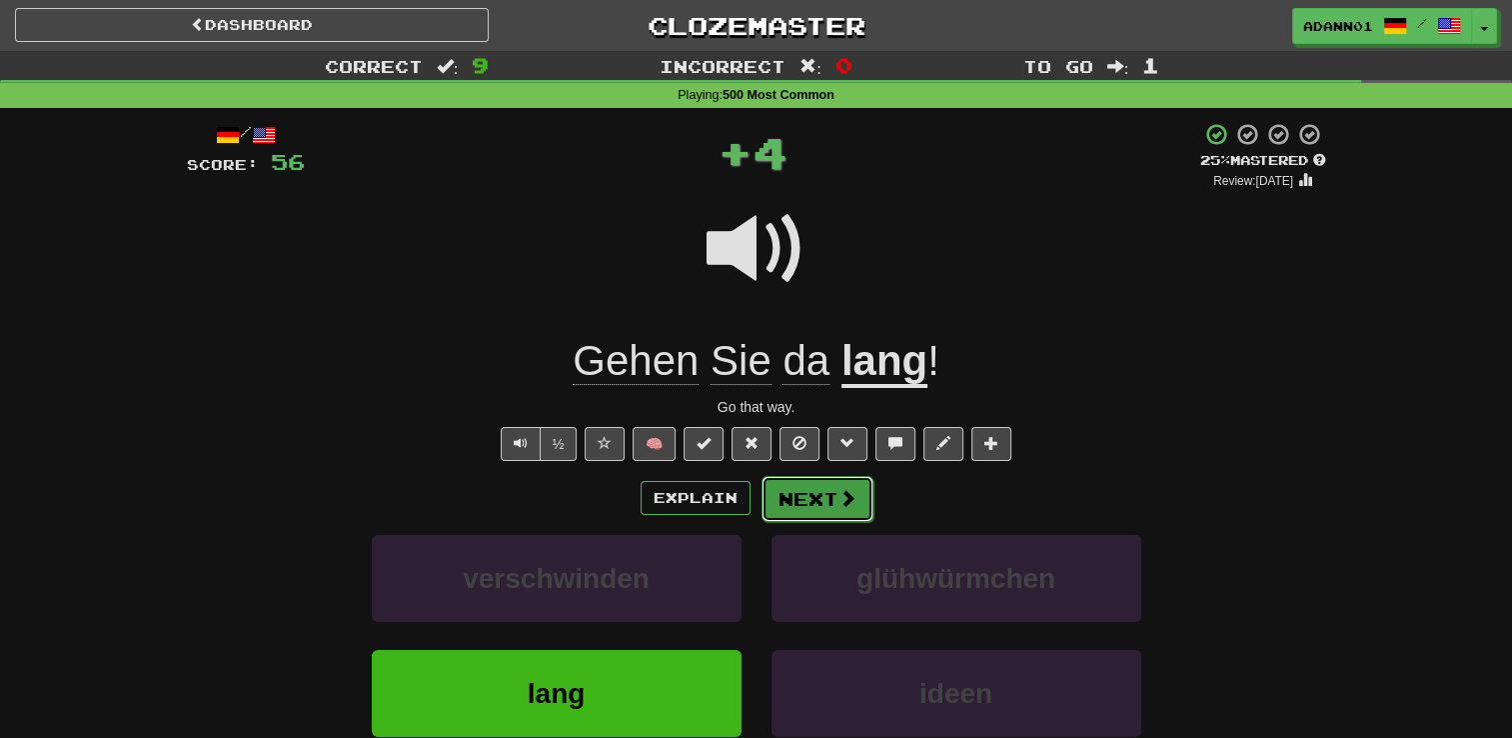
click at [805, 503] on button "Next" at bounding box center [818, 499] width 112 height 46
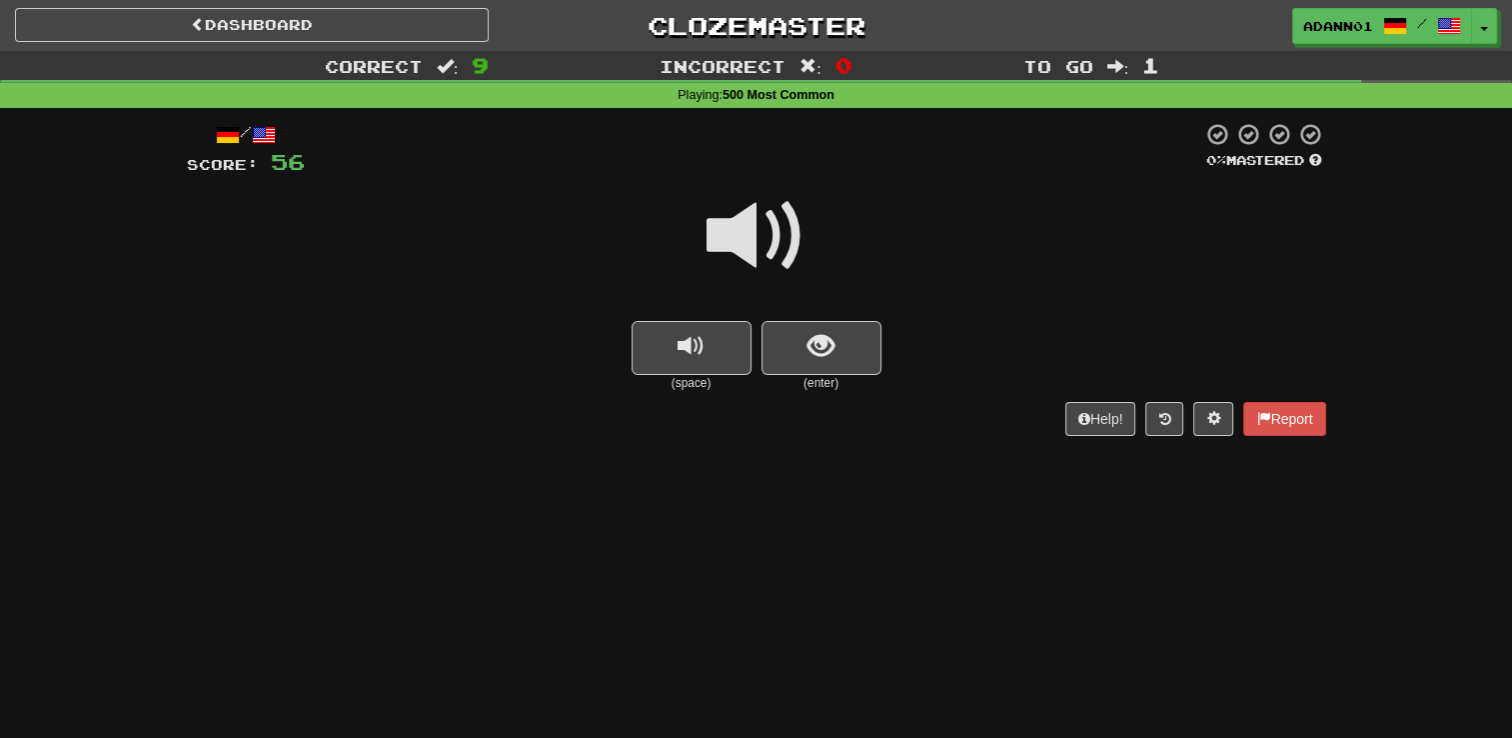
click at [755, 230] on span at bounding box center [757, 236] width 100 height 100
click at [814, 333] on span "show sentence" at bounding box center [821, 346] width 27 height 27
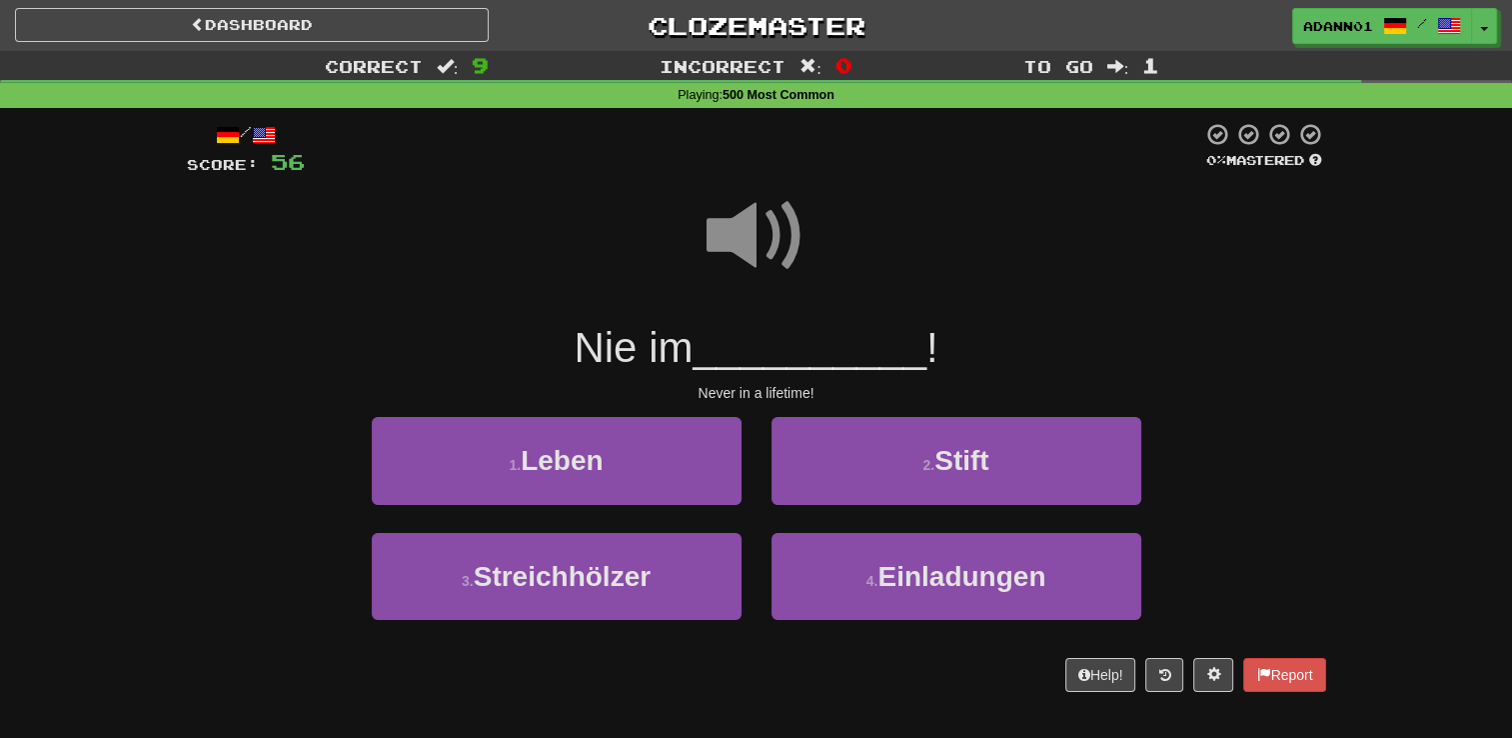
click at [735, 237] on span at bounding box center [757, 236] width 100 height 100
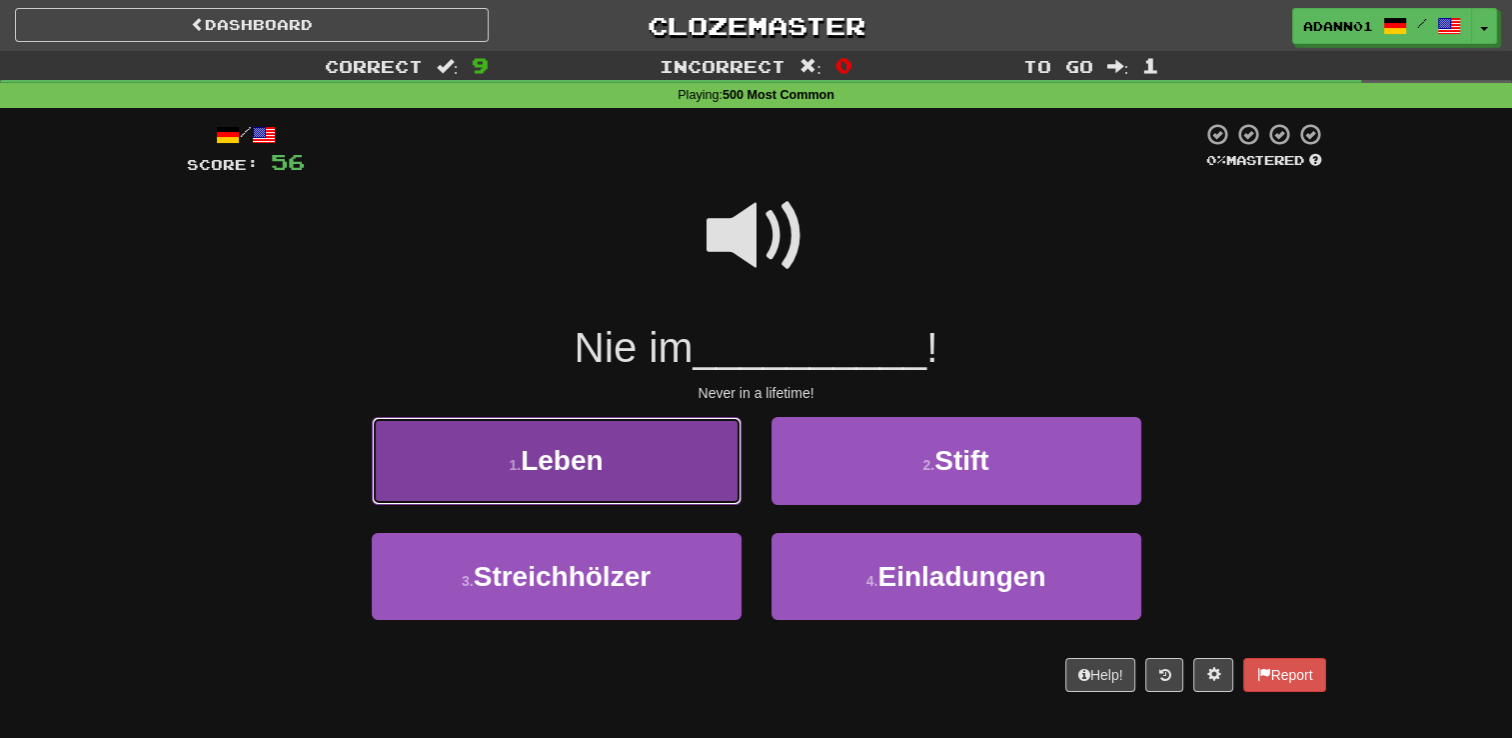
click at [590, 455] on span "Leben" at bounding box center [562, 460] width 82 height 31
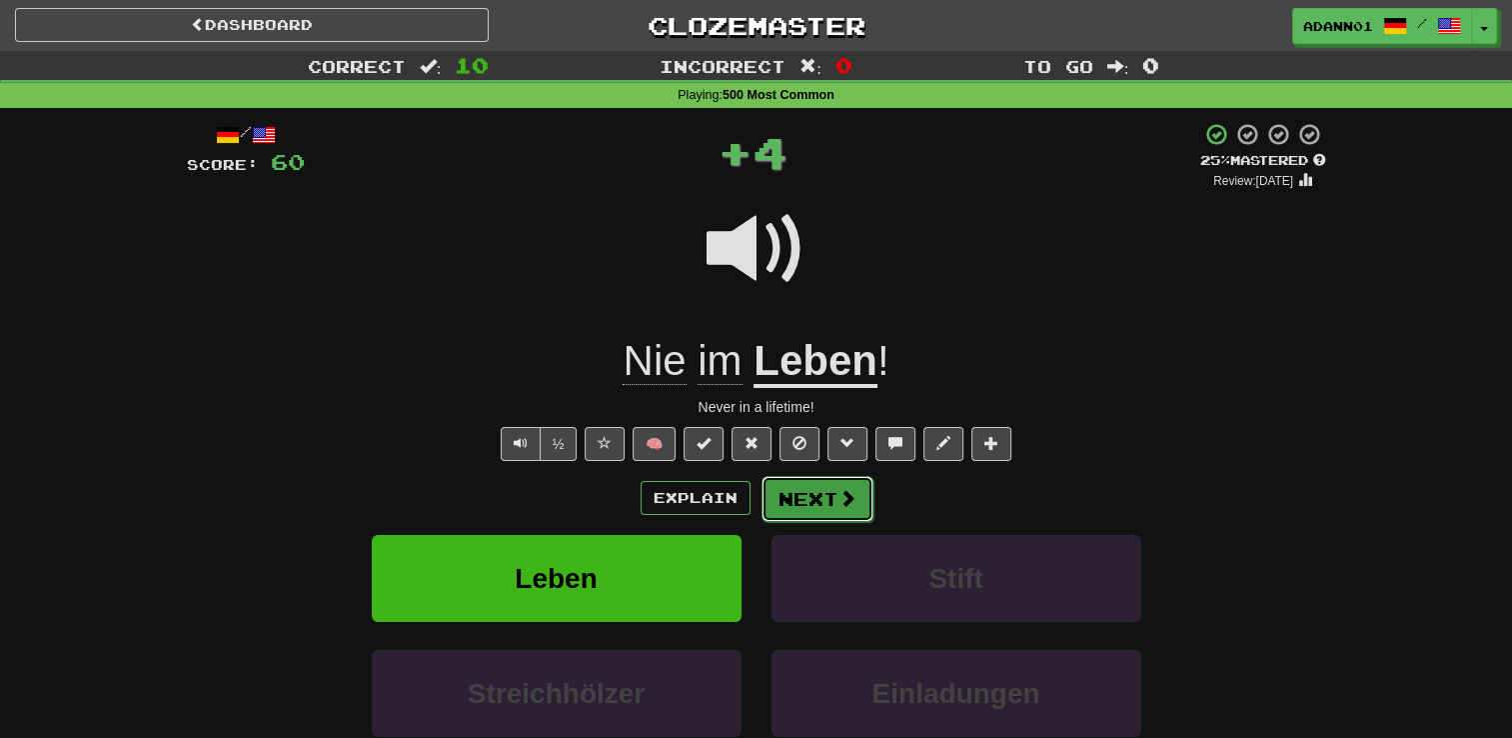
click at [832, 494] on button "Next" at bounding box center [818, 499] width 112 height 46
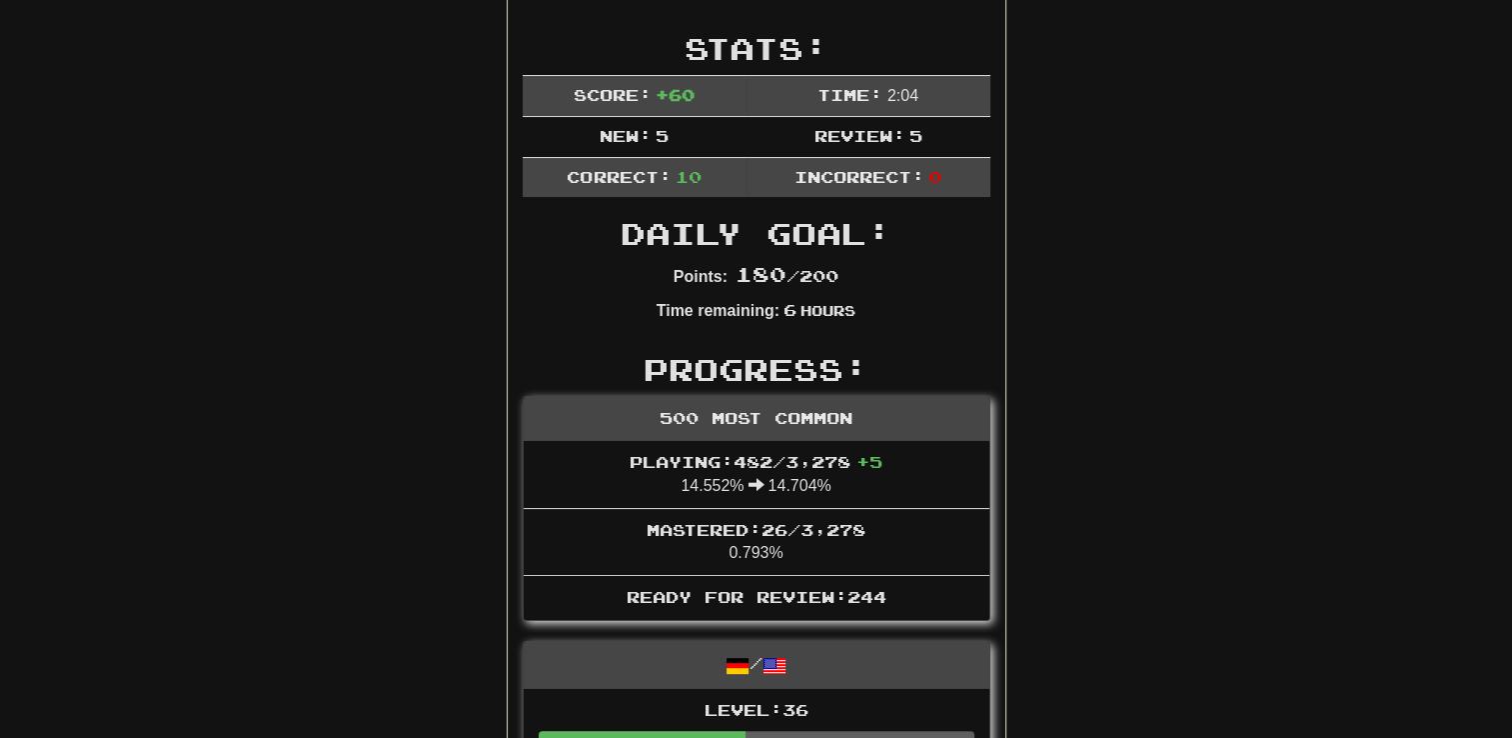
scroll to position [400, 0]
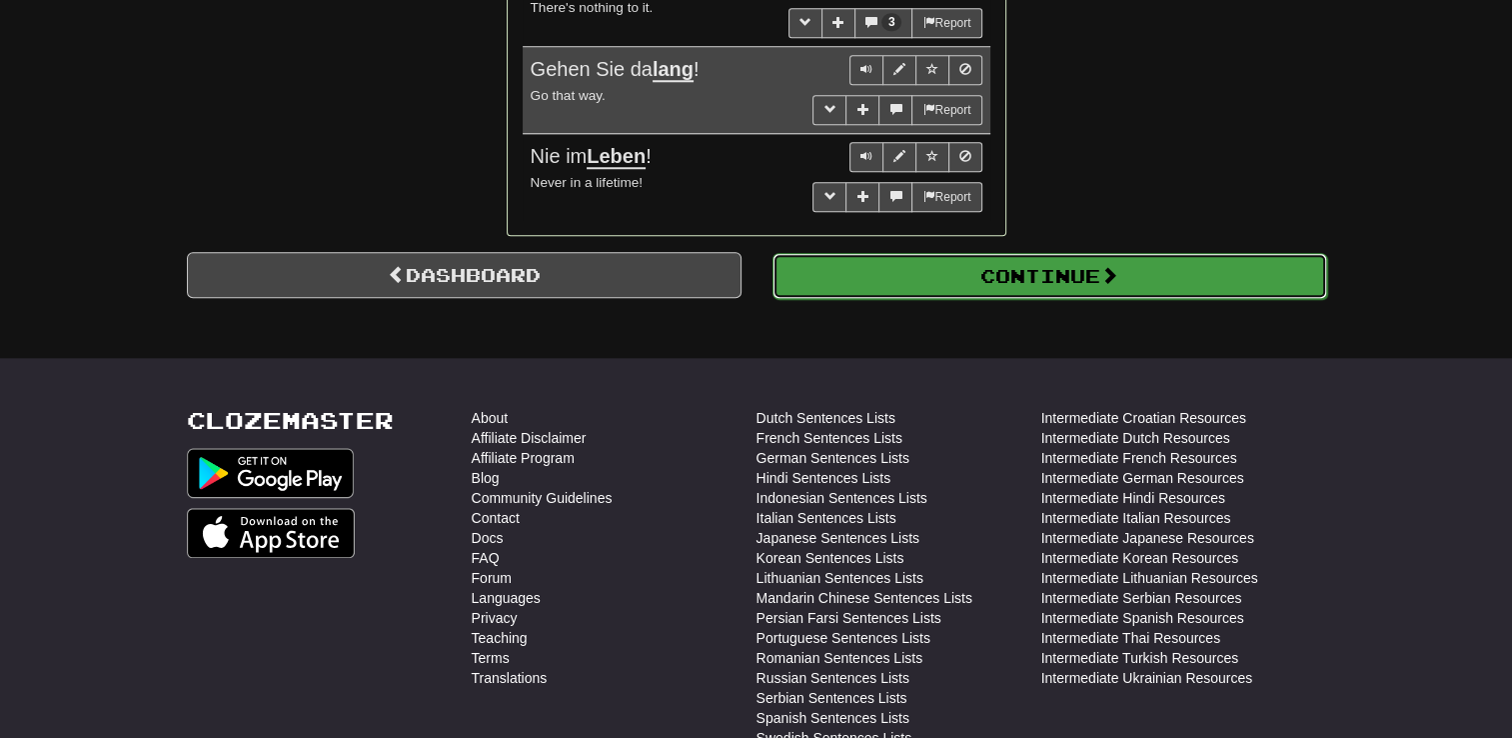
click at [994, 261] on button "Continue" at bounding box center [1050, 276] width 555 height 46
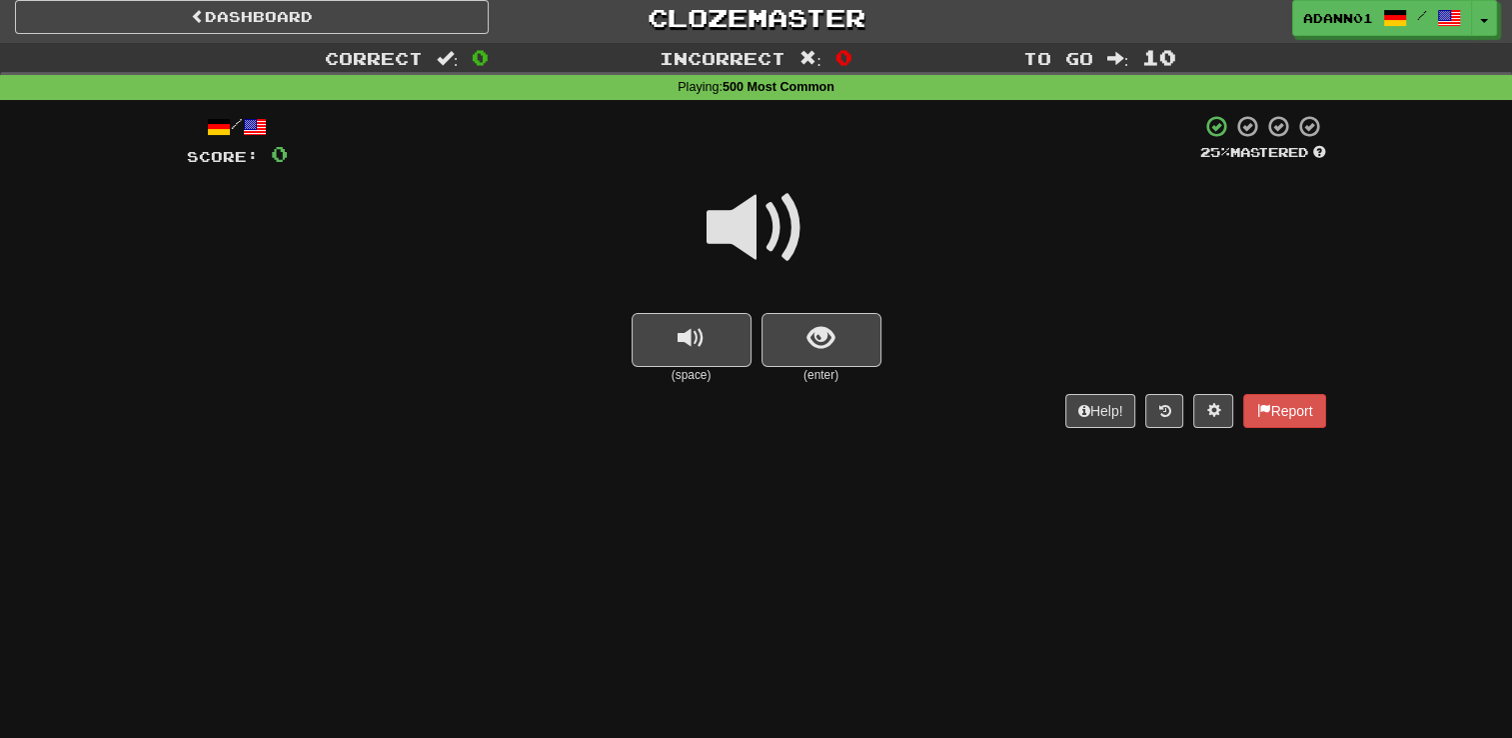
scroll to position [0, 0]
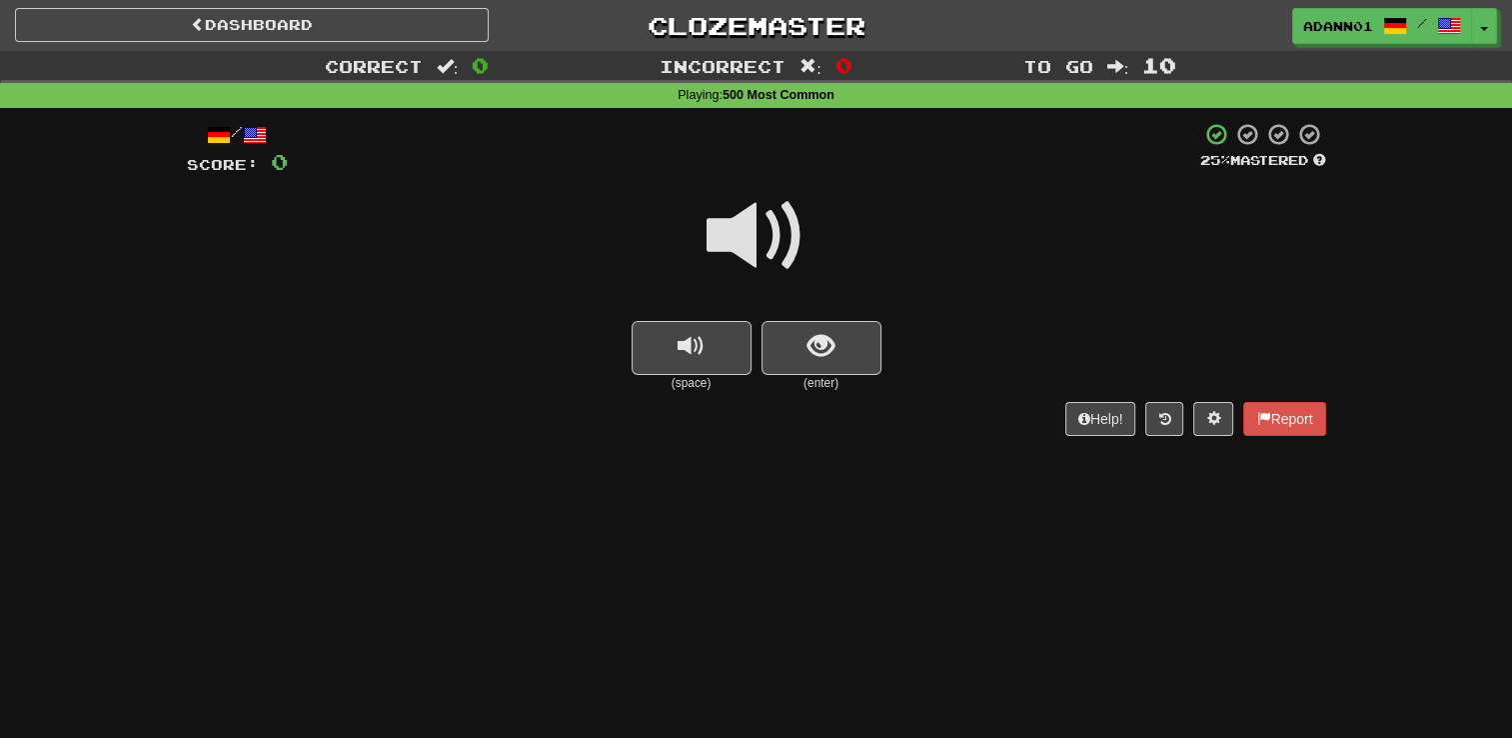
click at [744, 227] on span at bounding box center [757, 236] width 100 height 100
click at [740, 226] on span at bounding box center [757, 236] width 100 height 100
click at [788, 350] on button "show sentence" at bounding box center [822, 348] width 120 height 54
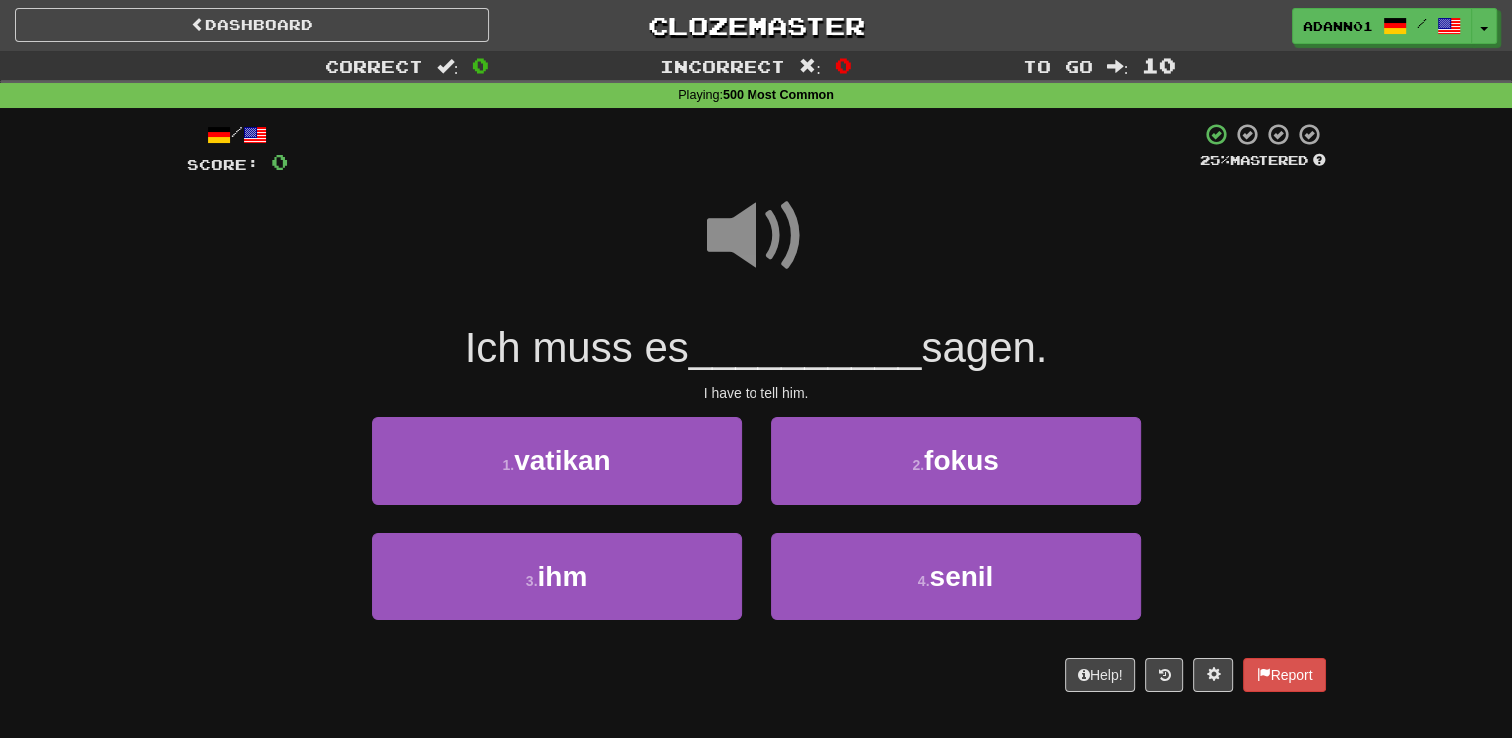
click at [752, 239] on span at bounding box center [757, 236] width 100 height 100
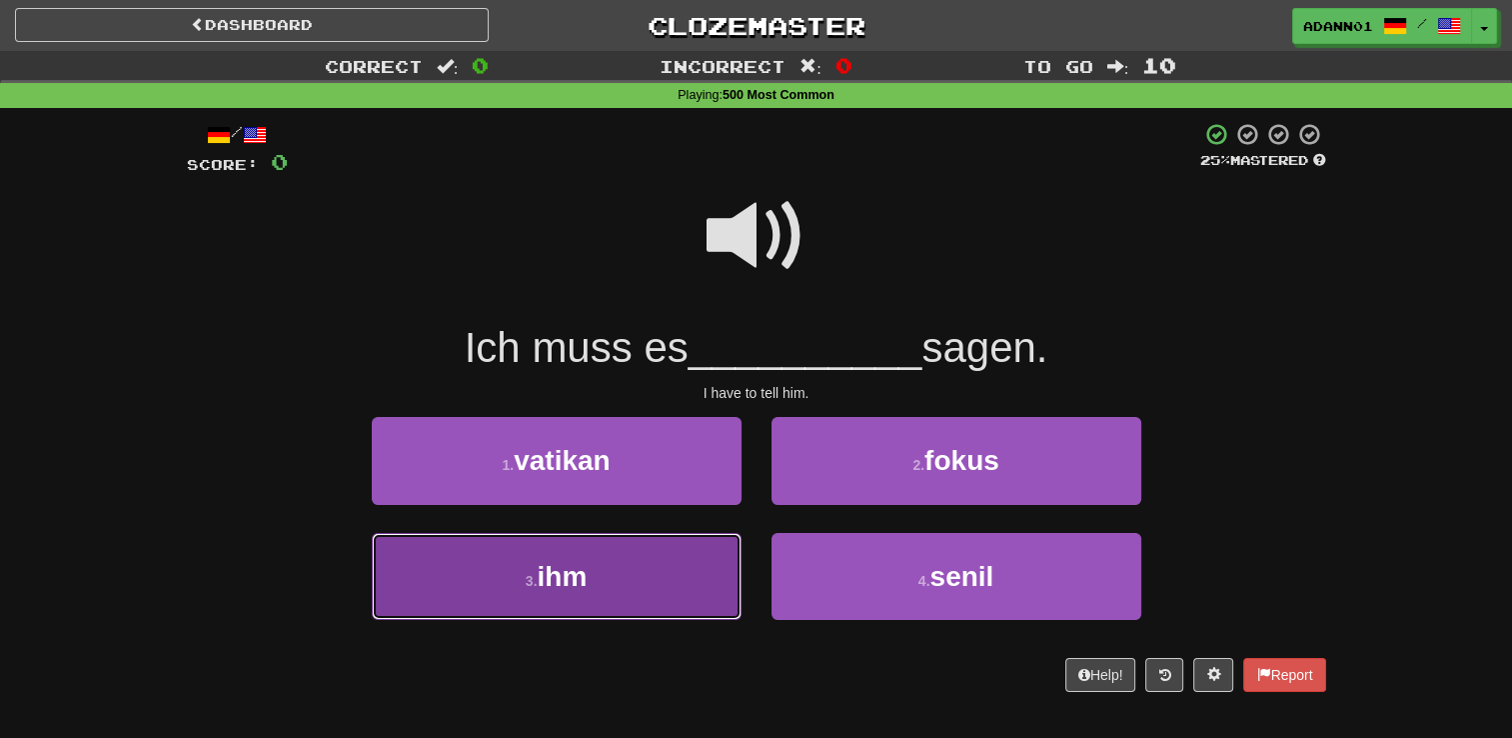
click at [646, 610] on button "3 . ihm" at bounding box center [557, 576] width 370 height 87
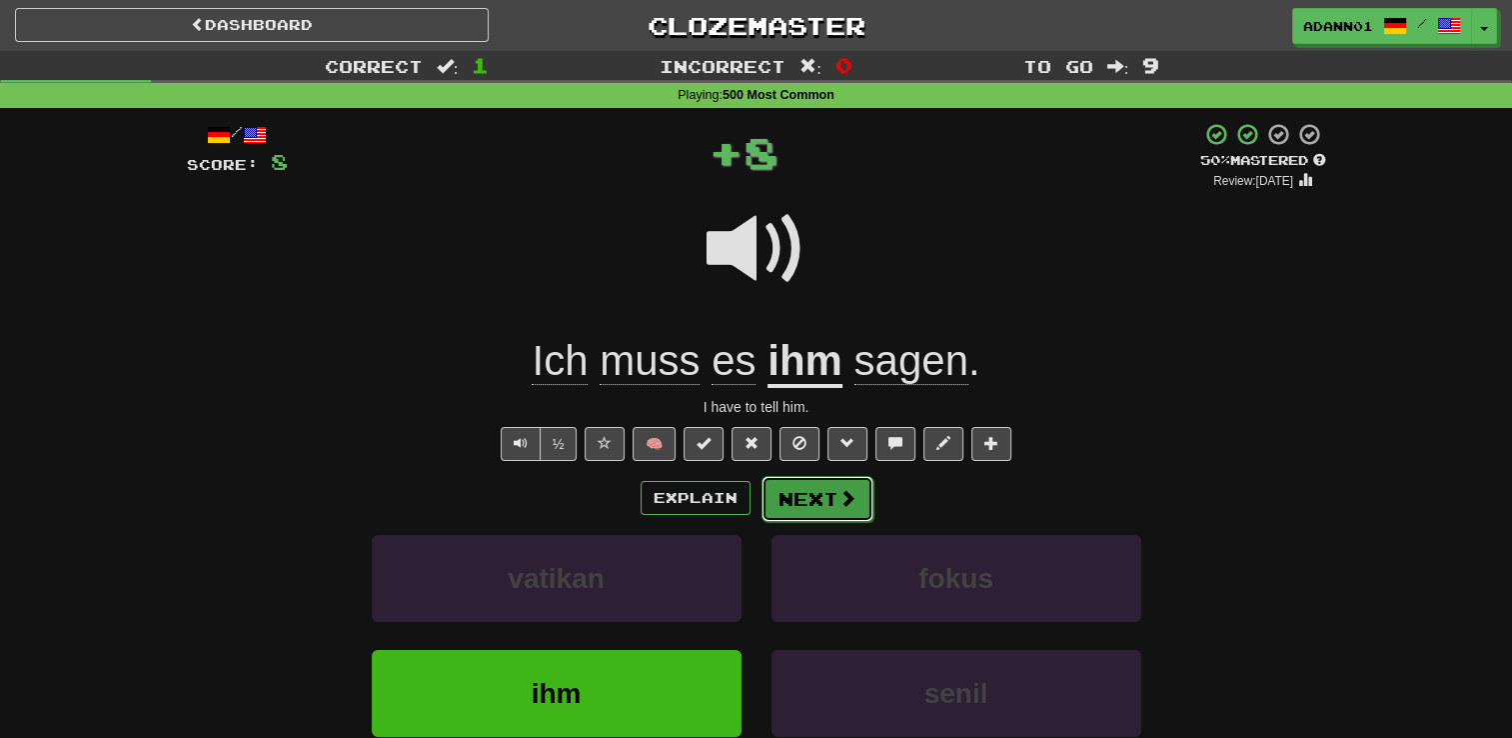
click at [825, 509] on button "Next" at bounding box center [818, 499] width 112 height 46
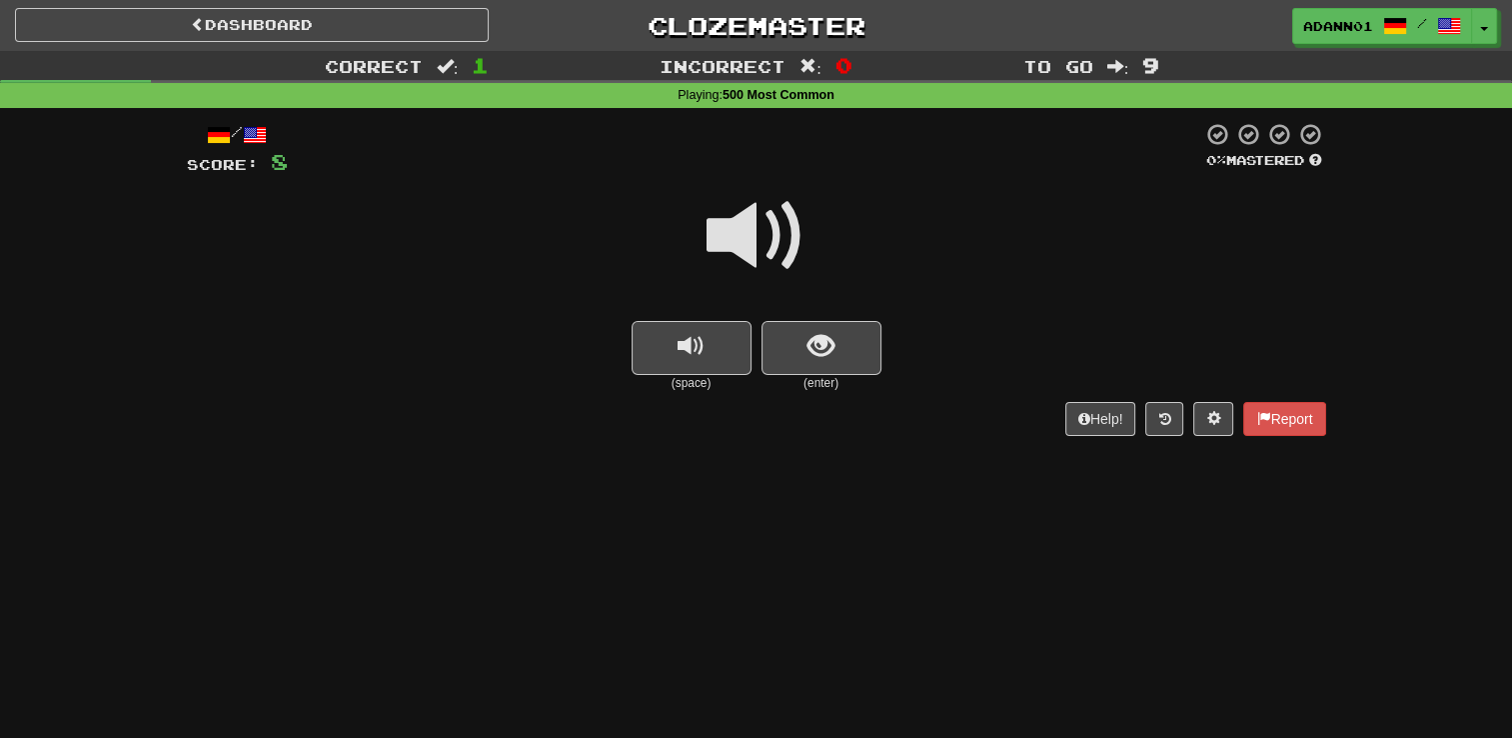
click at [766, 226] on span at bounding box center [757, 236] width 100 height 100
click at [804, 239] on span at bounding box center [757, 236] width 100 height 100
click at [762, 222] on span at bounding box center [757, 236] width 100 height 100
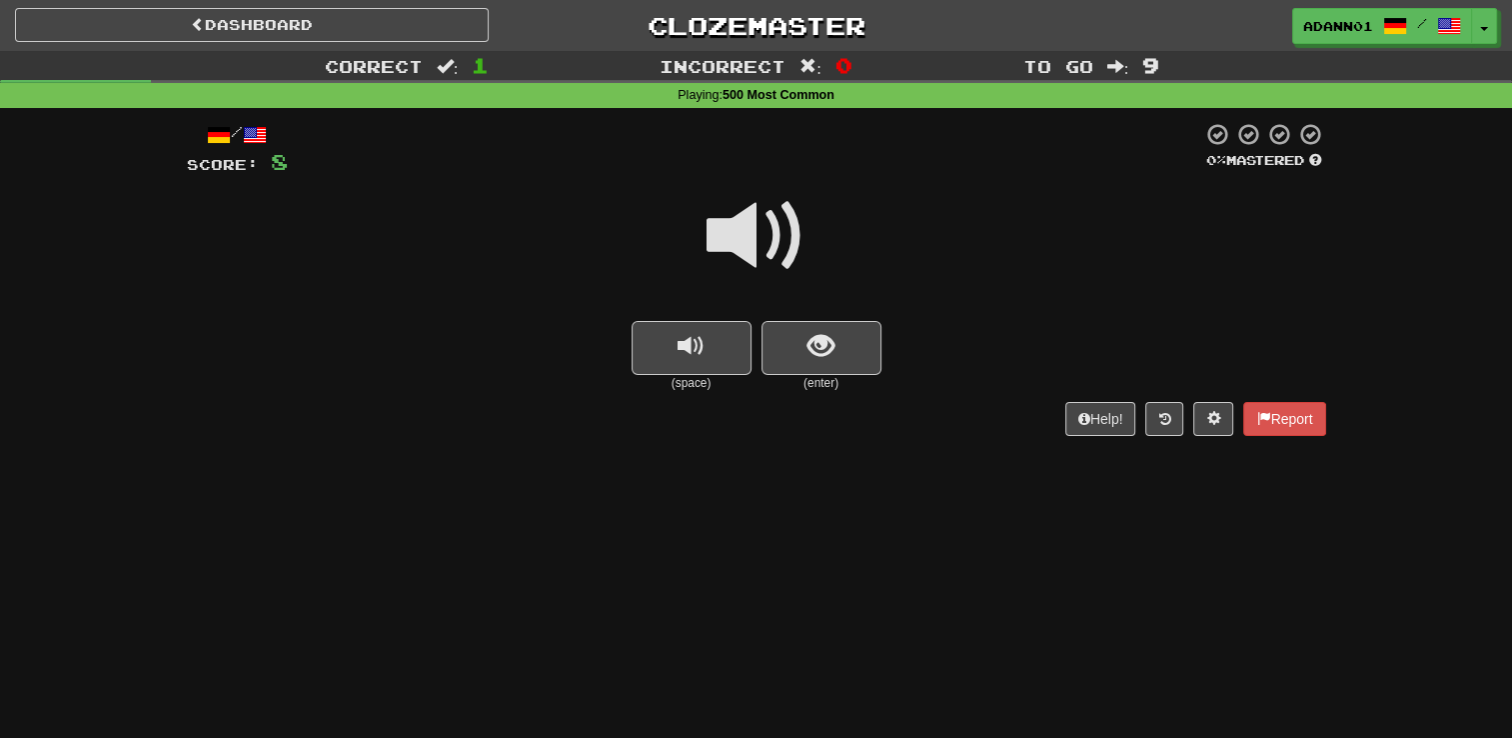
click at [762, 222] on span at bounding box center [757, 236] width 100 height 100
click at [790, 335] on button "show sentence" at bounding box center [822, 348] width 120 height 54
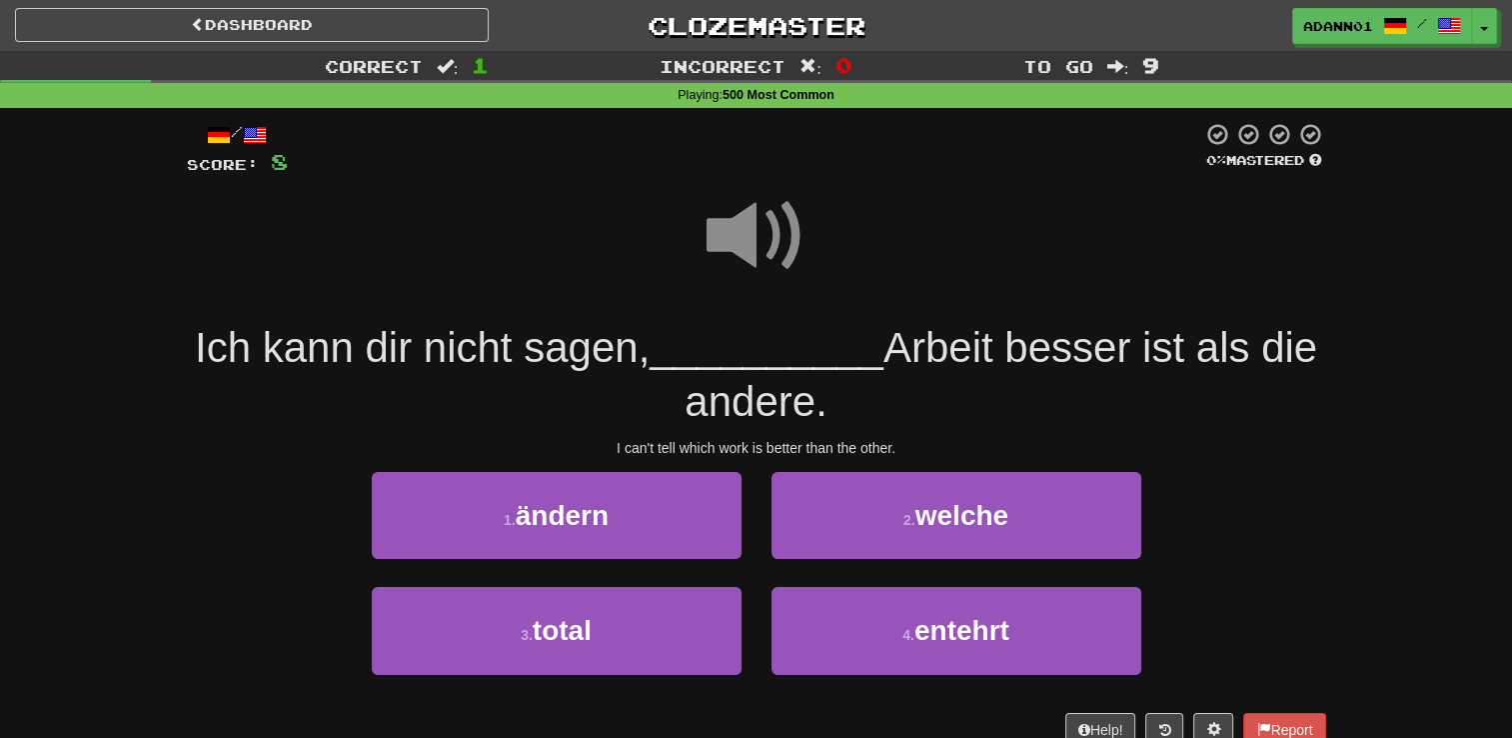
click at [753, 225] on span at bounding box center [757, 236] width 100 height 100
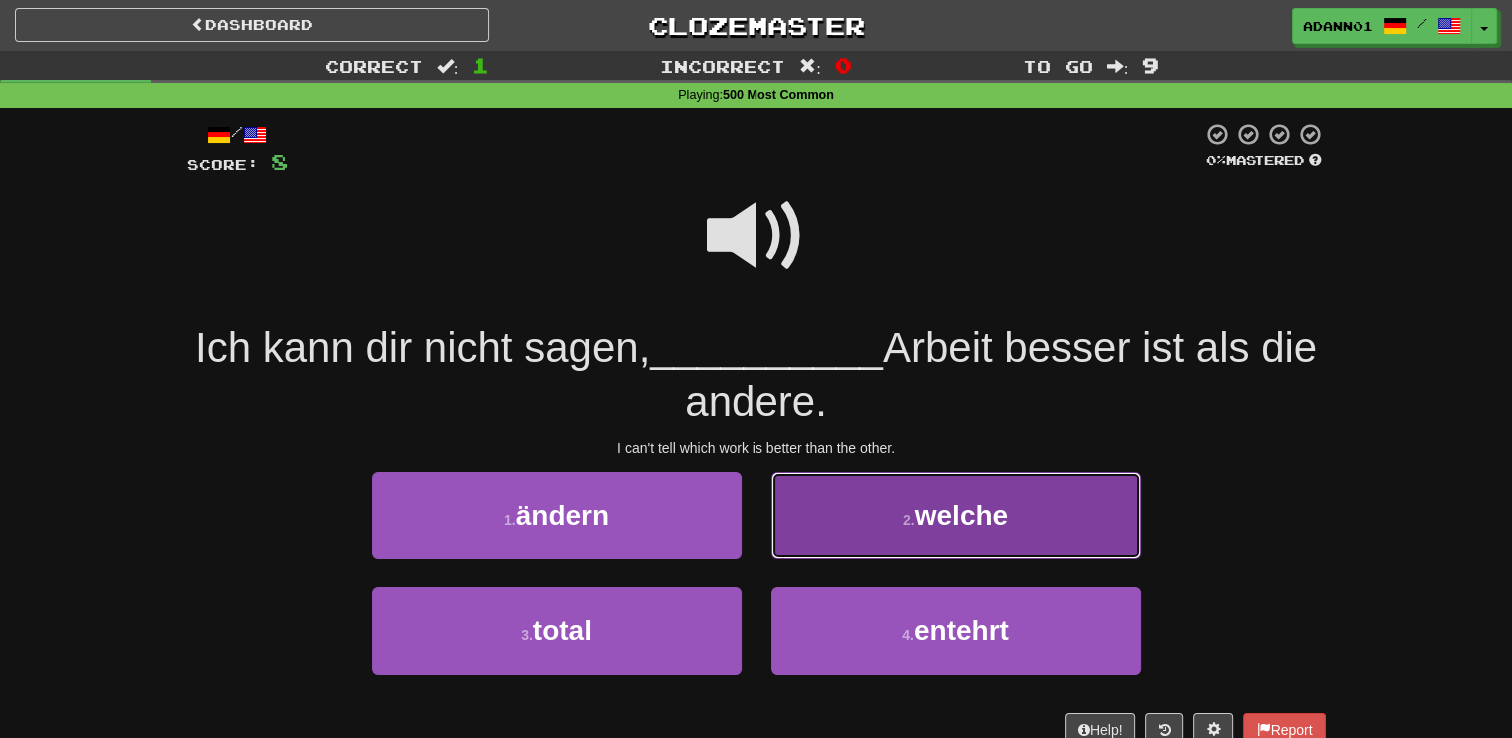
click at [883, 526] on button "2 . welche" at bounding box center [957, 515] width 370 height 87
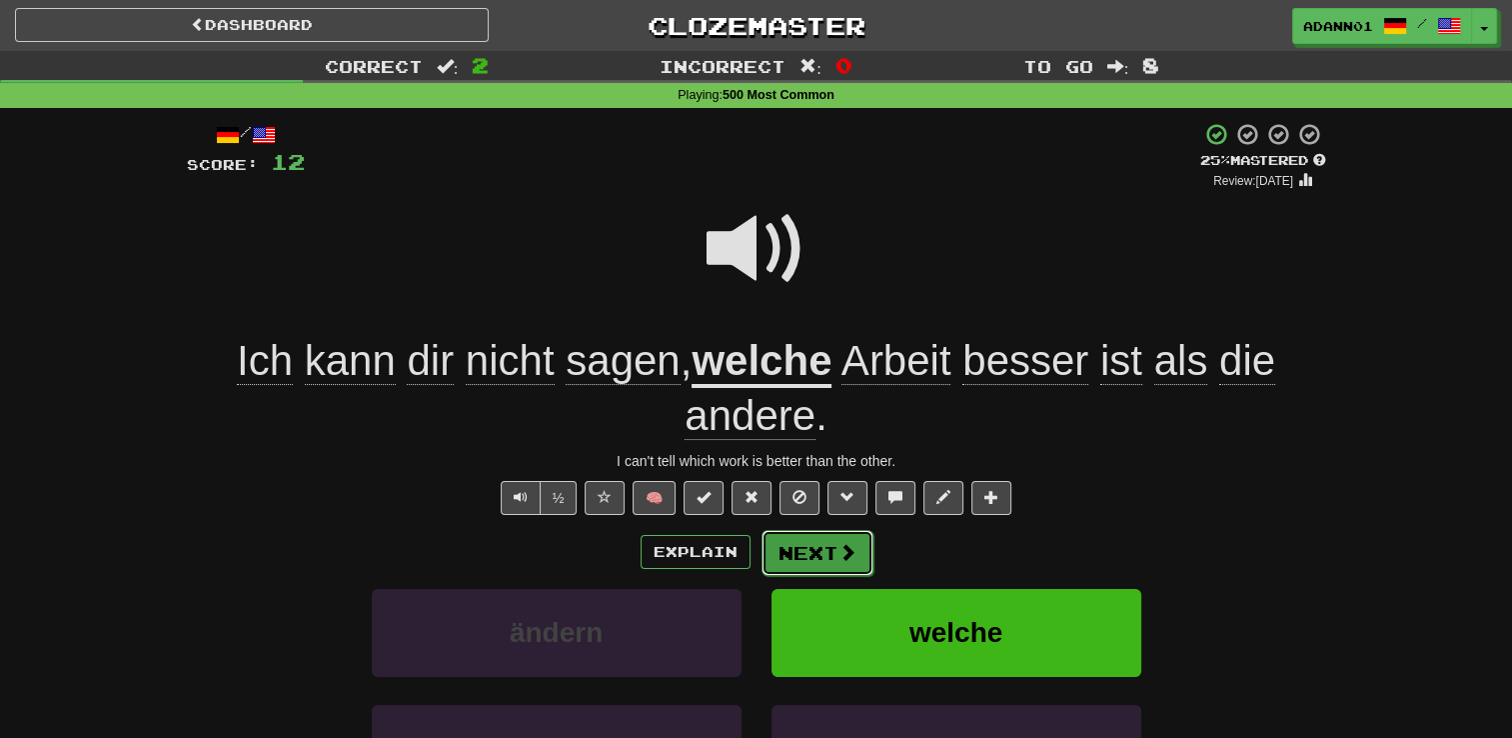
click at [784, 551] on button "Next" at bounding box center [818, 553] width 112 height 46
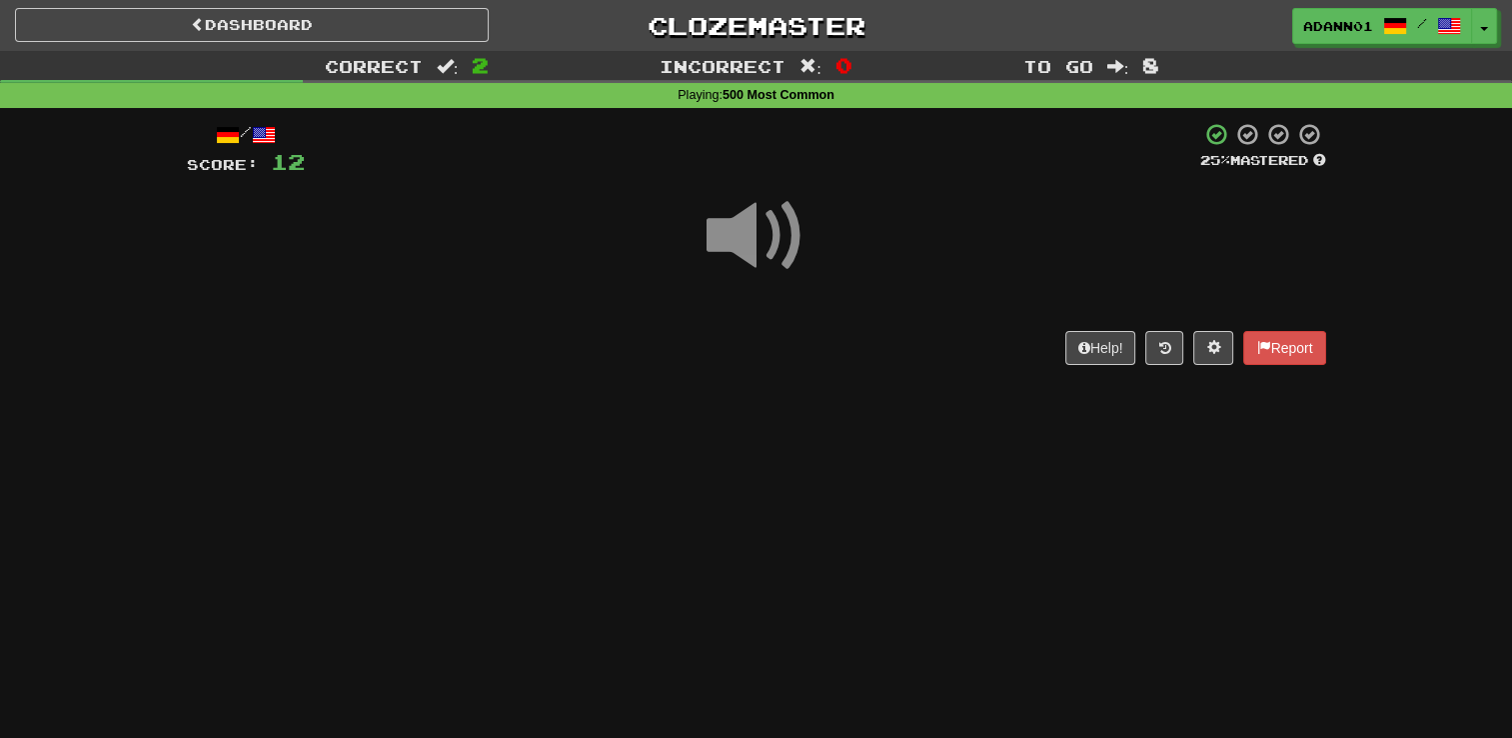
click at [766, 245] on span at bounding box center [757, 236] width 100 height 100
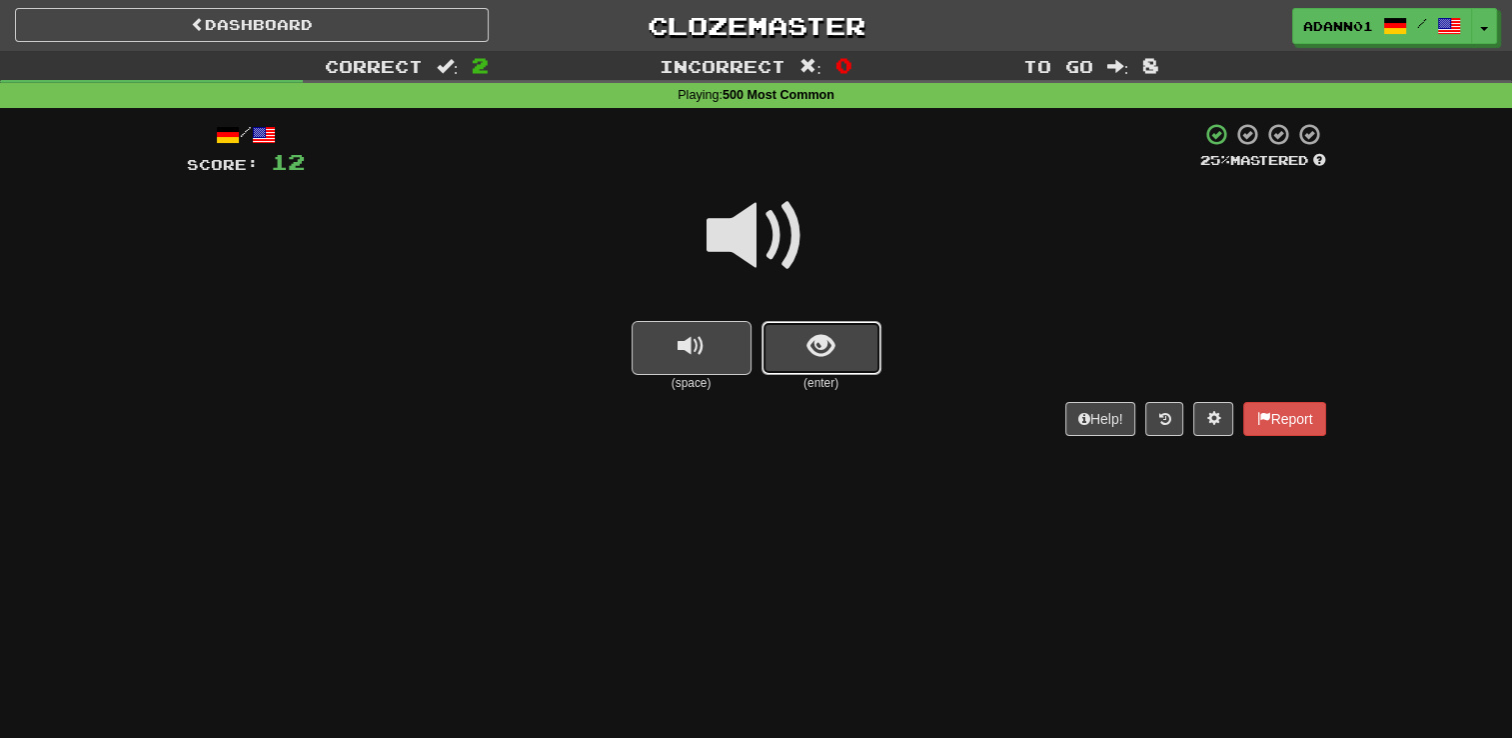
click at [792, 354] on button "show sentence" at bounding box center [822, 348] width 120 height 54
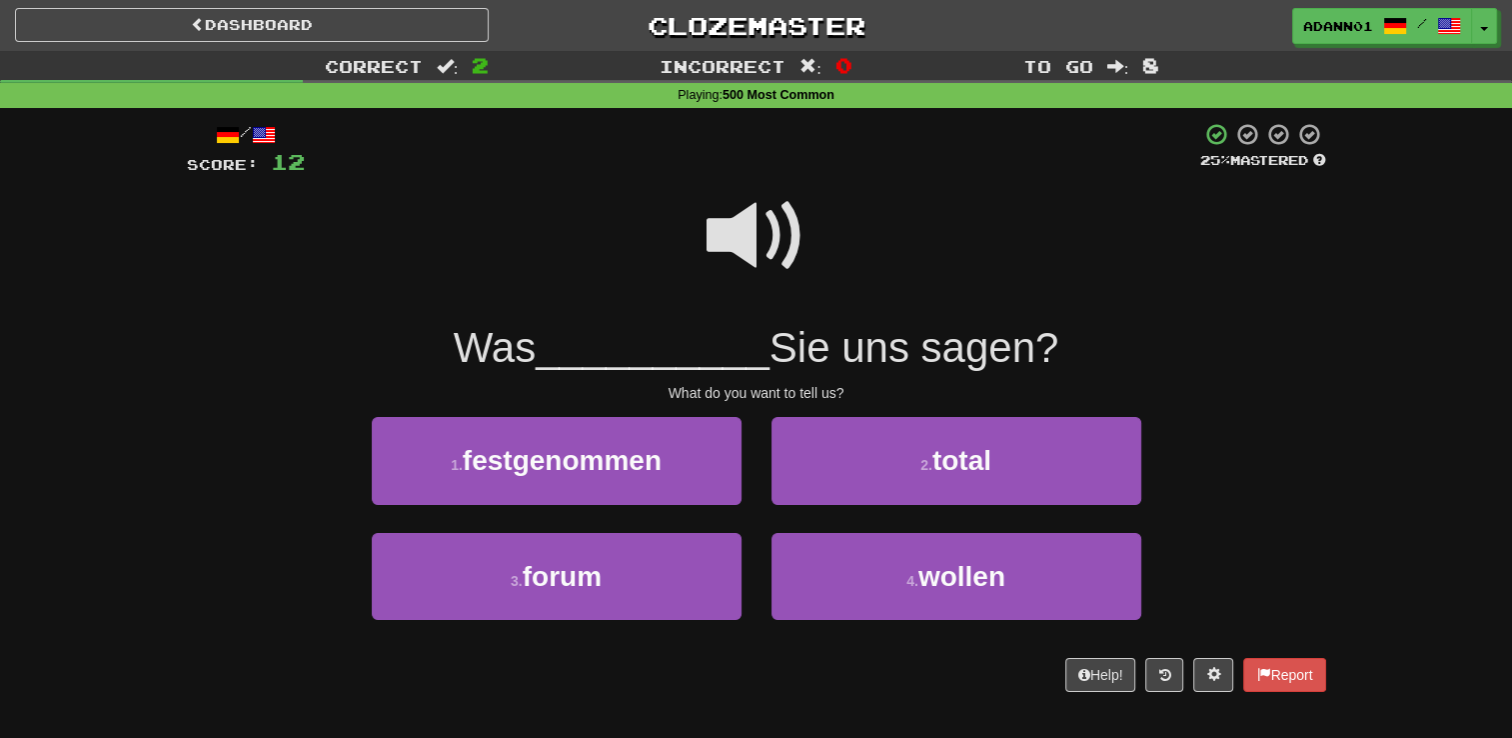
click at [761, 254] on span at bounding box center [757, 236] width 100 height 100
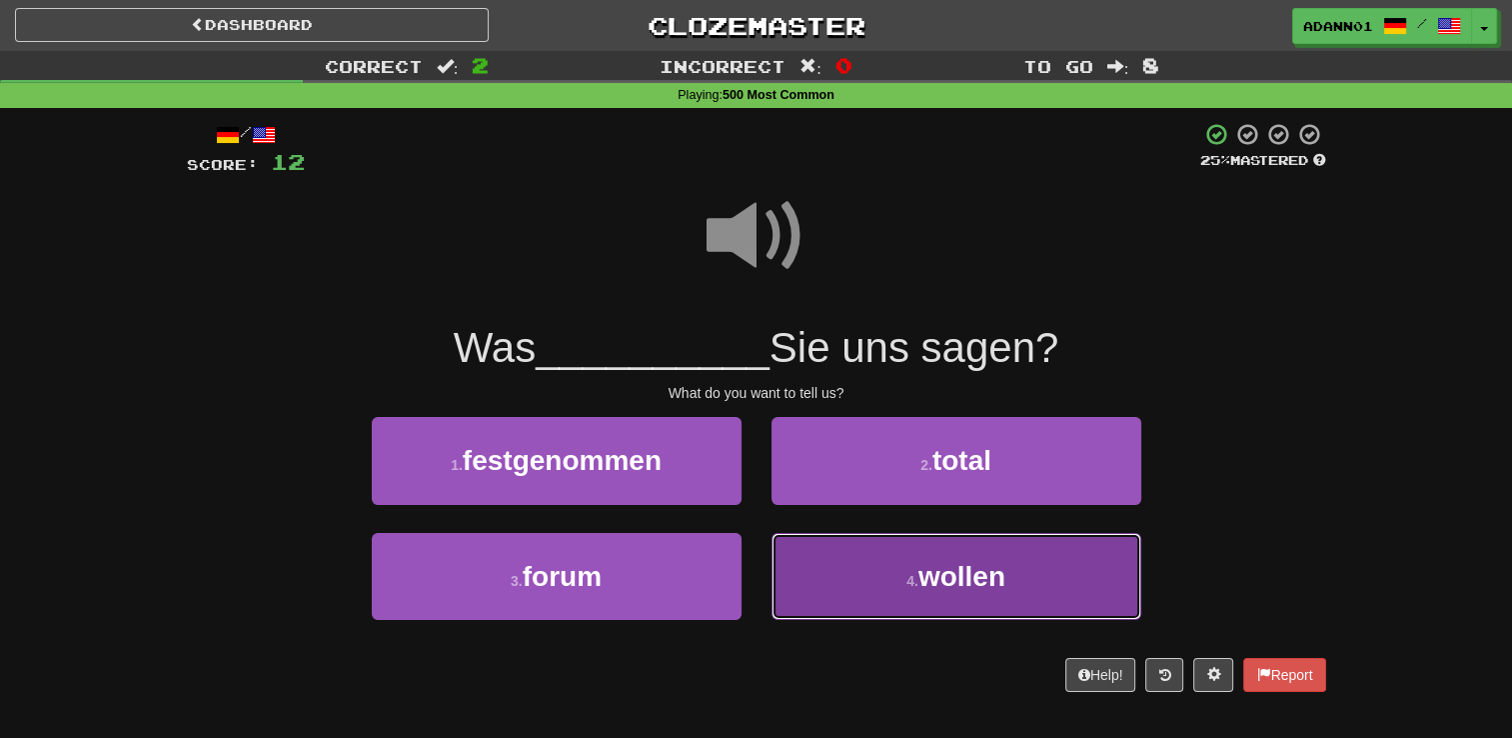
click at [904, 587] on button "4 . wollen" at bounding box center [957, 576] width 370 height 87
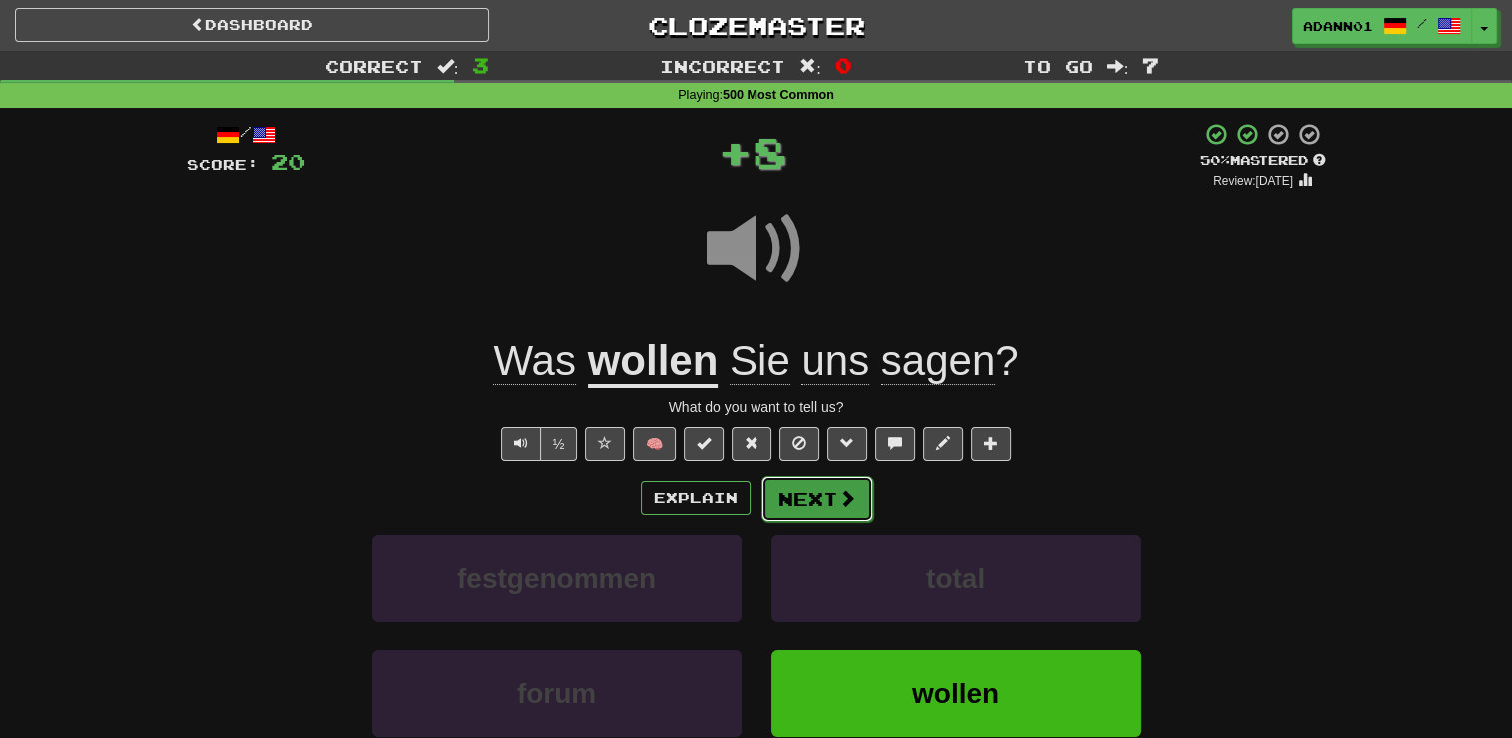
click at [808, 505] on button "Next" at bounding box center [818, 499] width 112 height 46
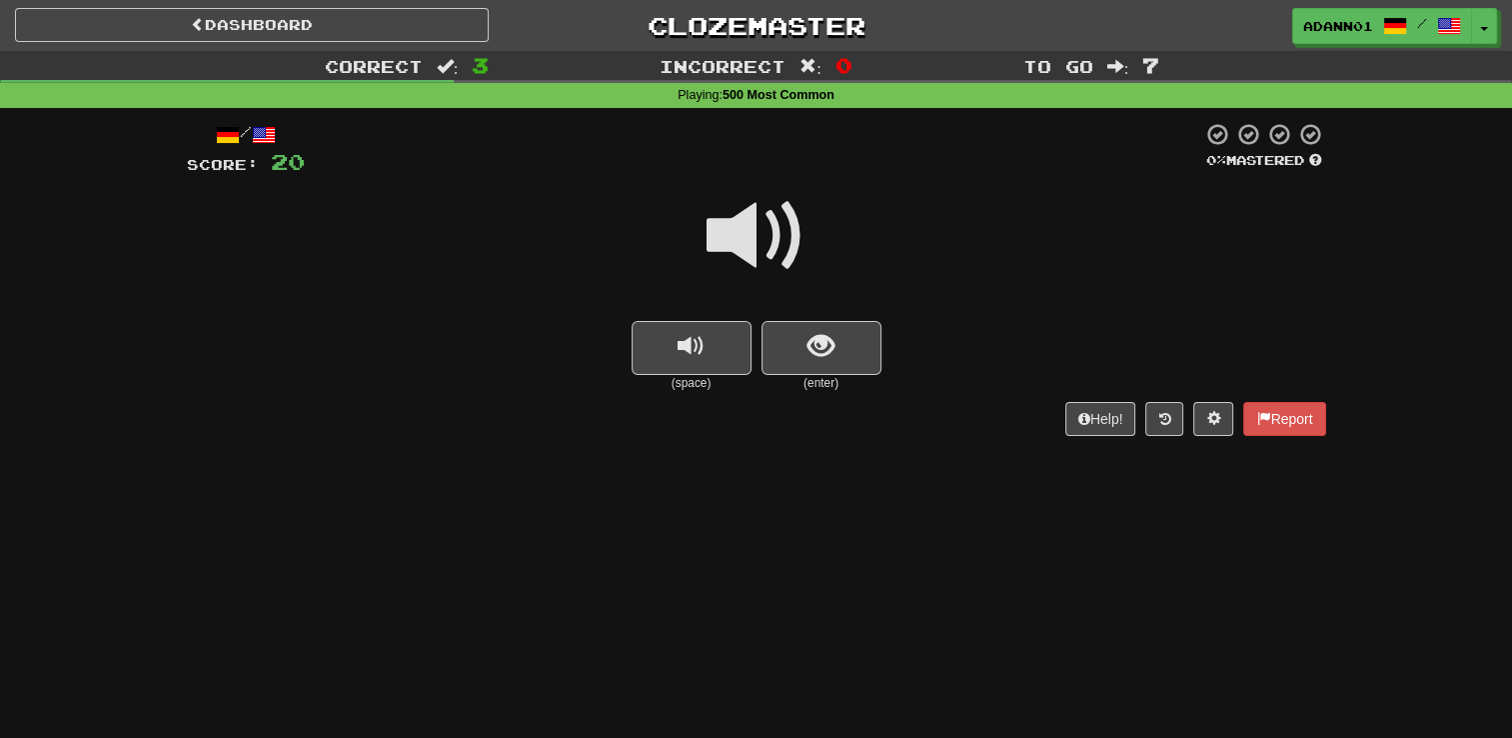
click at [764, 237] on span at bounding box center [757, 236] width 100 height 100
click at [815, 343] on span "show sentence" at bounding box center [821, 346] width 27 height 27
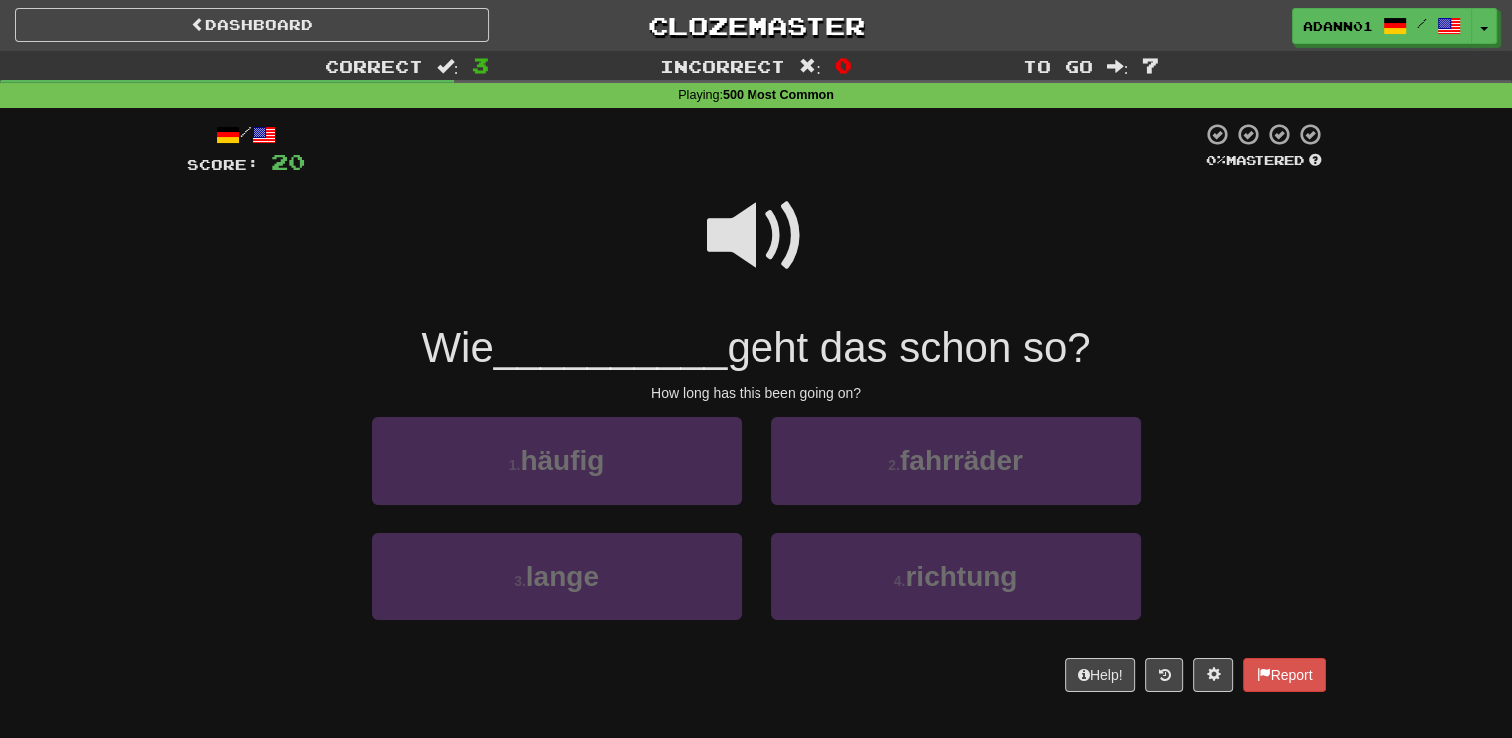
click at [775, 254] on span at bounding box center [757, 236] width 100 height 100
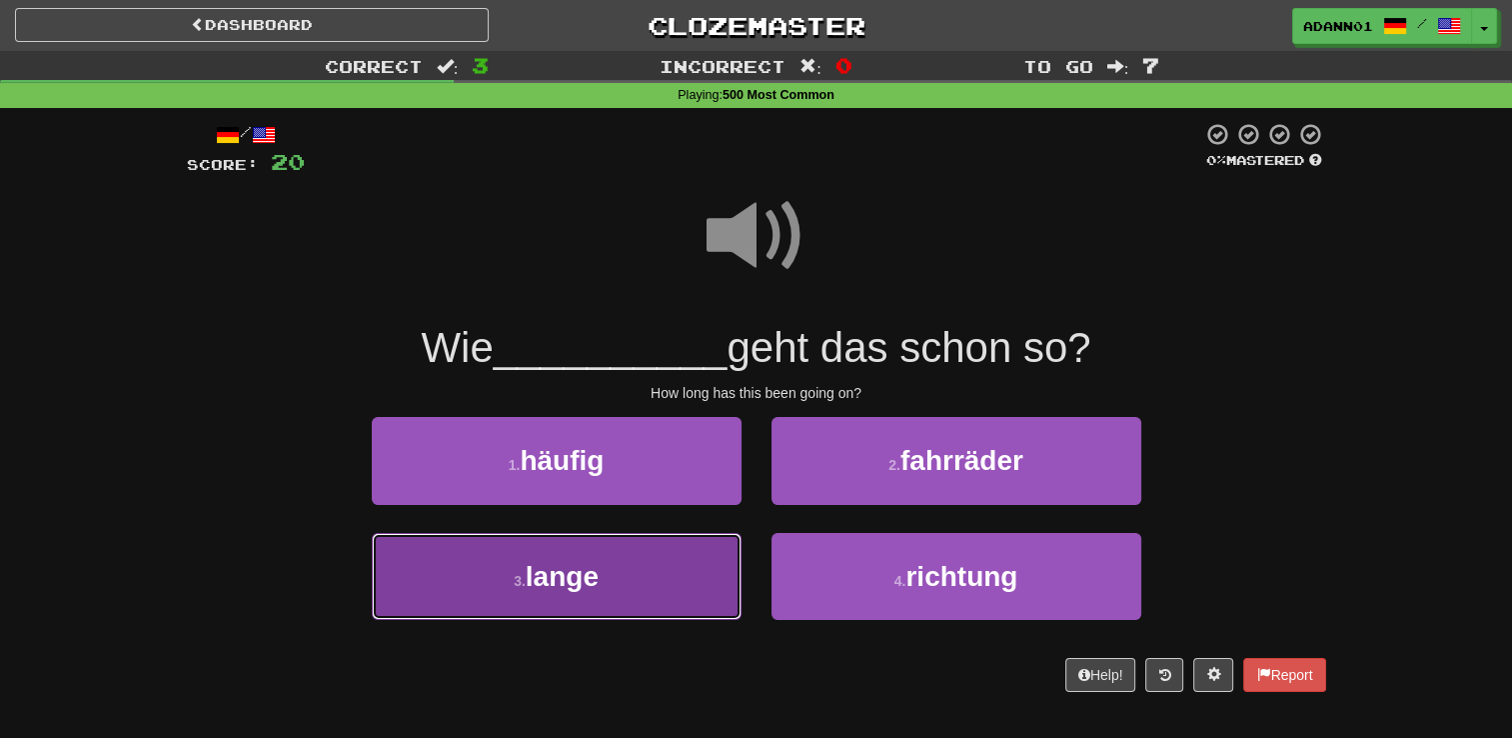
click at [675, 576] on button "3 . lange" at bounding box center [557, 576] width 370 height 87
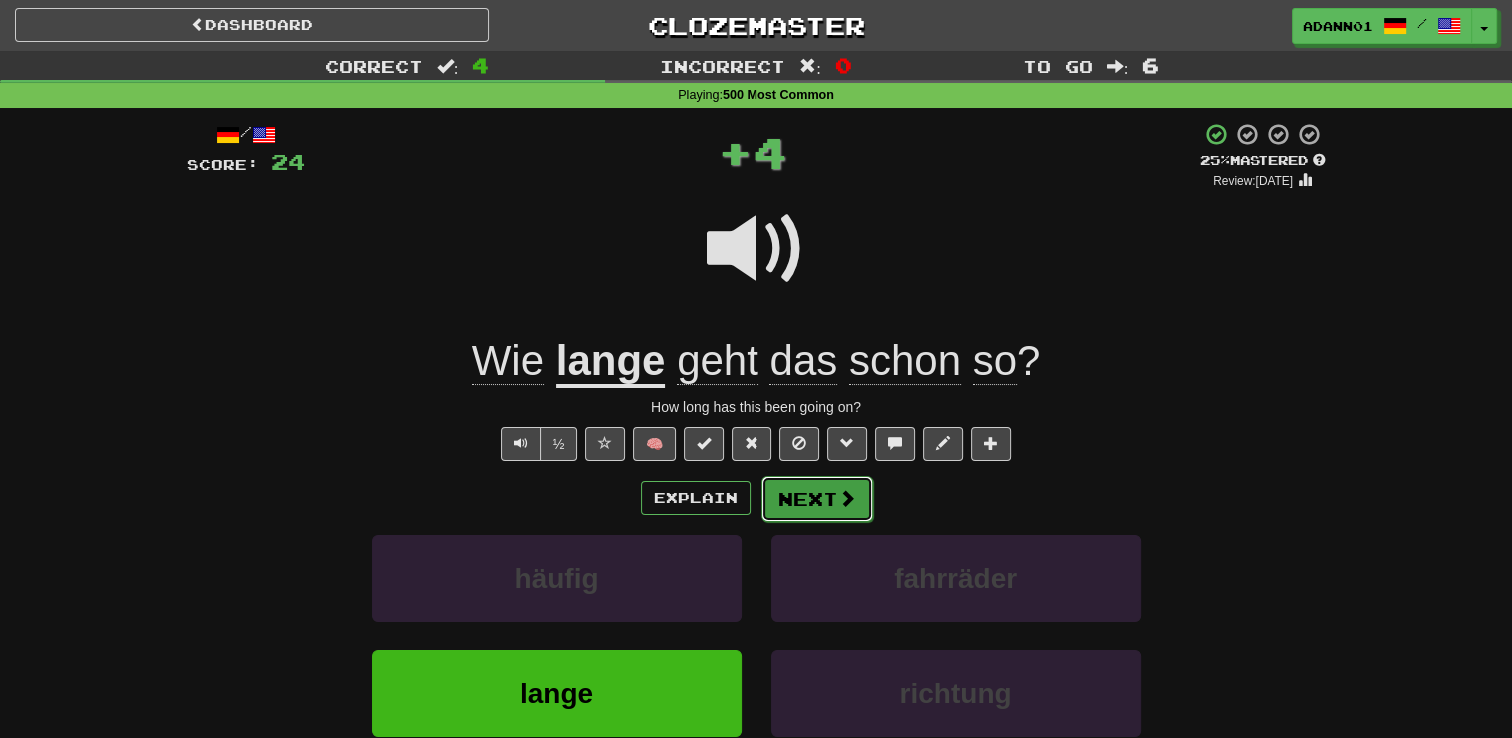
click at [847, 502] on span at bounding box center [848, 498] width 18 height 18
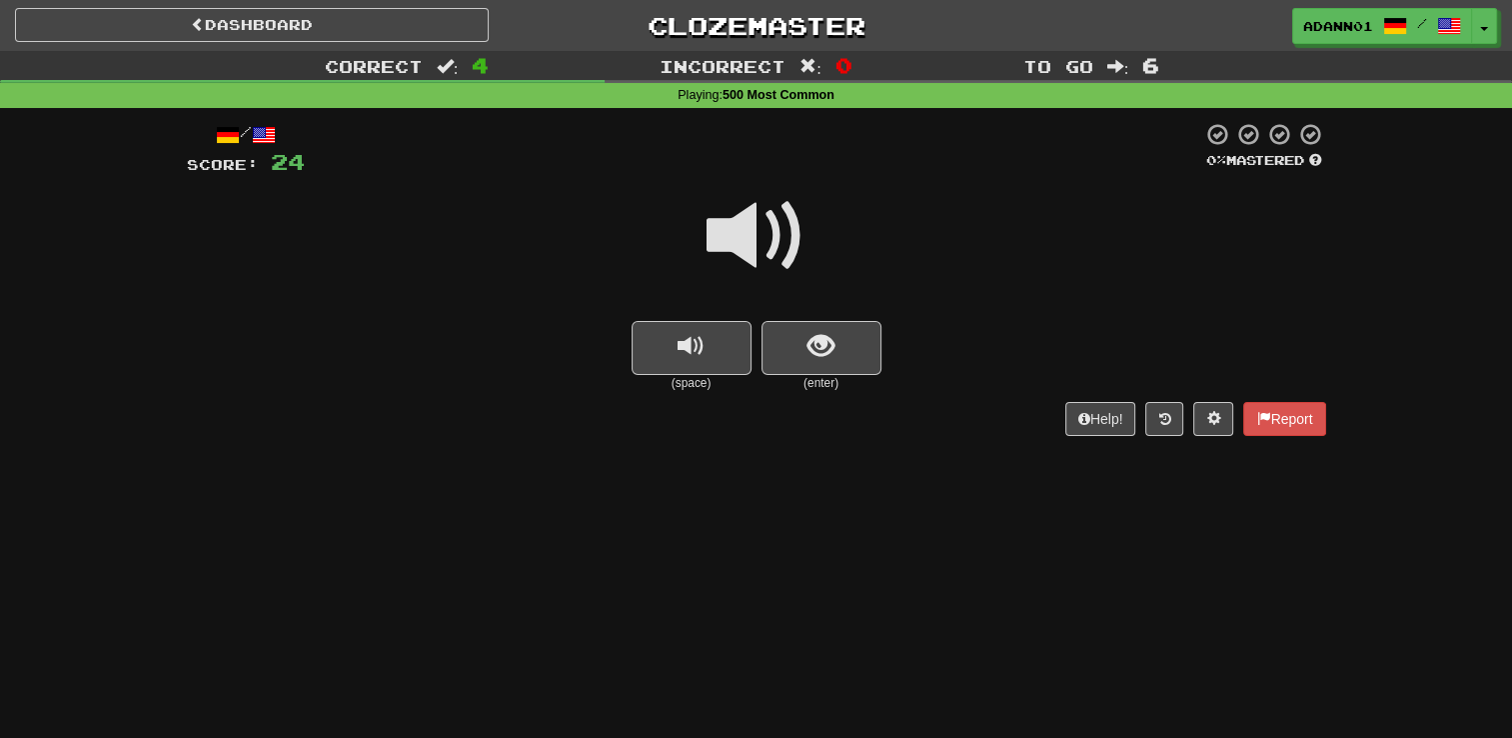
click at [760, 222] on span at bounding box center [757, 236] width 100 height 100
click at [832, 340] on span "show sentence" at bounding box center [821, 346] width 27 height 27
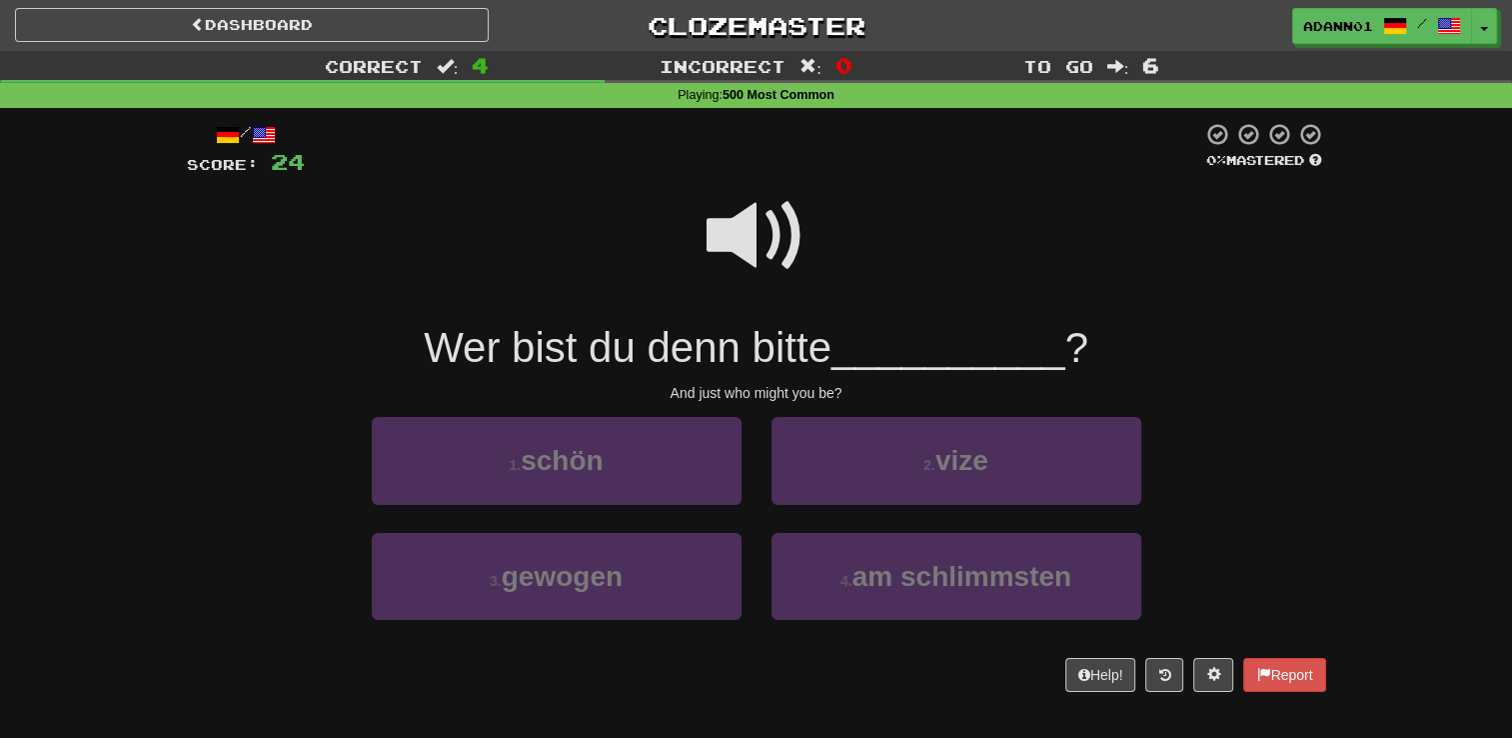
click at [727, 211] on span at bounding box center [757, 236] width 100 height 100
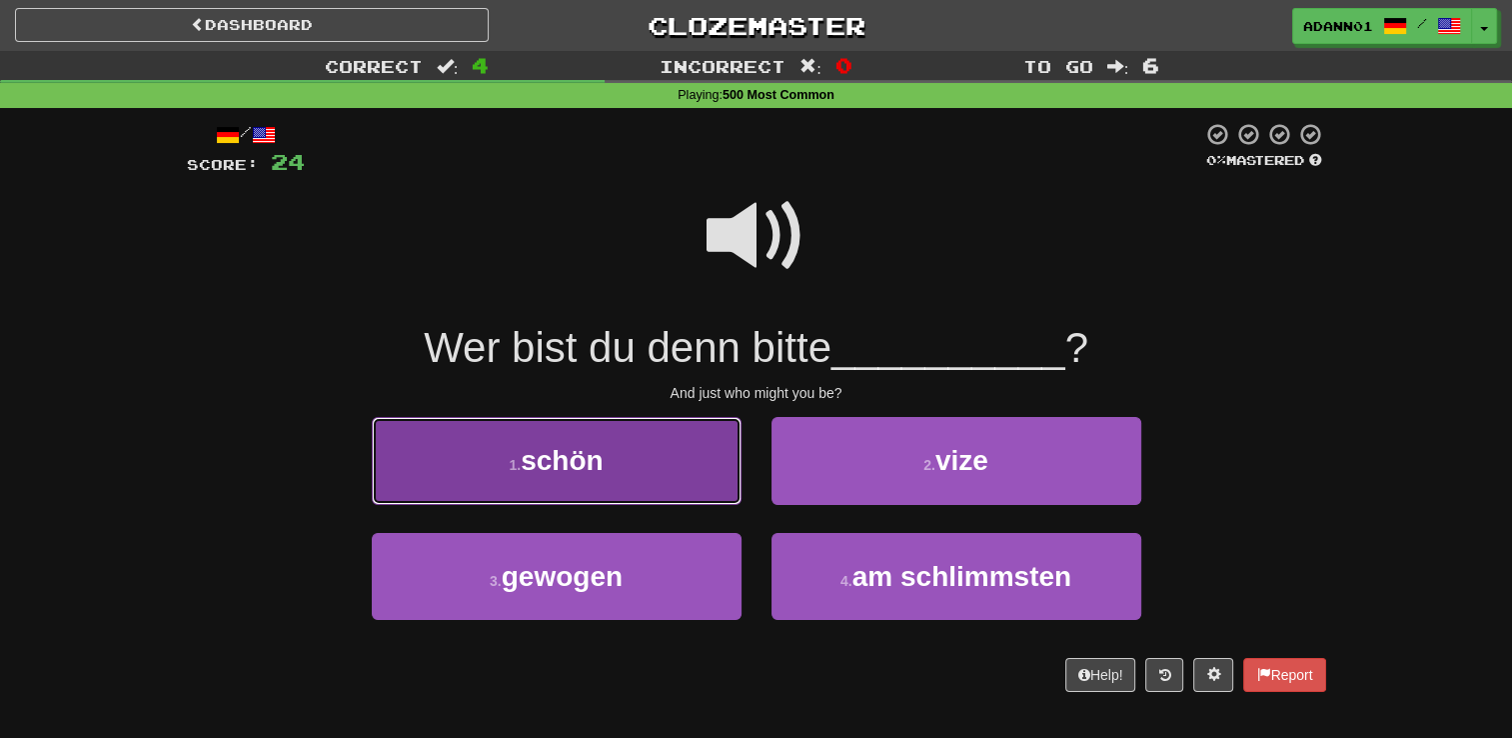
click at [601, 466] on span "schön" at bounding box center [562, 460] width 82 height 31
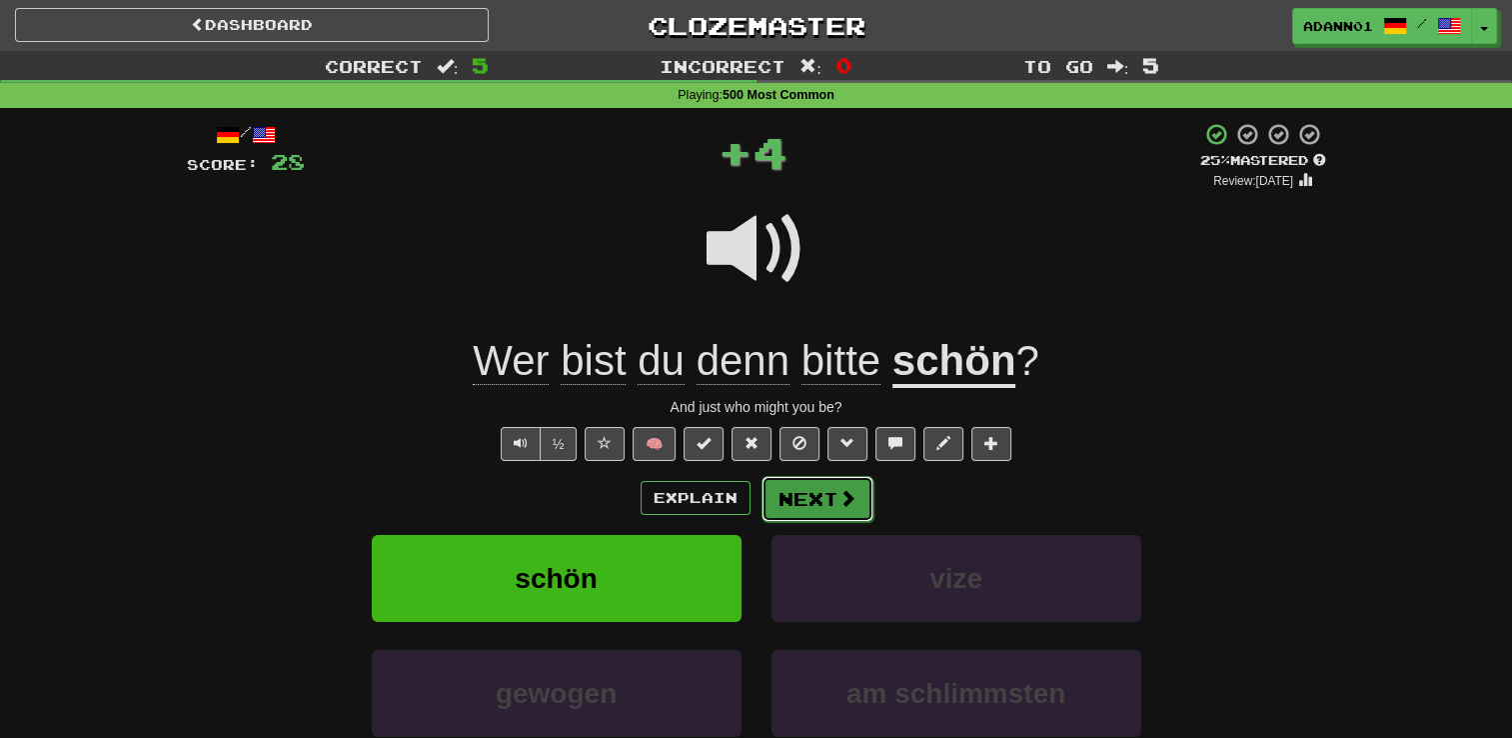
click at [812, 496] on button "Next" at bounding box center [818, 499] width 112 height 46
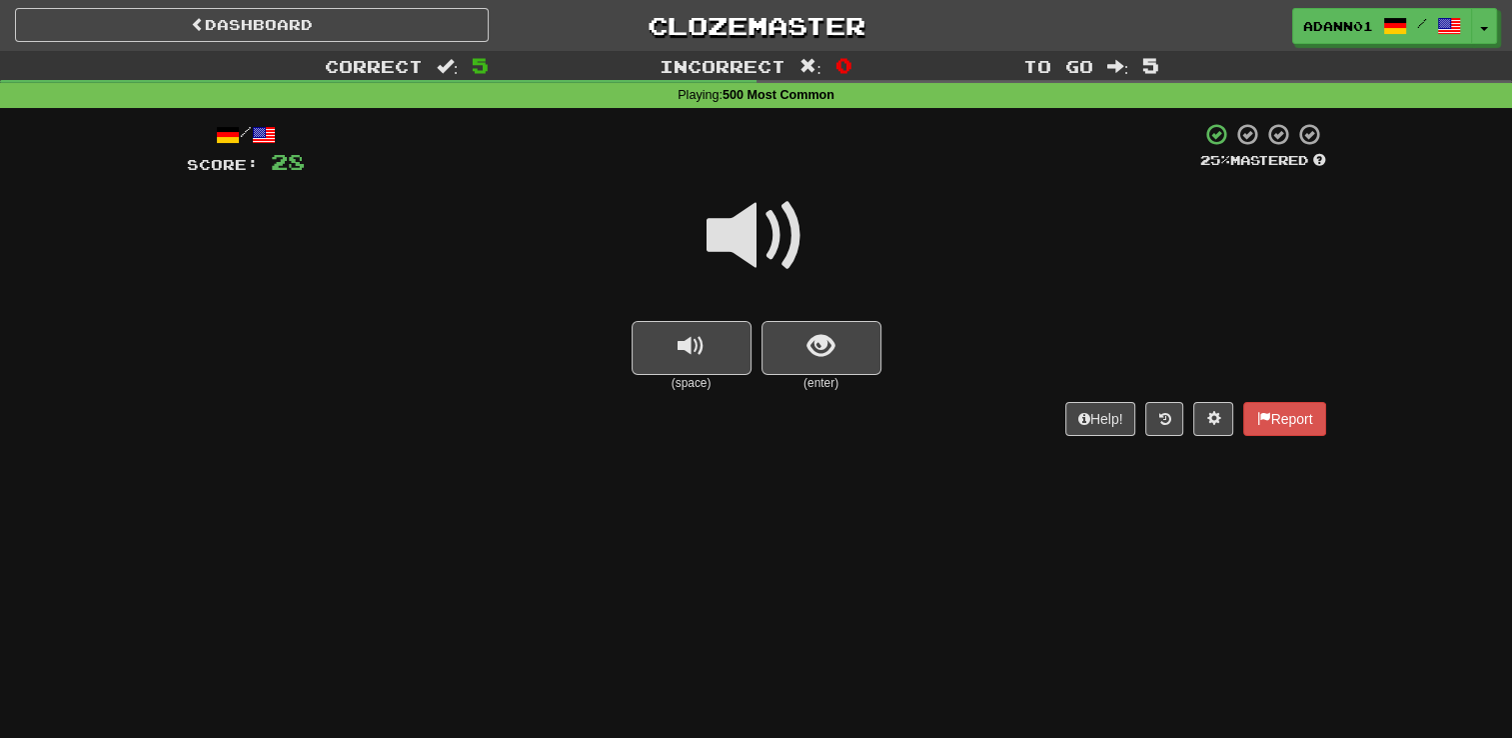
click at [780, 250] on span at bounding box center [757, 236] width 100 height 100
click at [748, 242] on span at bounding box center [757, 236] width 100 height 100
click at [750, 221] on span at bounding box center [757, 236] width 100 height 100
click at [760, 220] on span at bounding box center [757, 236] width 100 height 100
click at [794, 345] on button "show sentence" at bounding box center [822, 348] width 120 height 54
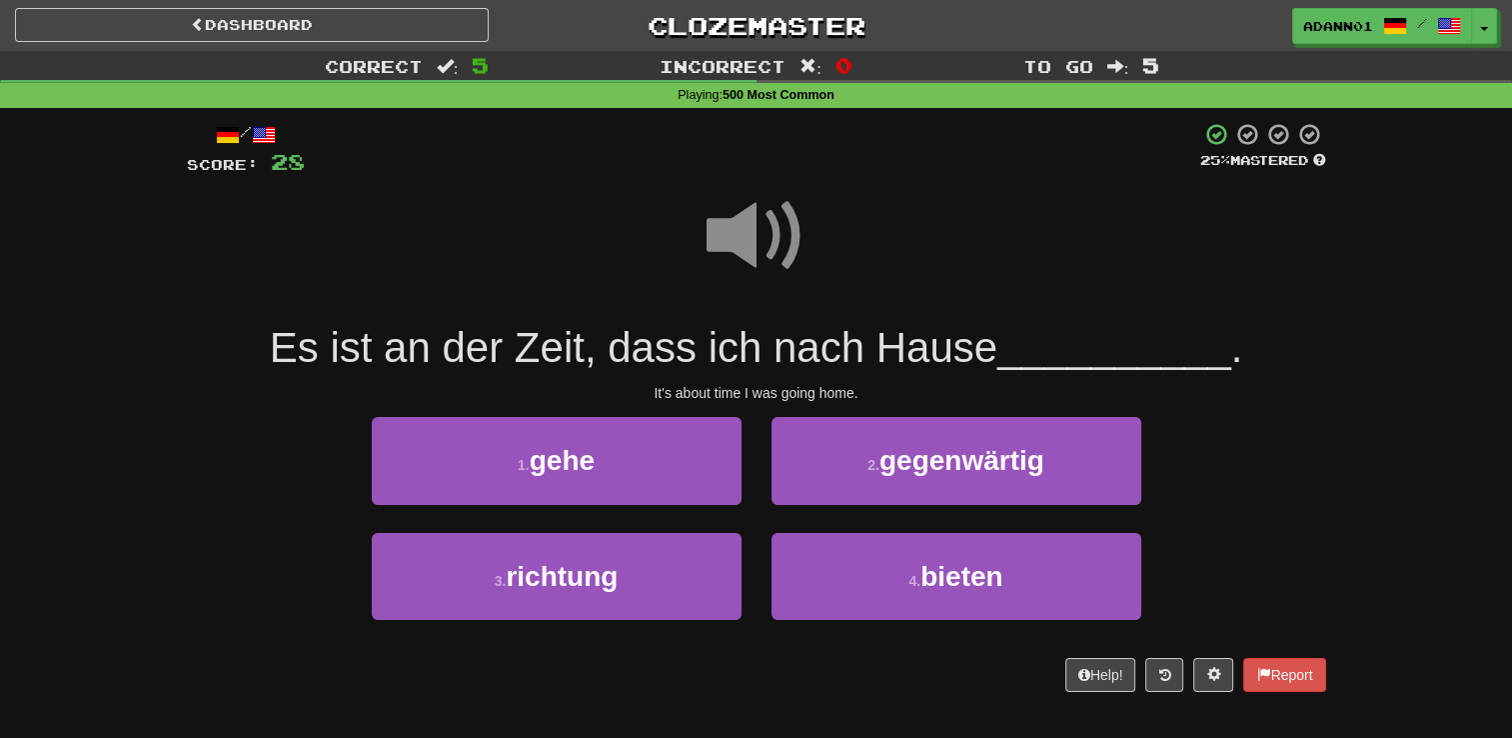
click at [760, 224] on span at bounding box center [757, 236] width 100 height 100
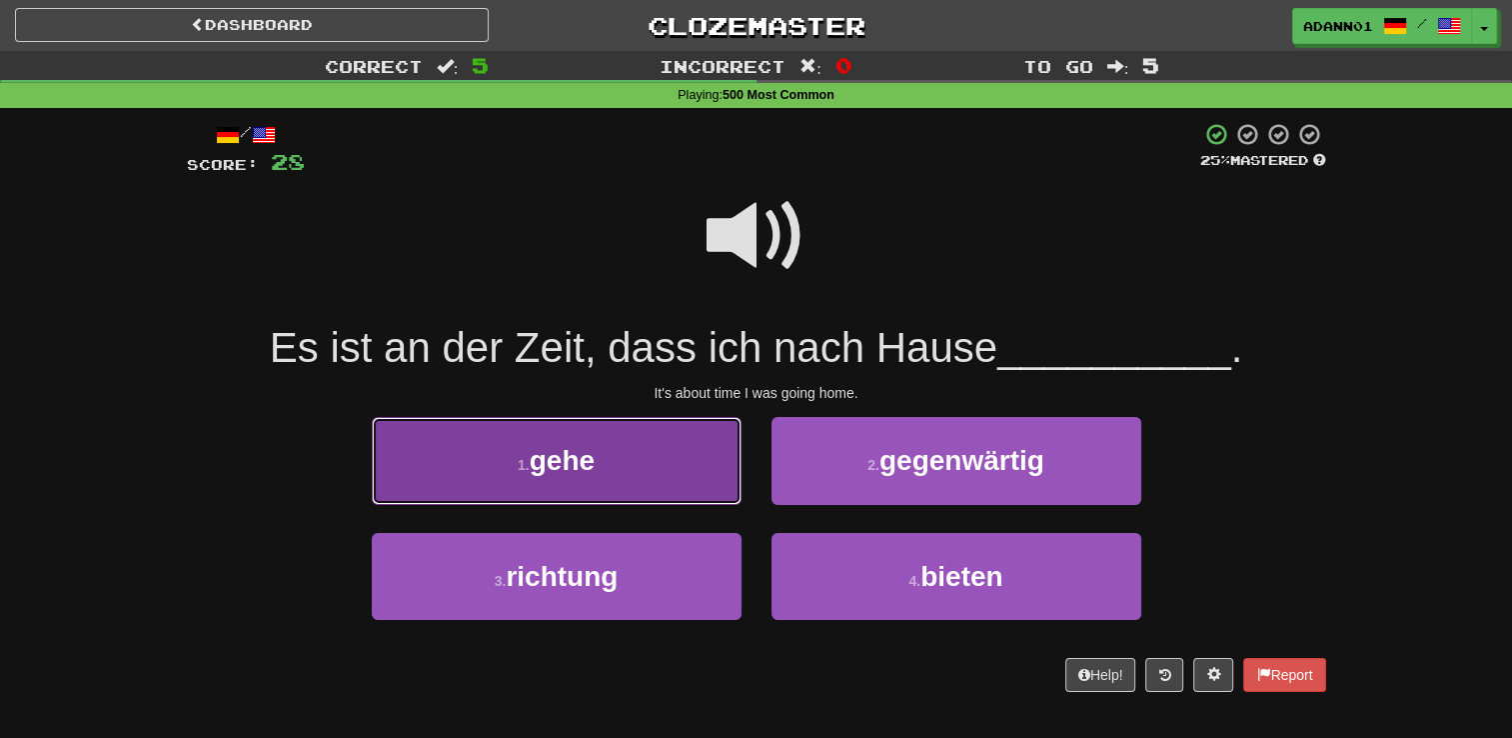
click at [584, 446] on span "gehe" at bounding box center [562, 460] width 65 height 31
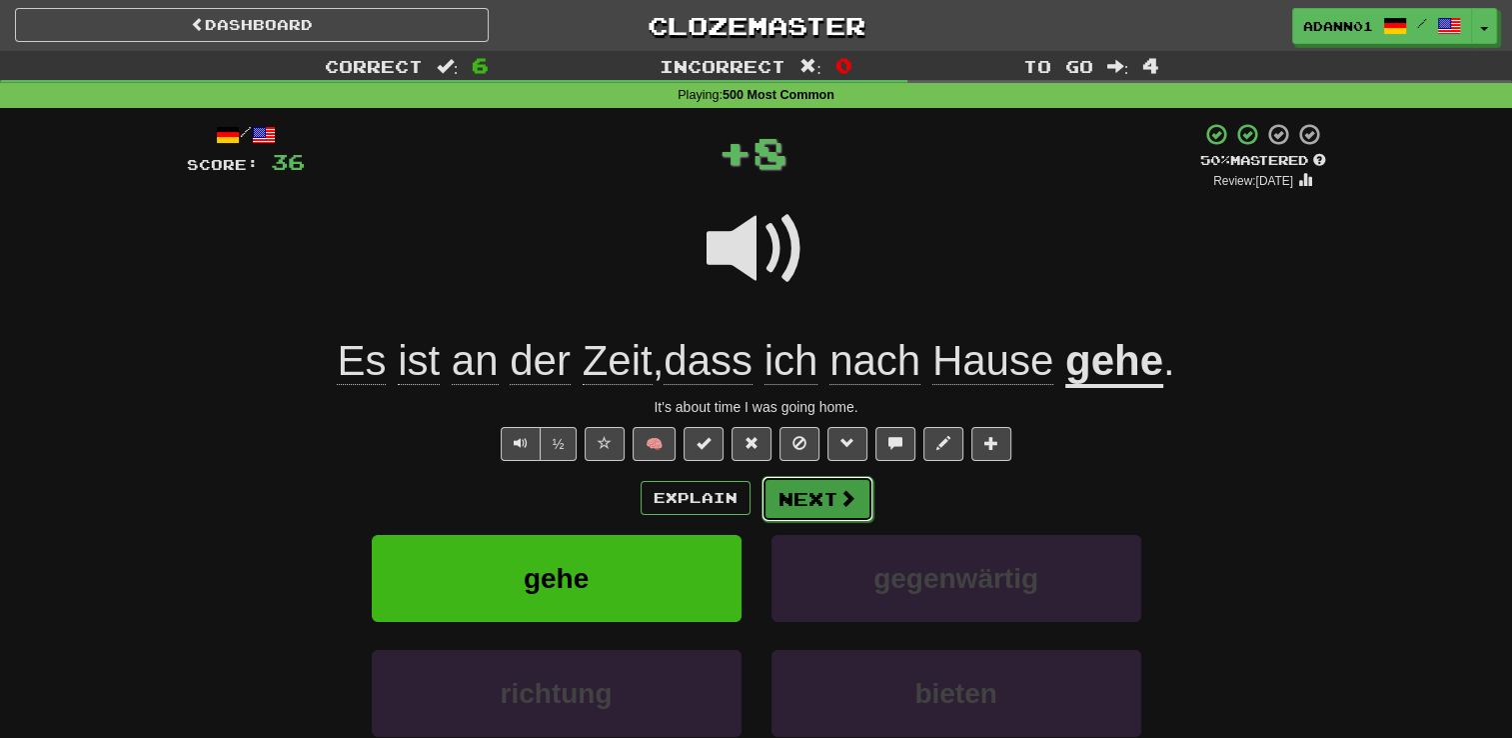
click at [790, 489] on button "Next" at bounding box center [818, 499] width 112 height 46
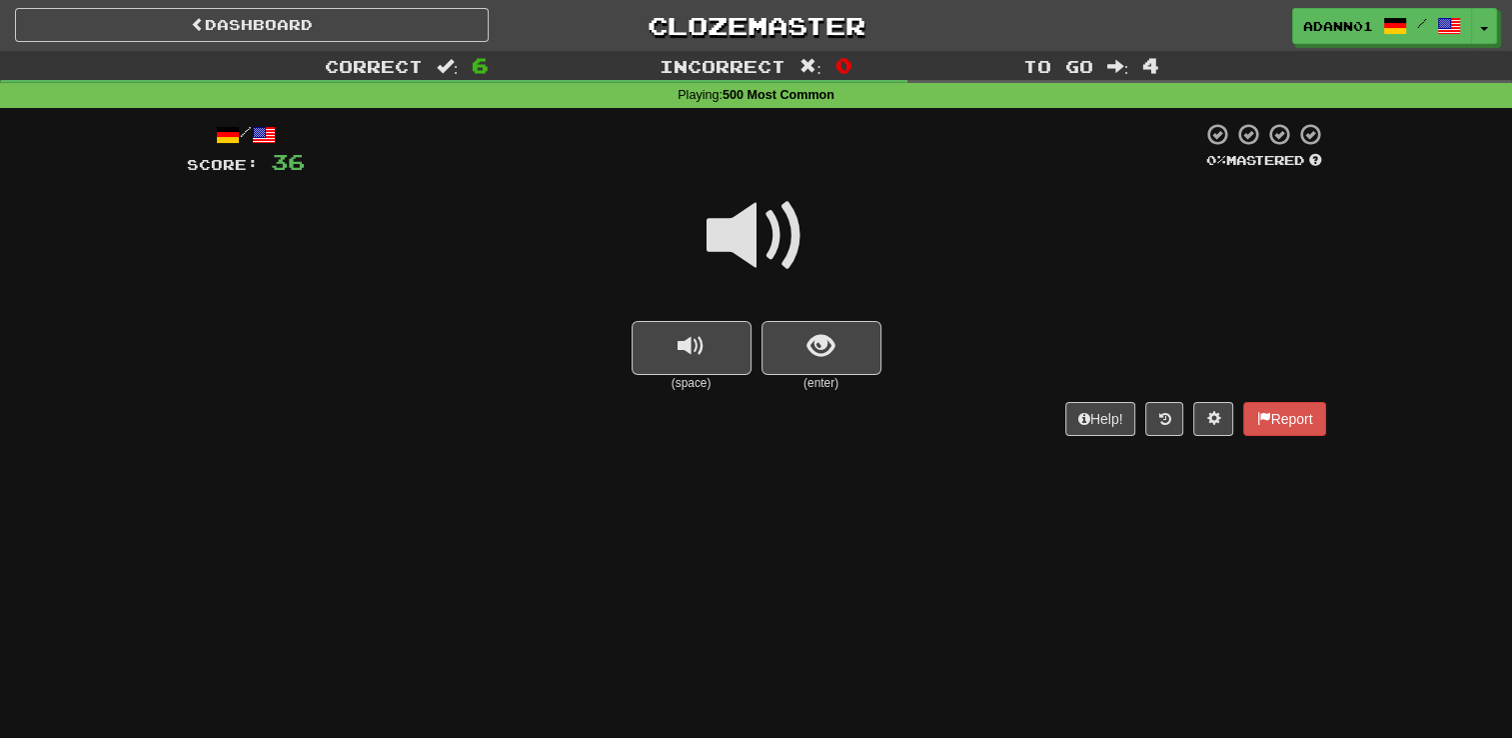
click at [748, 232] on span at bounding box center [757, 236] width 100 height 100
click at [798, 329] on button "show sentence" at bounding box center [822, 348] width 120 height 54
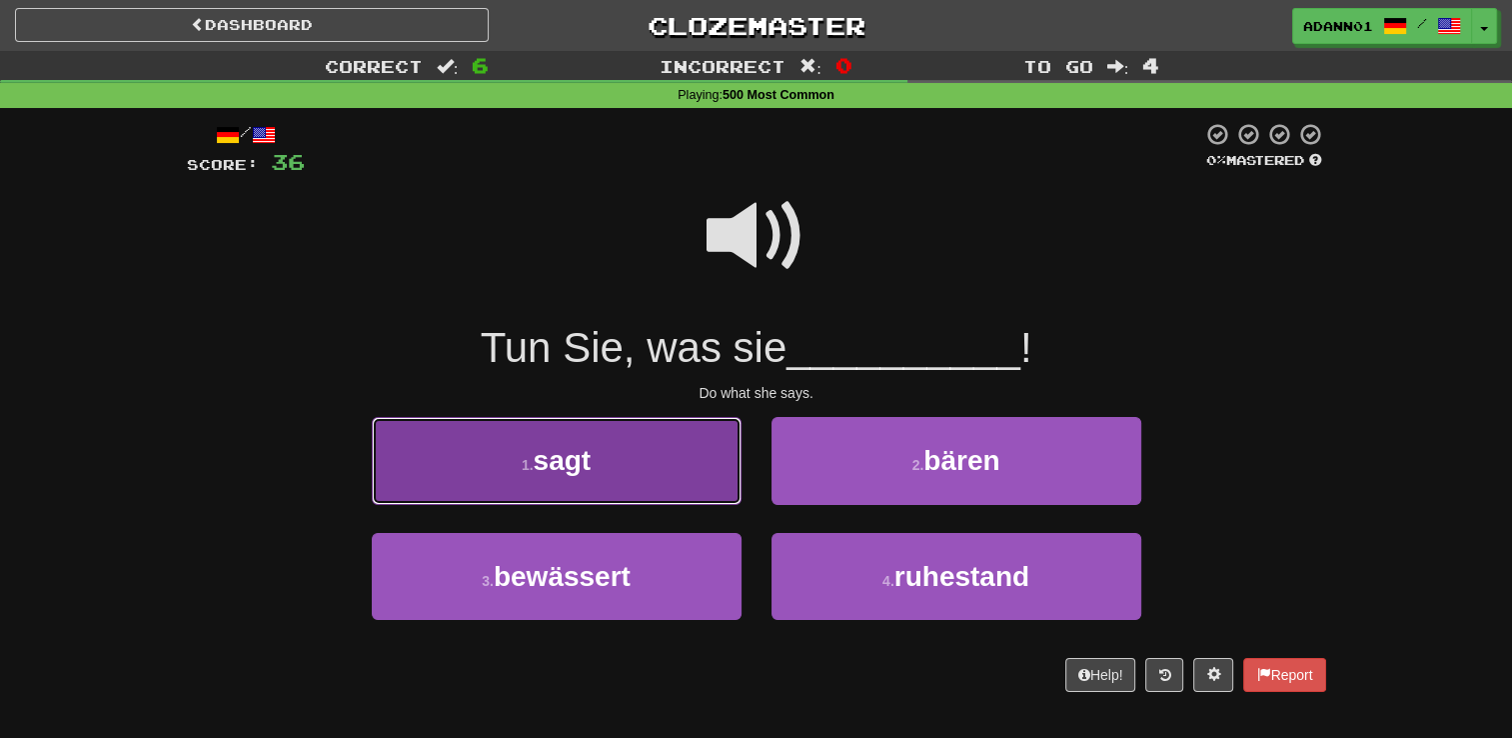
click at [688, 437] on button "1 . sagt" at bounding box center [557, 460] width 370 height 87
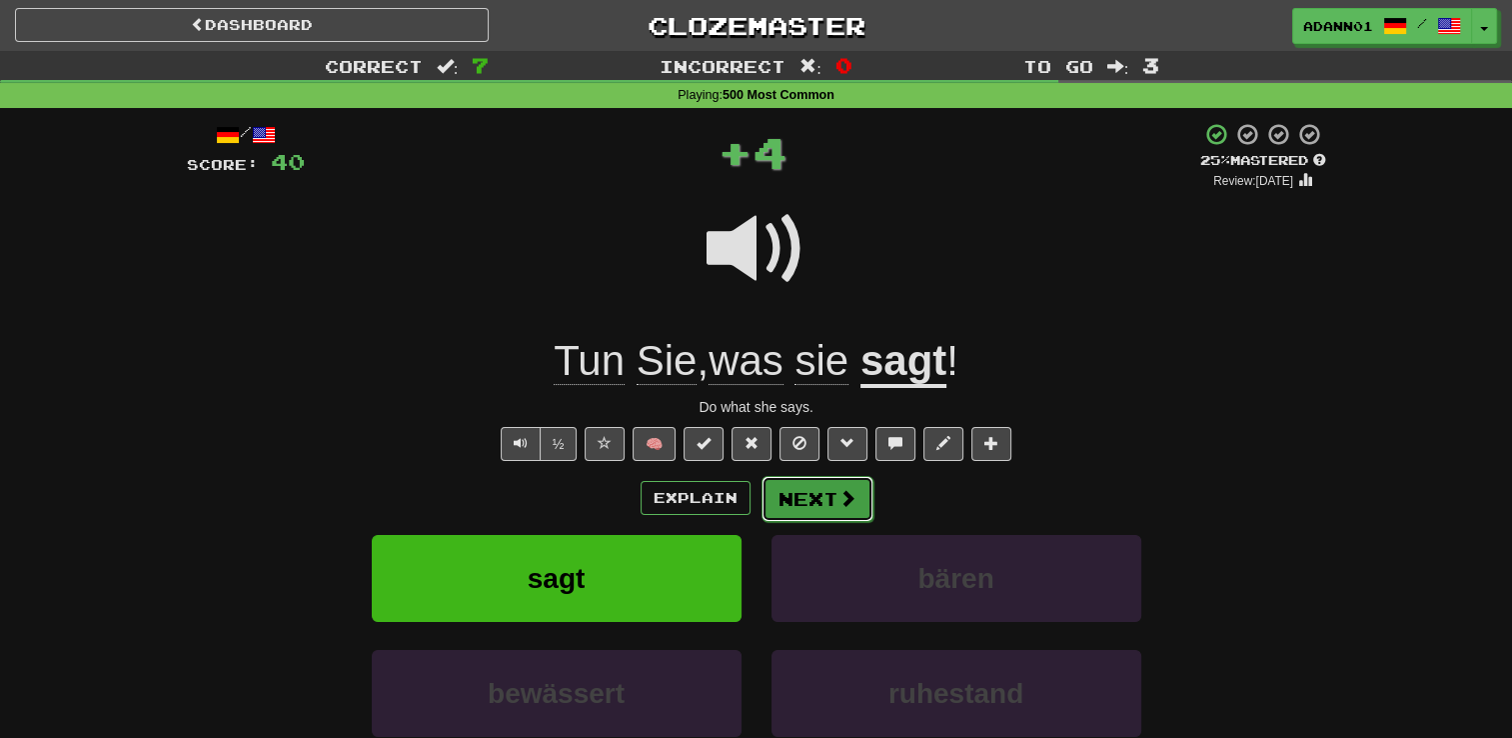
click at [828, 498] on button "Next" at bounding box center [818, 499] width 112 height 46
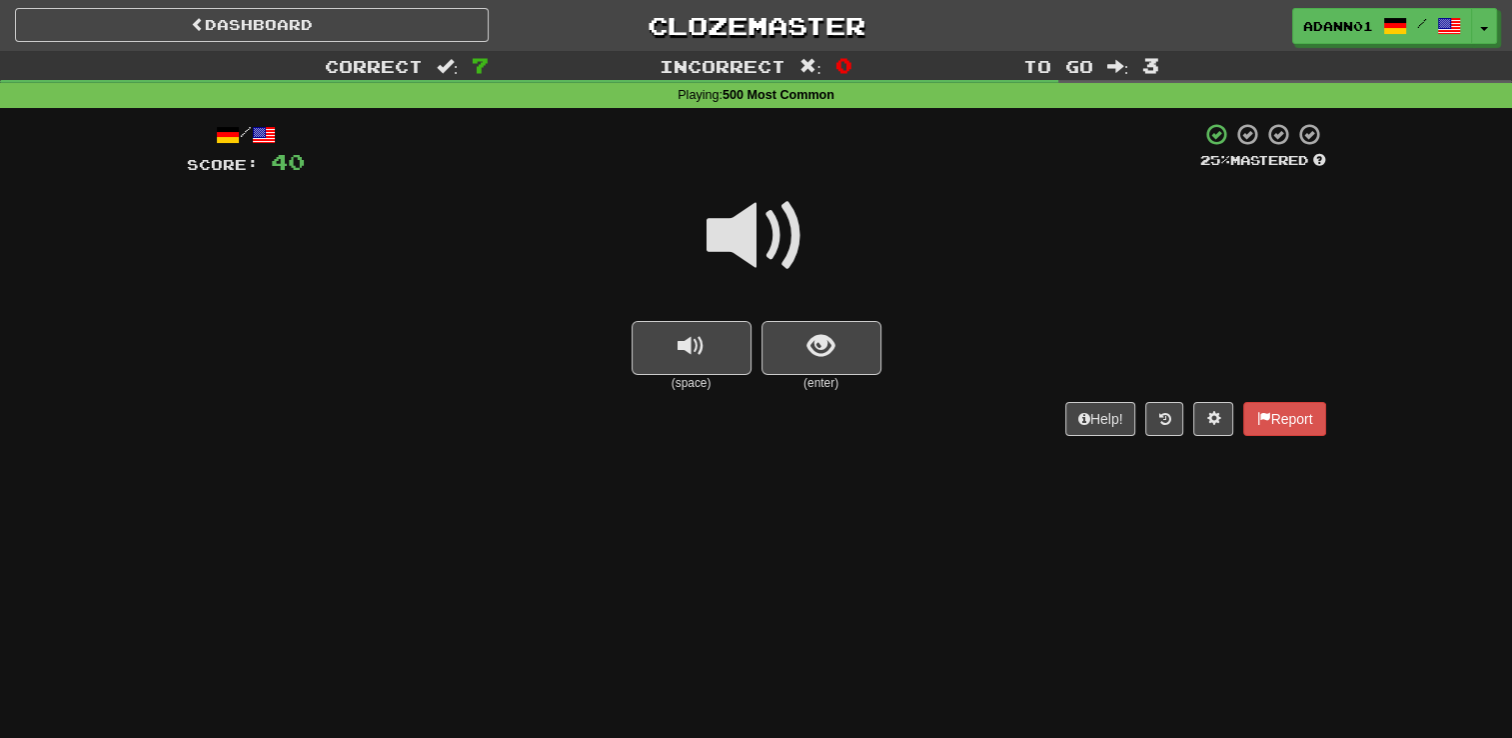
click at [752, 250] on span at bounding box center [757, 236] width 100 height 100
click at [805, 343] on button "show sentence" at bounding box center [822, 348] width 120 height 54
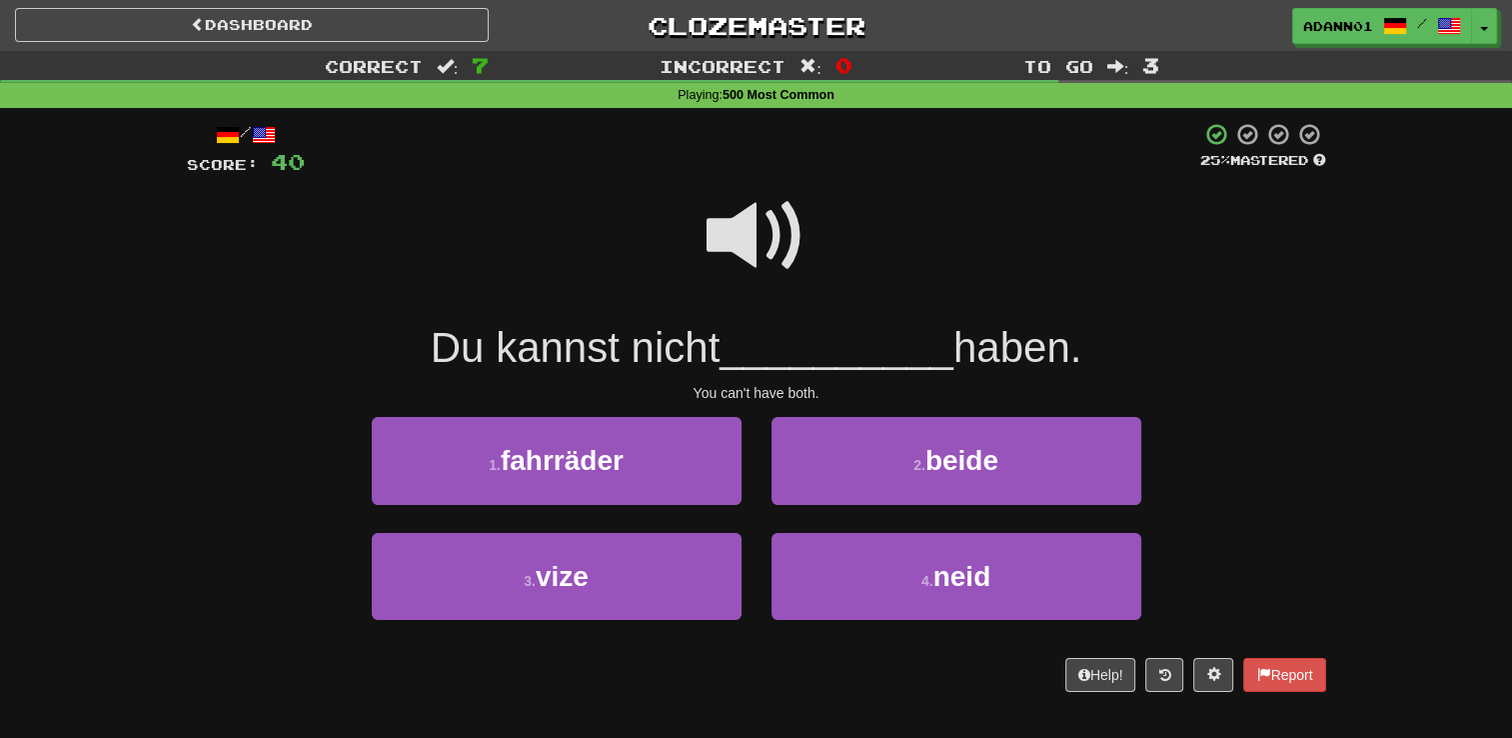
click at [748, 230] on span at bounding box center [757, 236] width 100 height 100
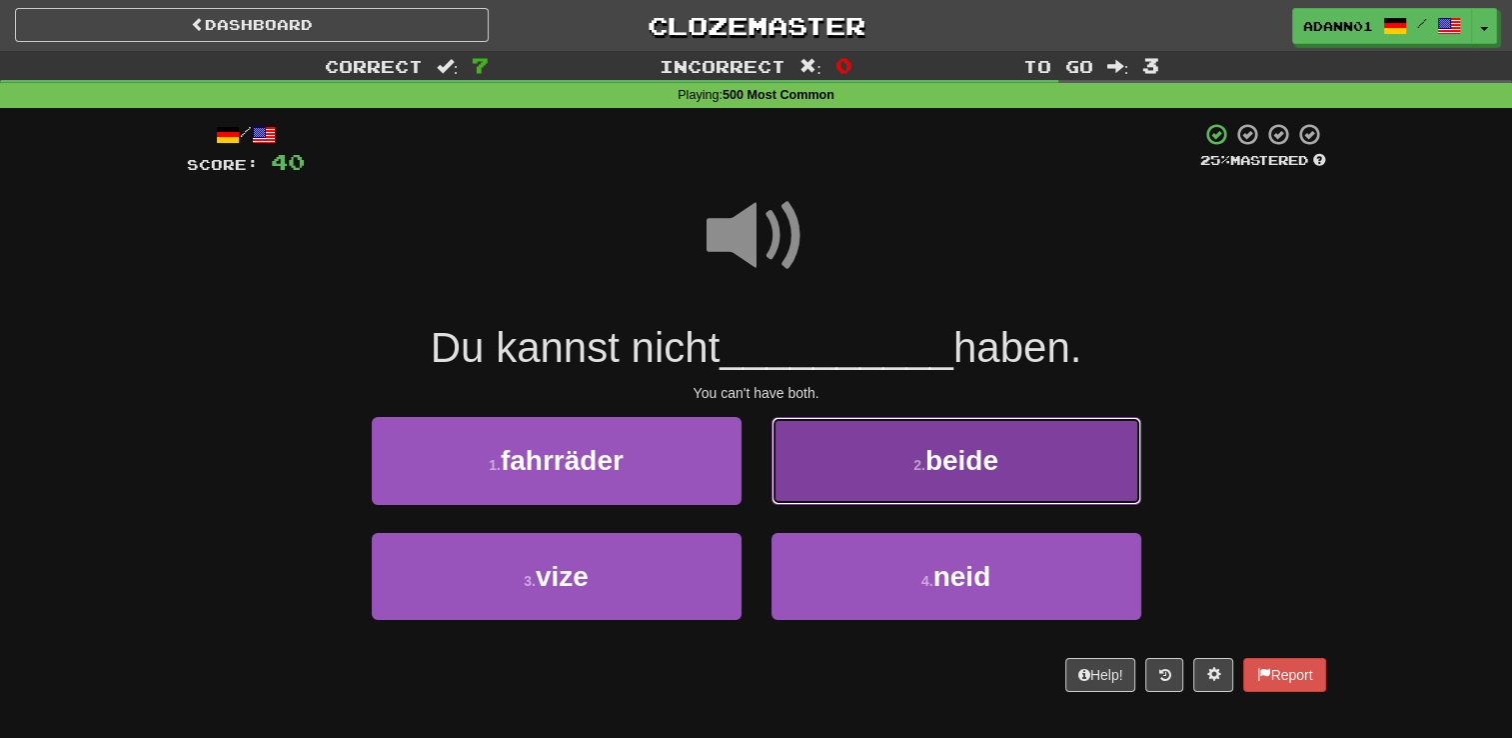
click at [836, 446] on button "2 . beide" at bounding box center [957, 460] width 370 height 87
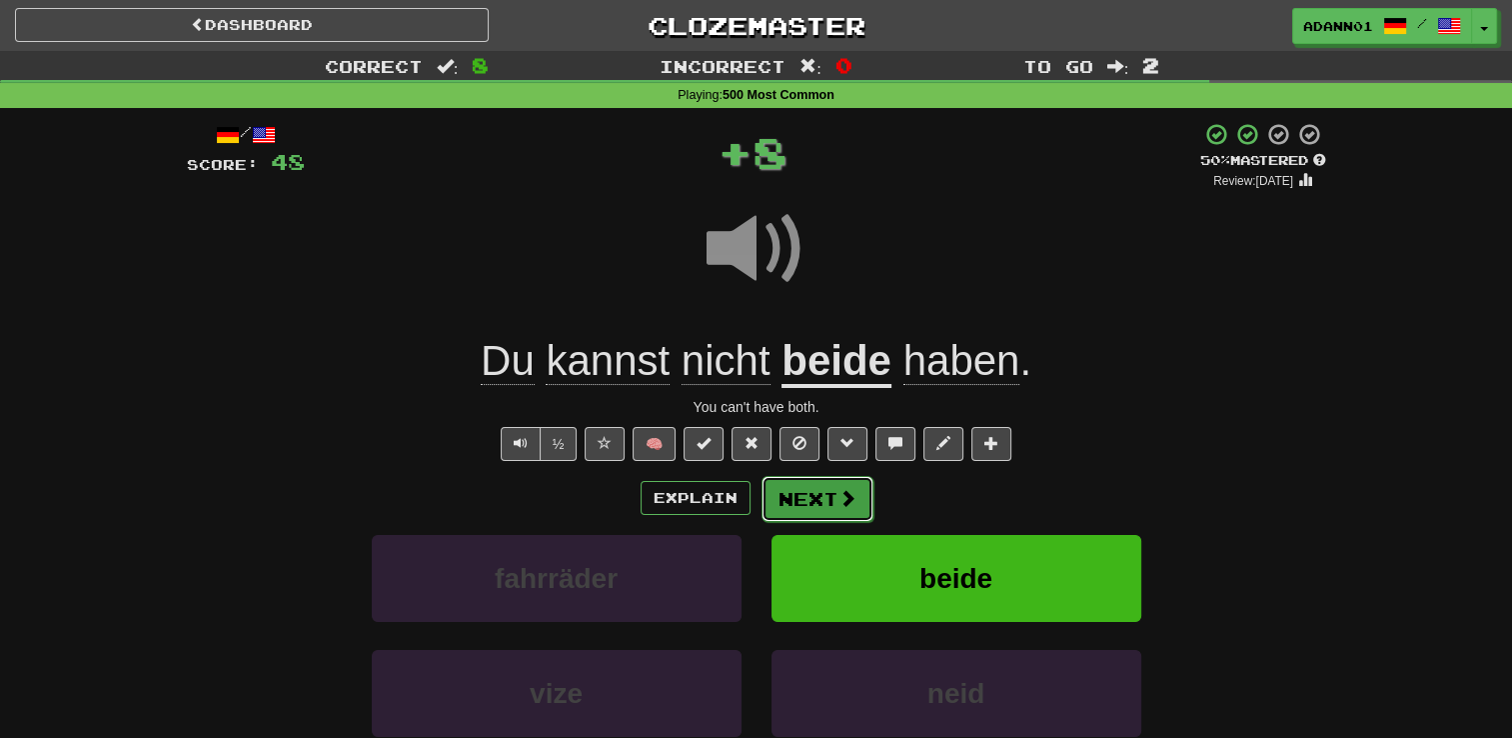
click at [843, 498] on span at bounding box center [848, 498] width 18 height 18
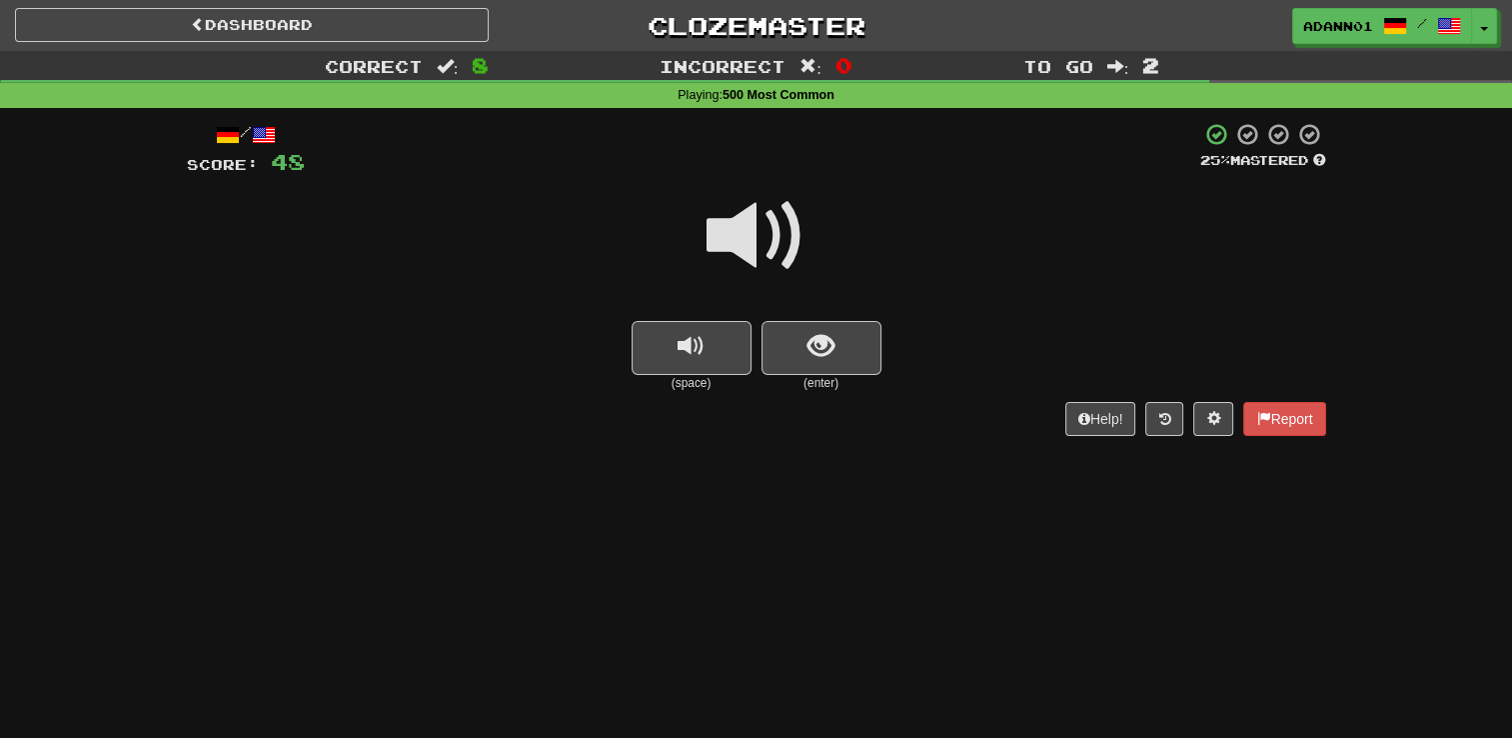
click at [754, 234] on span at bounding box center [757, 236] width 100 height 100
click at [815, 350] on span "show sentence" at bounding box center [821, 346] width 27 height 27
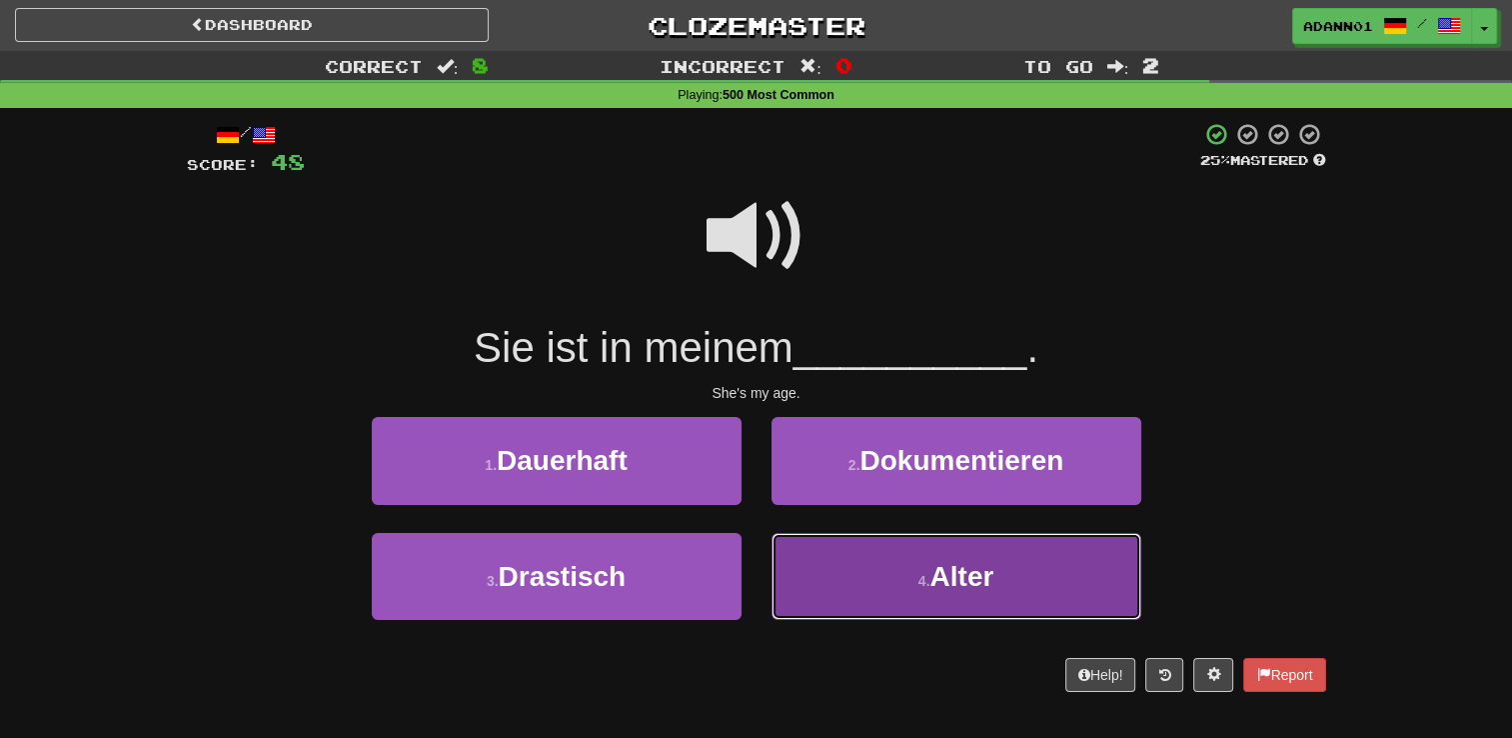
click at [804, 560] on button "4 . Alter" at bounding box center [957, 576] width 370 height 87
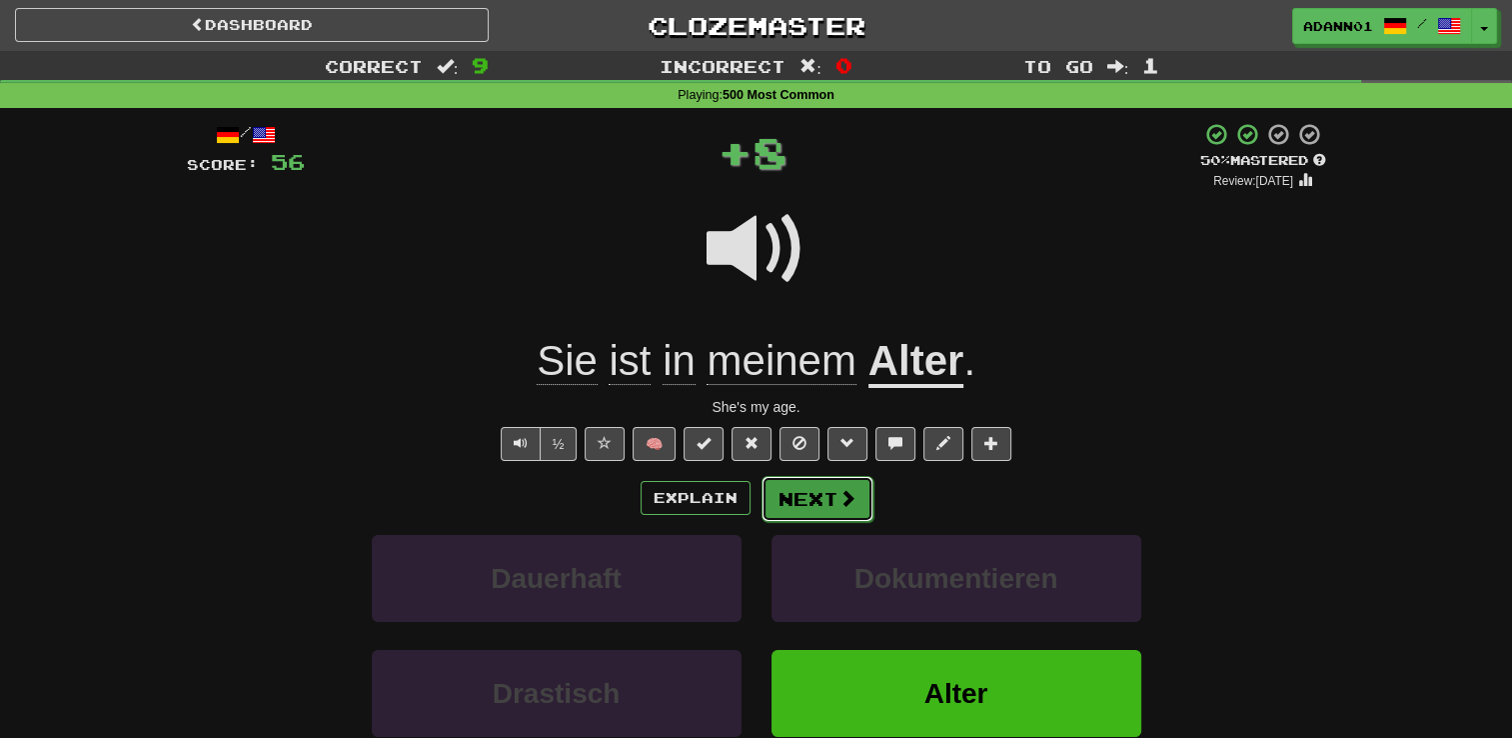
click at [810, 496] on button "Next" at bounding box center [818, 499] width 112 height 46
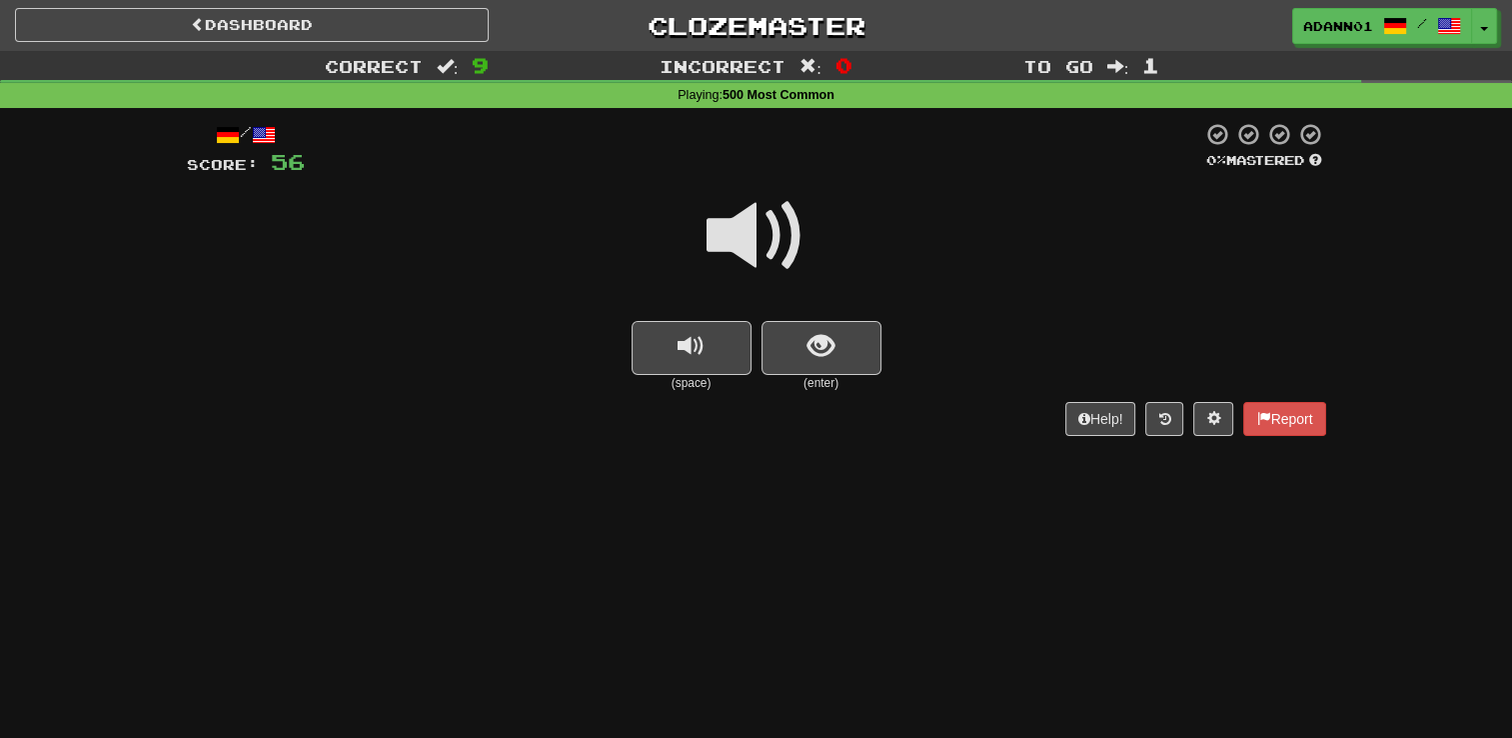
click at [756, 218] on span at bounding box center [757, 236] width 100 height 100
click at [781, 355] on button "show sentence" at bounding box center [822, 348] width 120 height 54
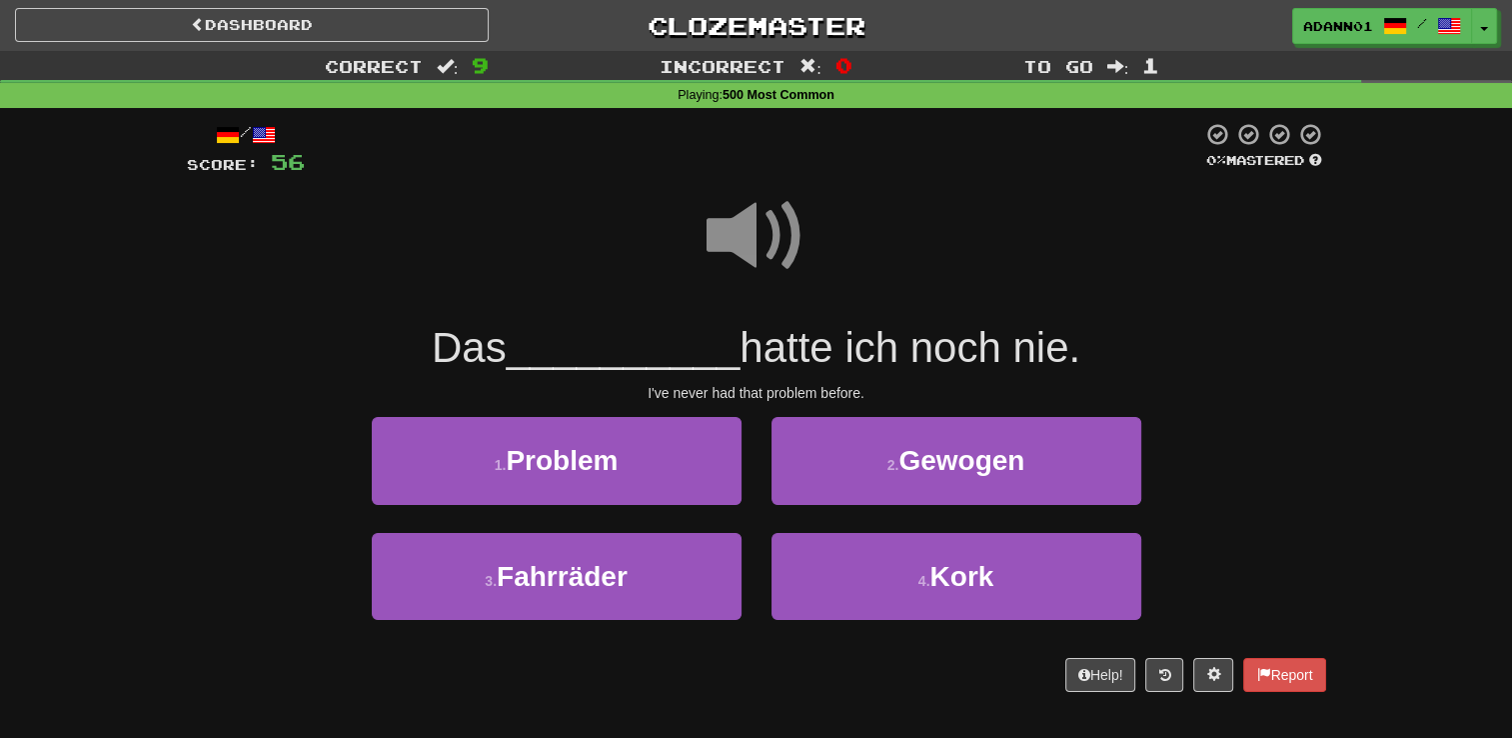
click at [761, 253] on span at bounding box center [757, 236] width 100 height 100
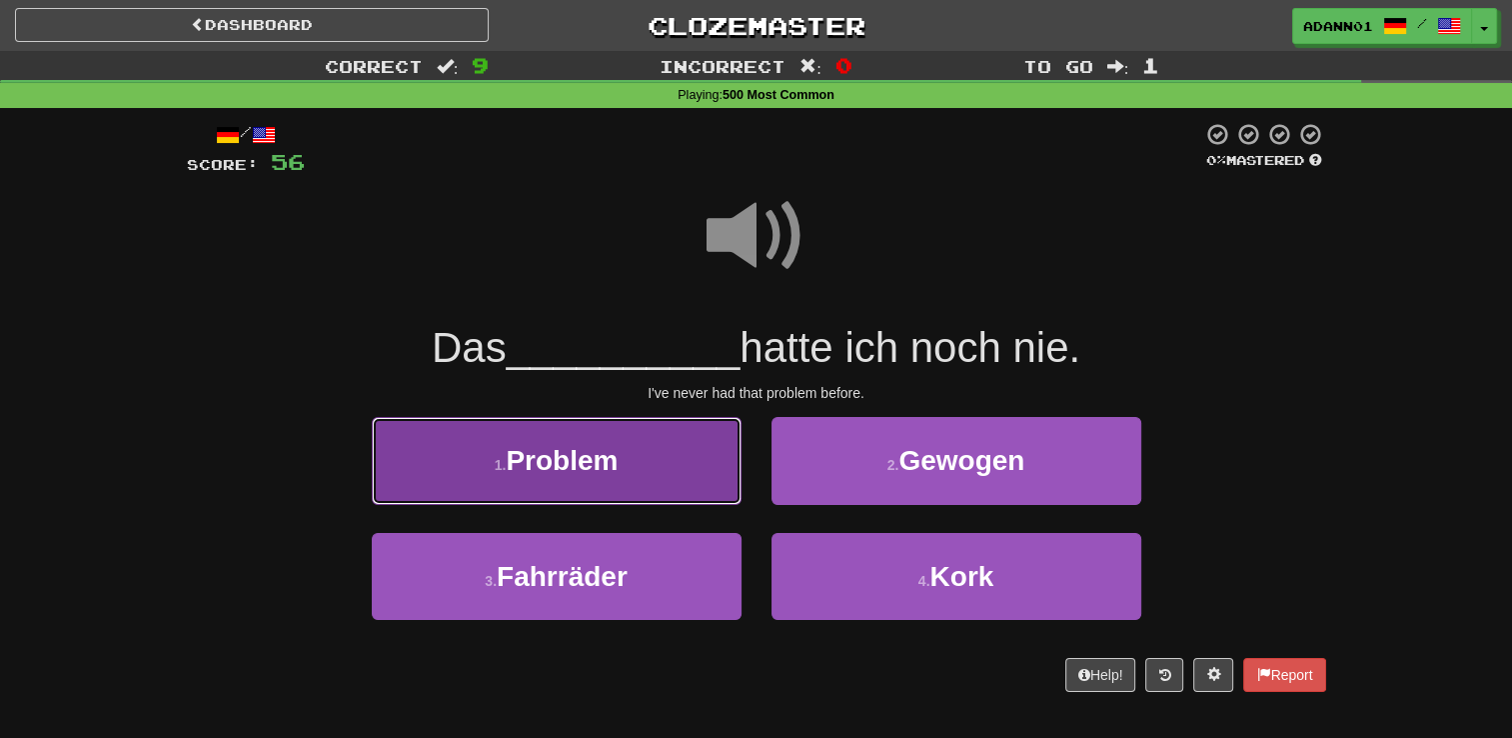
click at [728, 449] on button "1 . Problem" at bounding box center [557, 460] width 370 height 87
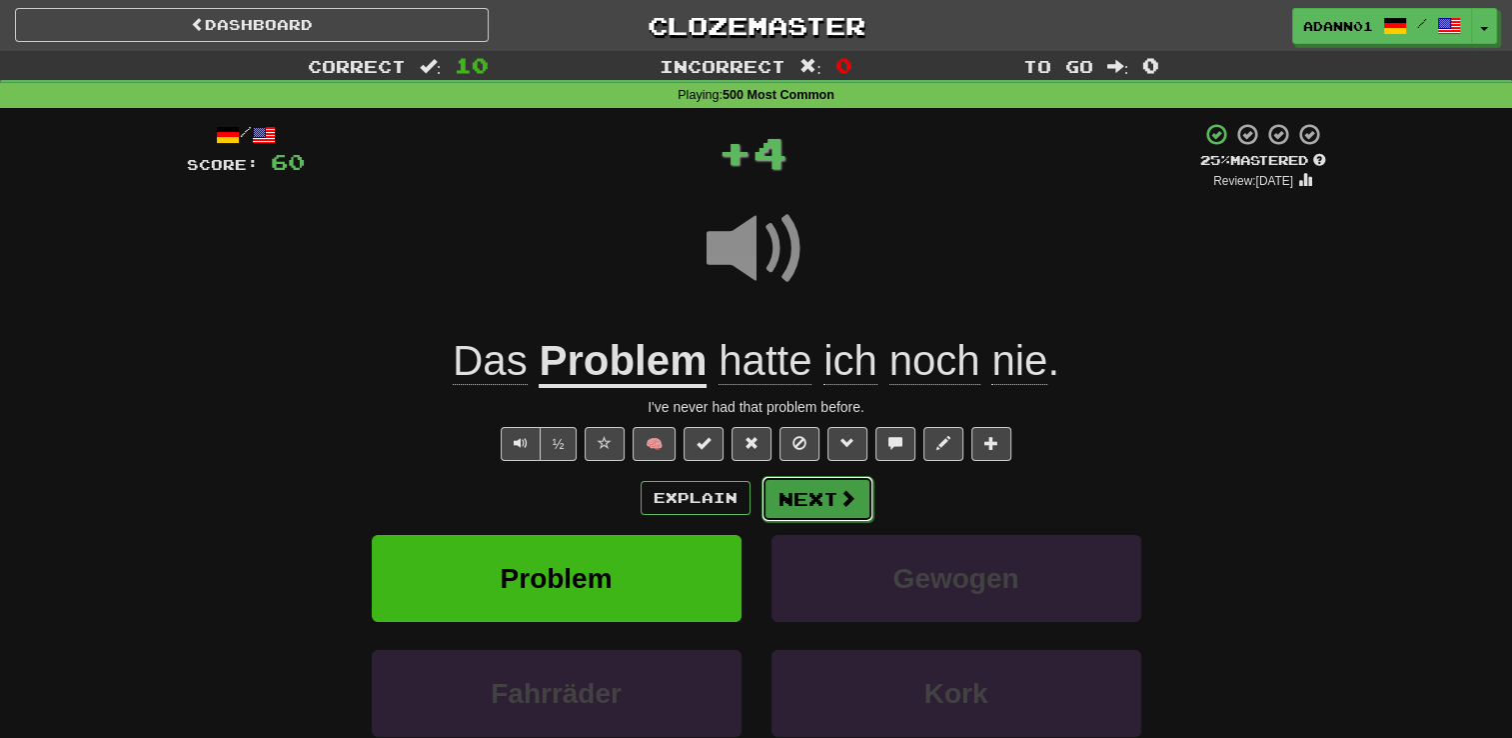
click at [820, 483] on button "Next" at bounding box center [818, 499] width 112 height 46
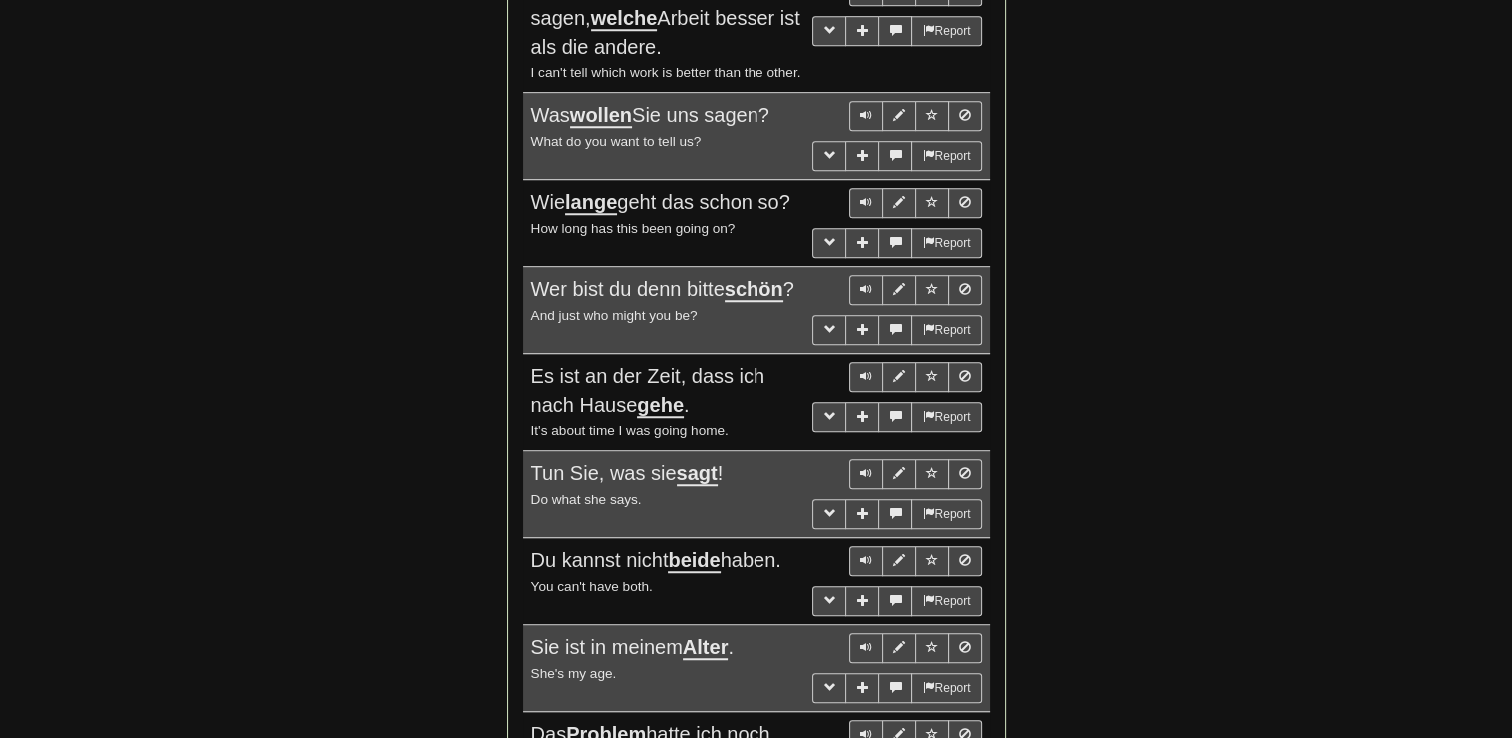
scroll to position [1499, 0]
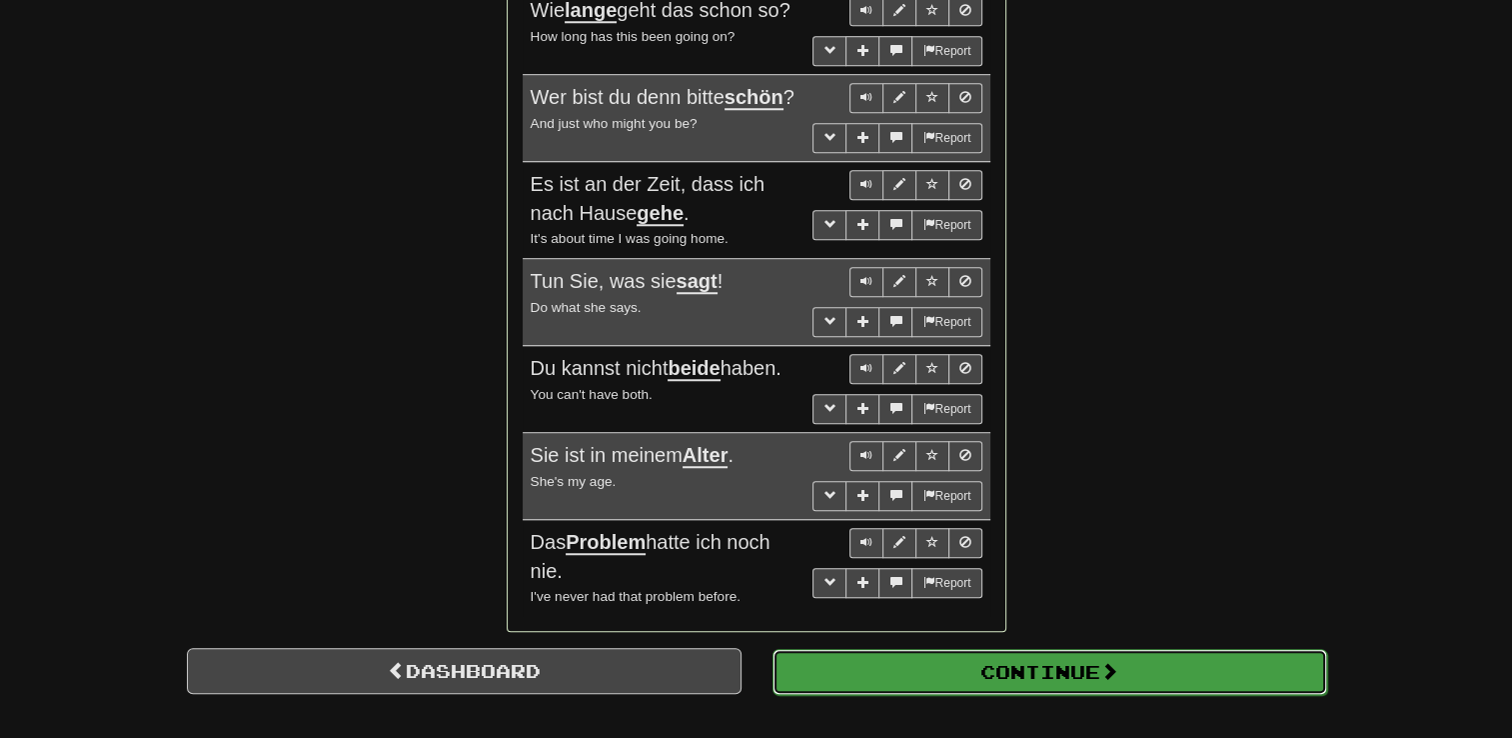
click at [949, 676] on button "Continue" at bounding box center [1050, 672] width 555 height 46
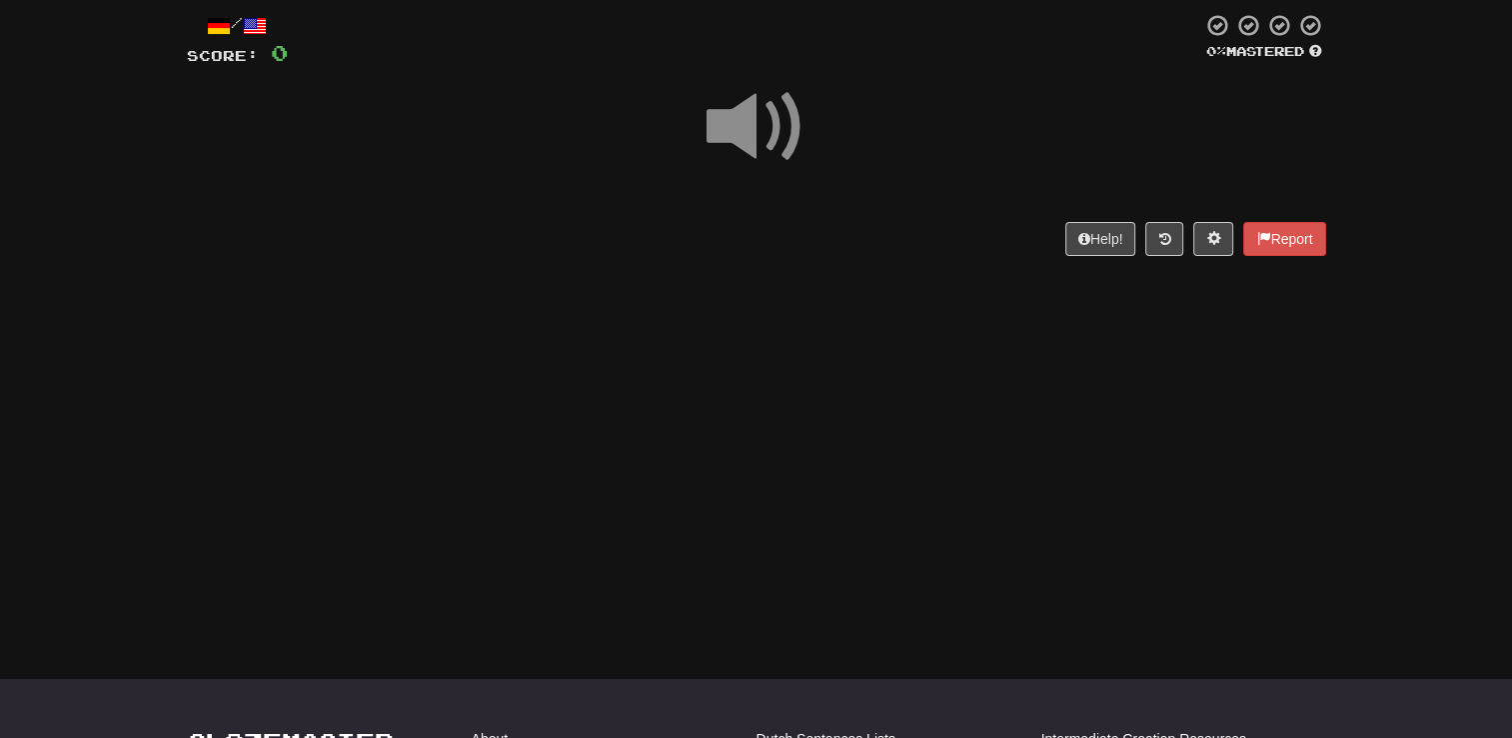
scroll to position [0, 0]
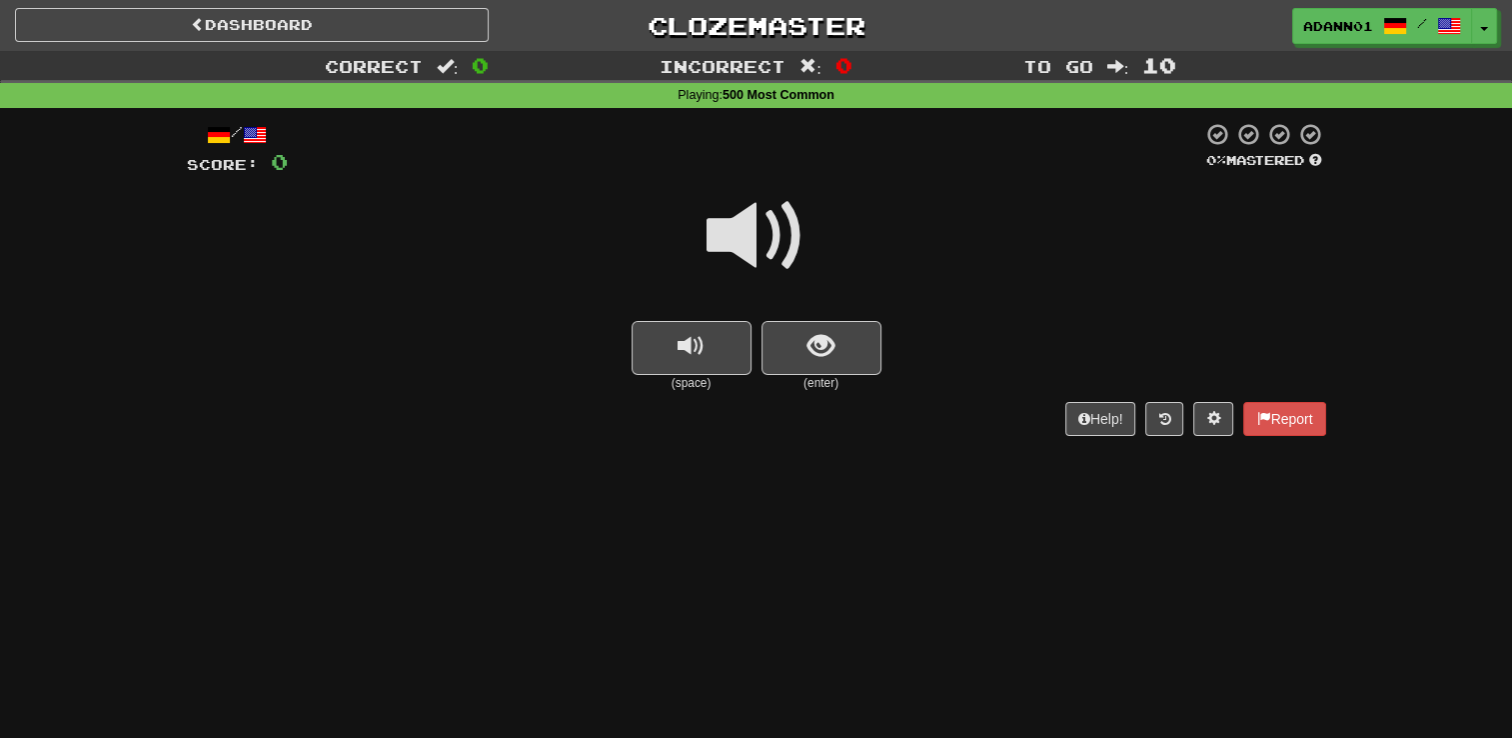
click at [757, 234] on span at bounding box center [757, 236] width 100 height 100
click at [757, 235] on span at bounding box center [757, 236] width 100 height 100
click at [755, 237] on span at bounding box center [757, 236] width 100 height 100
click at [801, 346] on button "show sentence" at bounding box center [822, 348] width 120 height 54
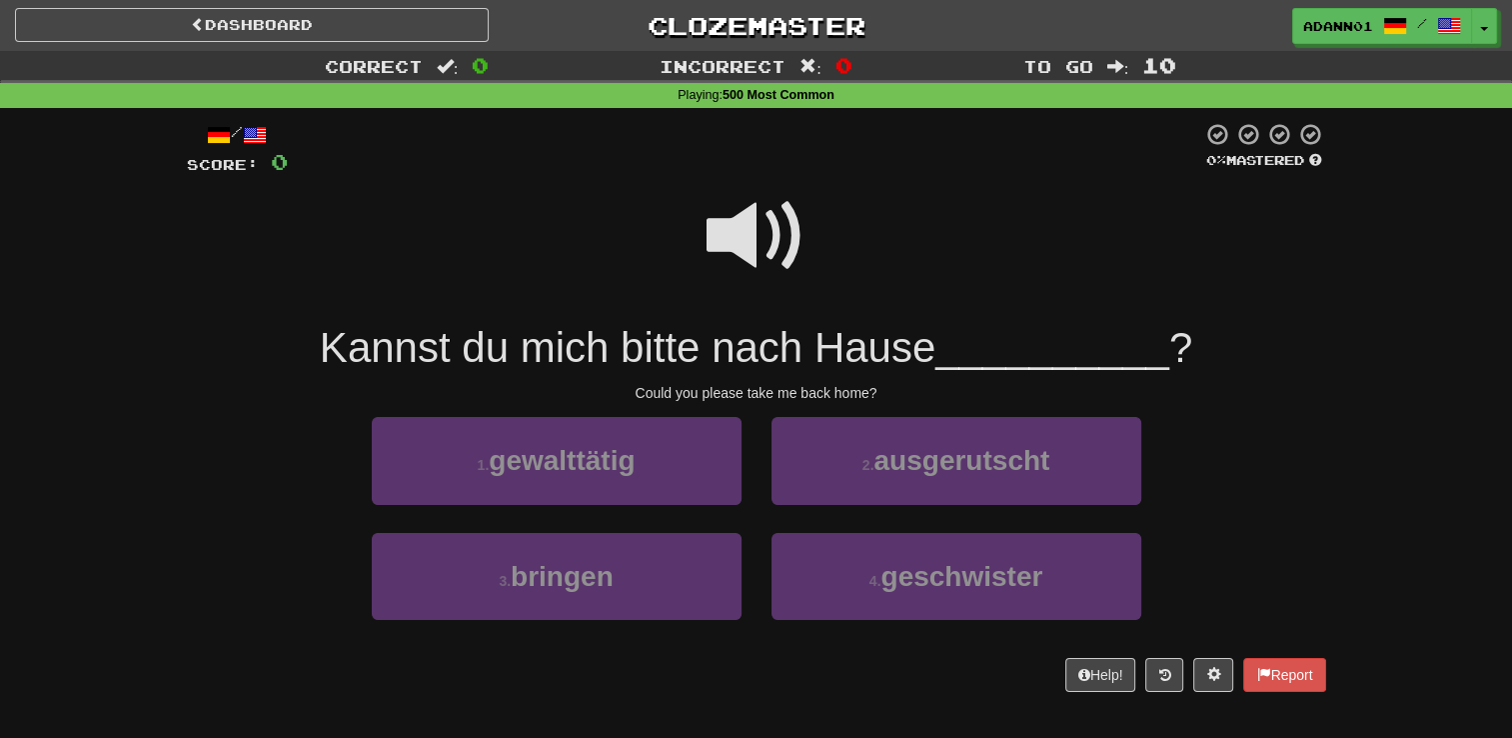
click at [743, 227] on span at bounding box center [757, 236] width 100 height 100
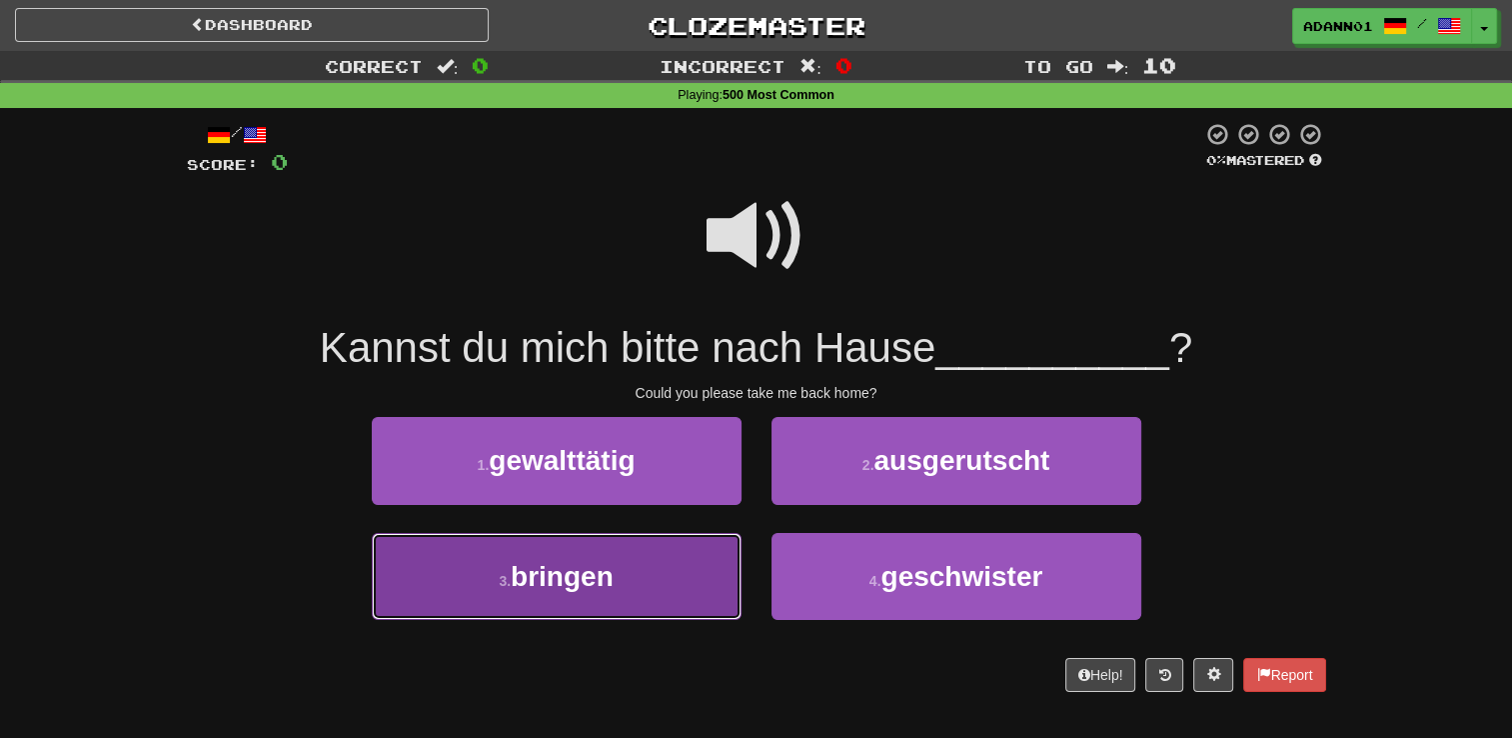
click at [564, 598] on button "3 . bringen" at bounding box center [557, 576] width 370 height 87
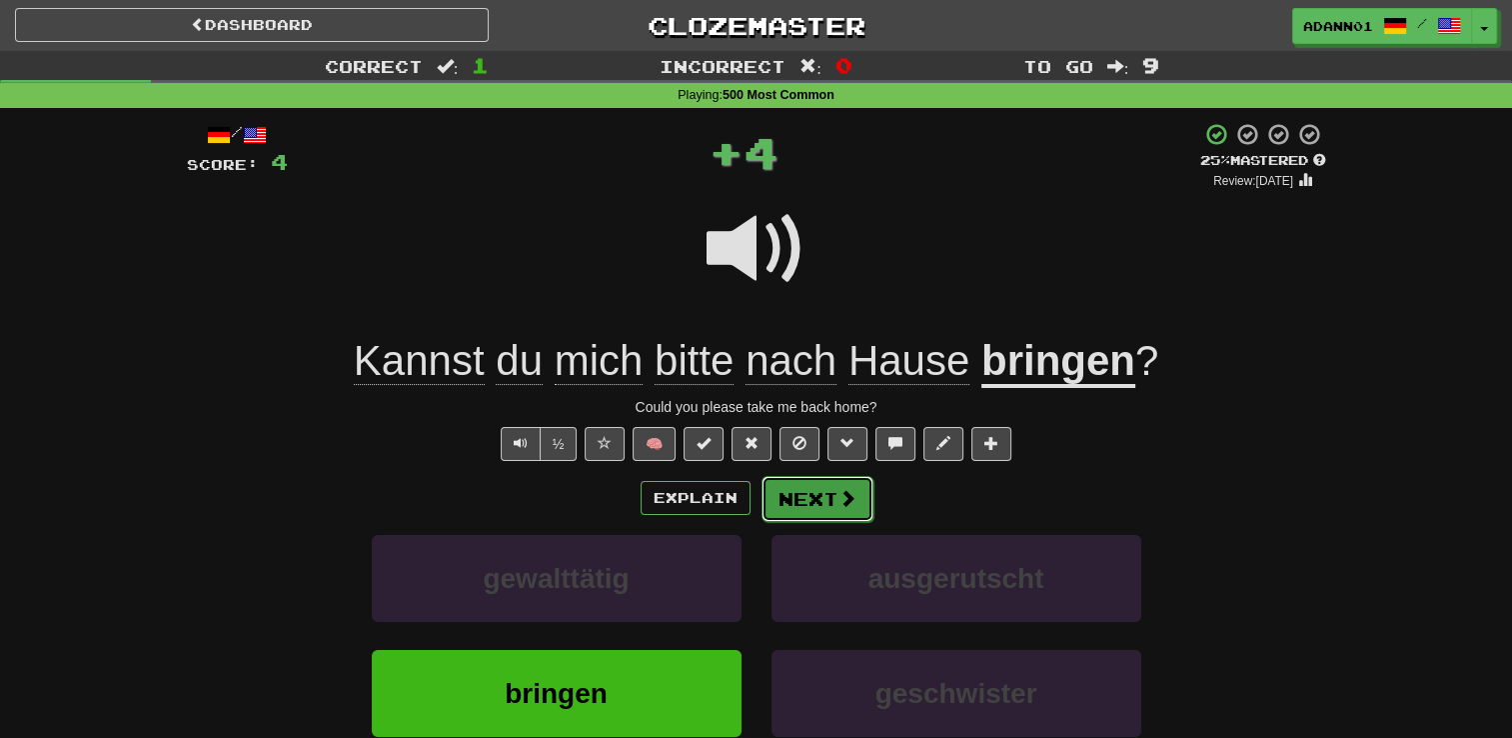
click at [839, 495] on span at bounding box center [848, 498] width 18 height 18
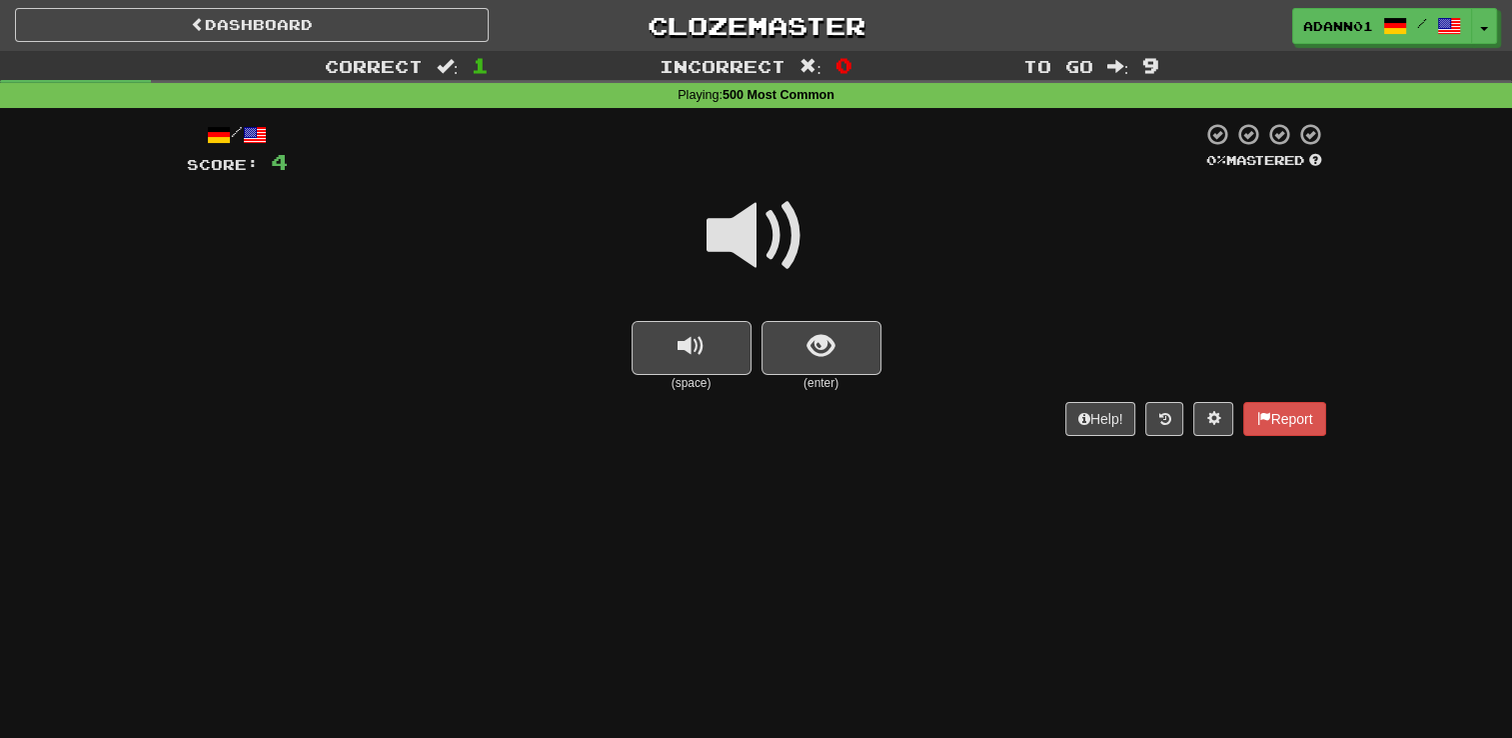
click at [791, 242] on span at bounding box center [757, 236] width 100 height 100
click at [816, 372] on button "show sentence" at bounding box center [822, 348] width 120 height 54
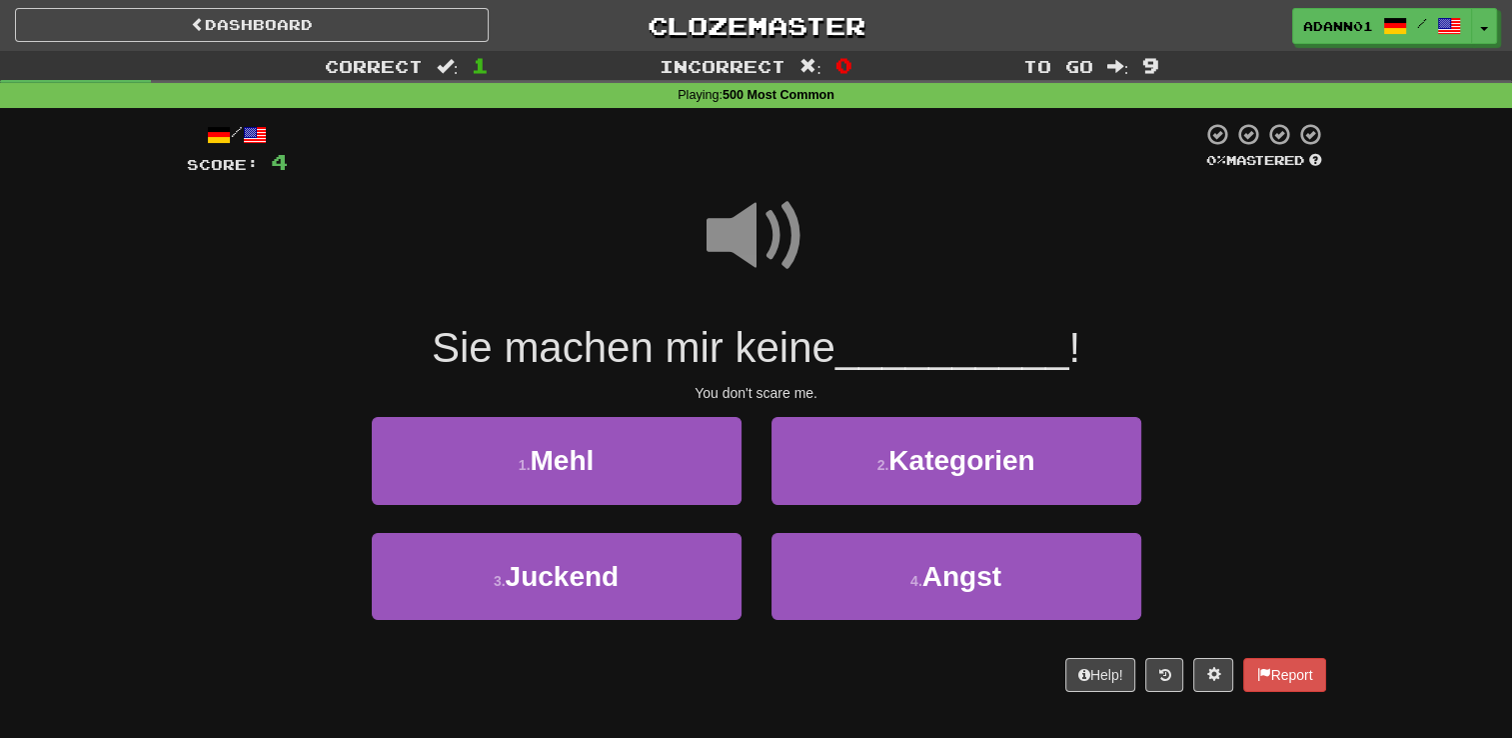
click at [780, 247] on span at bounding box center [757, 236] width 100 height 100
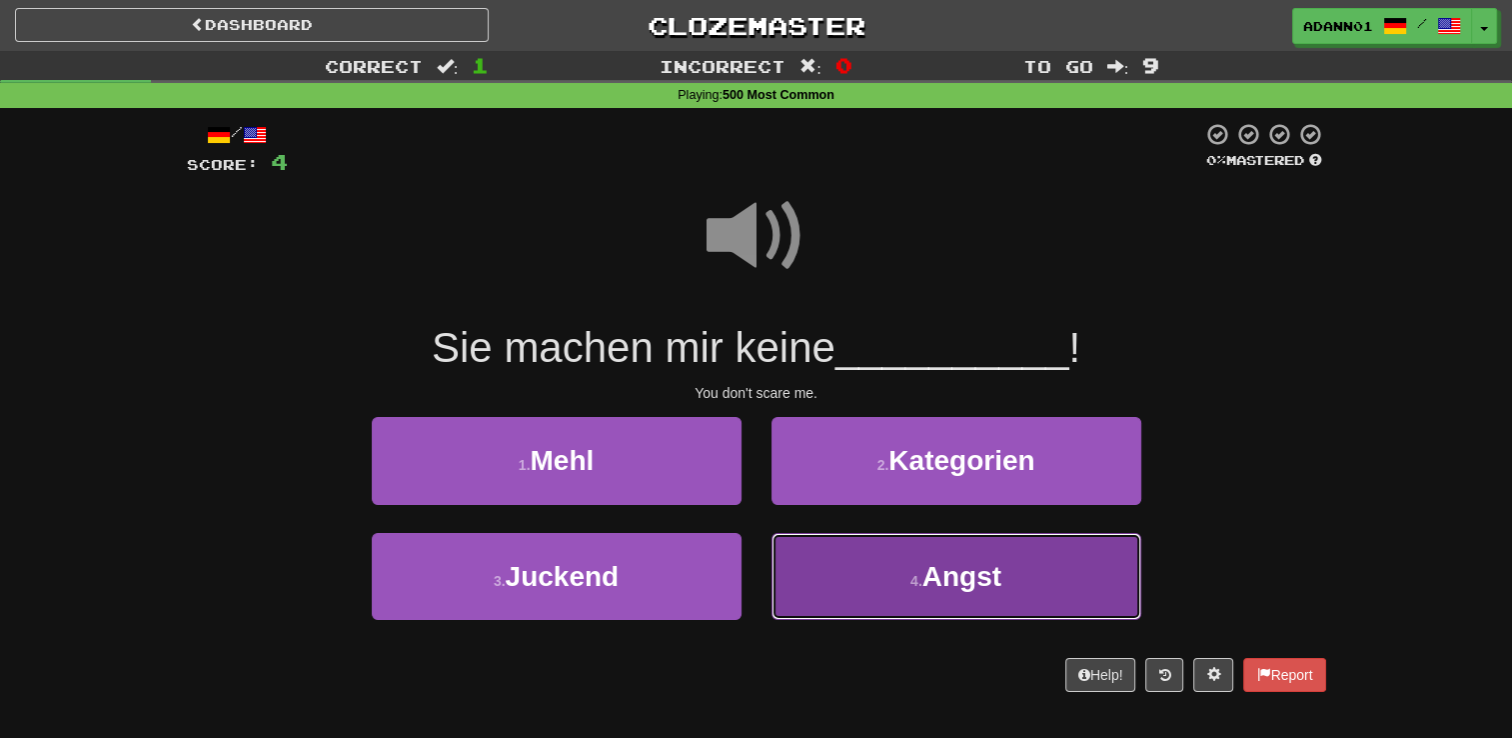
click at [933, 572] on span "Angst" at bounding box center [962, 576] width 79 height 31
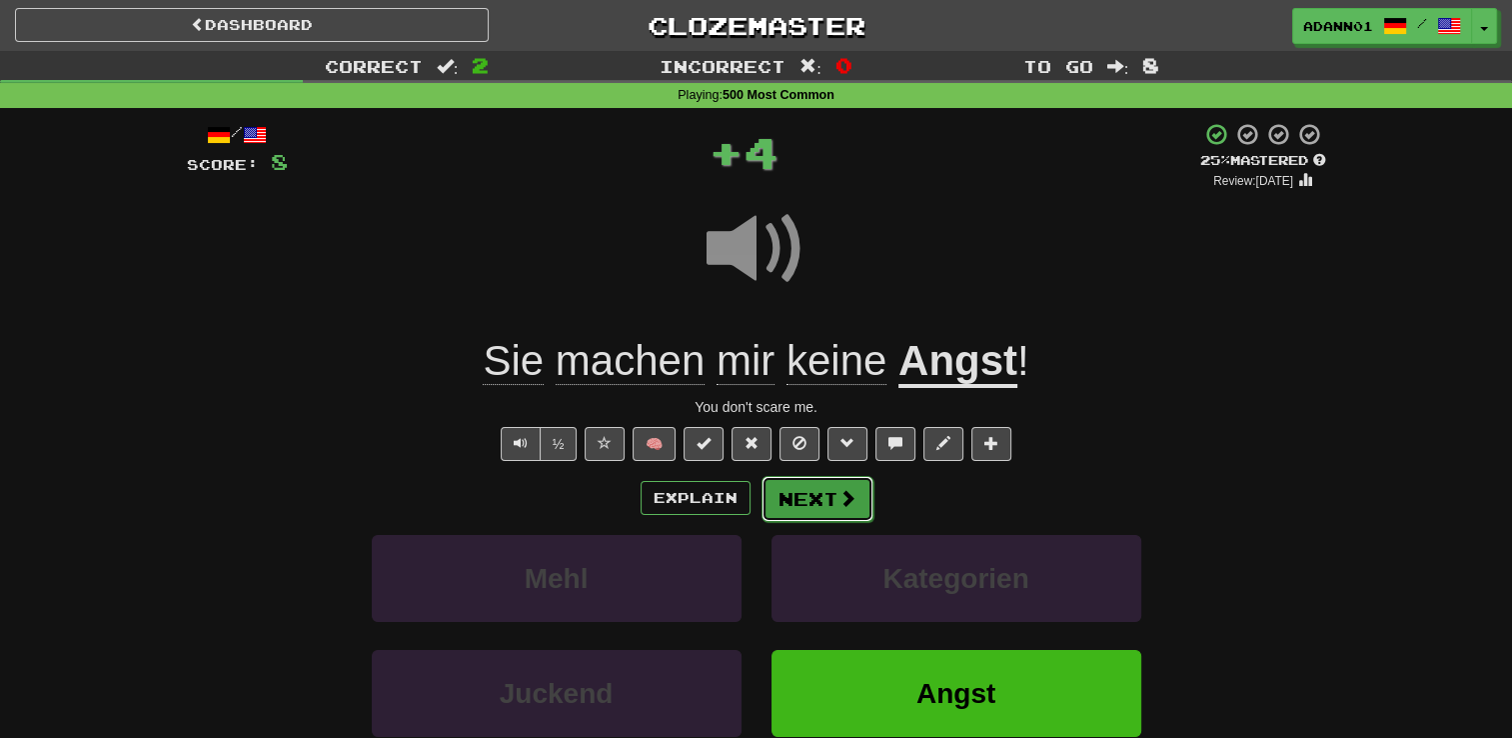
click at [828, 495] on button "Next" at bounding box center [818, 499] width 112 height 46
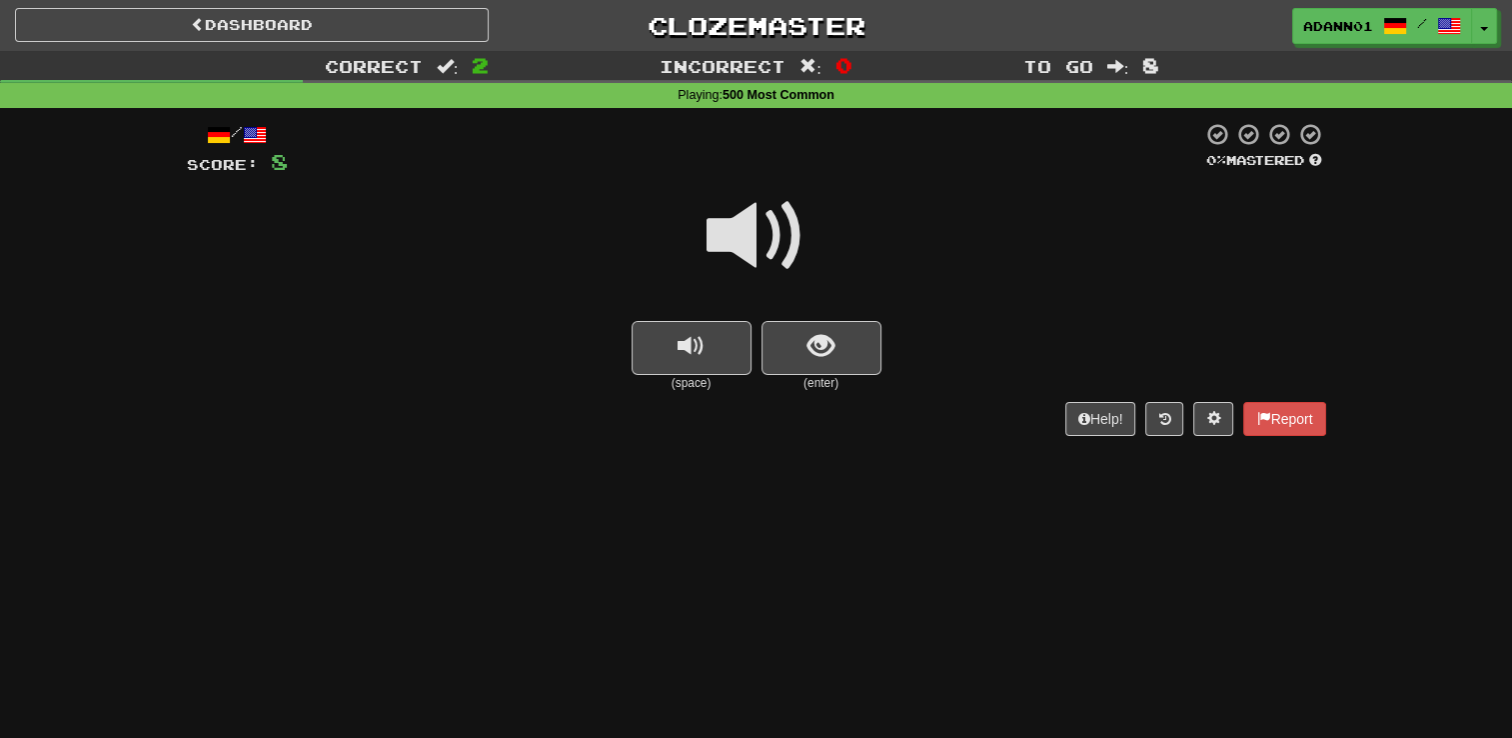
click at [731, 237] on span at bounding box center [757, 236] width 100 height 100
click at [836, 347] on button "show sentence" at bounding box center [822, 348] width 120 height 54
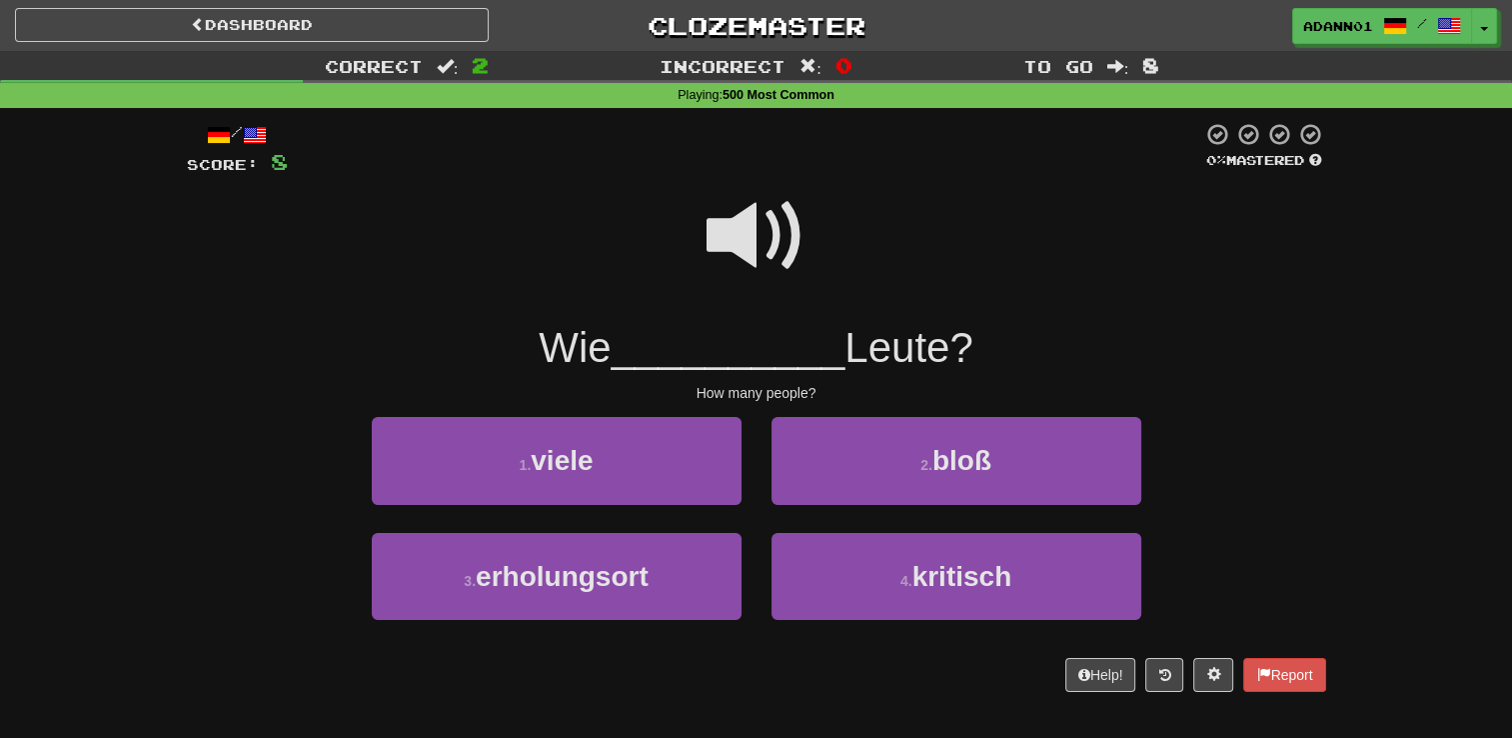
click at [752, 204] on span at bounding box center [757, 236] width 100 height 100
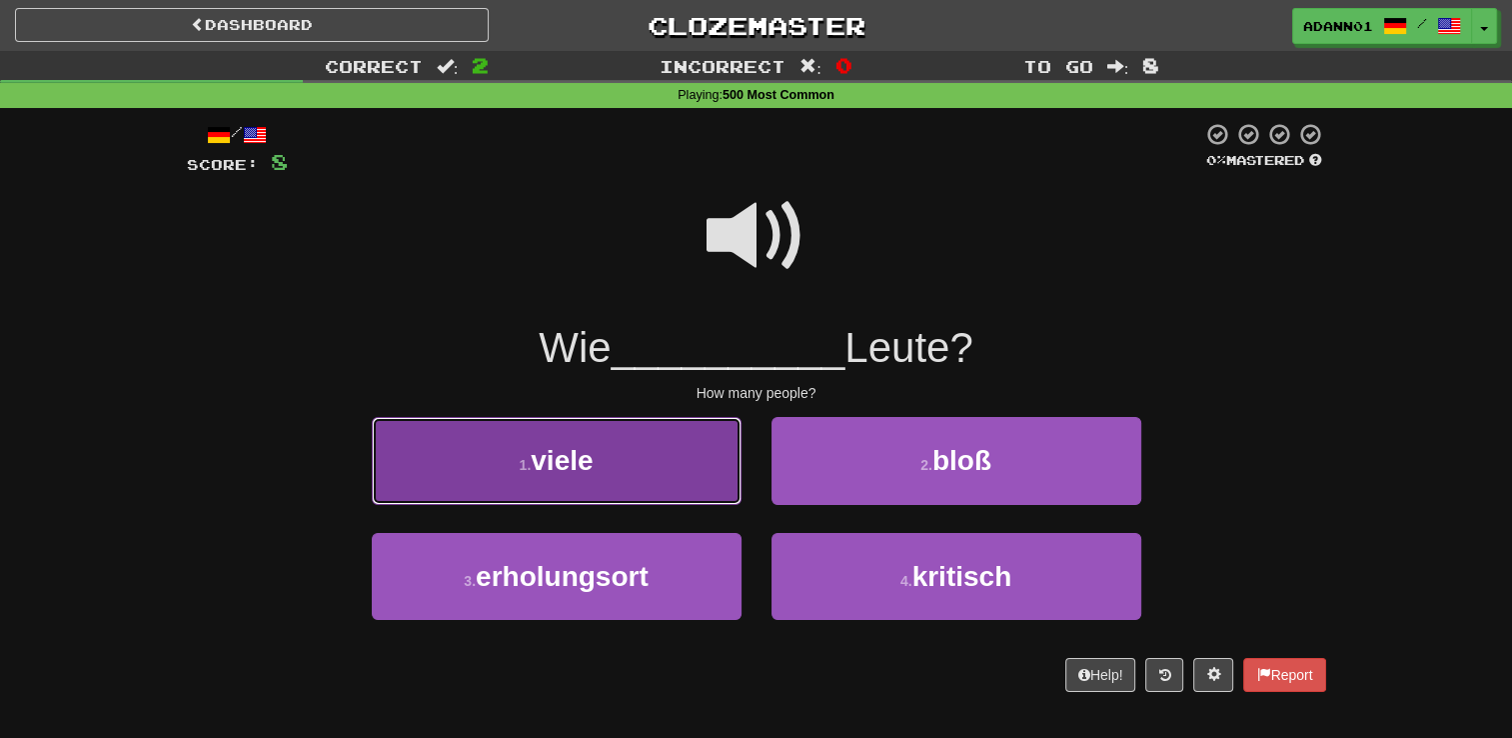
click at [616, 473] on button "1 . viele" at bounding box center [557, 460] width 370 height 87
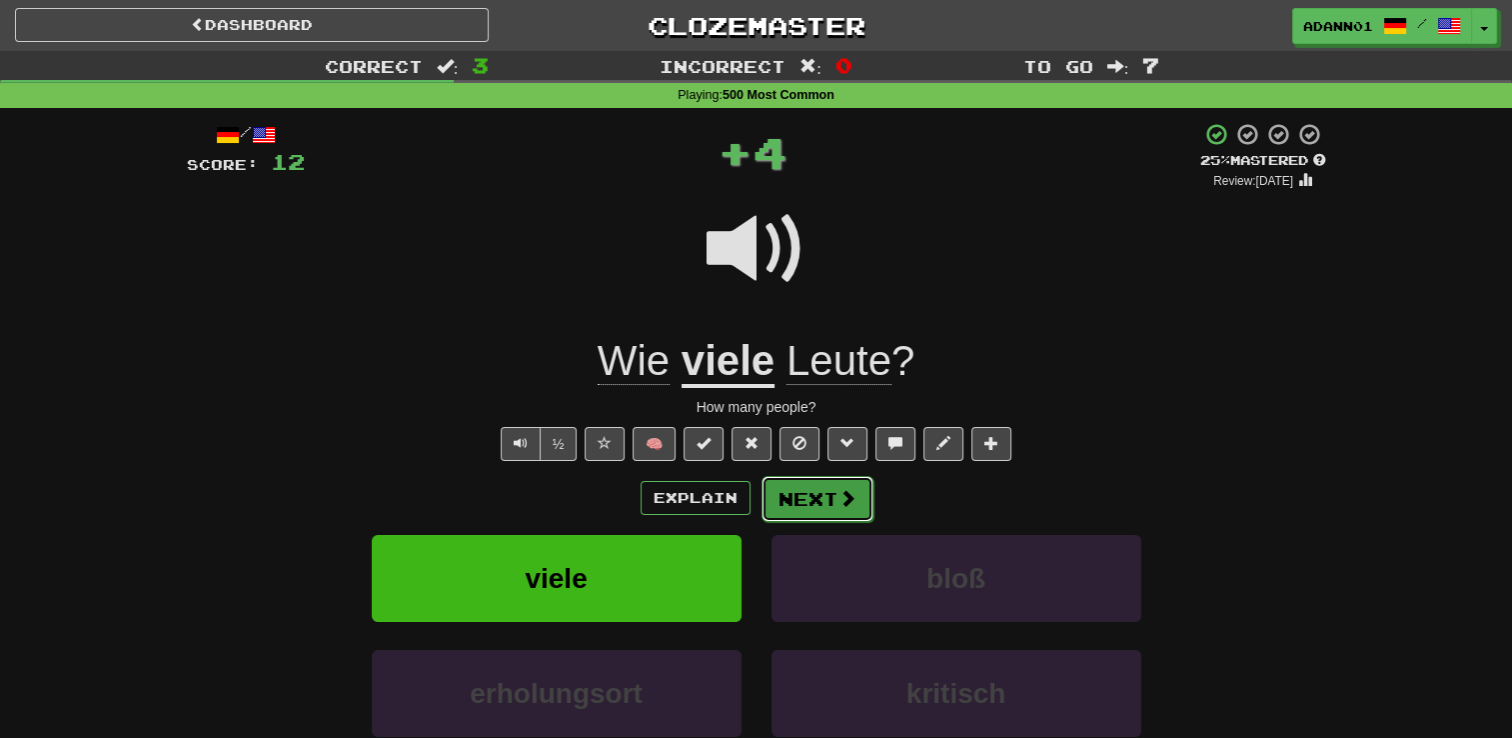
click at [796, 496] on button "Next" at bounding box center [818, 499] width 112 height 46
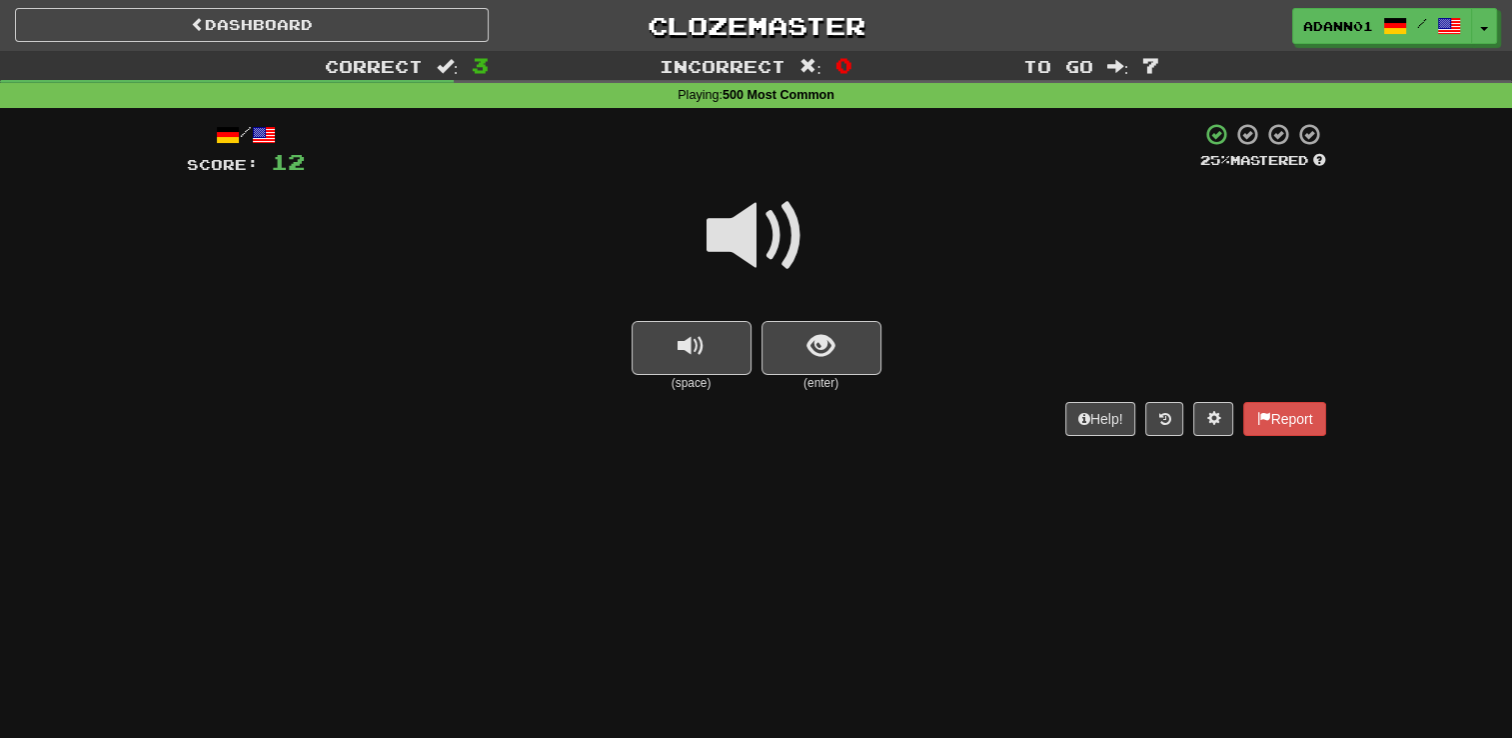
click at [770, 237] on span at bounding box center [757, 236] width 100 height 100
click at [803, 349] on button "show sentence" at bounding box center [822, 348] width 120 height 54
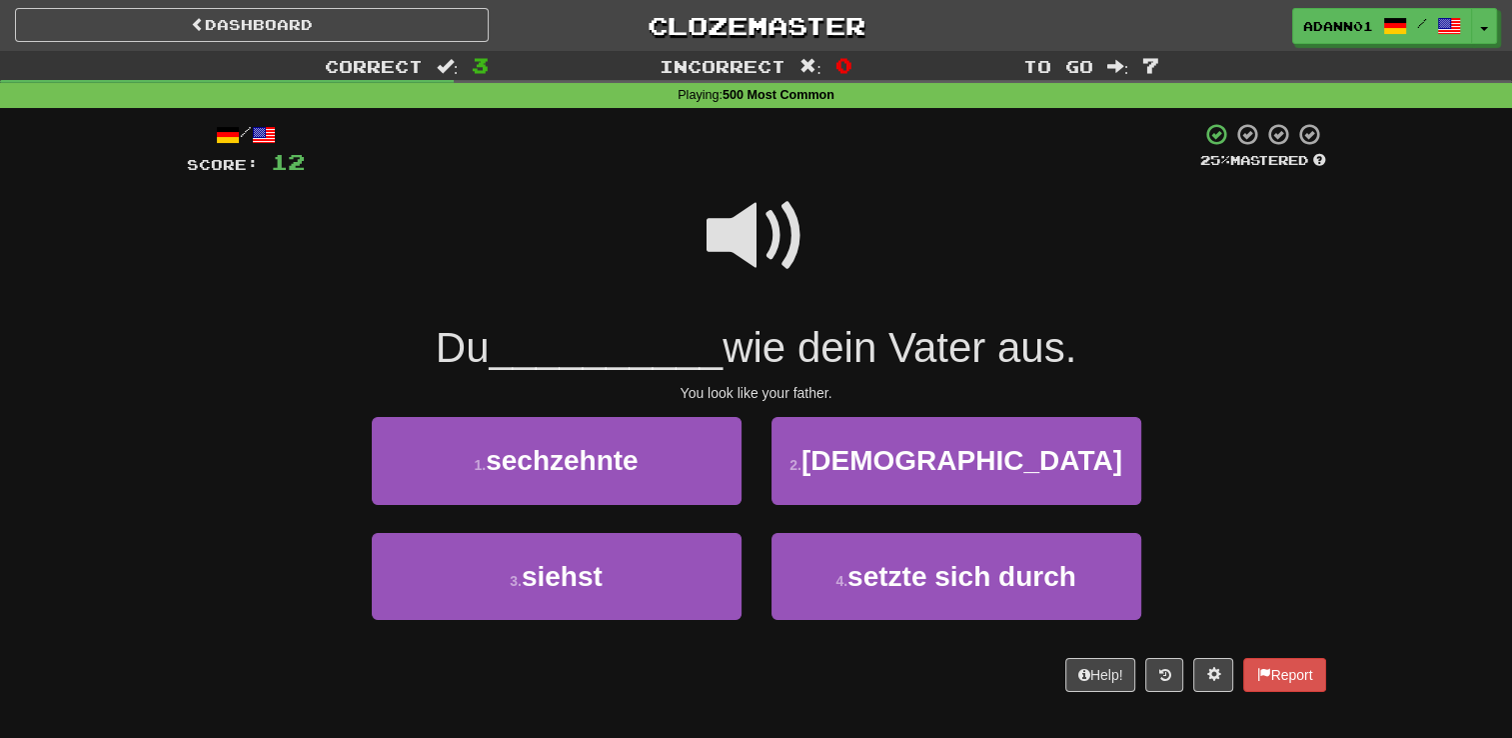
click at [763, 238] on span at bounding box center [757, 236] width 100 height 100
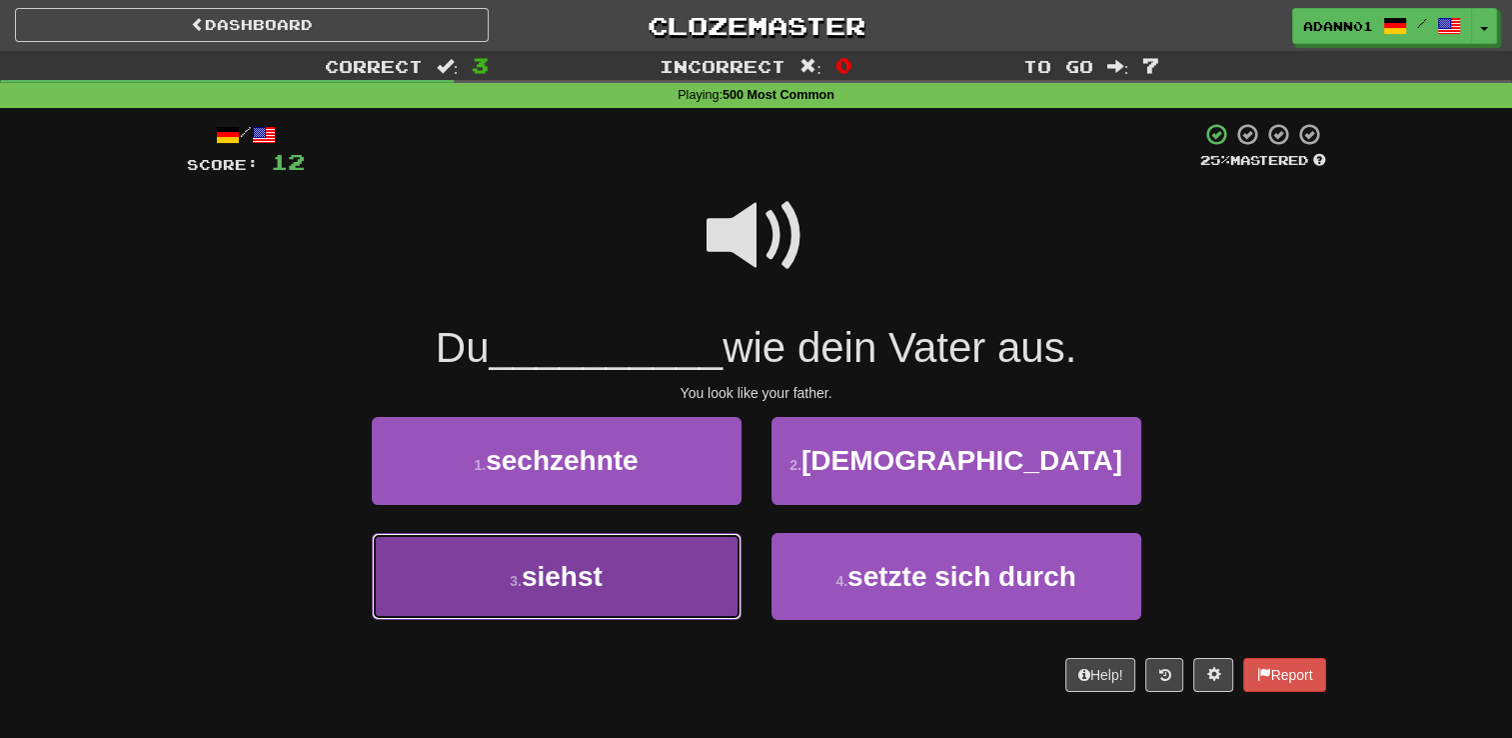
click at [606, 558] on button "3 . siehst" at bounding box center [557, 576] width 370 height 87
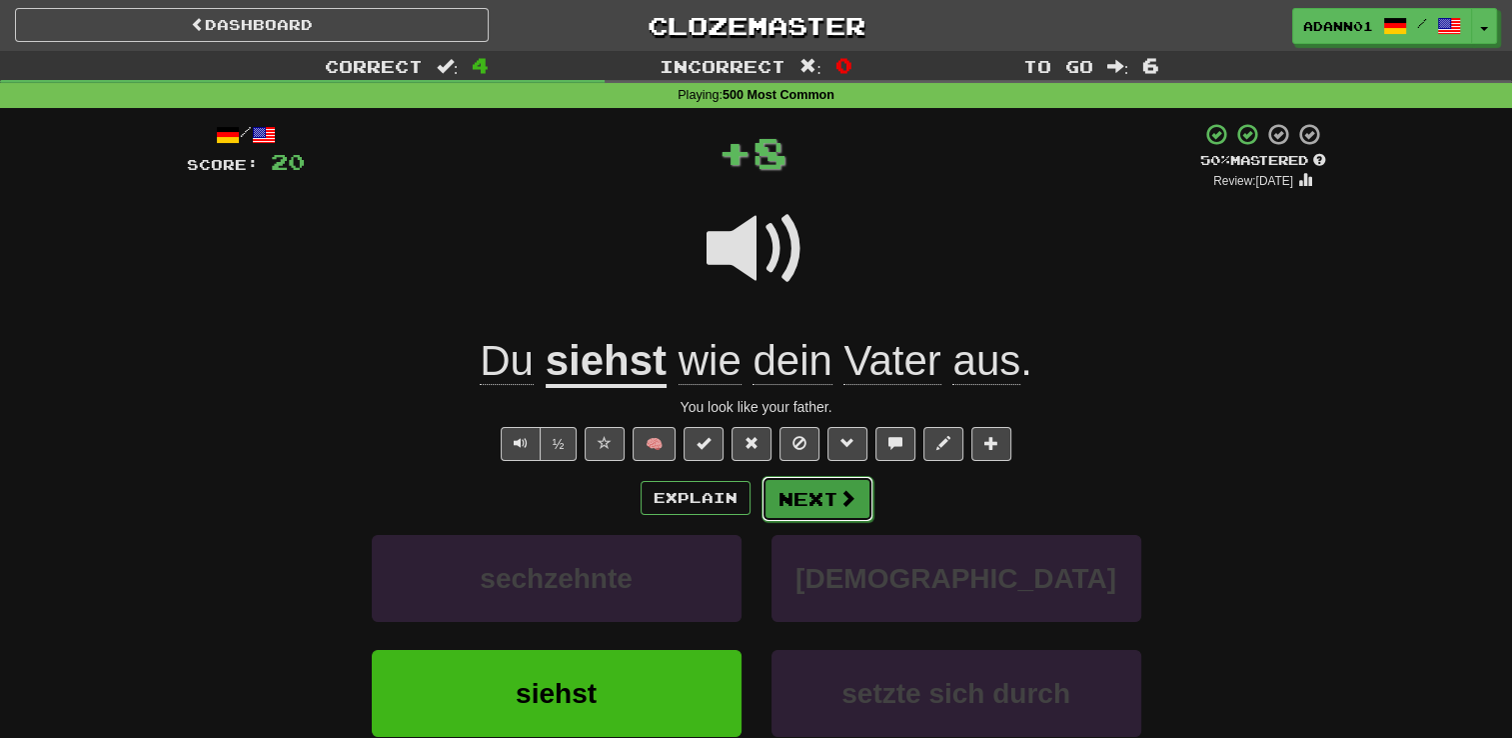
click at [805, 496] on button "Next" at bounding box center [818, 499] width 112 height 46
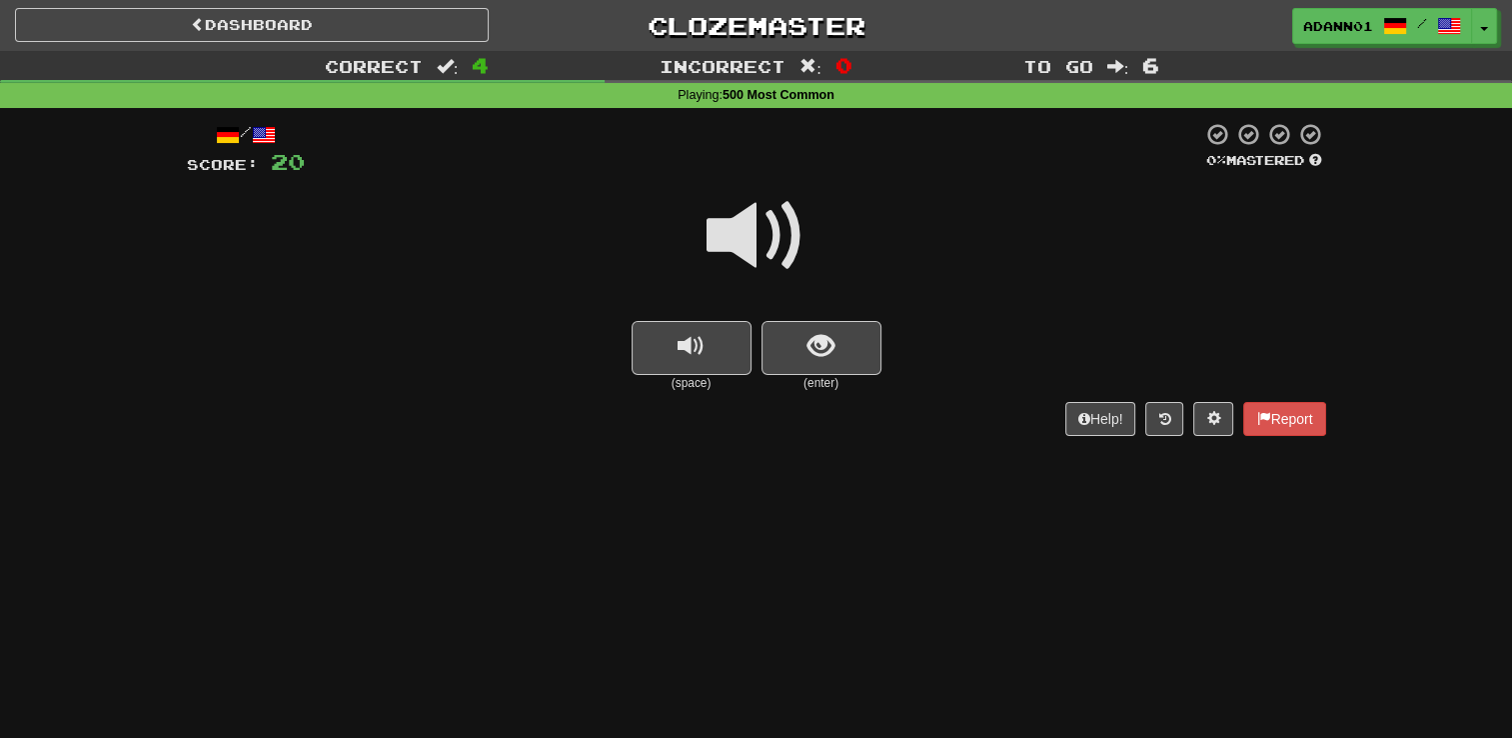
click at [752, 236] on span at bounding box center [757, 236] width 100 height 100
click at [812, 334] on span "show sentence" at bounding box center [821, 346] width 27 height 27
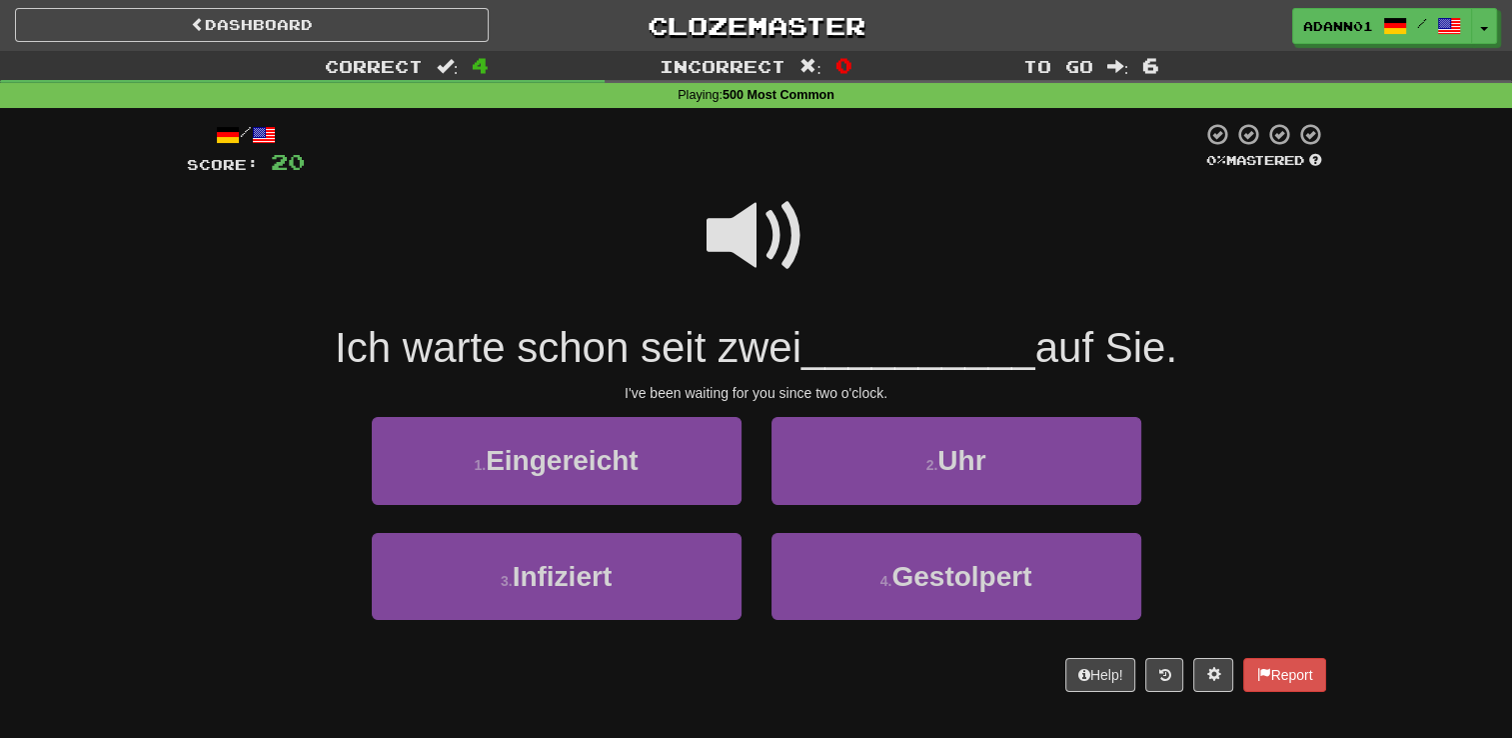
click at [770, 230] on span at bounding box center [757, 236] width 100 height 100
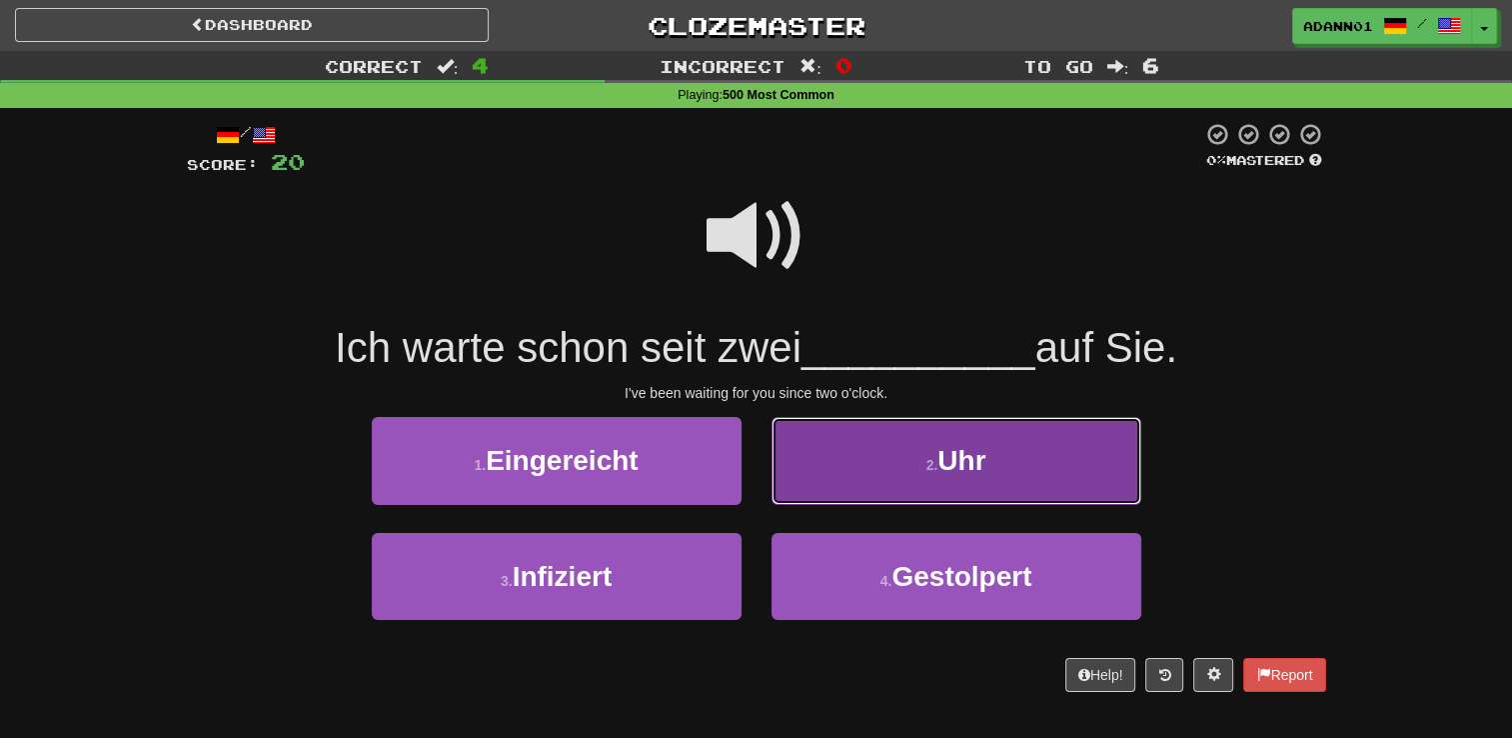
click at [890, 459] on button "2 . Uhr" at bounding box center [957, 460] width 370 height 87
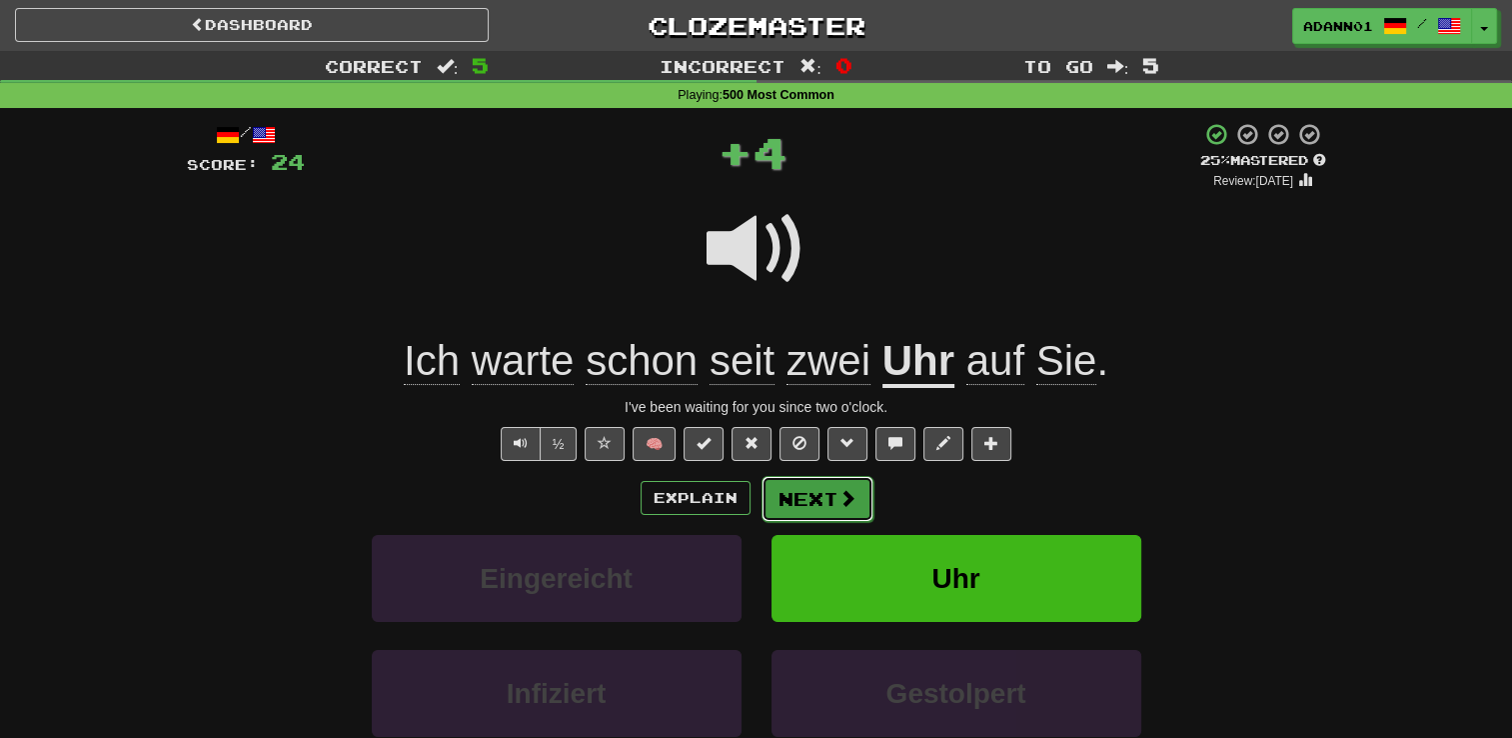
click at [864, 500] on button "Next" at bounding box center [818, 499] width 112 height 46
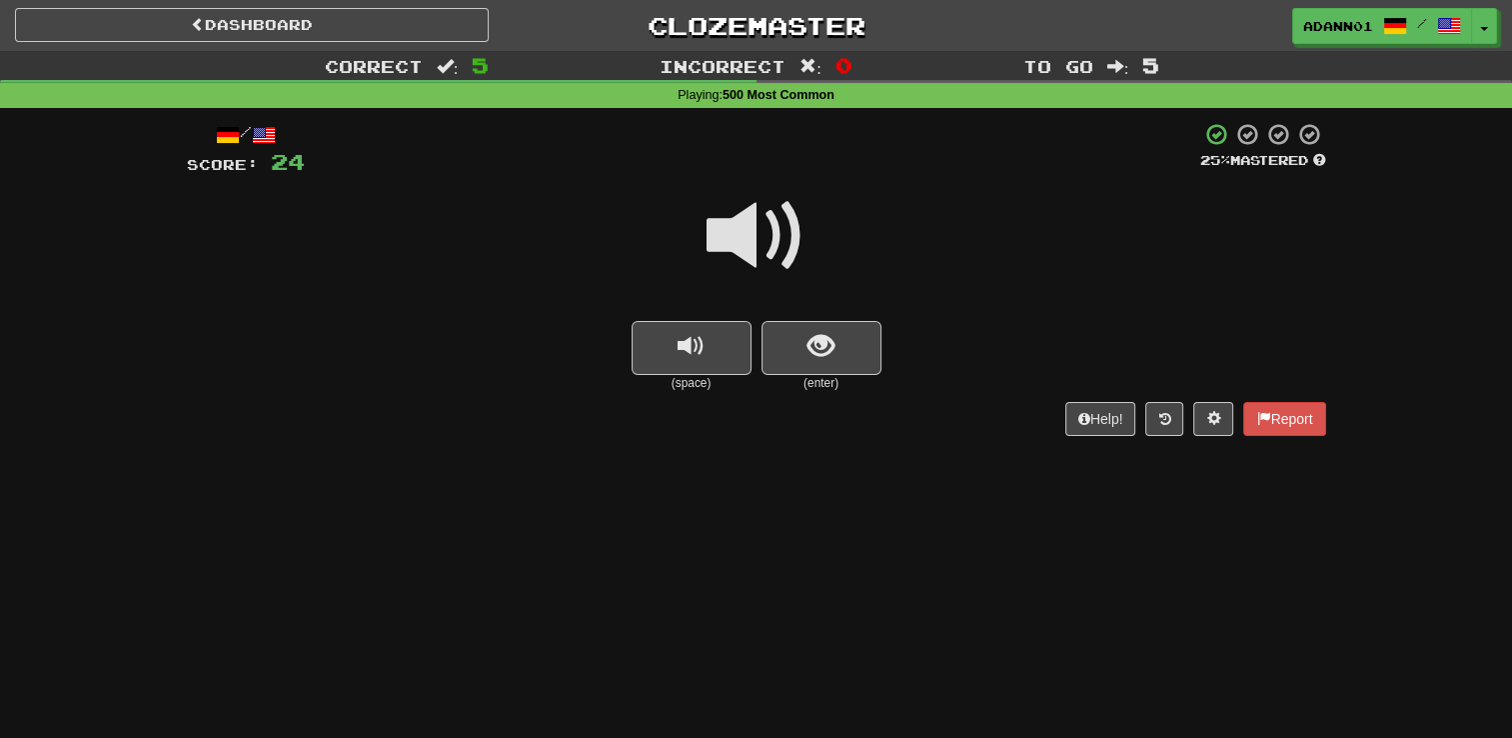
click at [742, 244] on span at bounding box center [757, 236] width 100 height 100
click at [834, 368] on button "show sentence" at bounding box center [822, 348] width 120 height 54
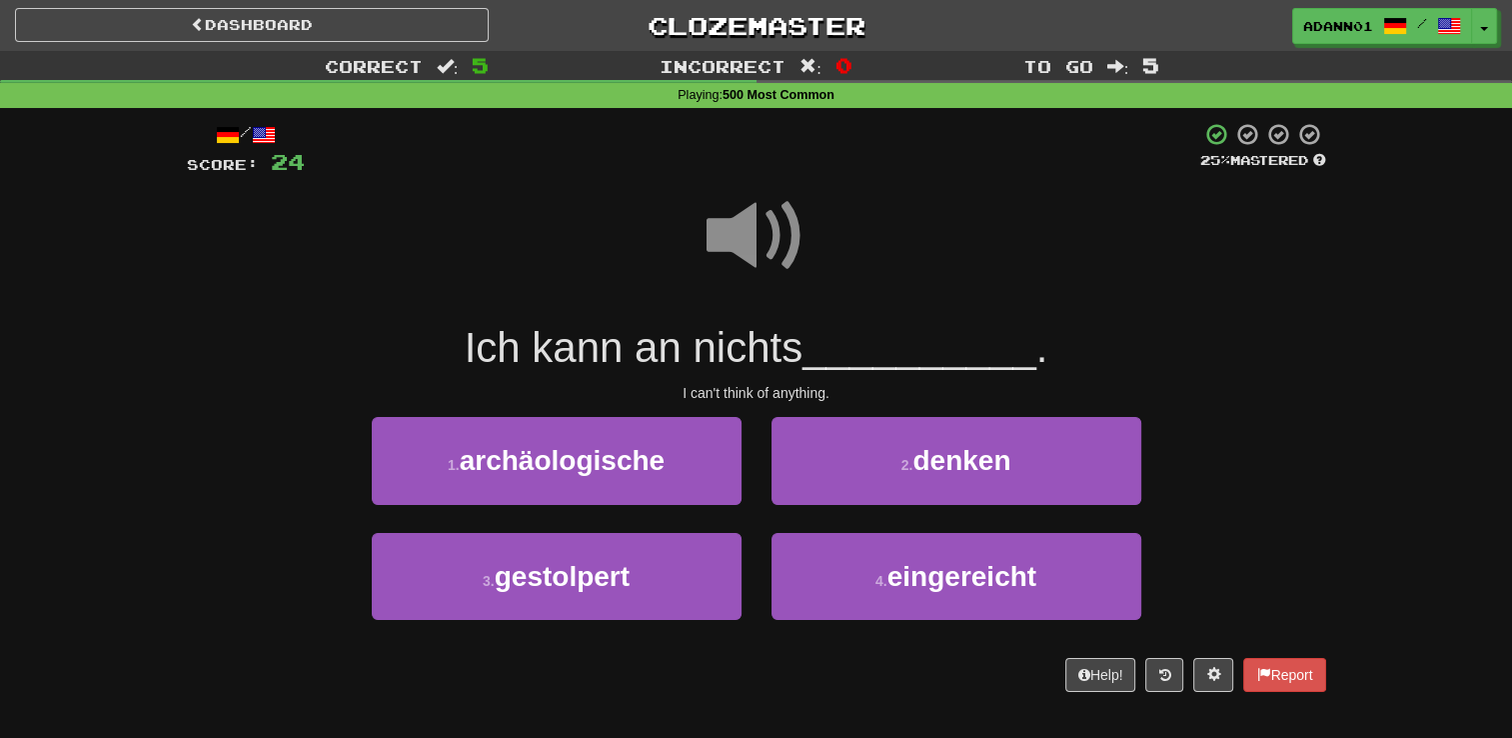
click at [746, 227] on span at bounding box center [757, 236] width 100 height 100
click at [792, 228] on span at bounding box center [757, 236] width 100 height 100
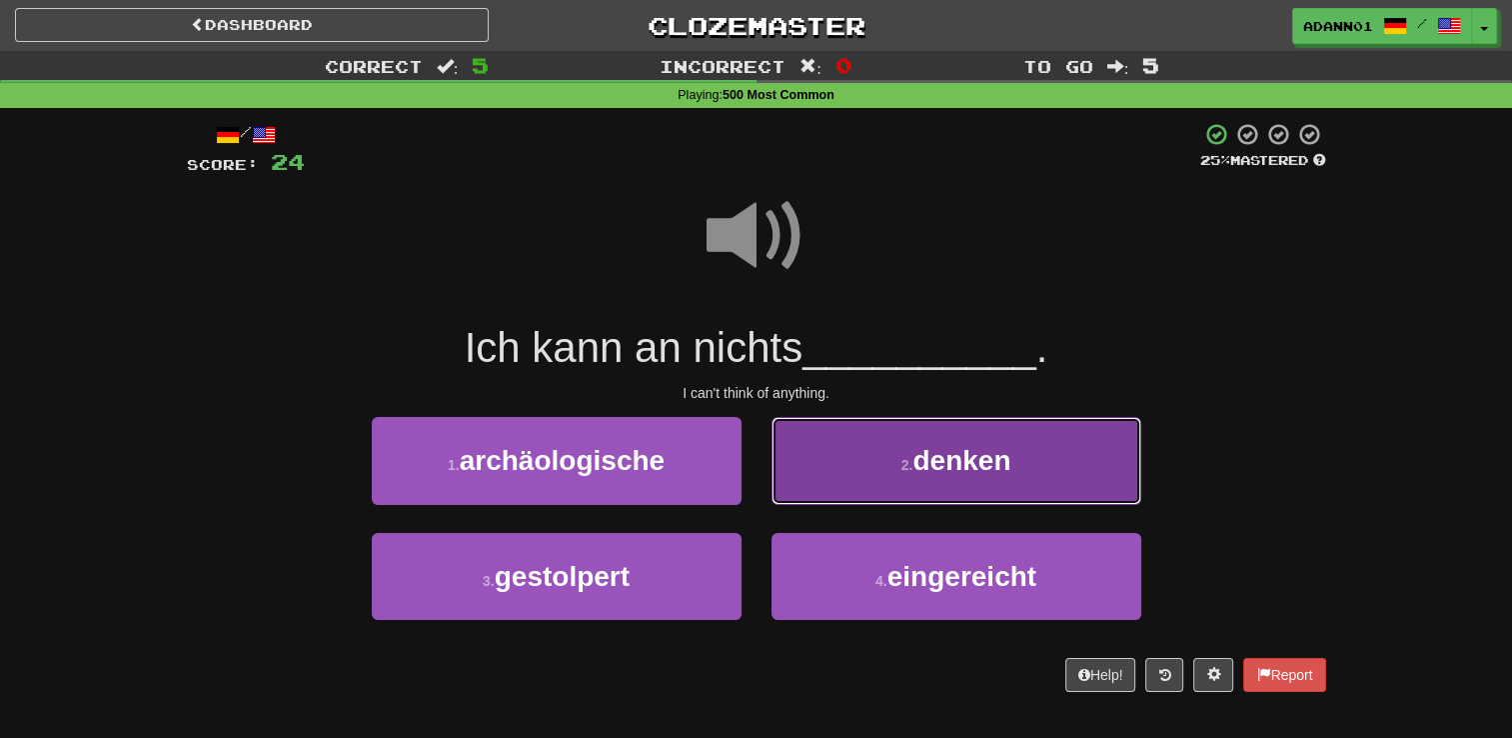
click at [872, 457] on button "2 . denken" at bounding box center [957, 460] width 370 height 87
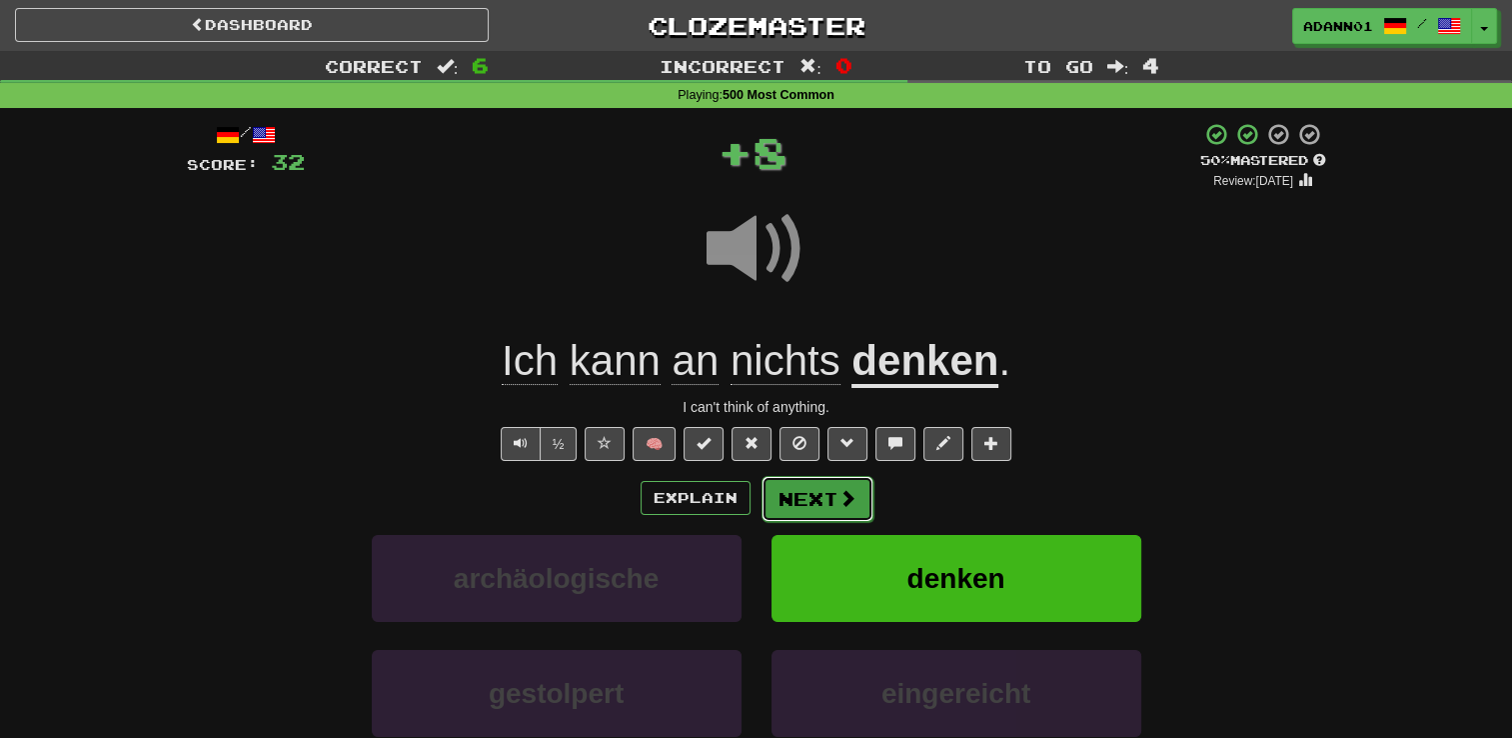
click at [827, 493] on button "Next" at bounding box center [818, 499] width 112 height 46
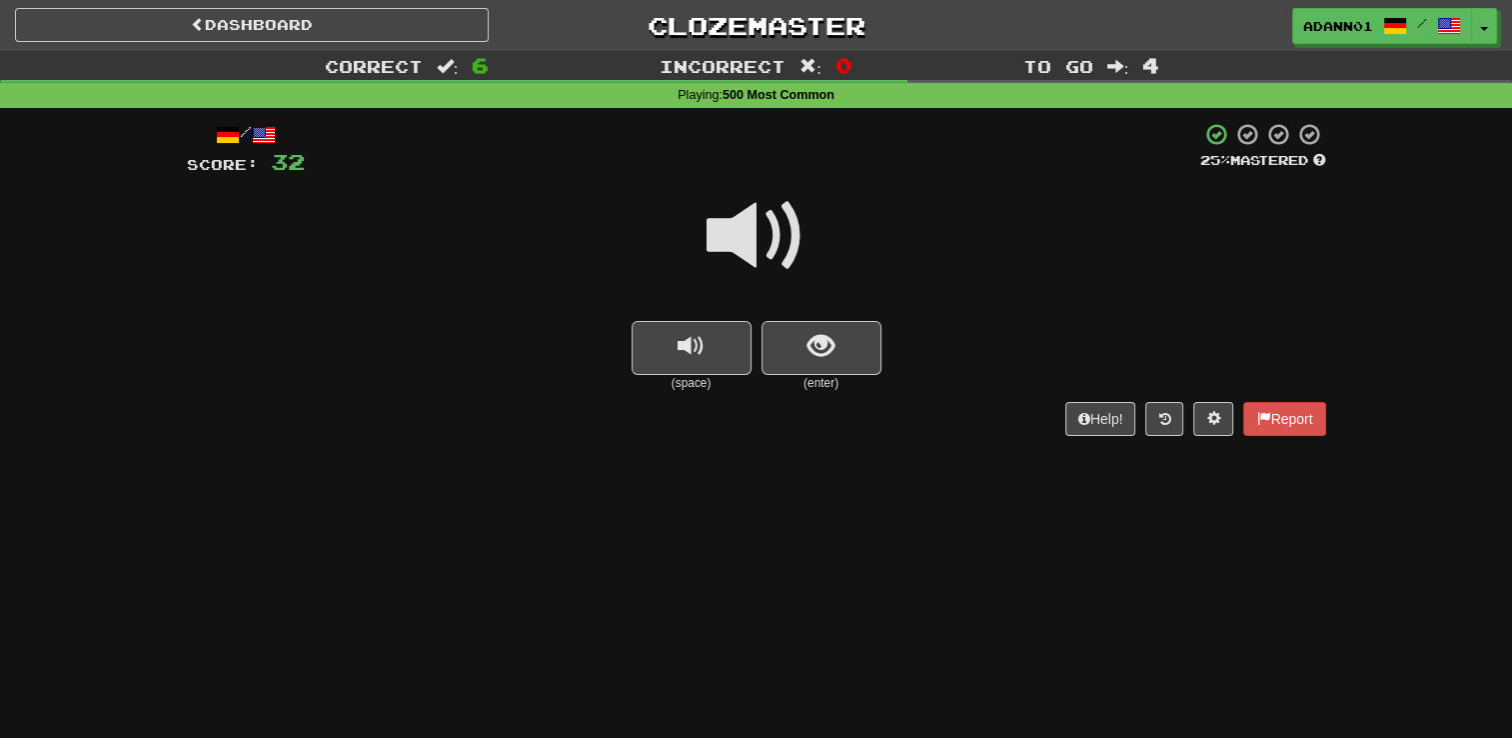
click at [796, 223] on span at bounding box center [757, 236] width 100 height 100
click at [771, 326] on button "show sentence" at bounding box center [822, 348] width 120 height 54
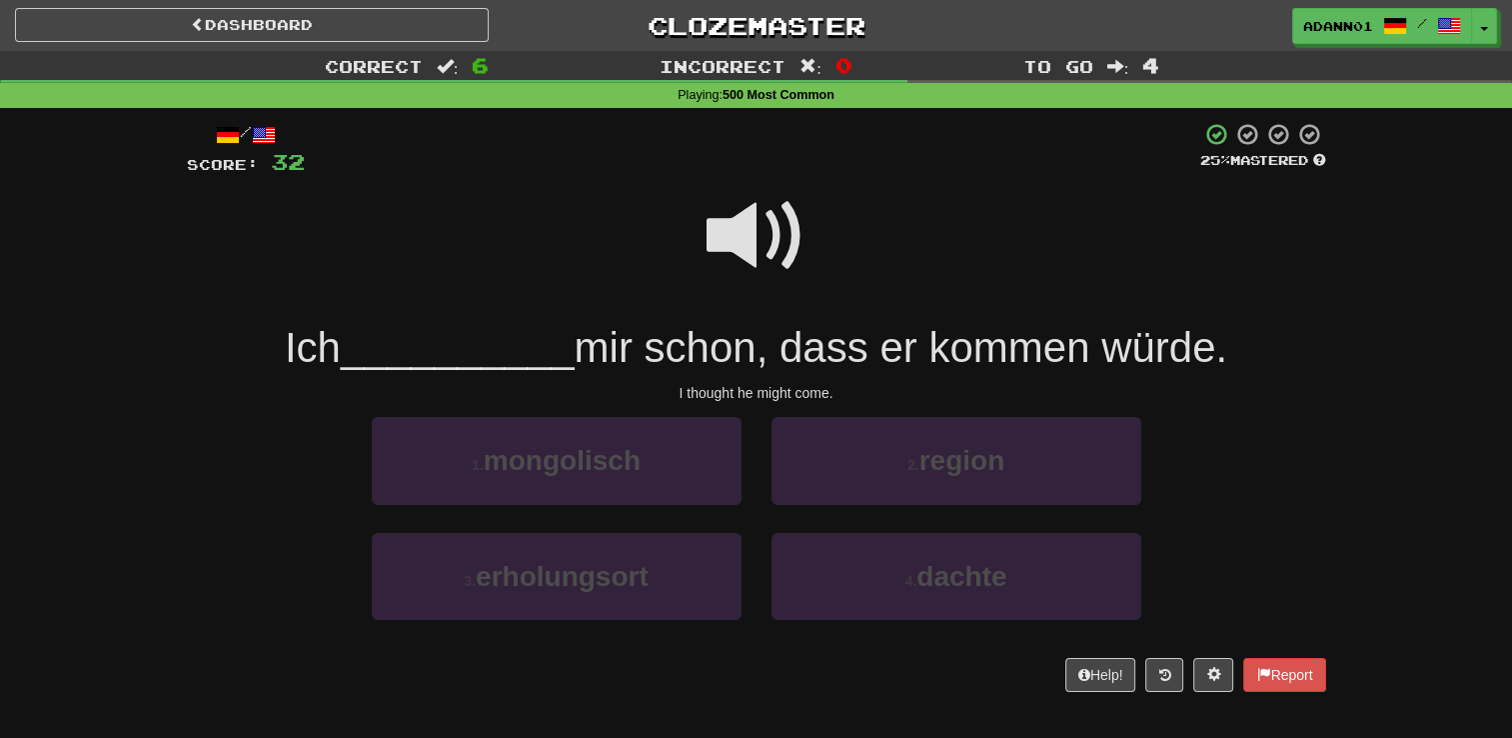
click at [750, 232] on span at bounding box center [757, 236] width 100 height 100
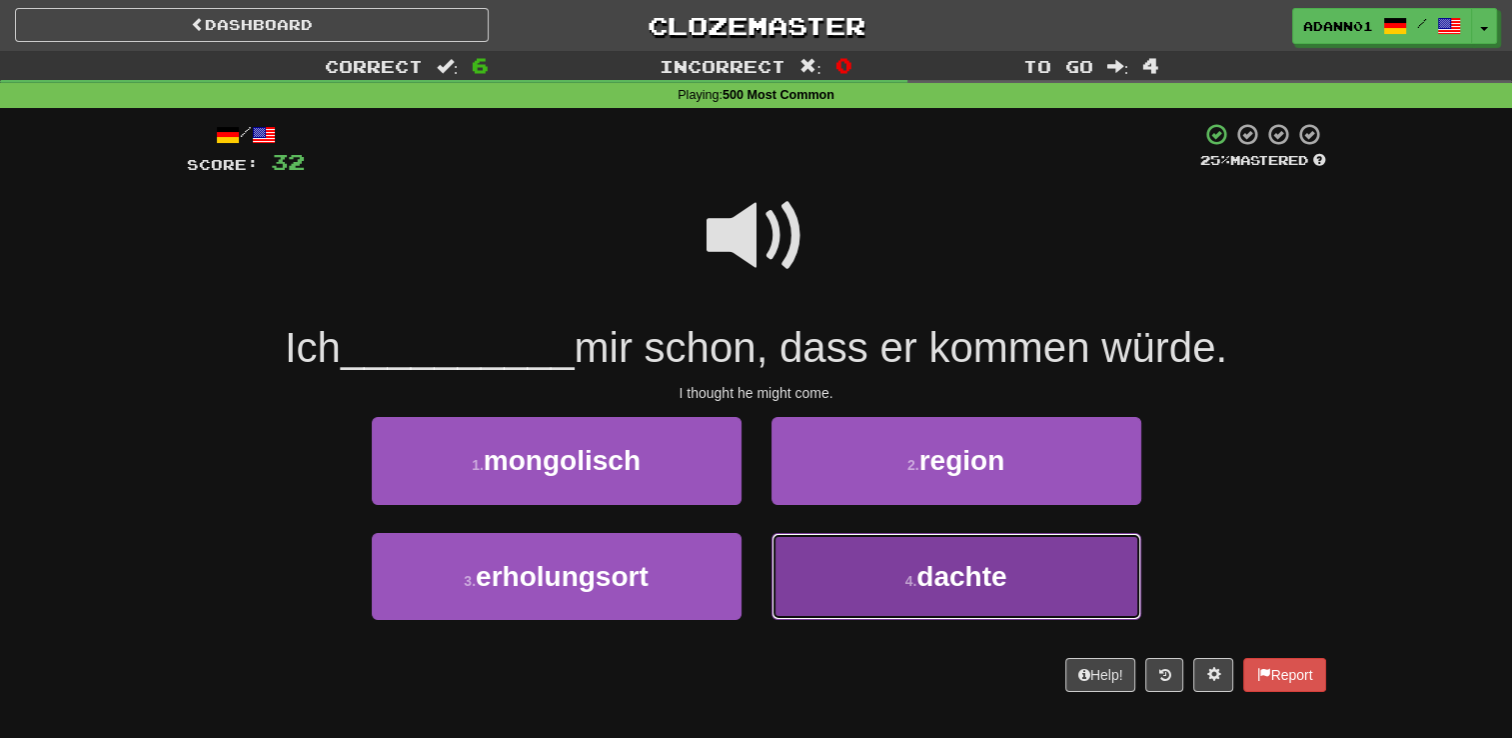
click at [873, 577] on button "4 . dachte" at bounding box center [957, 576] width 370 height 87
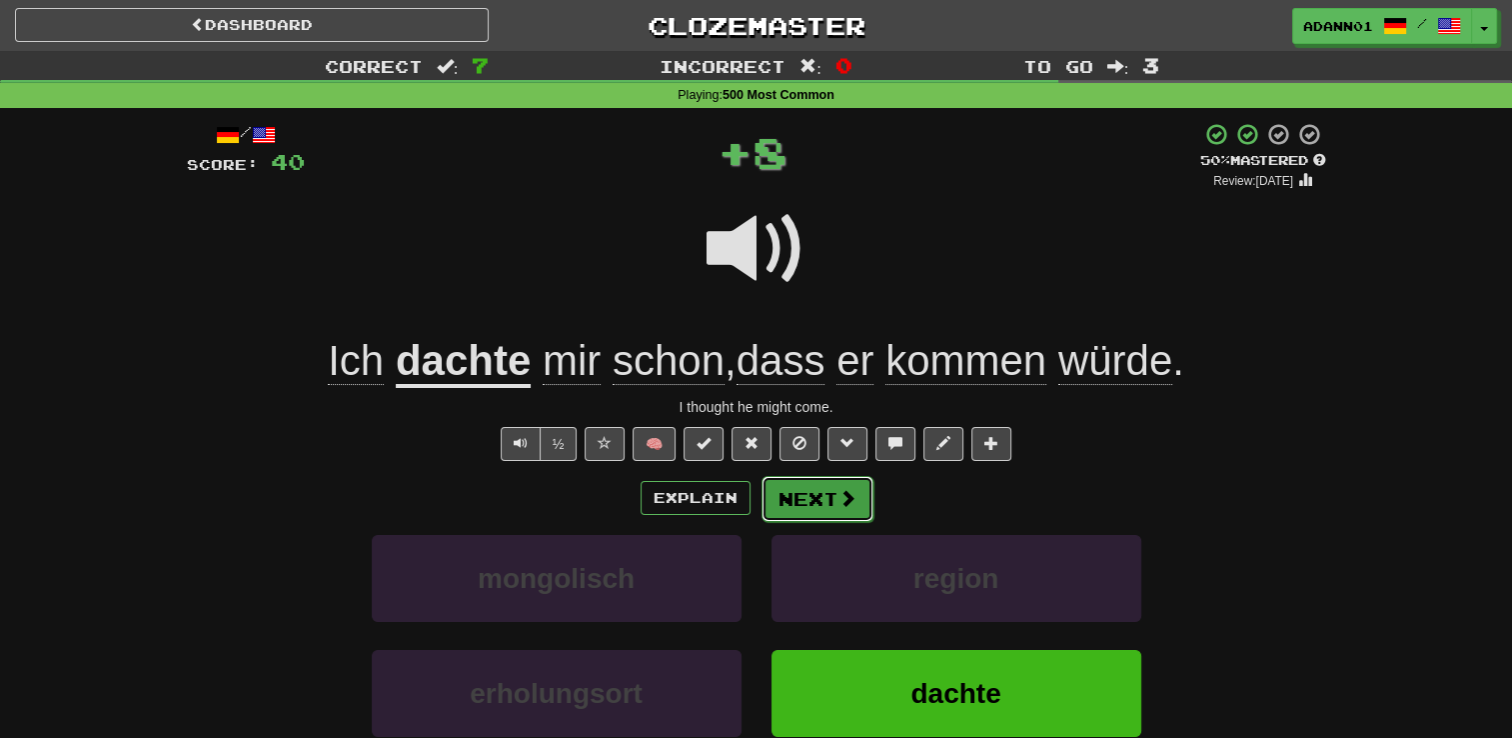
click at [834, 507] on button "Next" at bounding box center [818, 499] width 112 height 46
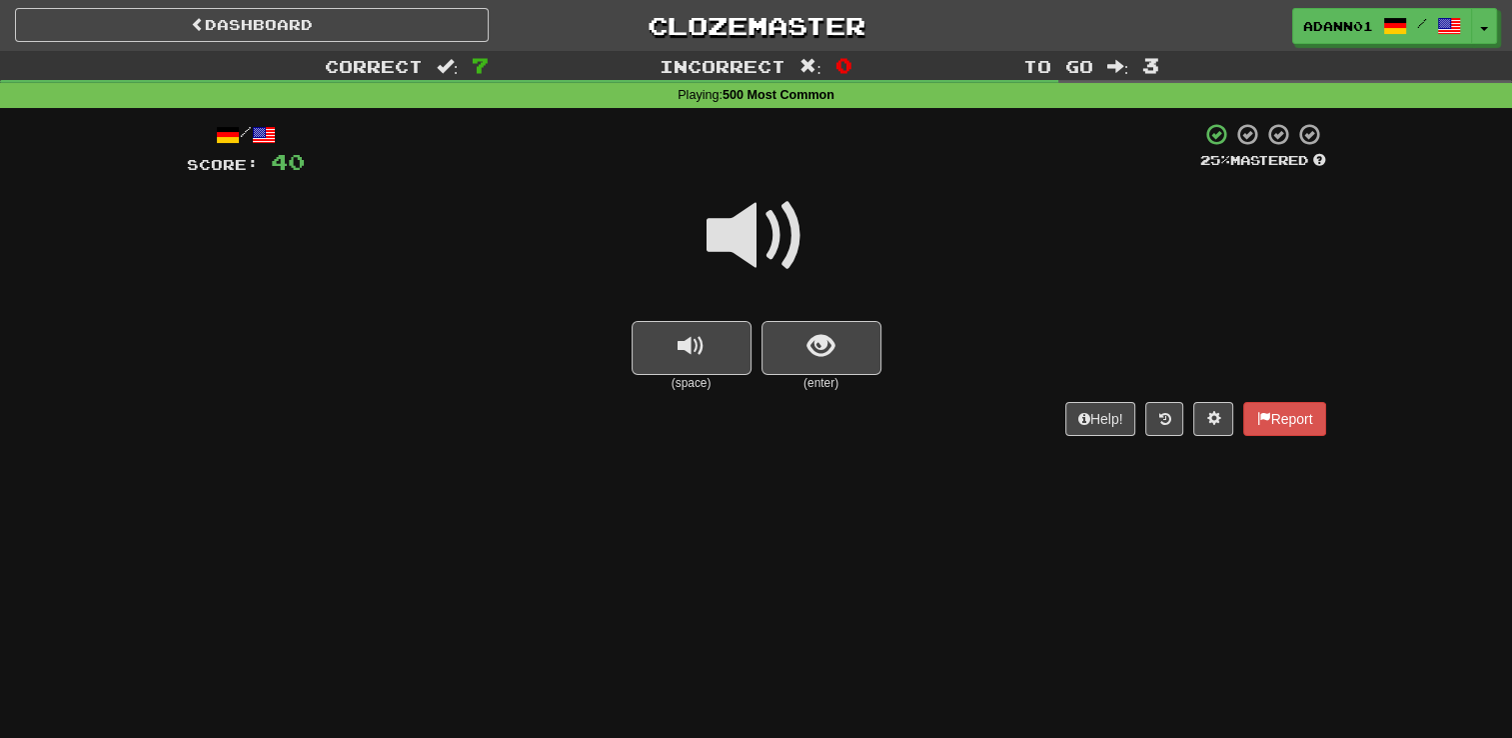
click at [764, 246] on span at bounding box center [757, 236] width 100 height 100
click at [821, 350] on span "show sentence" at bounding box center [821, 346] width 27 height 27
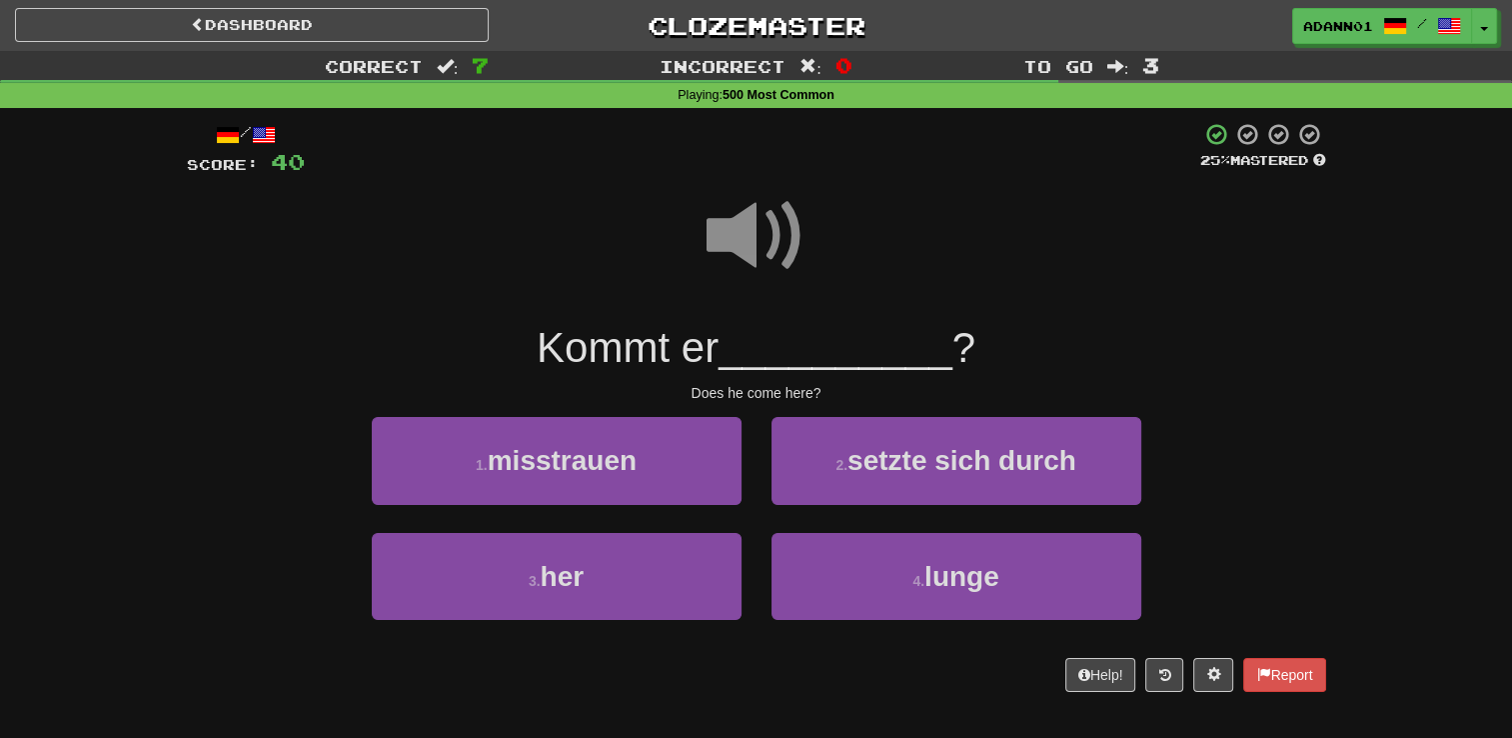
click at [767, 254] on span at bounding box center [757, 236] width 100 height 100
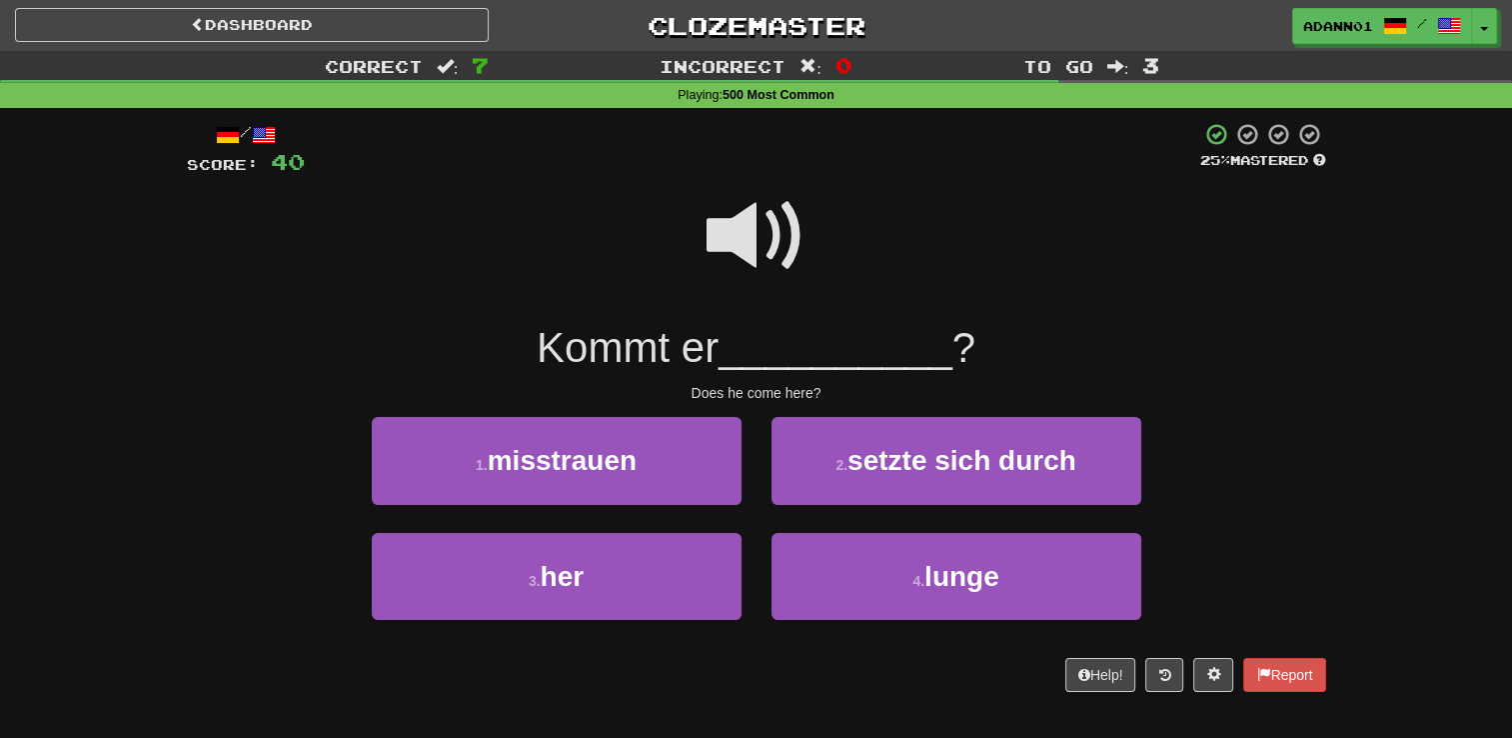
click at [662, 530] on div "1 . misstrauen" at bounding box center [557, 474] width 400 height 115
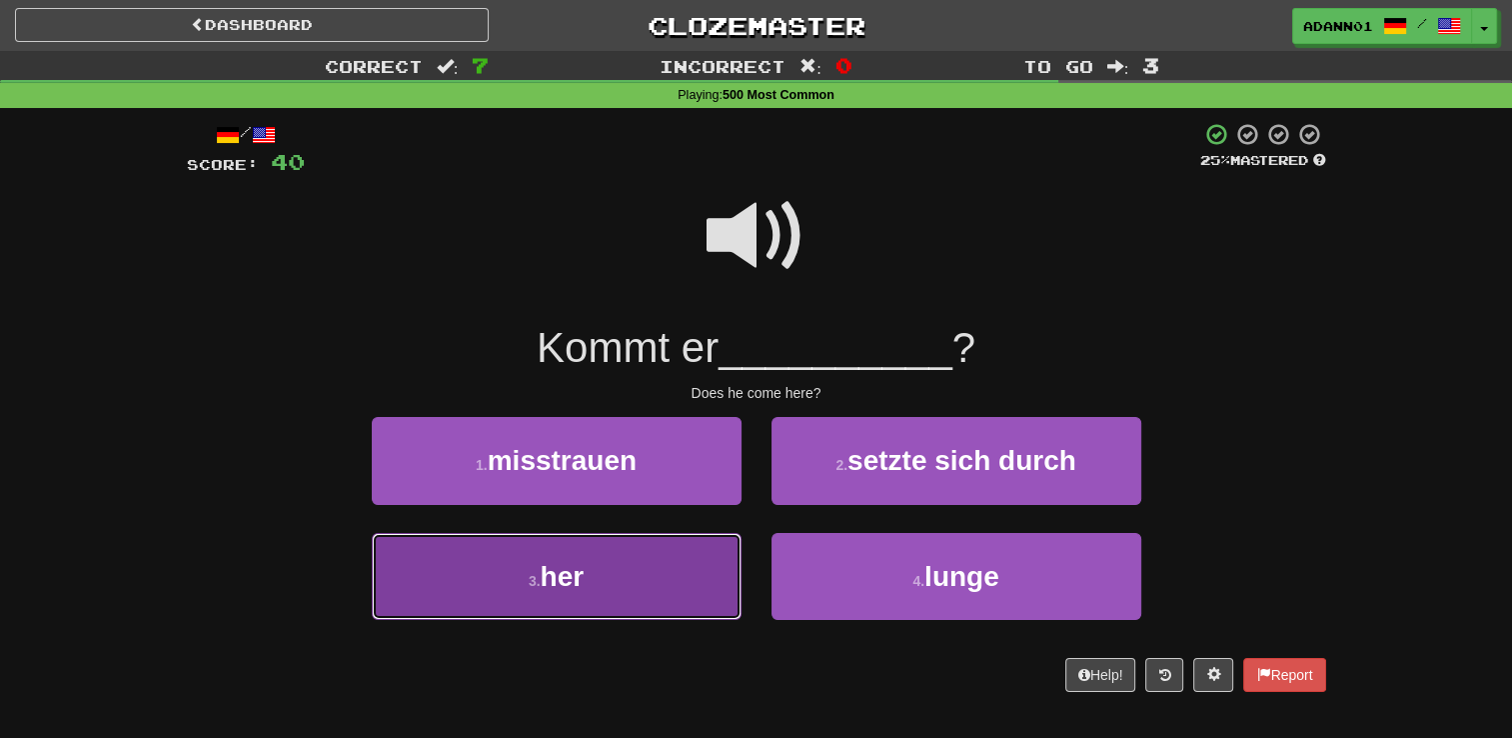
click at [657, 565] on button "3 . her" at bounding box center [557, 576] width 370 height 87
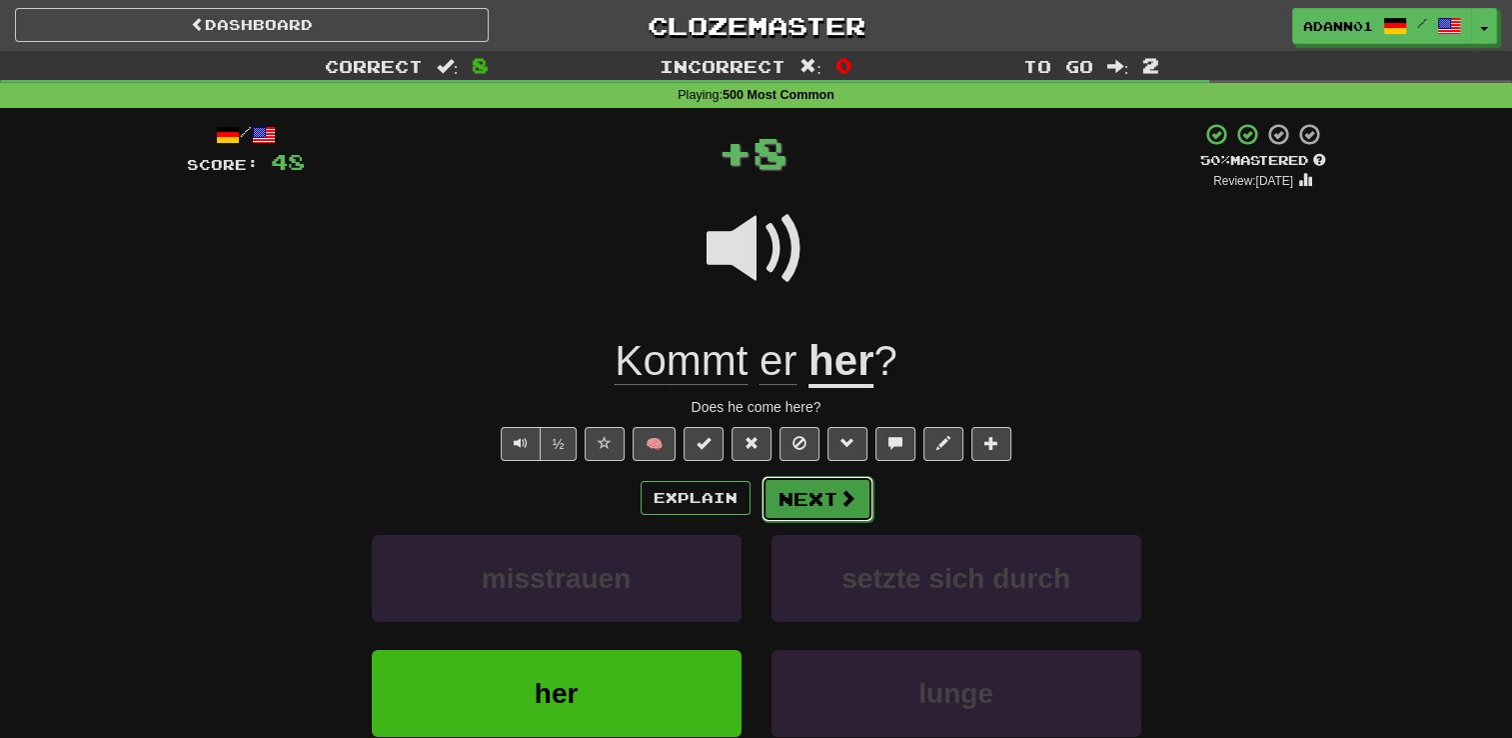
click at [815, 494] on button "Next" at bounding box center [818, 499] width 112 height 46
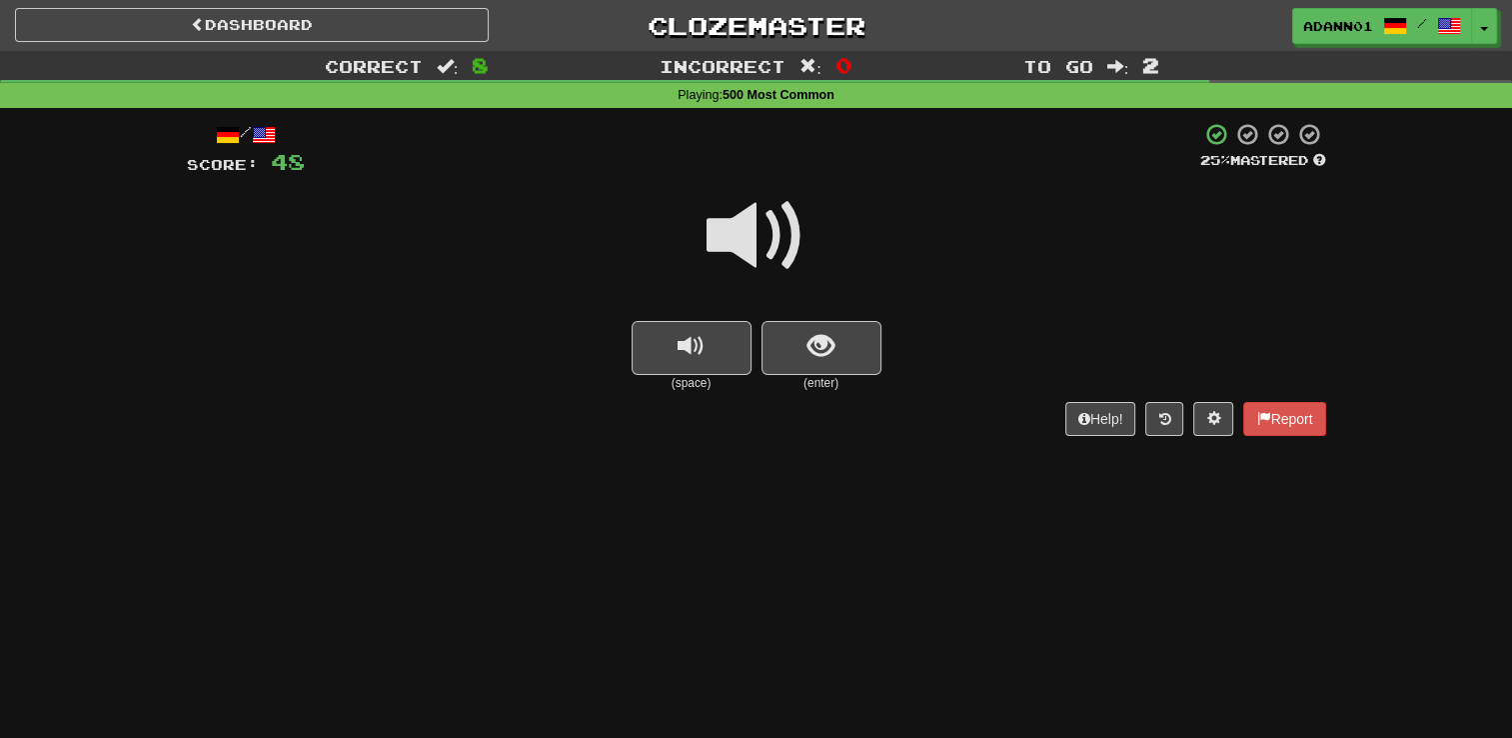
click at [785, 242] on span at bounding box center [757, 236] width 100 height 100
click at [840, 362] on button "show sentence" at bounding box center [822, 348] width 120 height 54
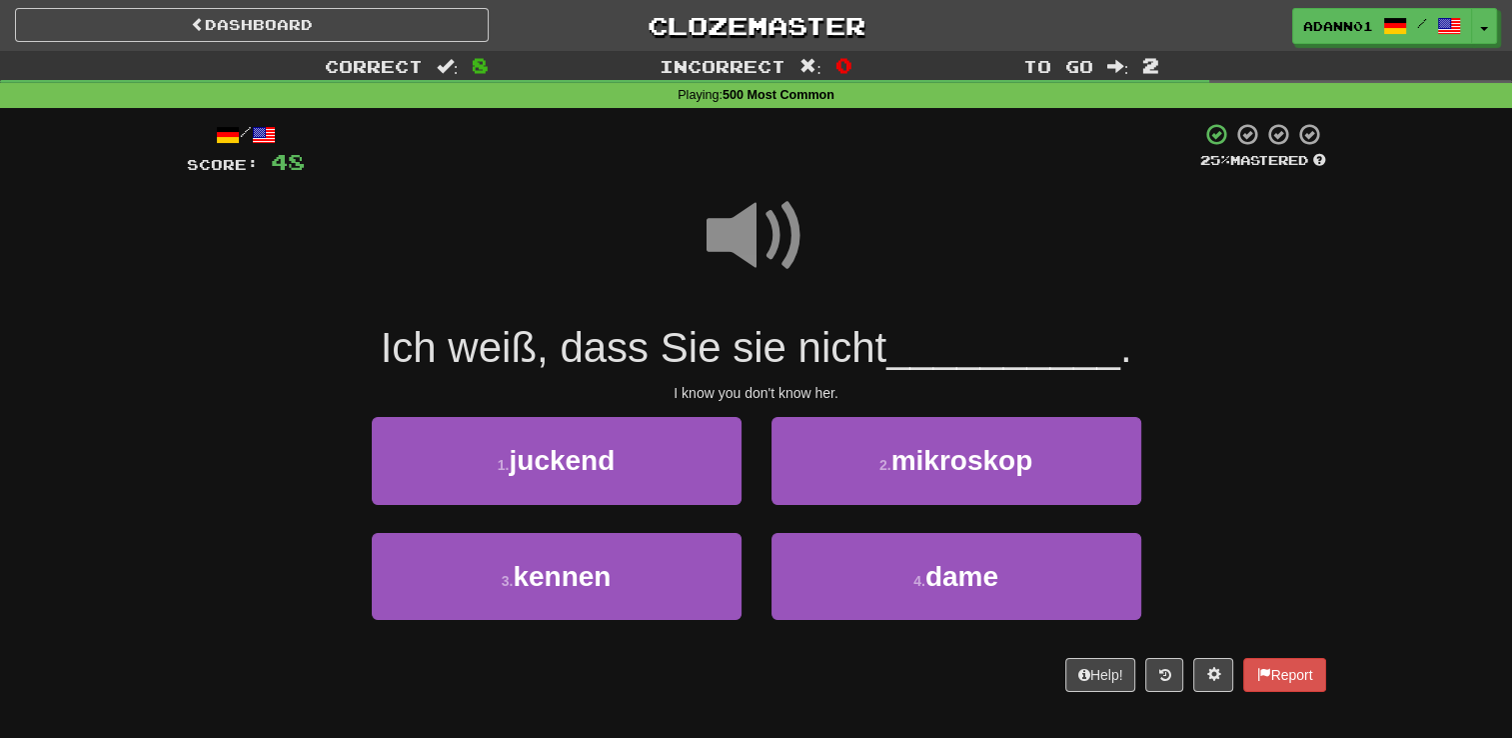
click at [759, 232] on span at bounding box center [757, 236] width 100 height 100
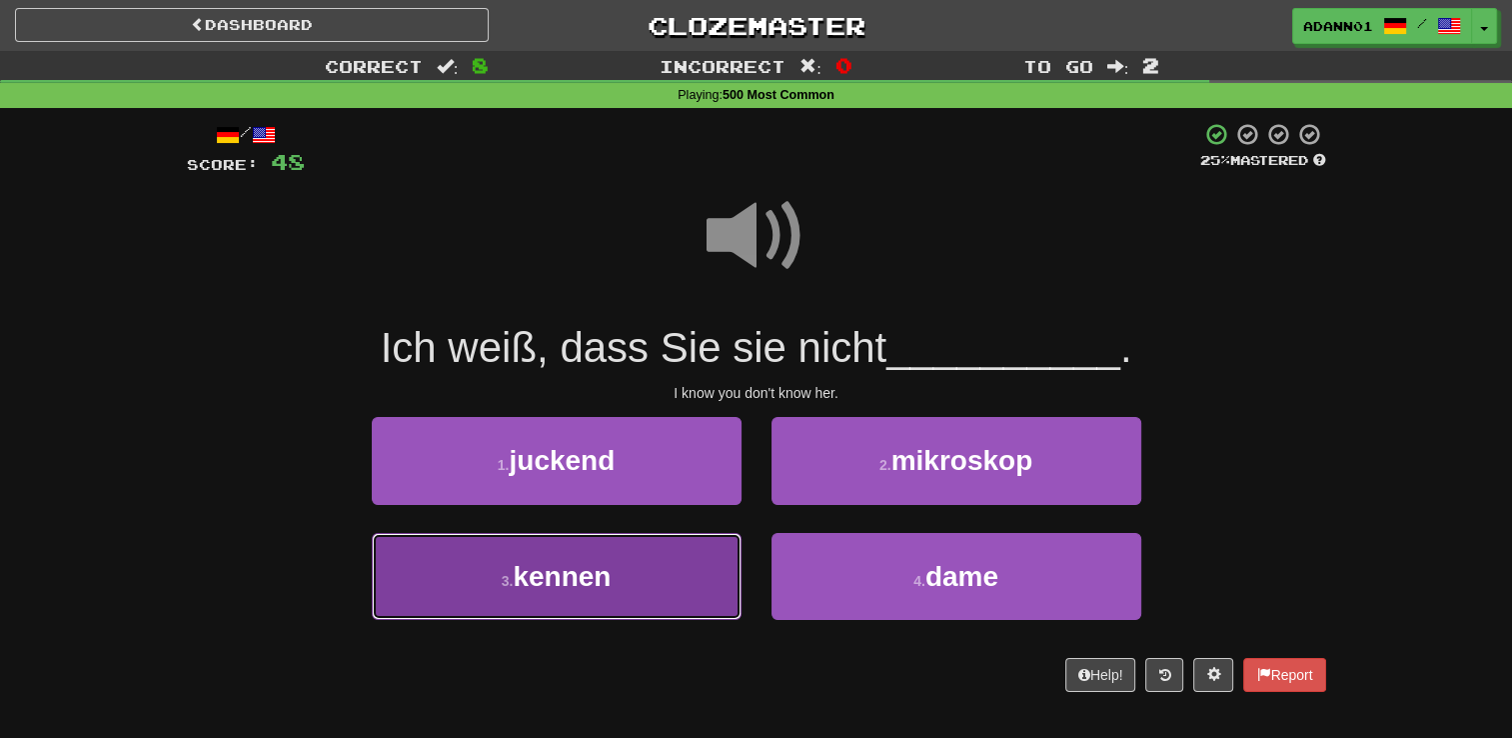
click at [668, 578] on button "3 . kennen" at bounding box center [557, 576] width 370 height 87
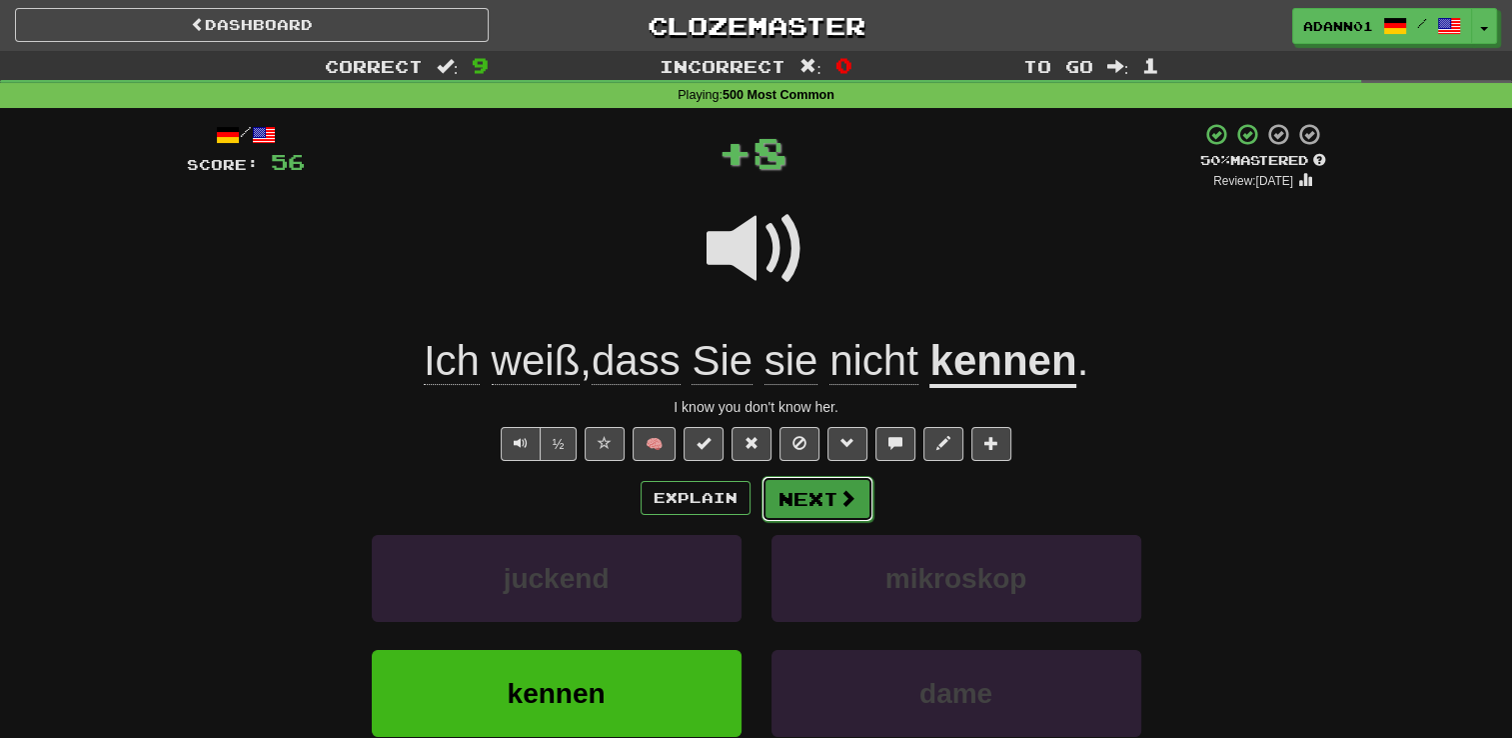
click at [860, 496] on button "Next" at bounding box center [818, 499] width 112 height 46
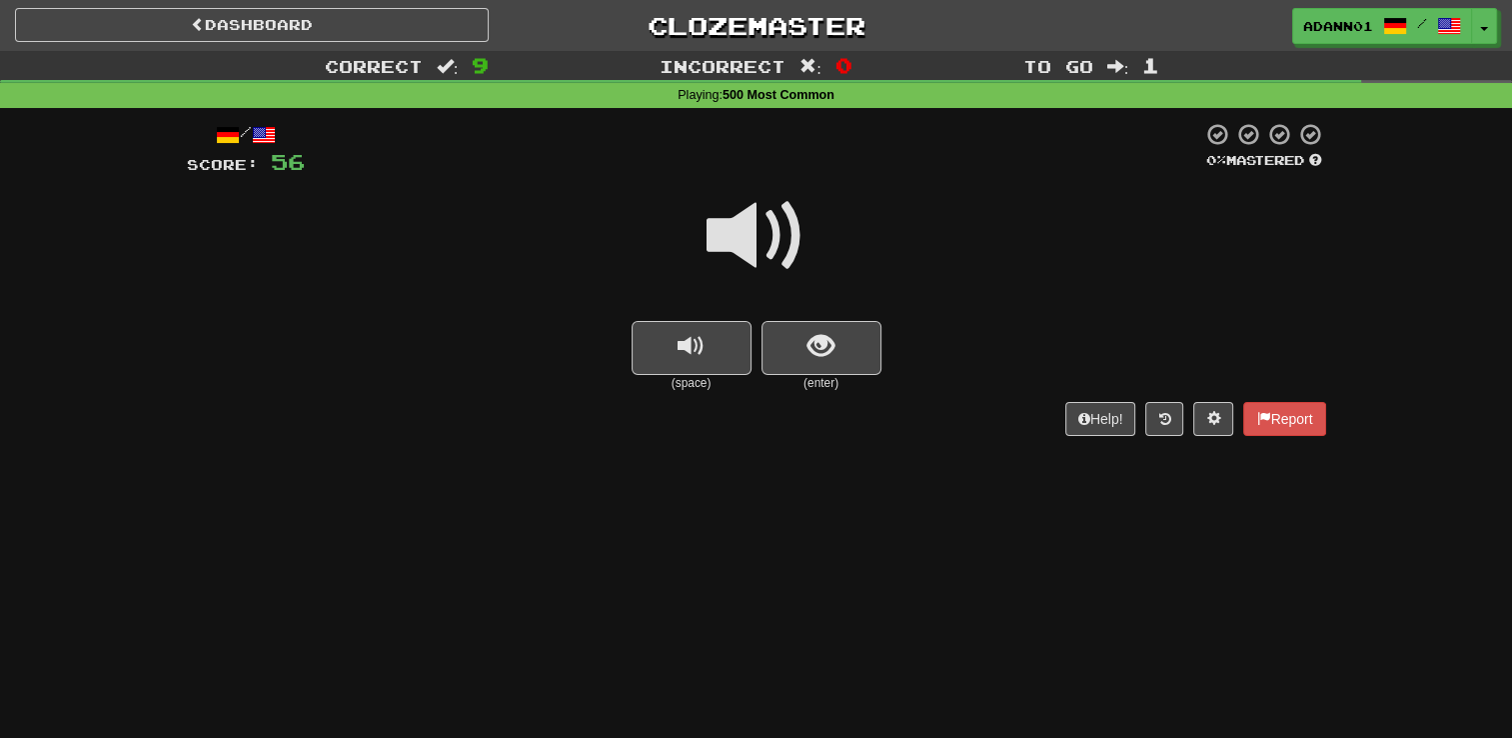
click at [767, 228] on span at bounding box center [757, 236] width 100 height 100
click at [738, 226] on span at bounding box center [757, 236] width 100 height 100
click at [737, 226] on span at bounding box center [757, 236] width 100 height 100
click at [834, 345] on span "show sentence" at bounding box center [821, 346] width 27 height 27
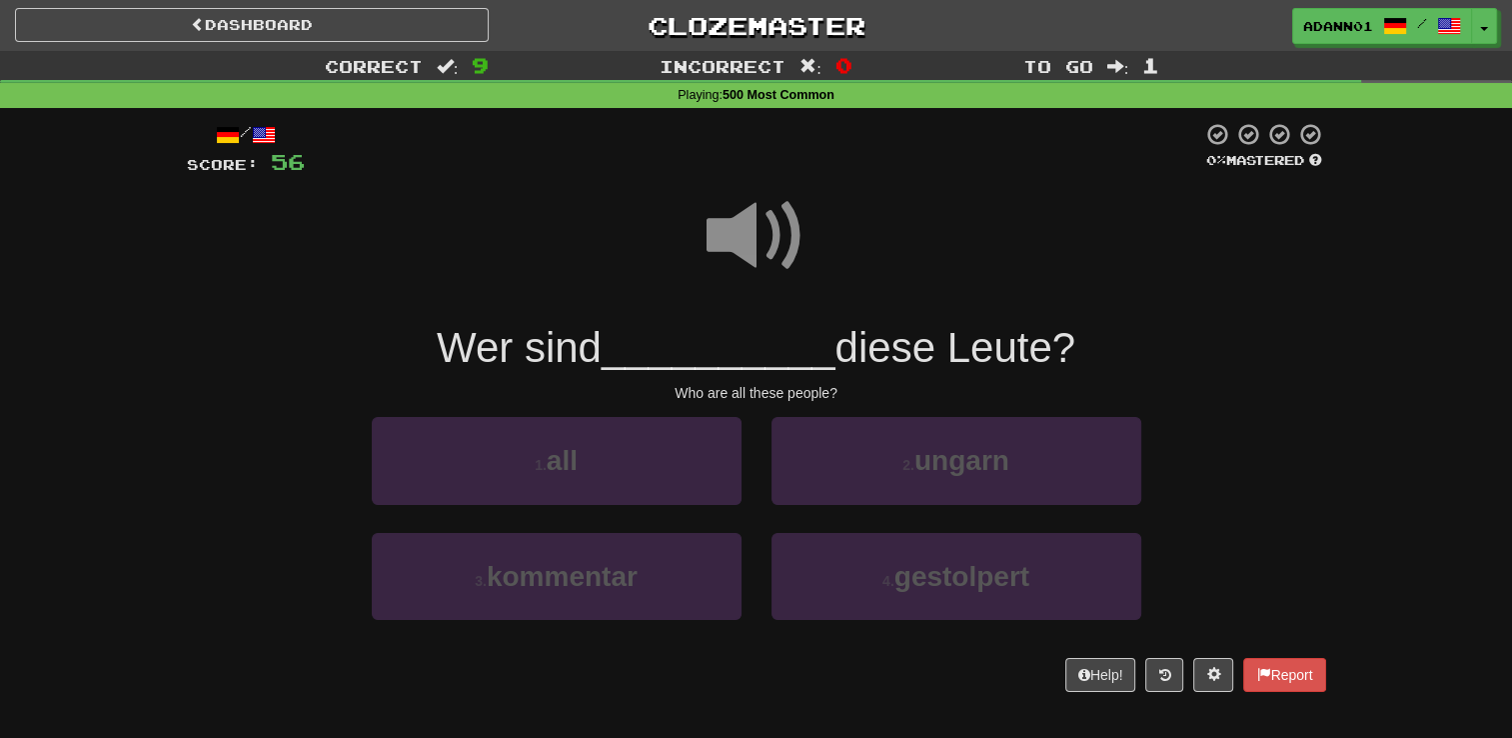
click at [768, 221] on span at bounding box center [757, 236] width 100 height 100
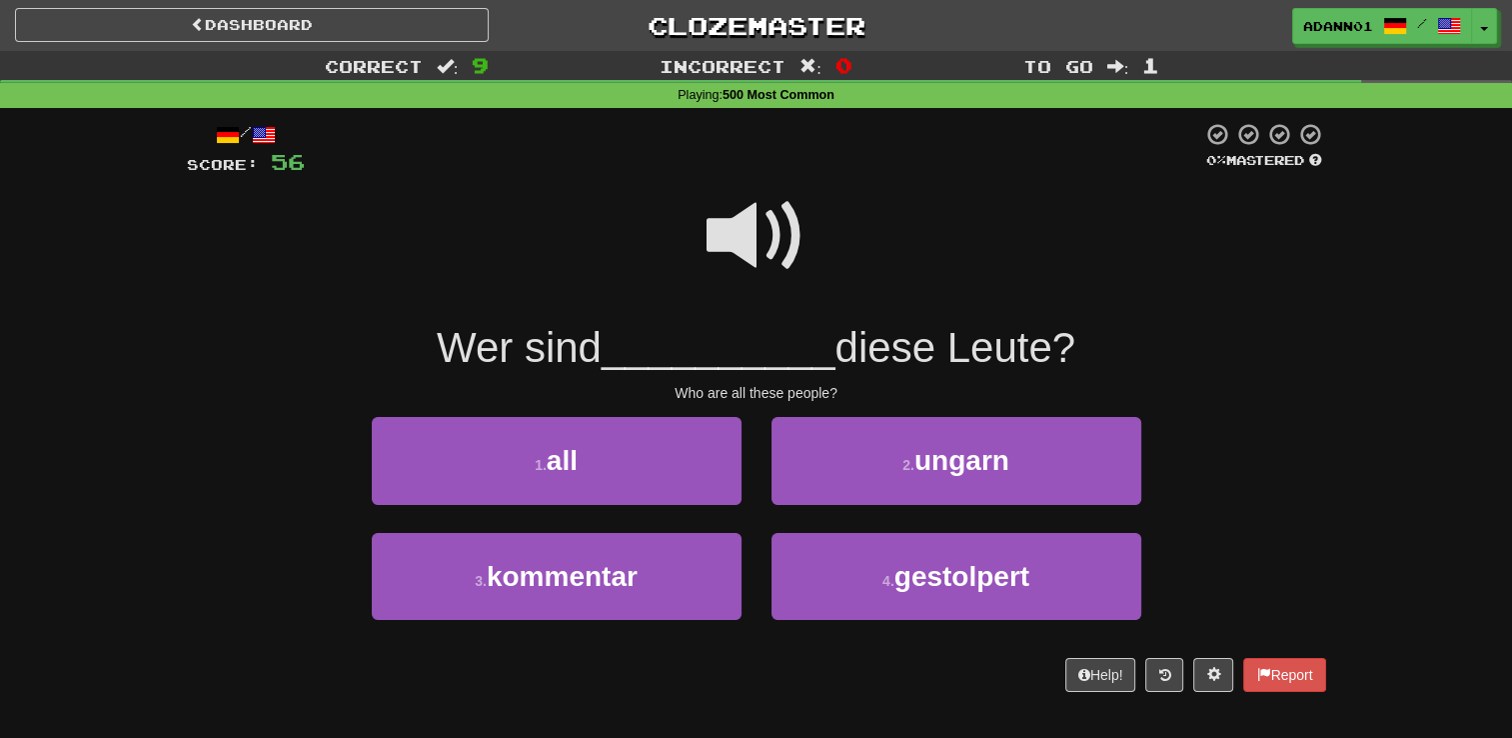
click at [731, 257] on span at bounding box center [757, 236] width 100 height 100
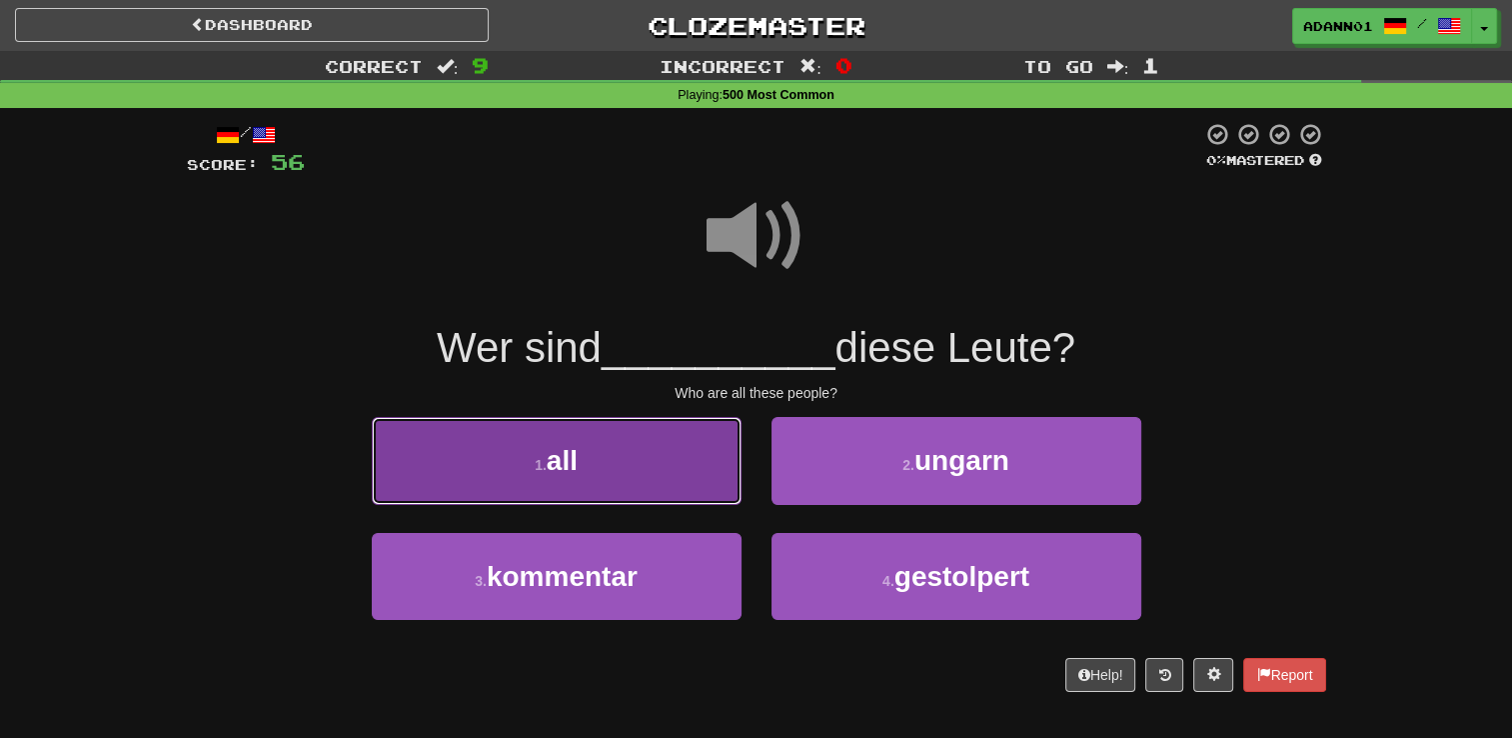
click at [592, 455] on button "1 . all" at bounding box center [557, 460] width 370 height 87
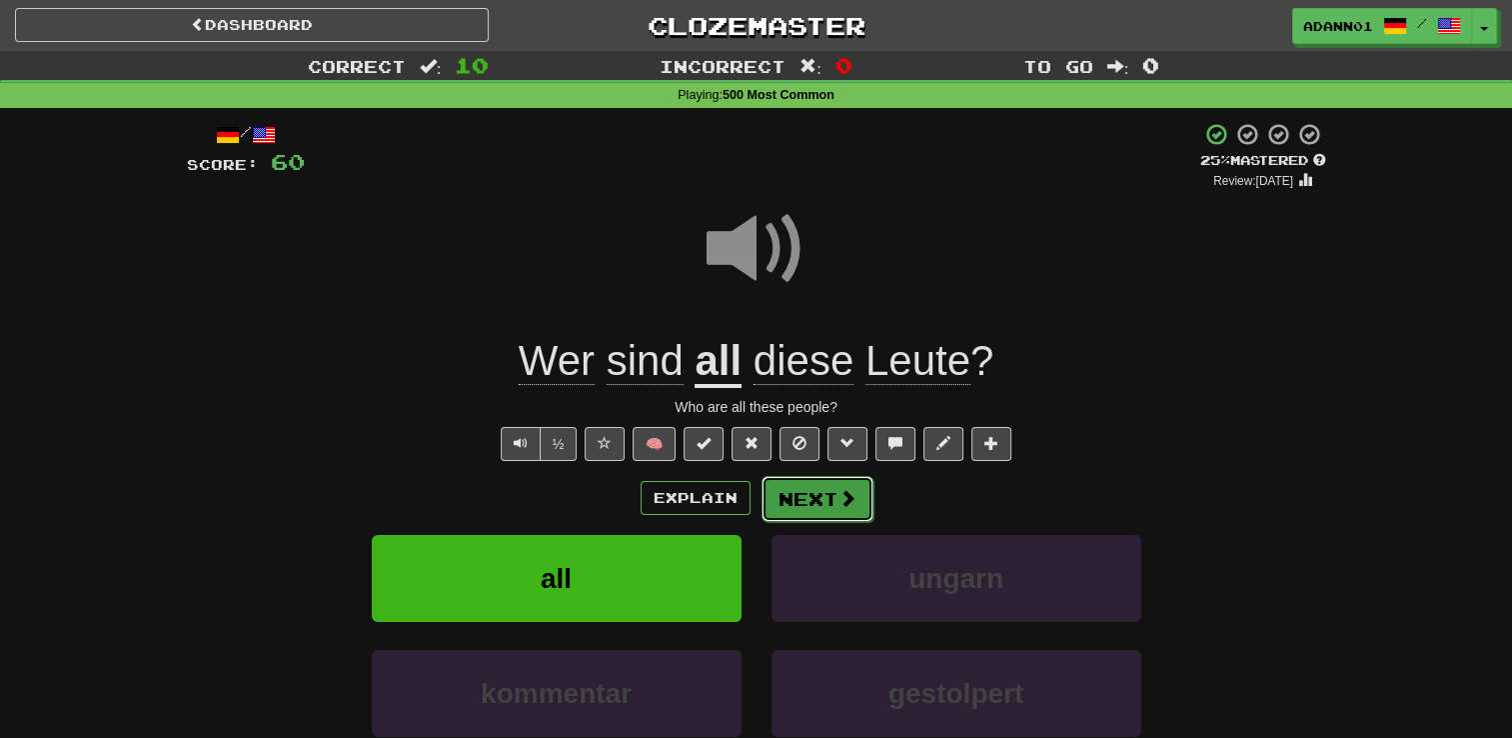
click at [814, 505] on button "Next" at bounding box center [818, 499] width 112 height 46
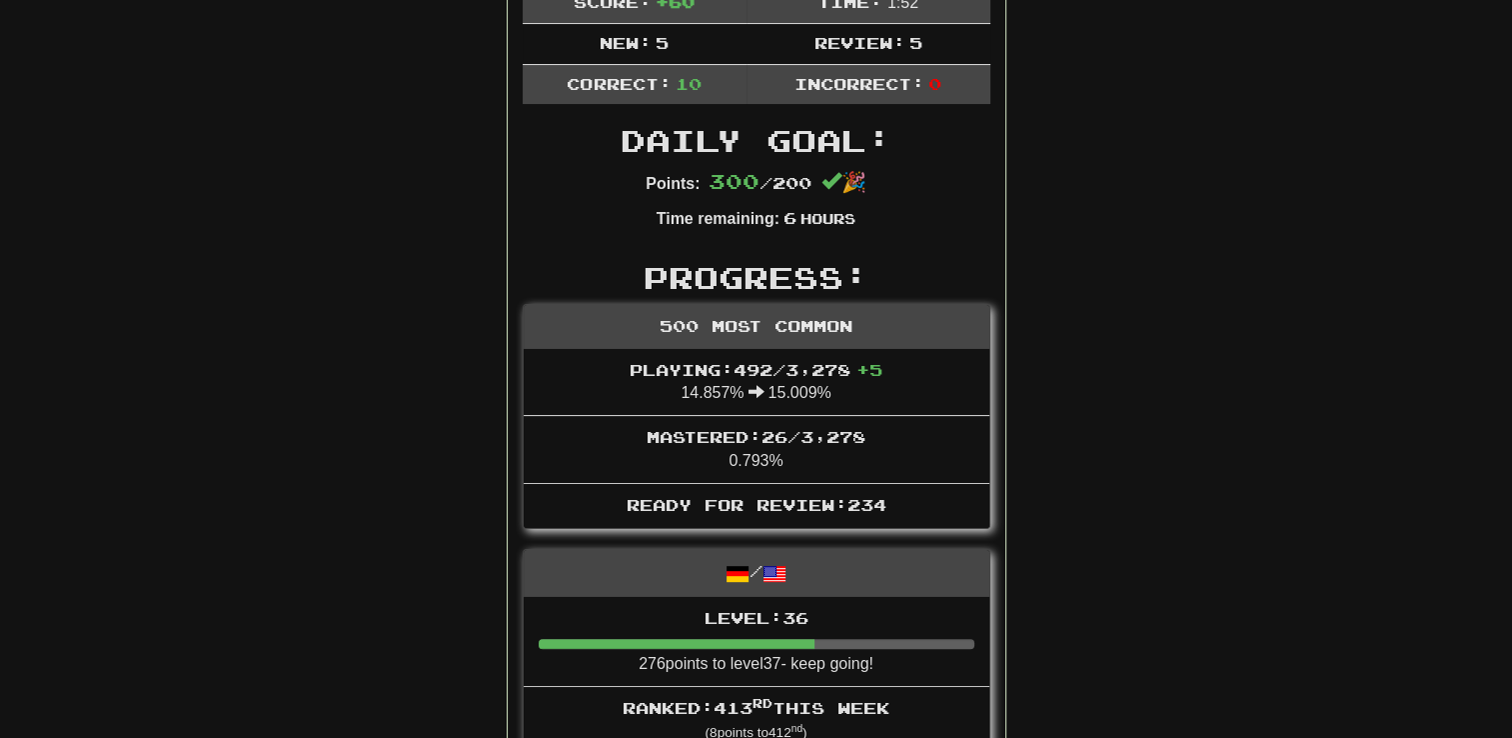
scroll to position [400, 0]
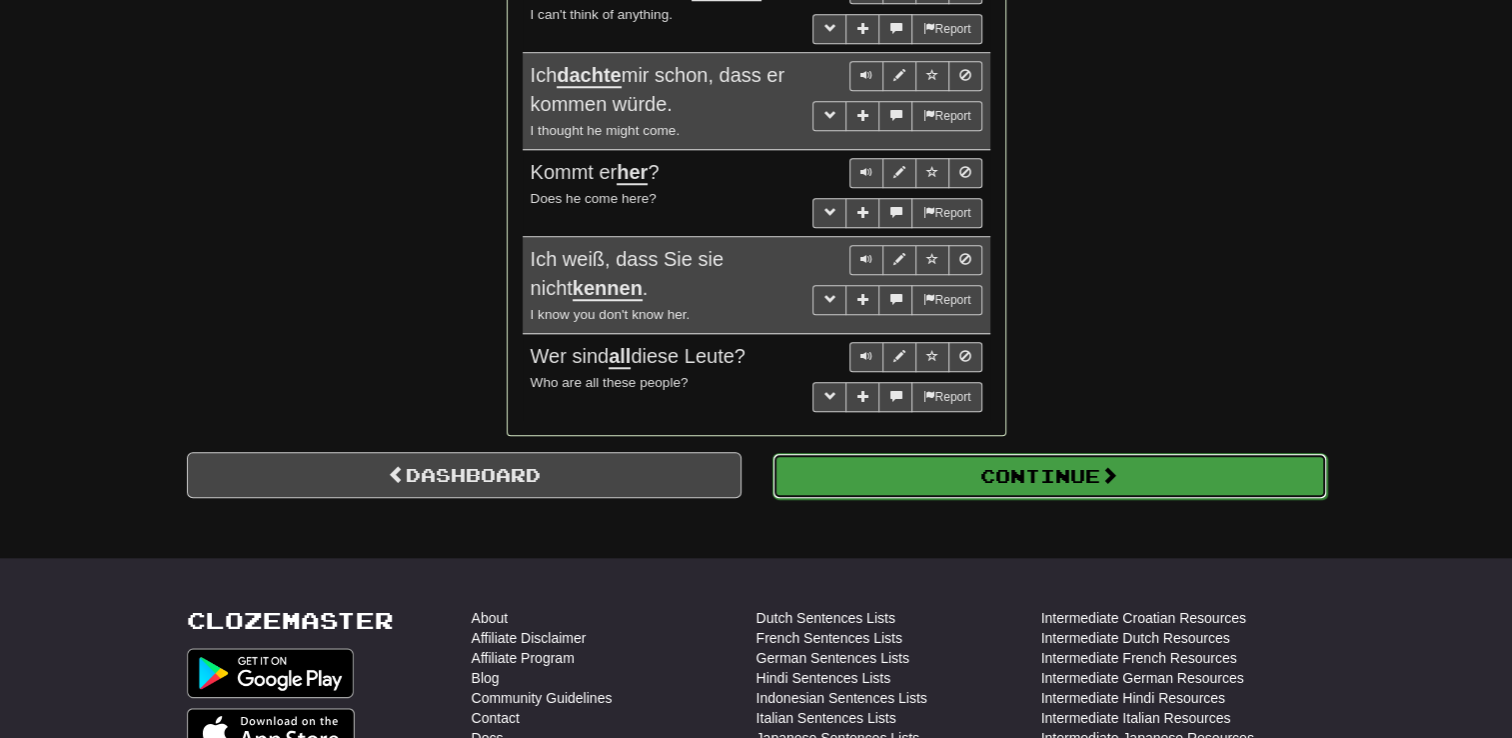
click at [892, 474] on button "Continue" at bounding box center [1050, 476] width 555 height 46
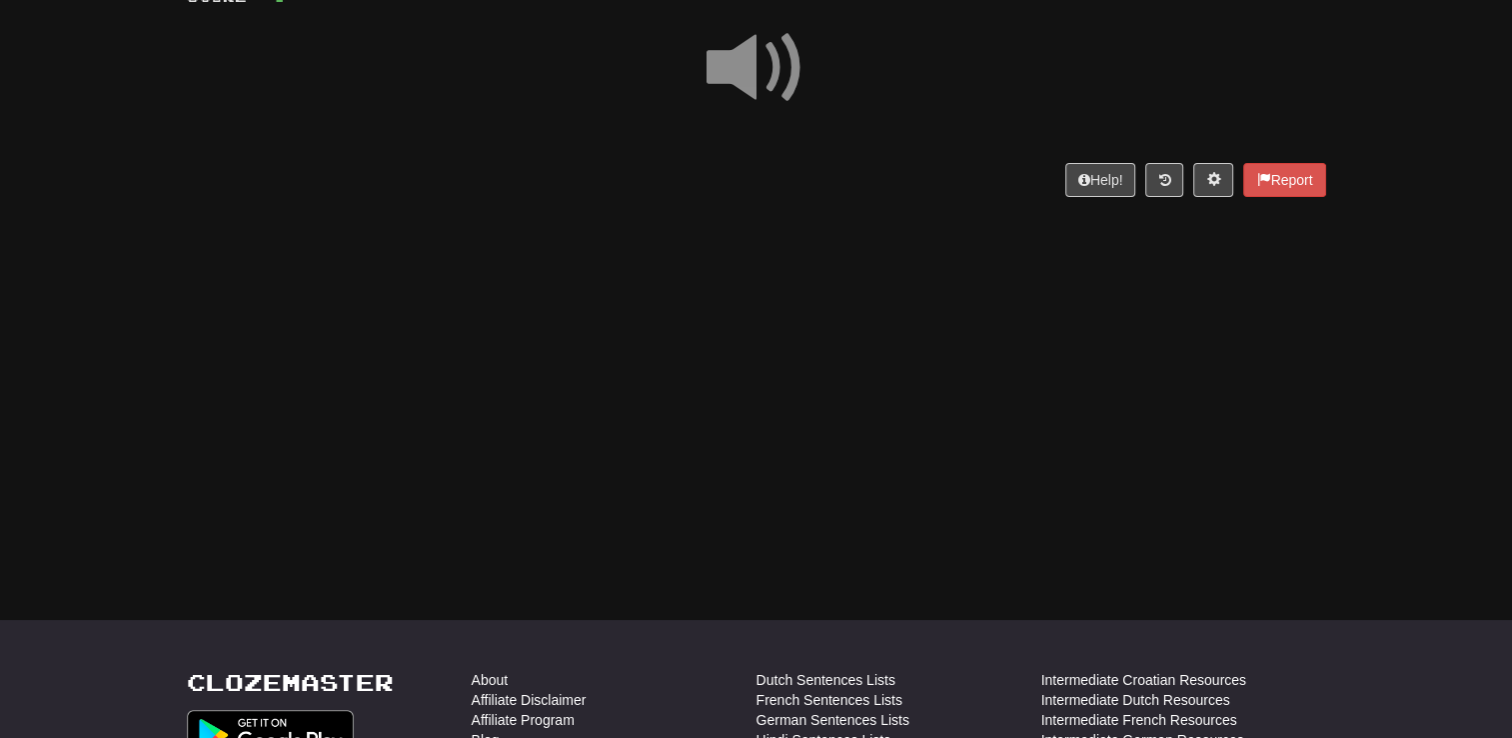
scroll to position [0, 0]
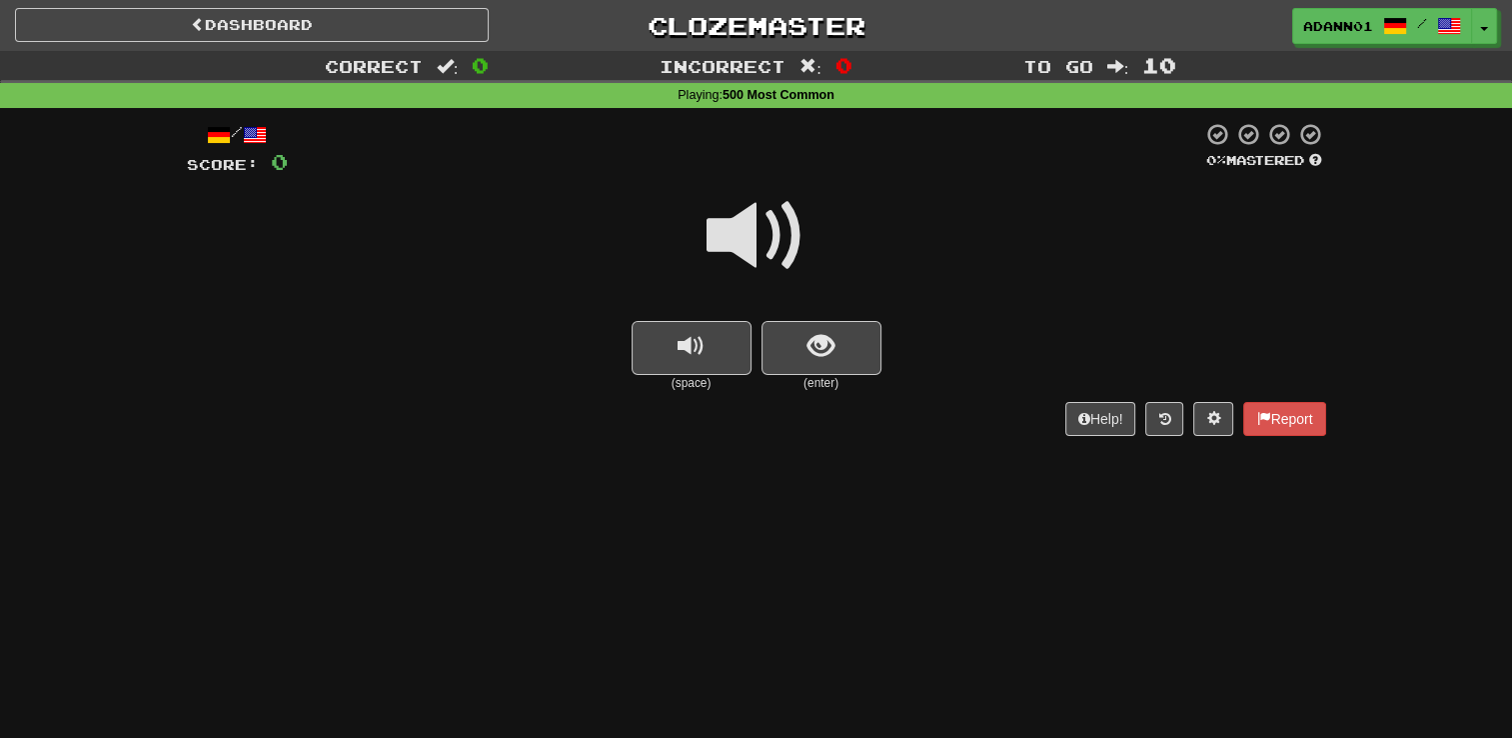
click at [762, 218] on span at bounding box center [757, 236] width 100 height 100
click at [796, 226] on span at bounding box center [757, 236] width 100 height 100
click at [795, 226] on span at bounding box center [757, 236] width 100 height 100
click at [790, 228] on span at bounding box center [757, 236] width 100 height 100
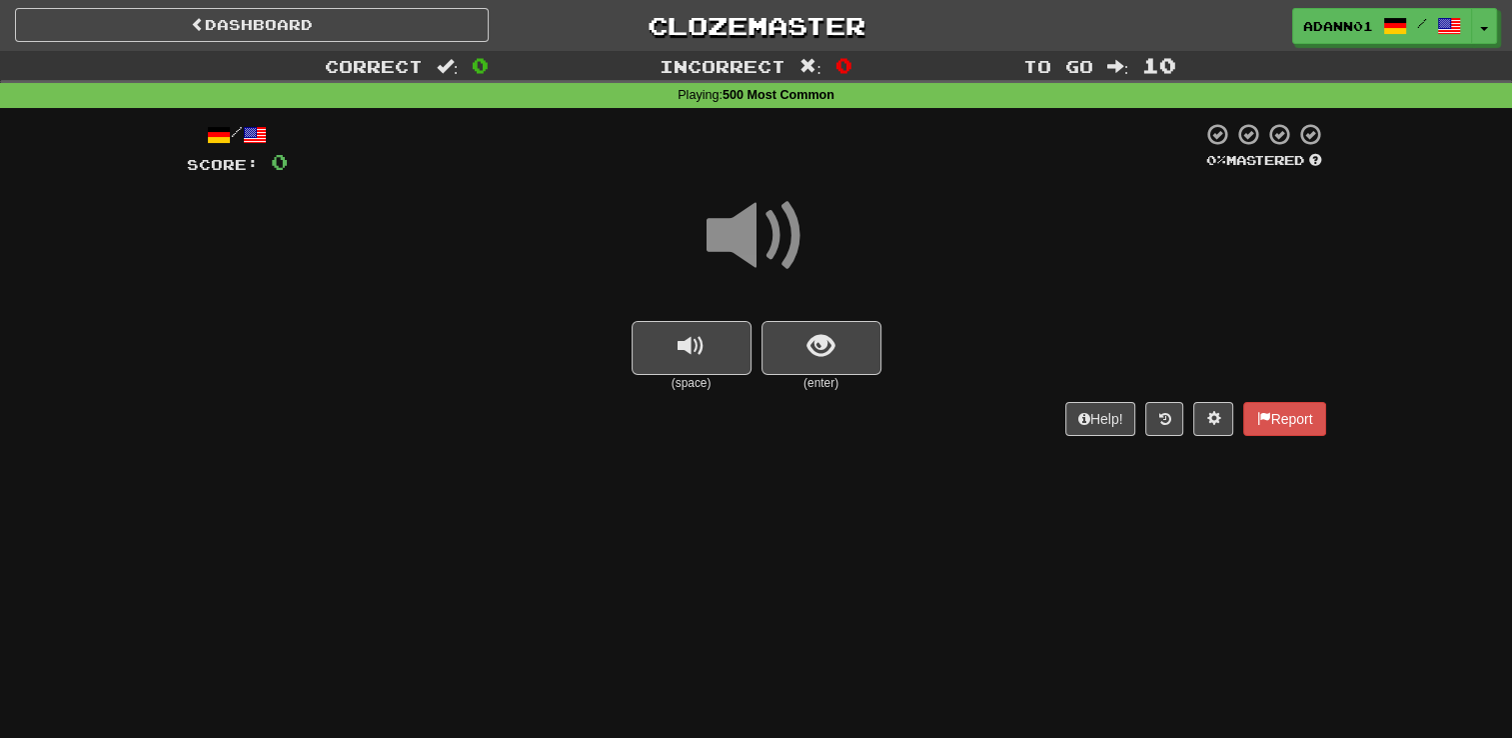
click at [790, 228] on span at bounding box center [757, 236] width 100 height 100
drag, startPoint x: 790, startPoint y: 228, endPoint x: 814, endPoint y: 330, distance: 104.7
click at [814, 330] on button "show sentence" at bounding box center [822, 348] width 120 height 54
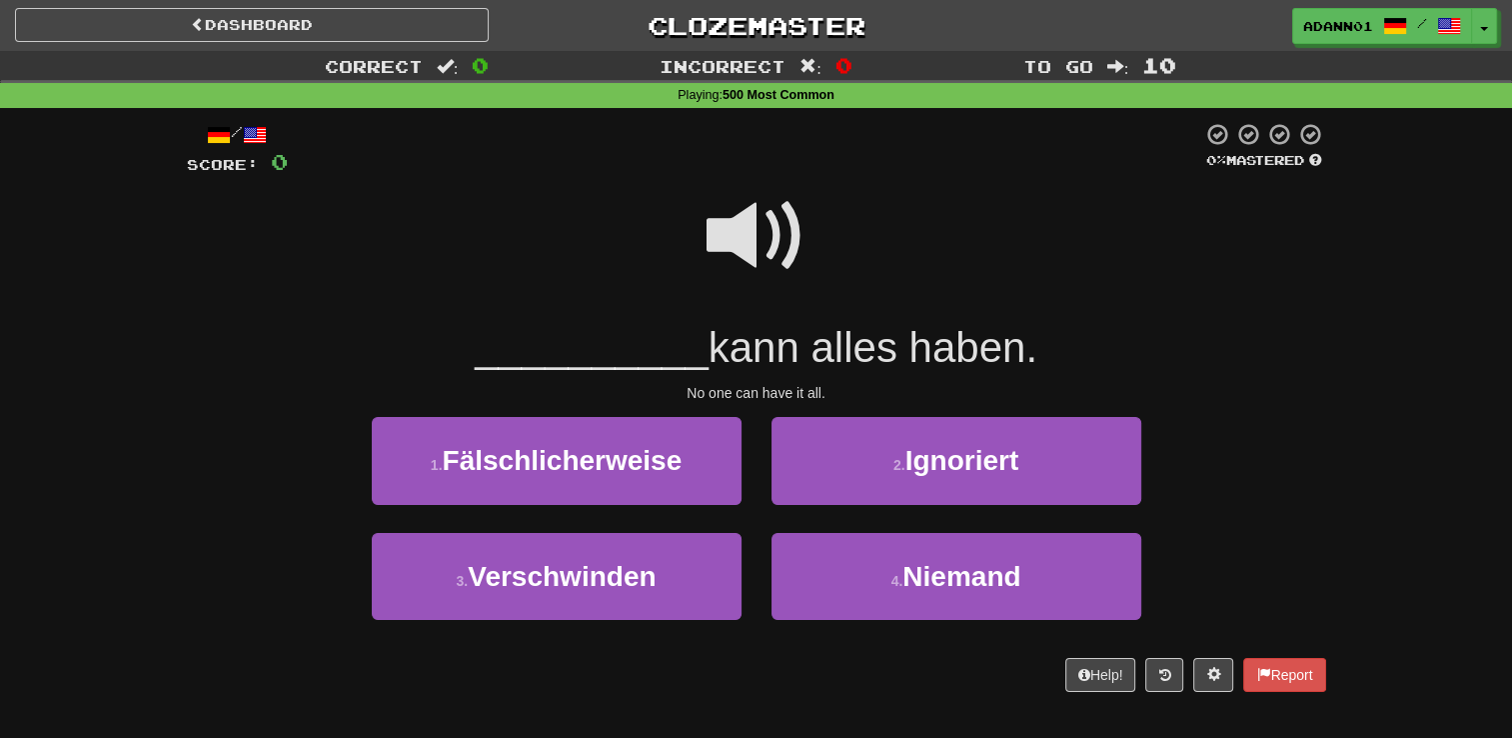
click at [770, 245] on span at bounding box center [757, 236] width 100 height 100
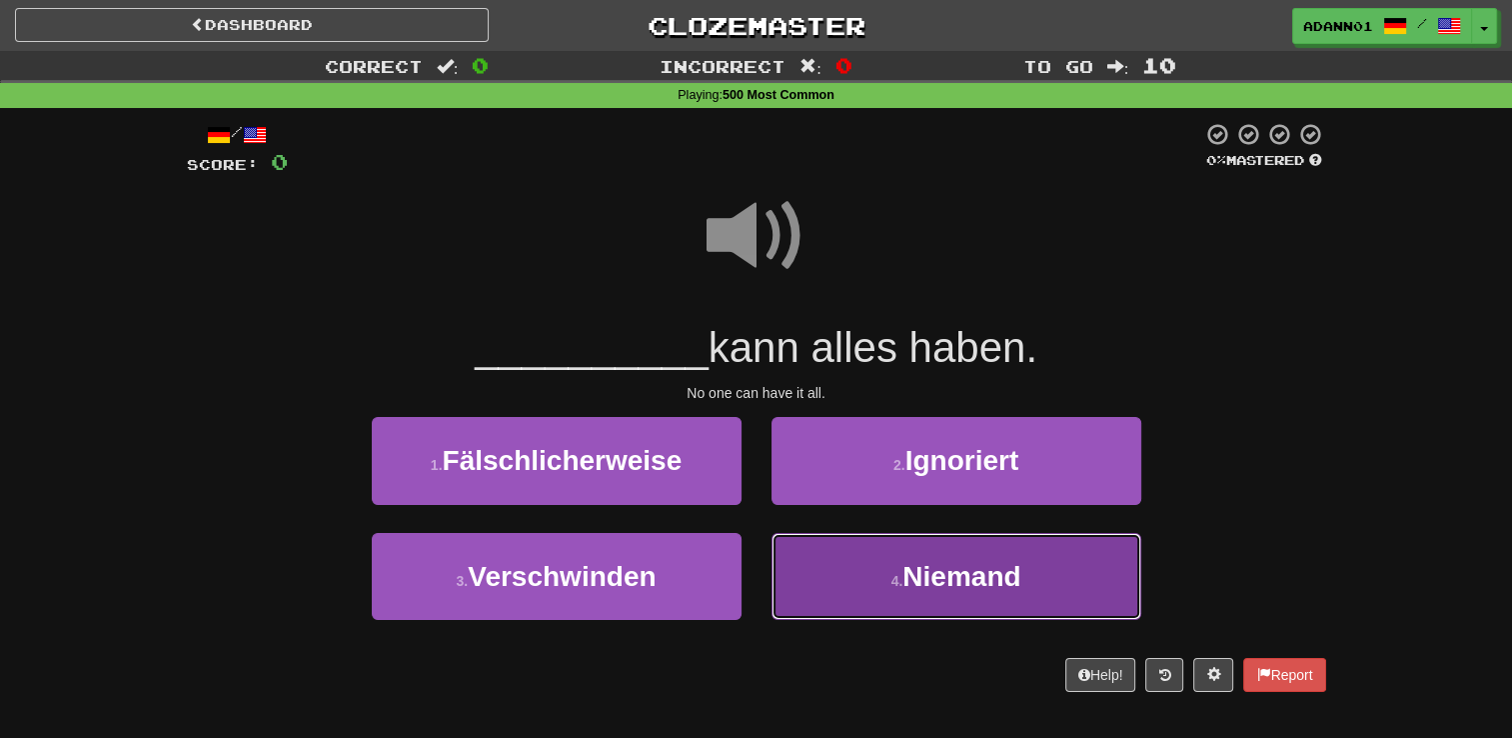
click at [822, 585] on button "4 . Niemand" at bounding box center [957, 576] width 370 height 87
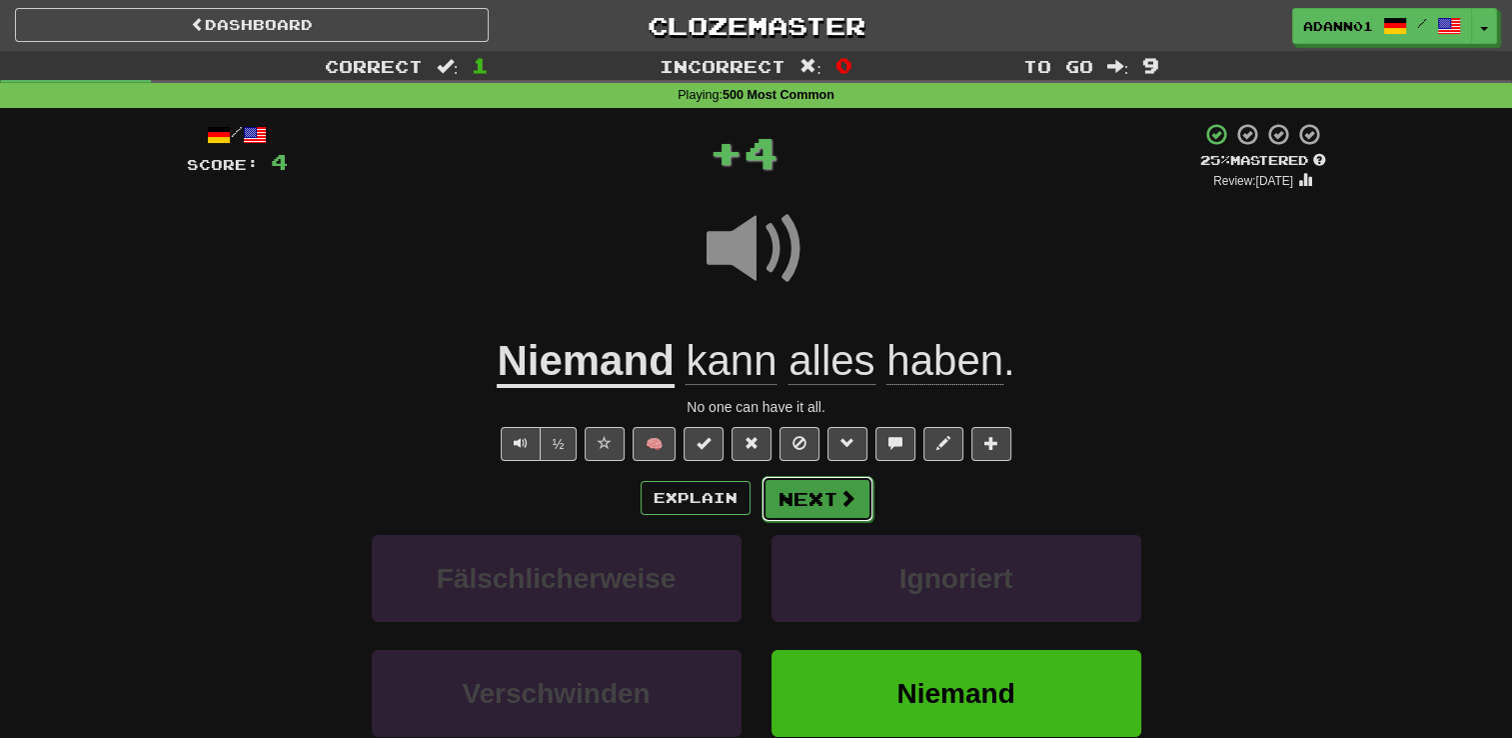
click at [807, 507] on button "Next" at bounding box center [818, 499] width 112 height 46
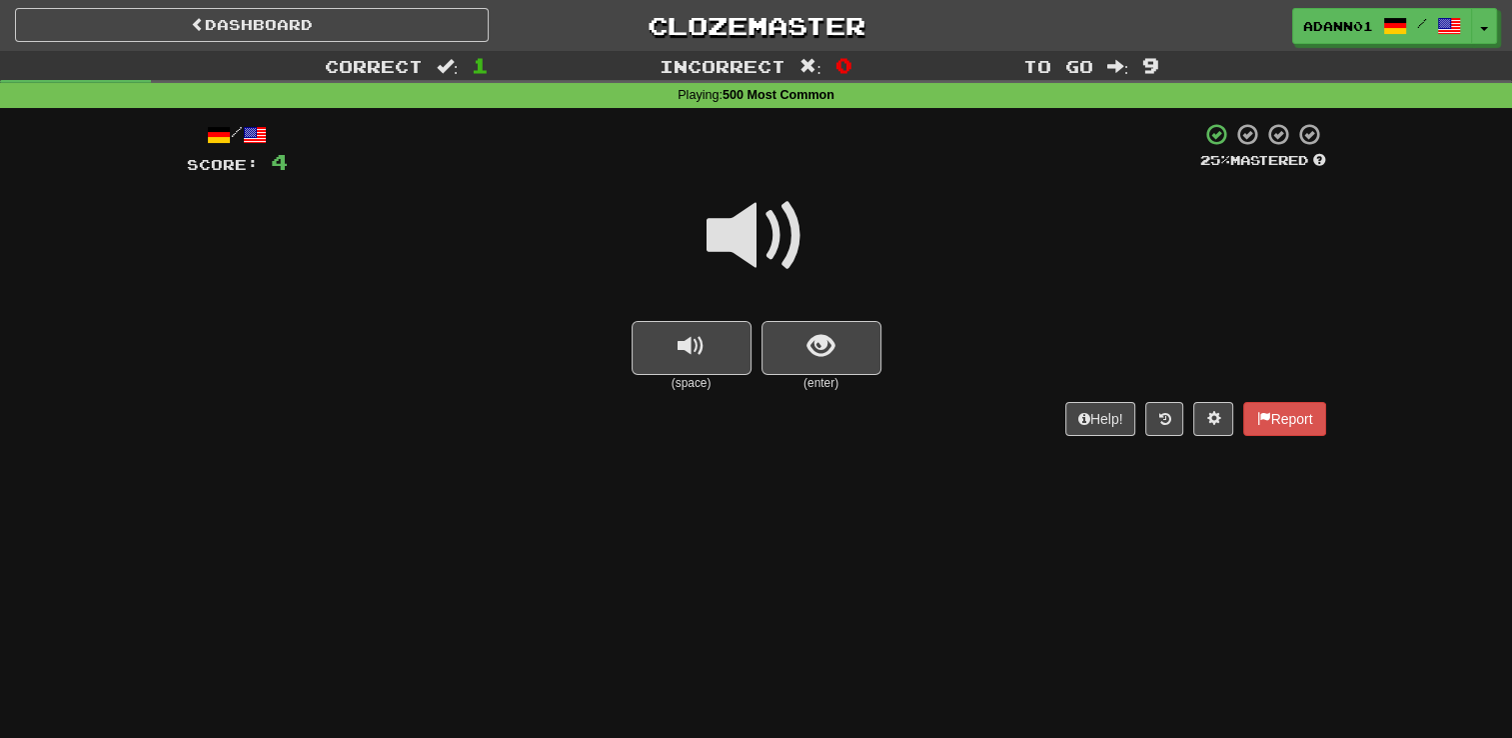
click at [768, 237] on span at bounding box center [757, 236] width 100 height 100
click at [772, 234] on span at bounding box center [757, 236] width 100 height 100
click at [829, 346] on span "show sentence" at bounding box center [821, 346] width 27 height 27
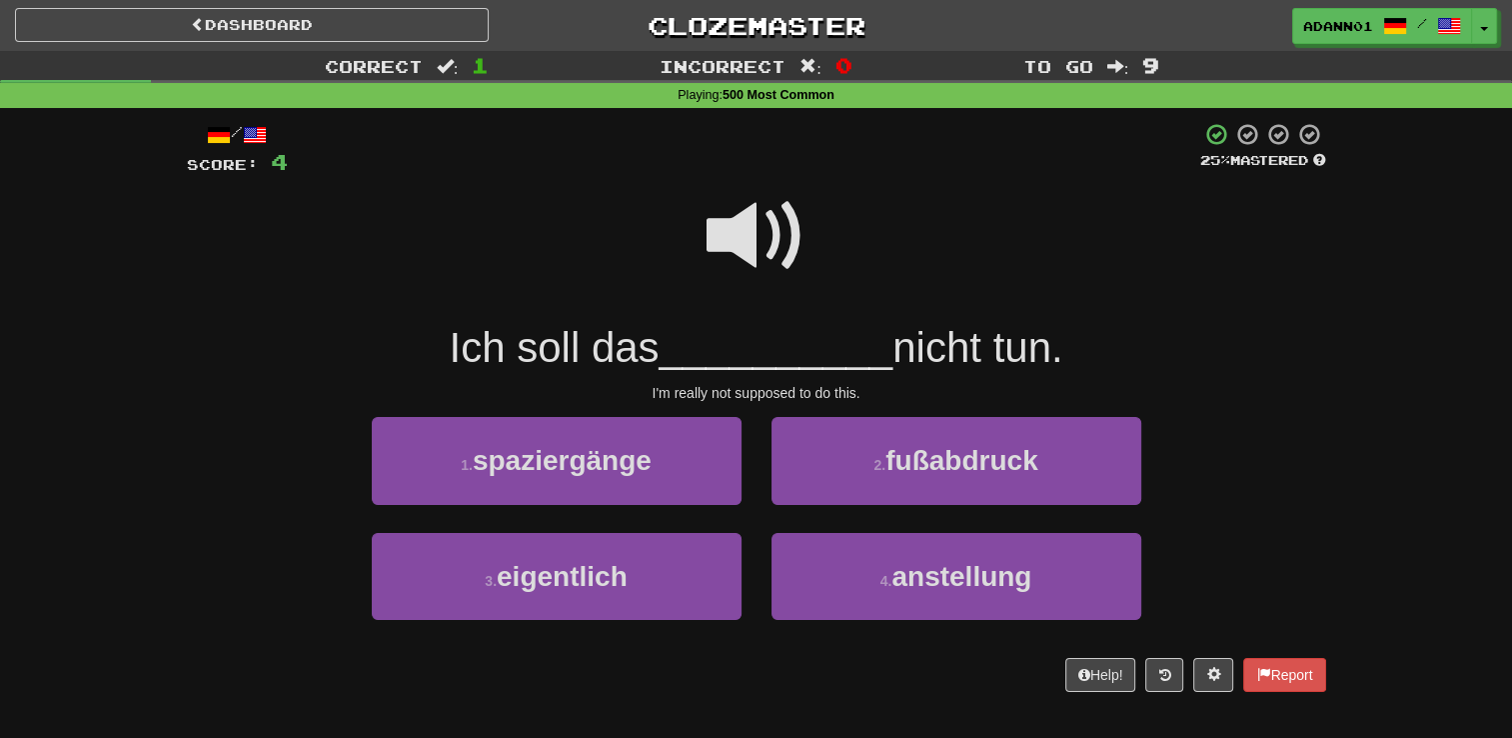
click at [769, 226] on span at bounding box center [757, 236] width 100 height 100
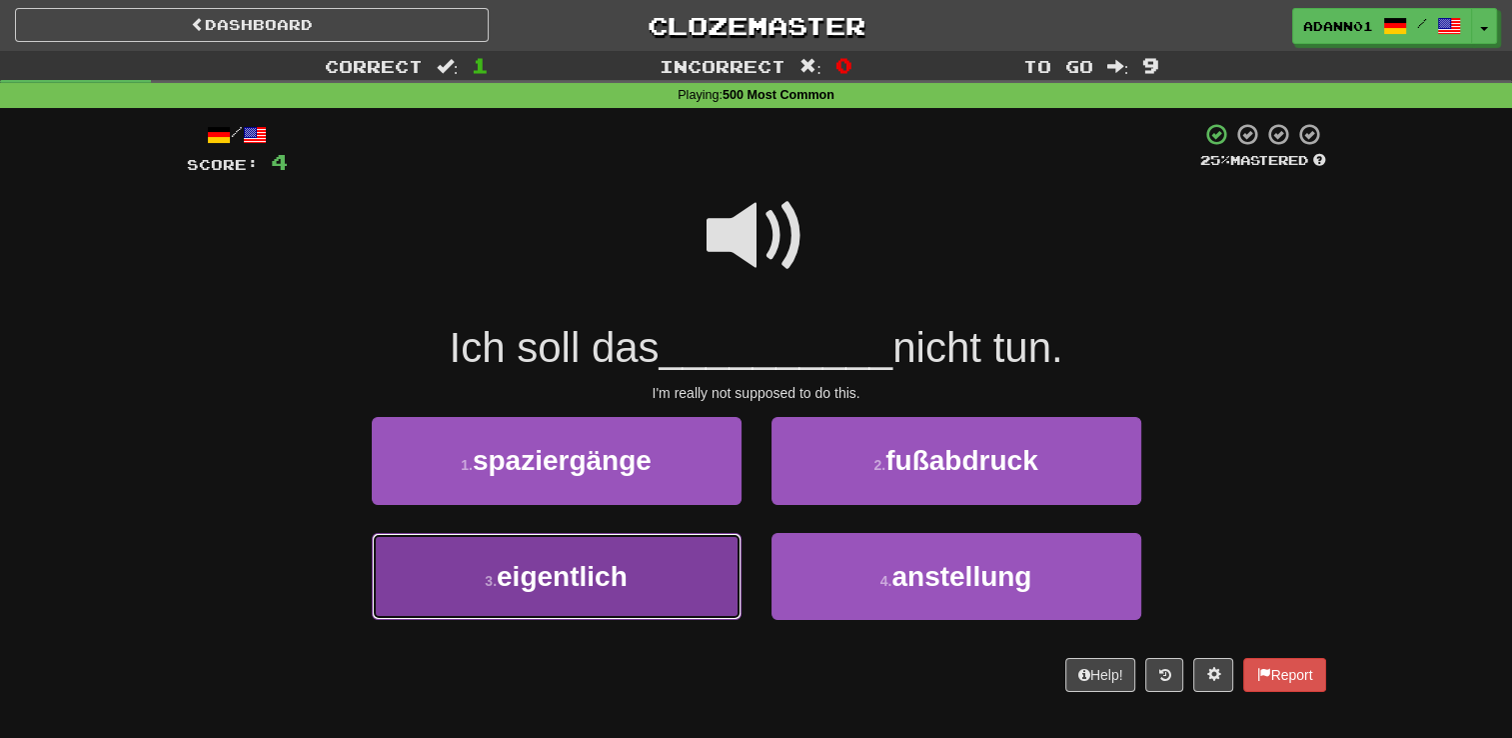
click at [600, 585] on span "eigentlich" at bounding box center [562, 576] width 131 height 31
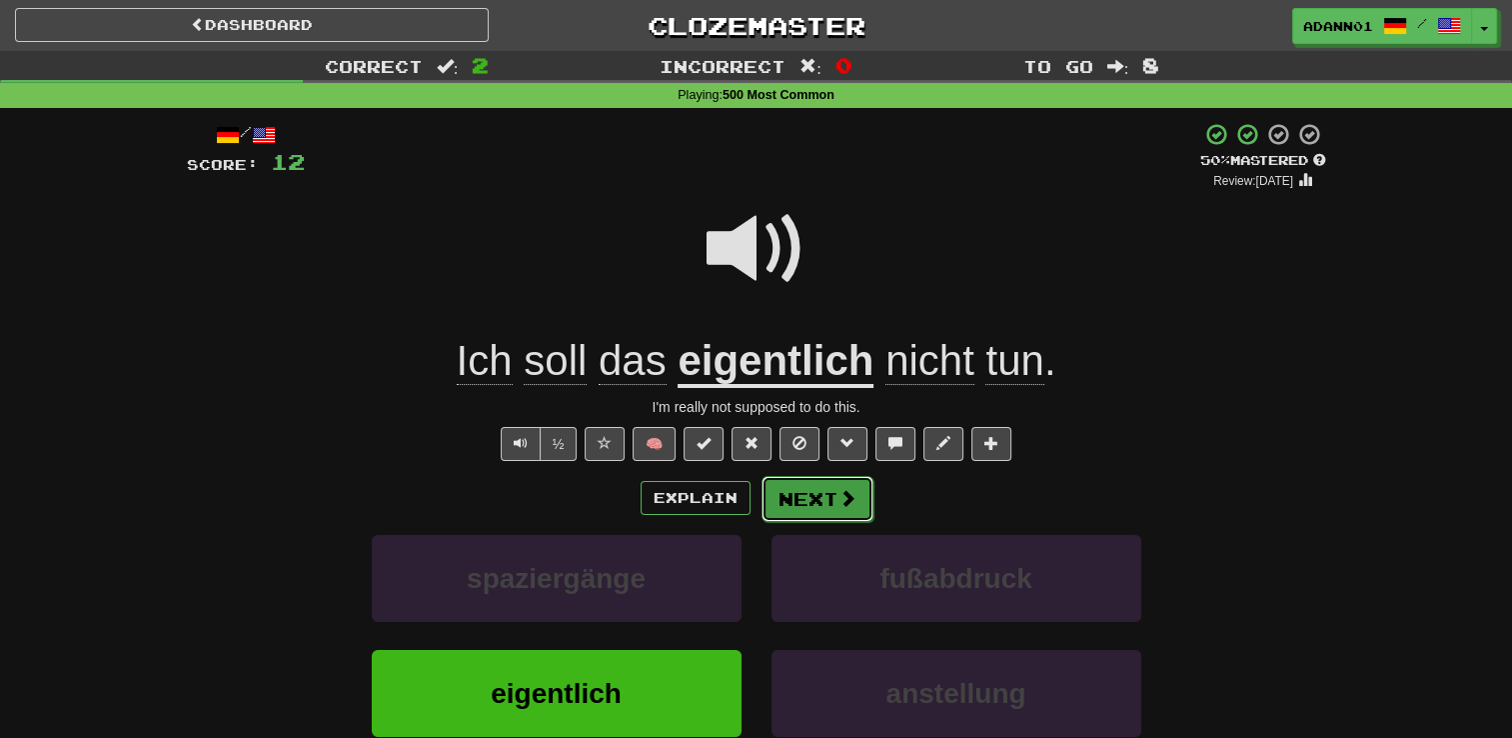
click at [793, 486] on button "Next" at bounding box center [818, 499] width 112 height 46
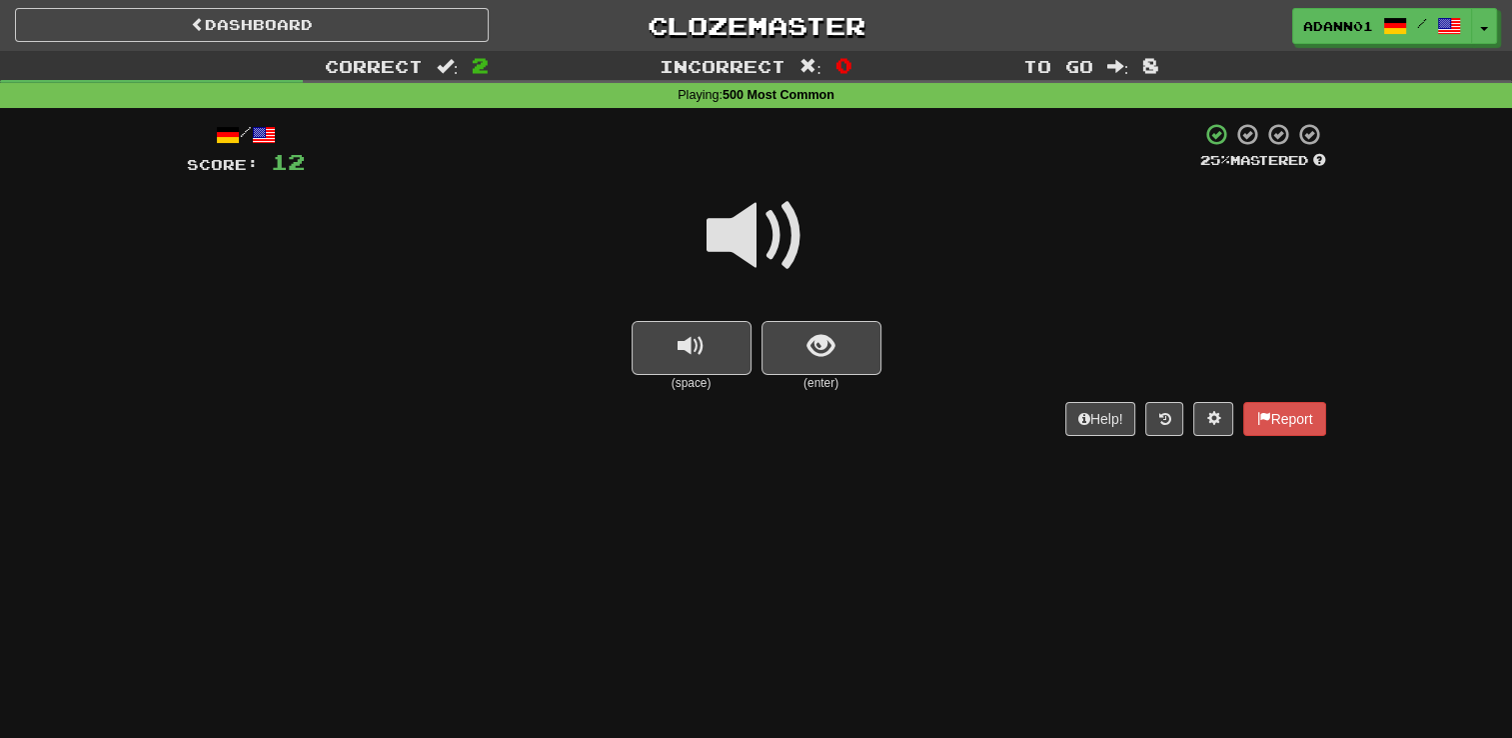
click at [762, 237] on span at bounding box center [757, 236] width 100 height 100
click at [769, 342] on button "show sentence" at bounding box center [822, 348] width 120 height 54
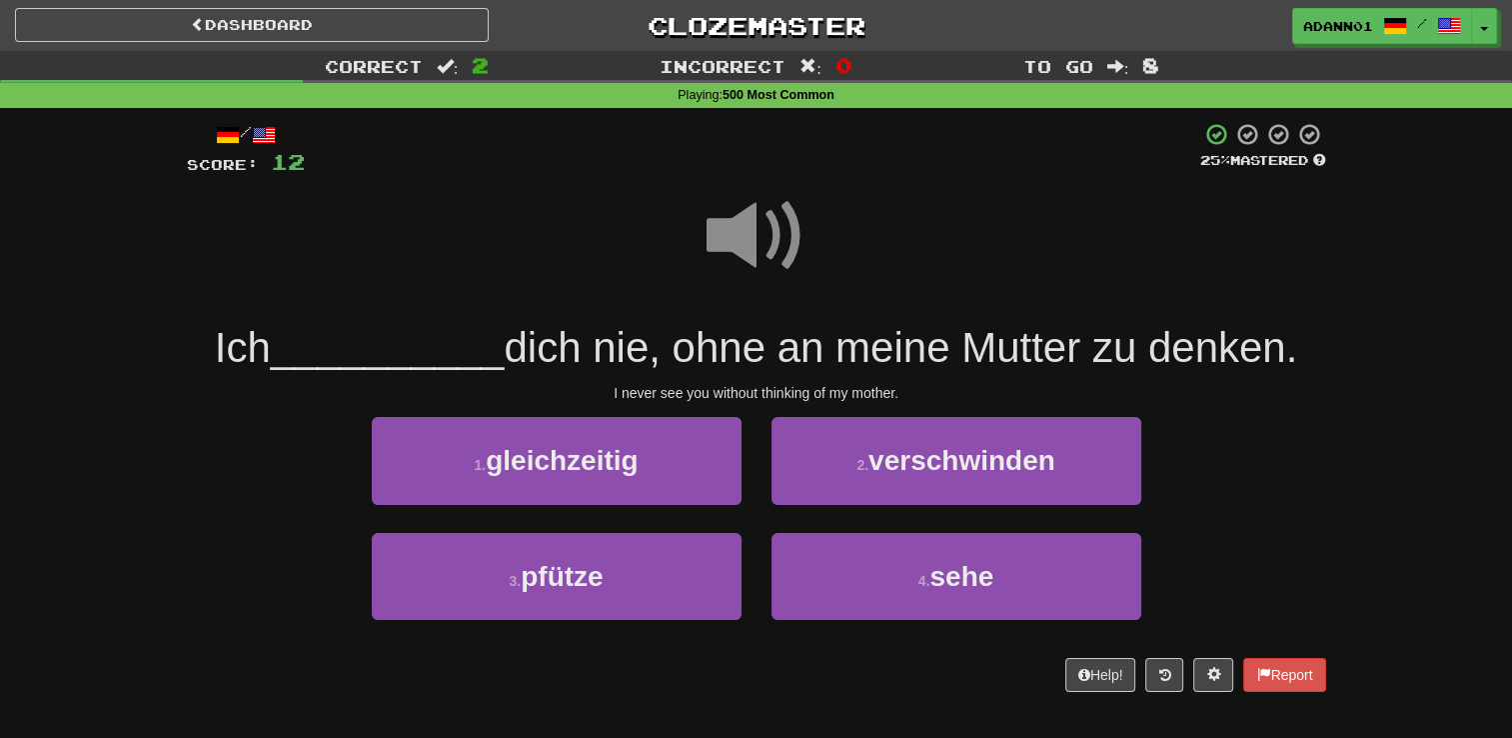
click at [762, 242] on span at bounding box center [757, 236] width 100 height 100
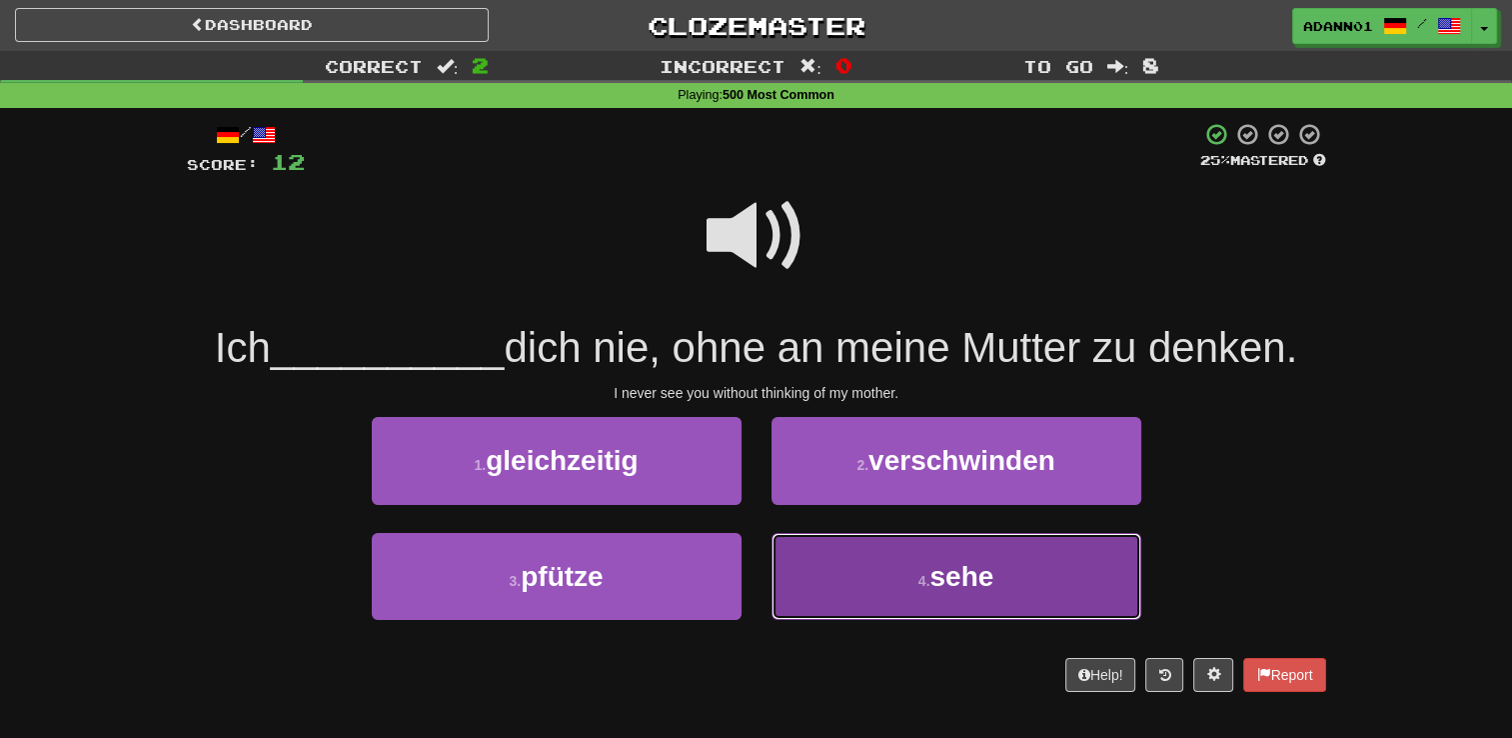
click at [893, 596] on button "4 . sehe" at bounding box center [957, 576] width 370 height 87
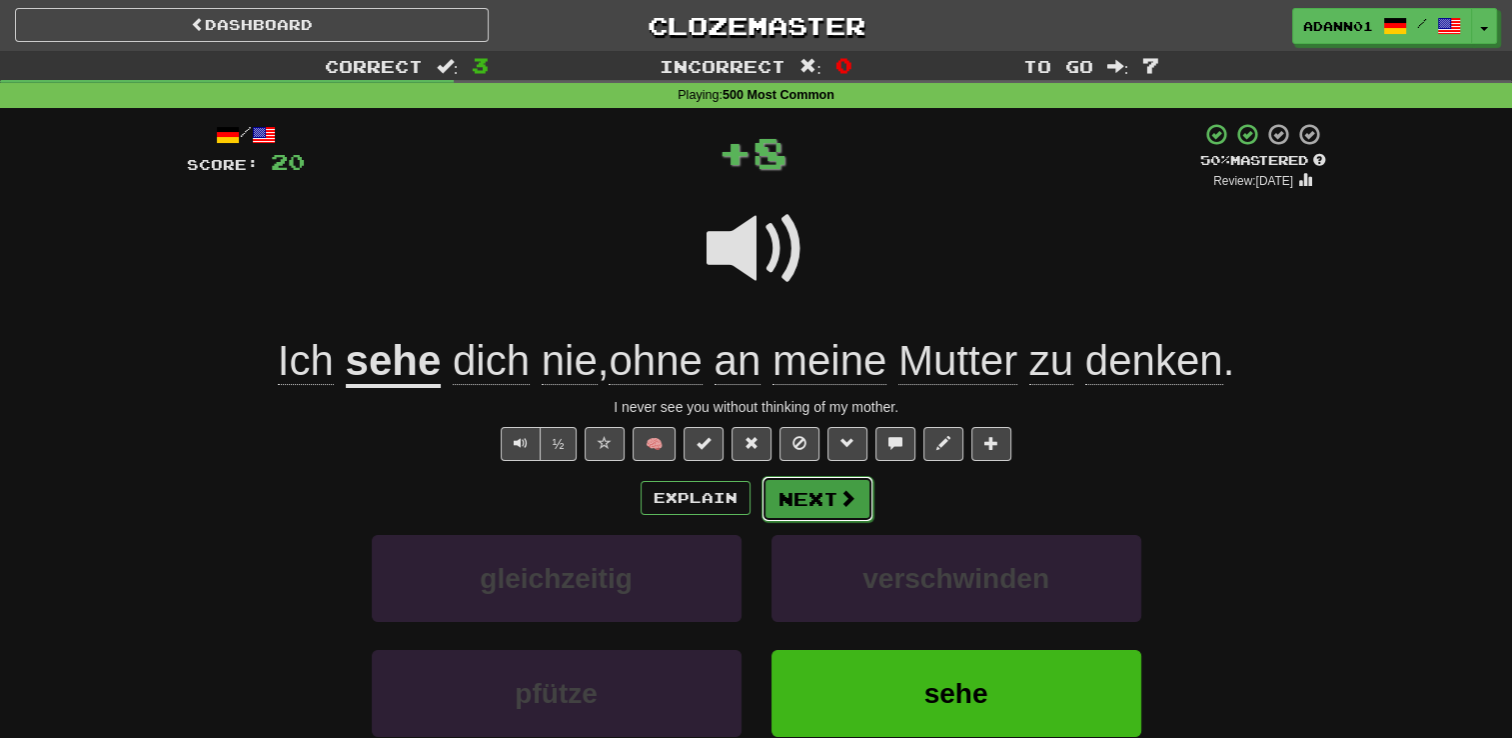
click at [800, 502] on button "Next" at bounding box center [818, 499] width 112 height 46
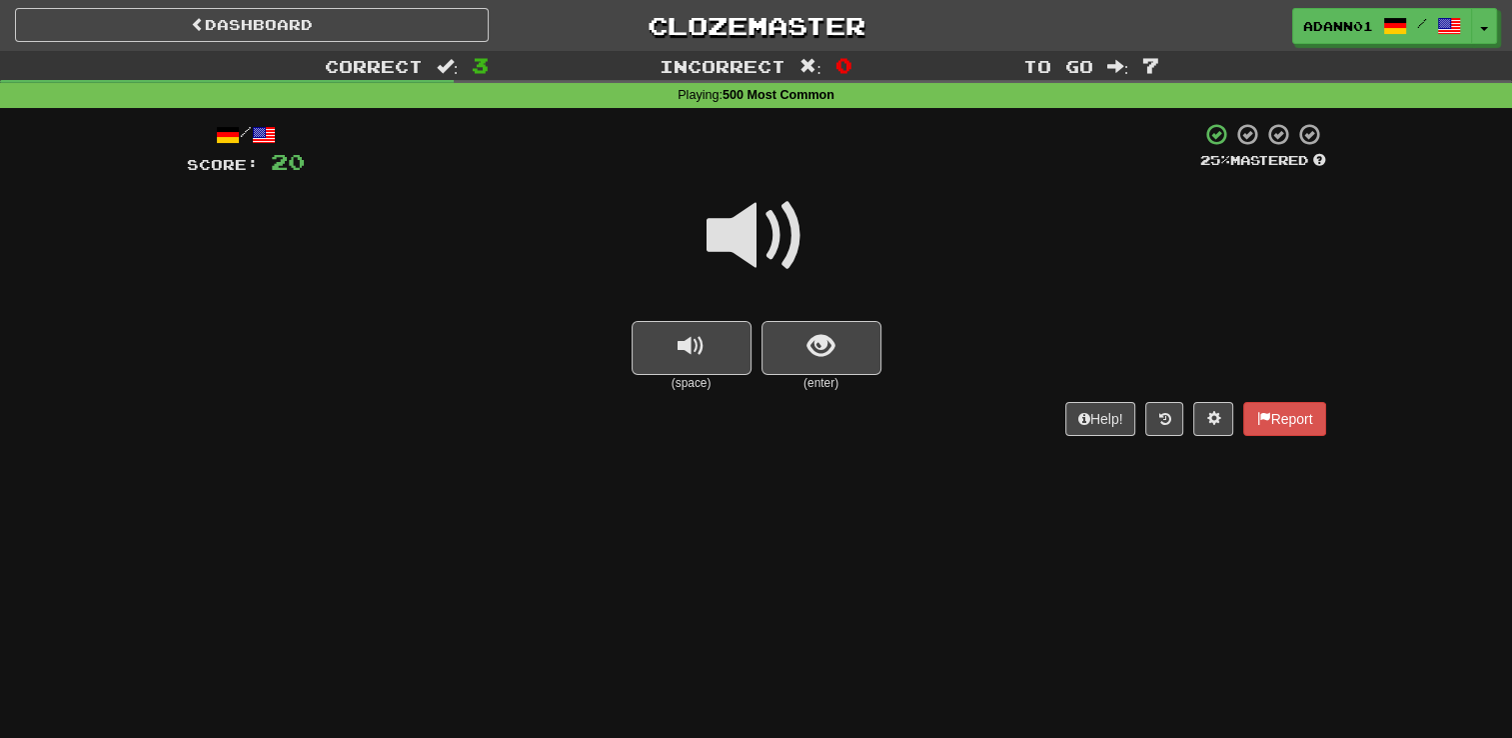
click at [799, 264] on span at bounding box center [757, 236] width 100 height 100
click at [827, 349] on span "show sentence" at bounding box center [821, 346] width 27 height 27
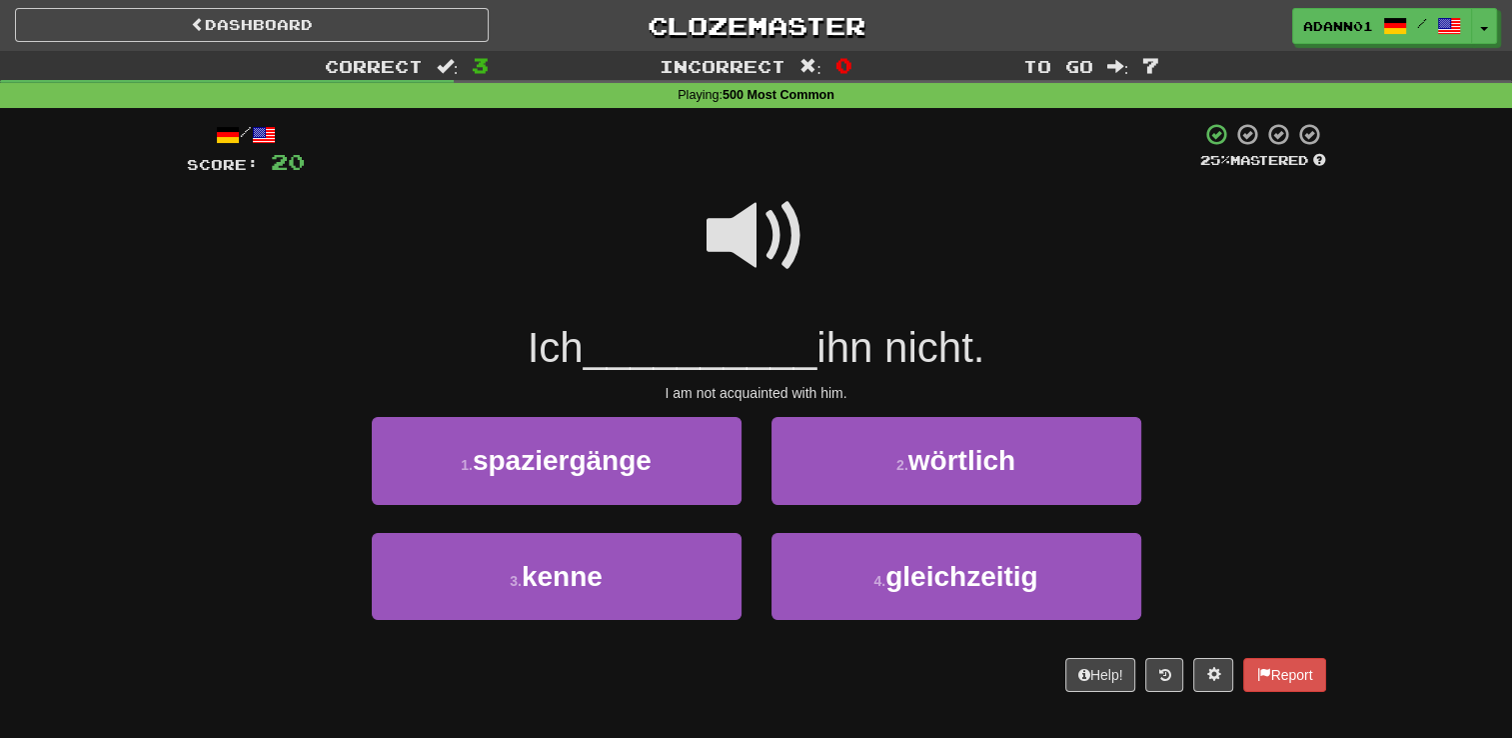
click at [786, 251] on span at bounding box center [757, 236] width 100 height 100
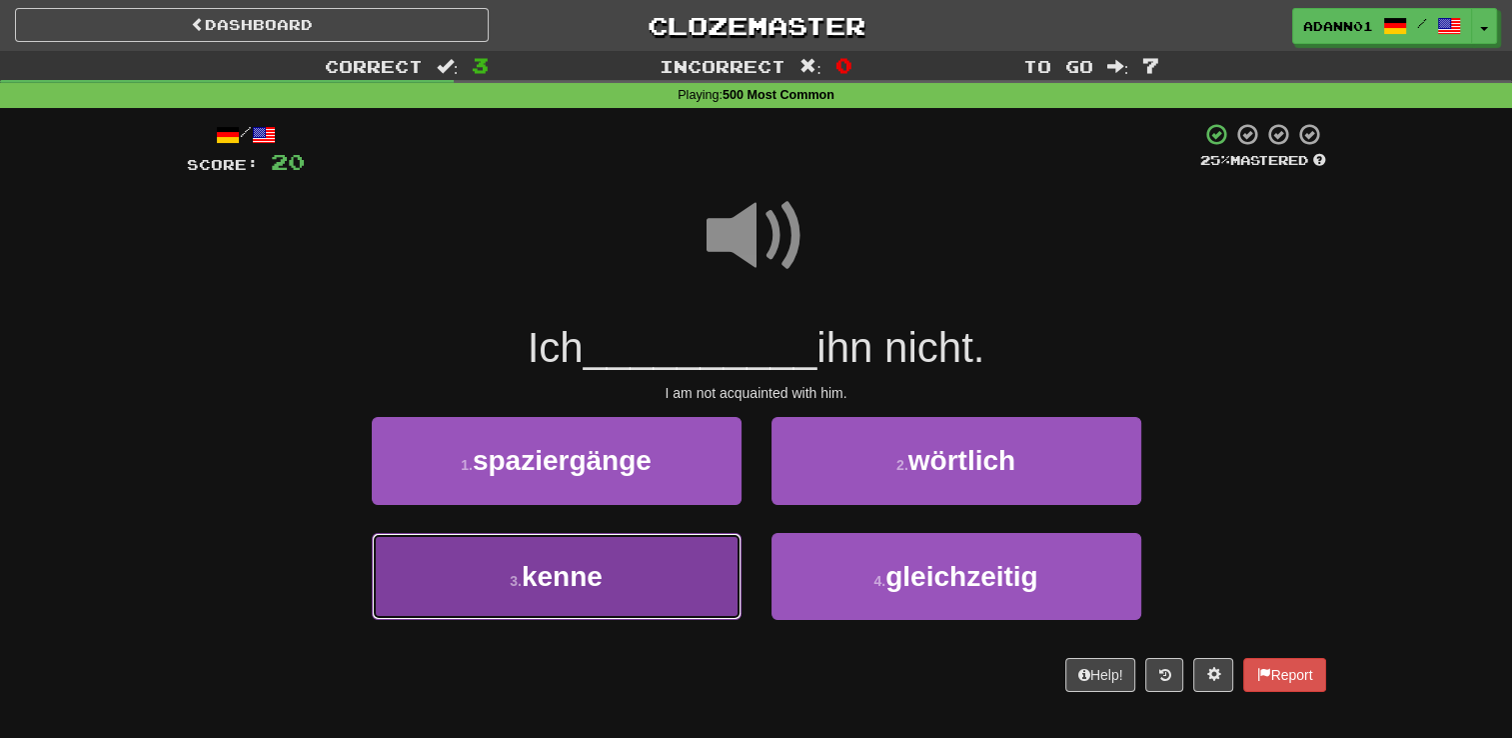
click at [646, 573] on button "3 . kenne" at bounding box center [557, 576] width 370 height 87
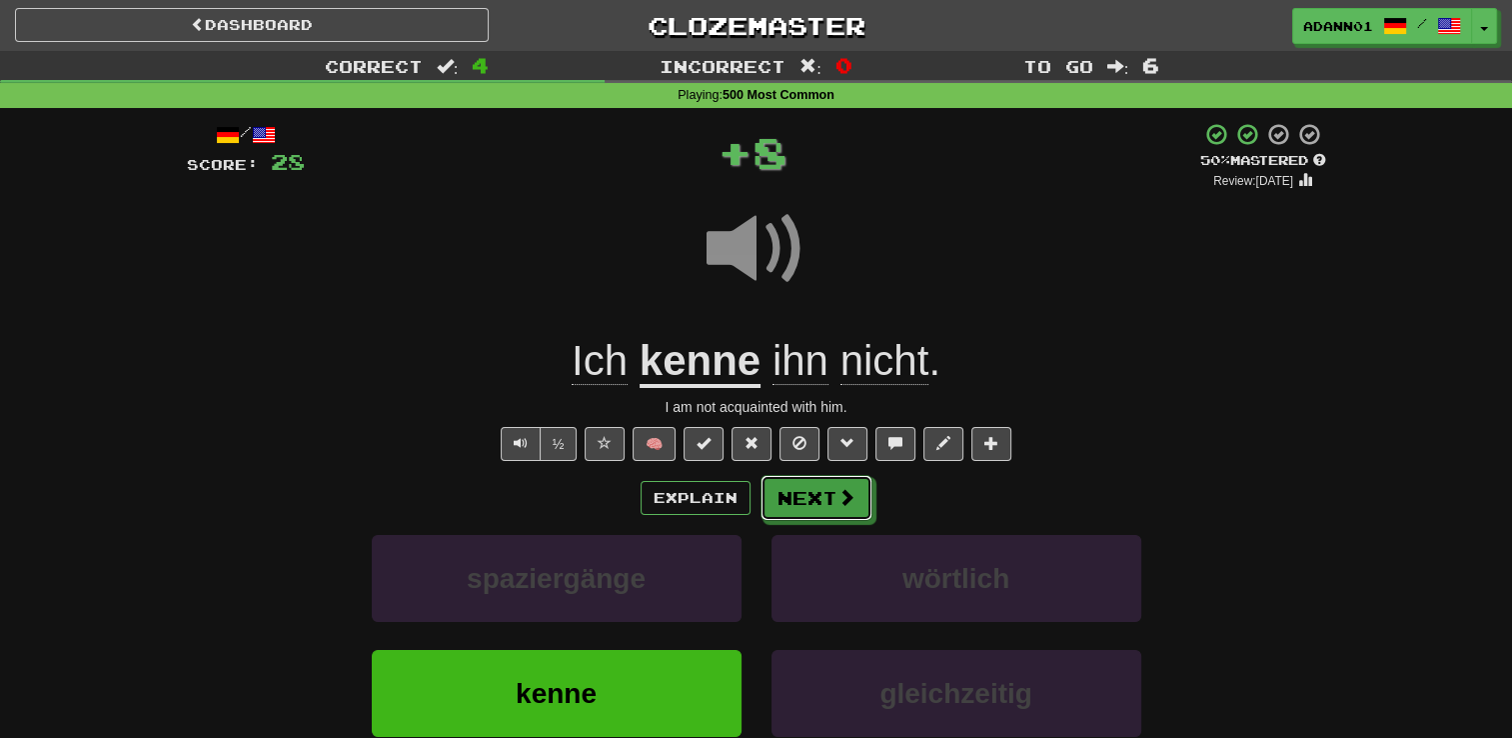
click at [836, 484] on button "Next" at bounding box center [817, 498] width 112 height 46
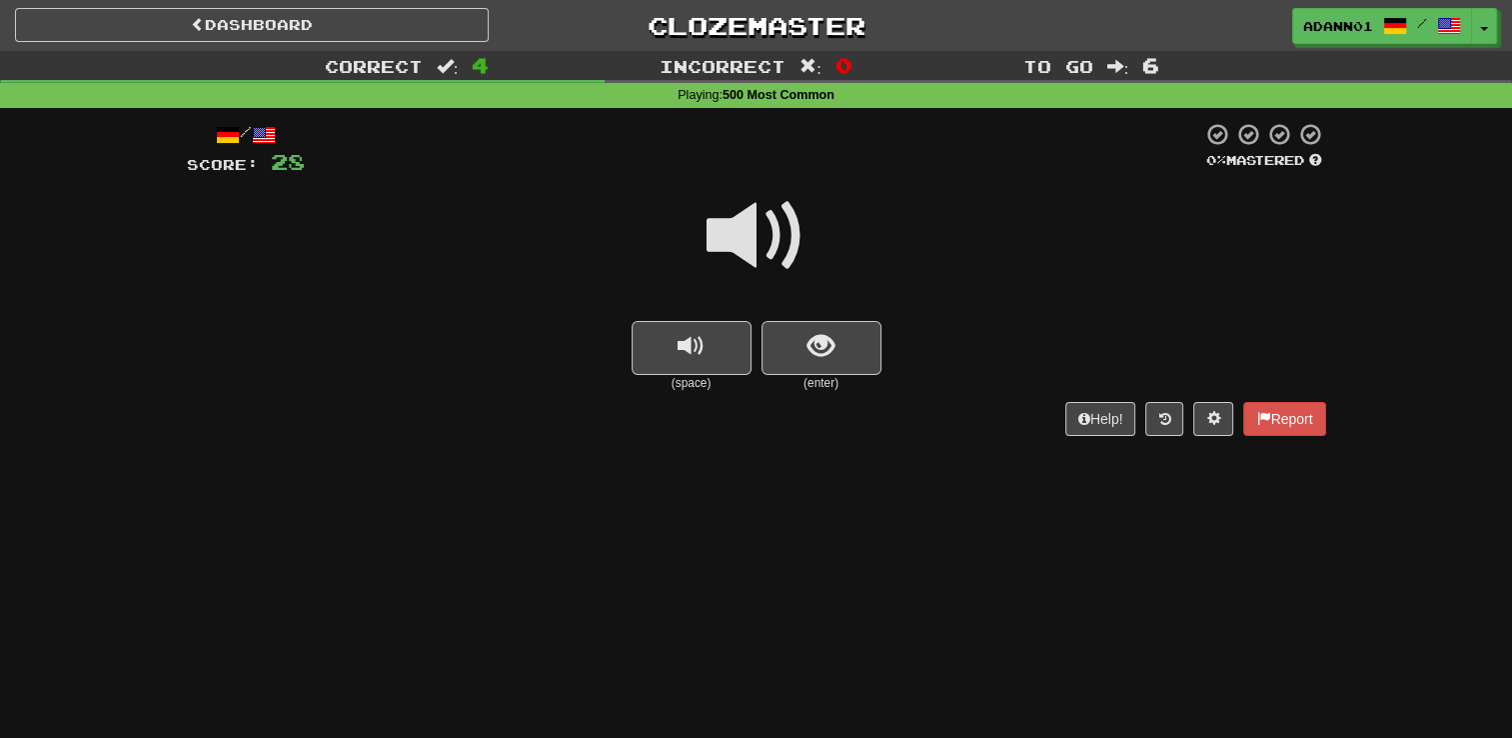
click at [745, 231] on span at bounding box center [757, 236] width 100 height 100
click at [745, 232] on span at bounding box center [757, 236] width 100 height 100
click at [819, 358] on span "show sentence" at bounding box center [821, 346] width 27 height 27
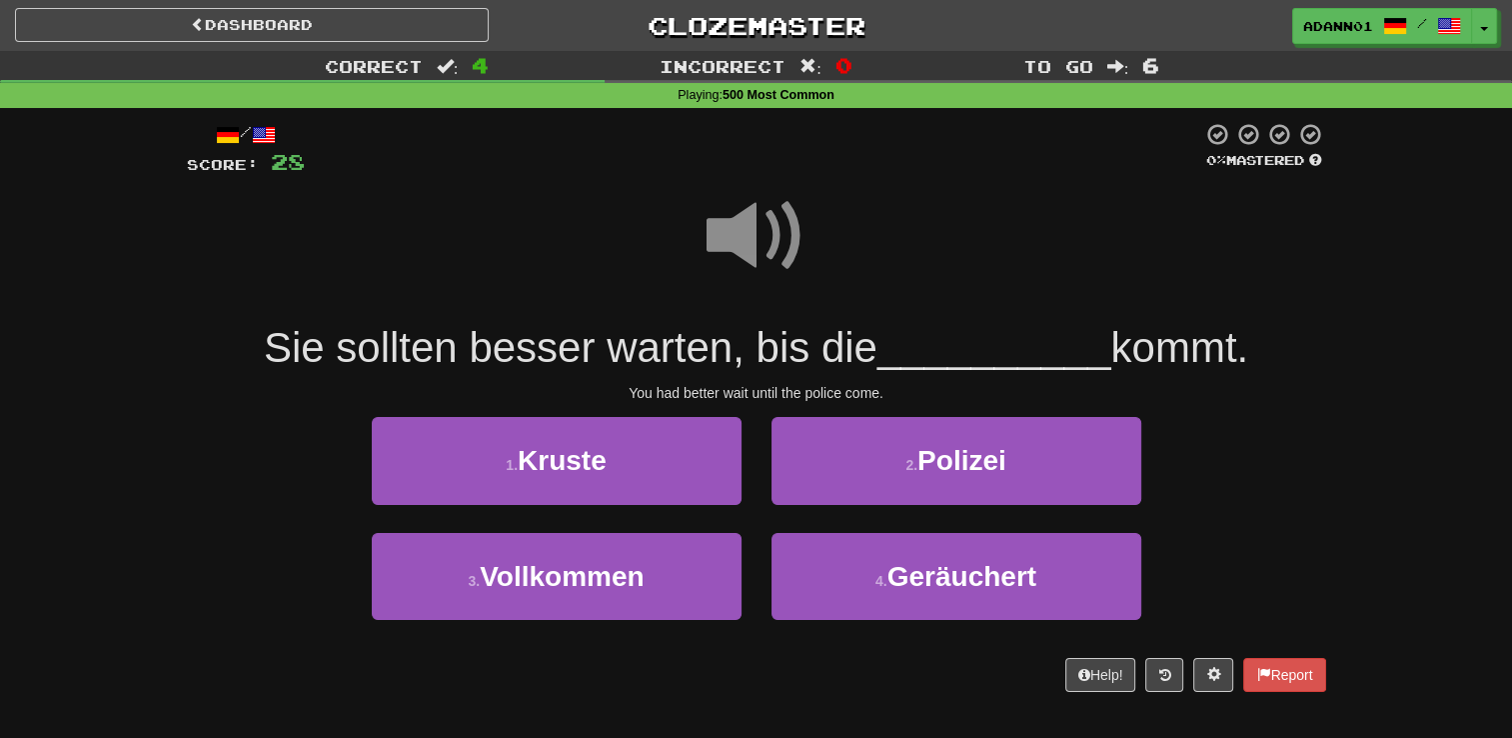
click at [750, 235] on span at bounding box center [757, 236] width 100 height 100
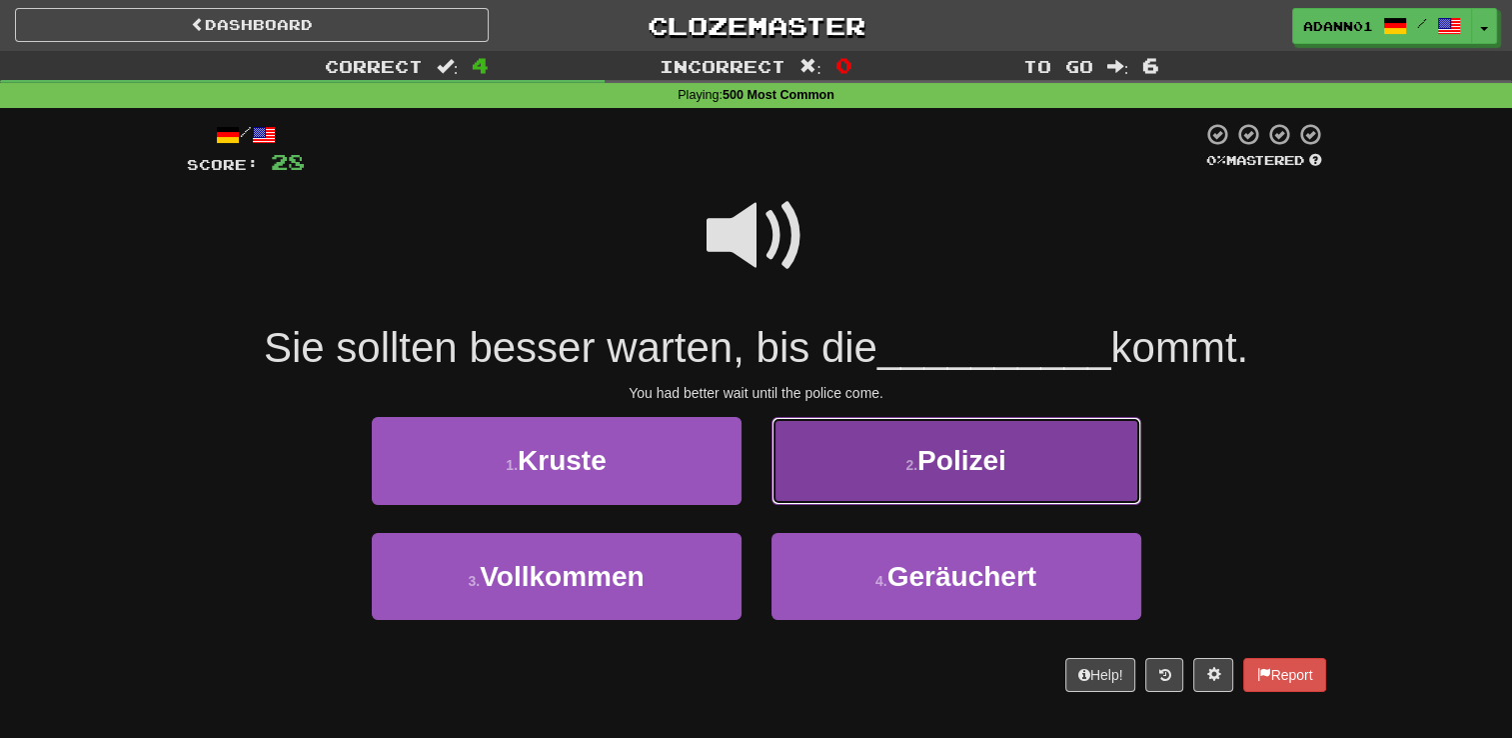
click at [872, 449] on button "2 . Polizei" at bounding box center [957, 460] width 370 height 87
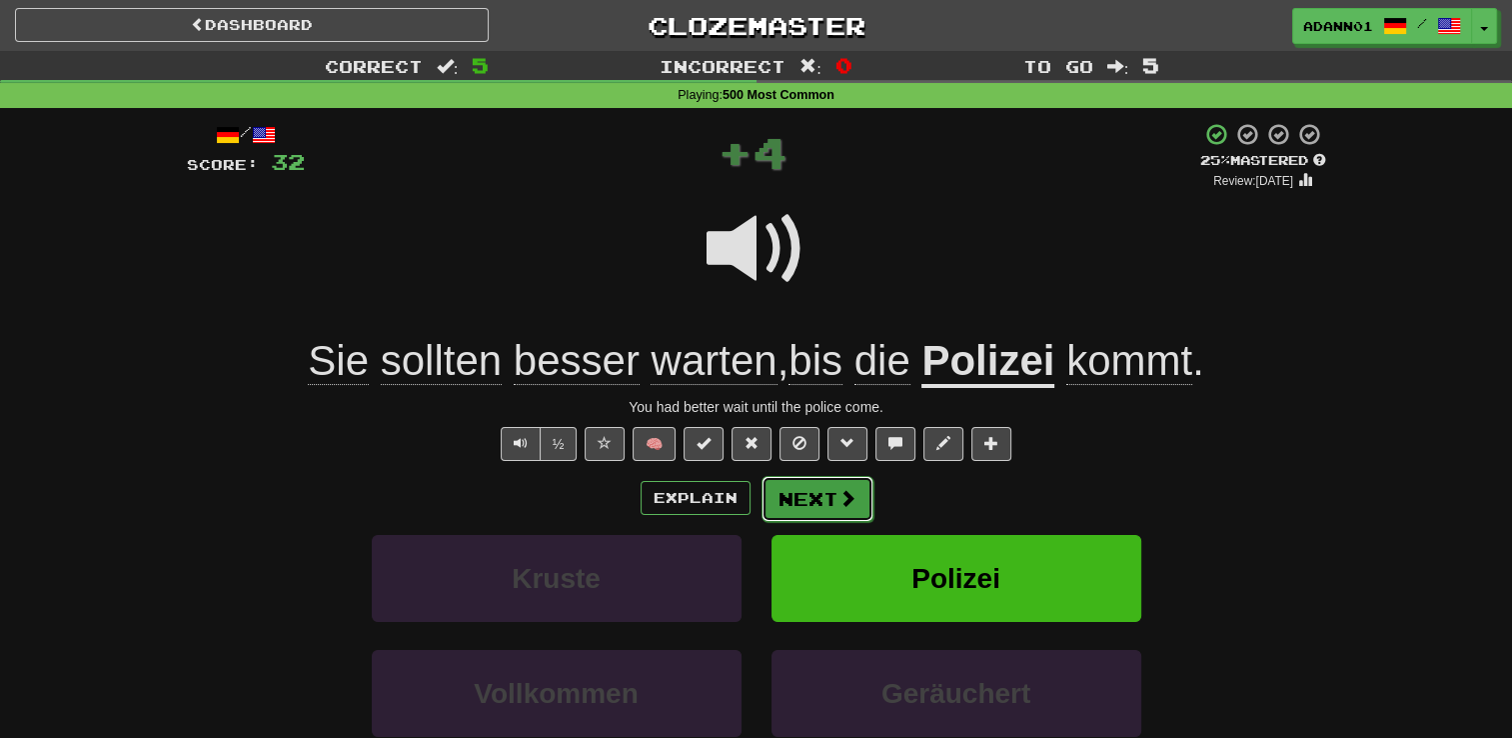
click at [852, 490] on span at bounding box center [848, 498] width 18 height 18
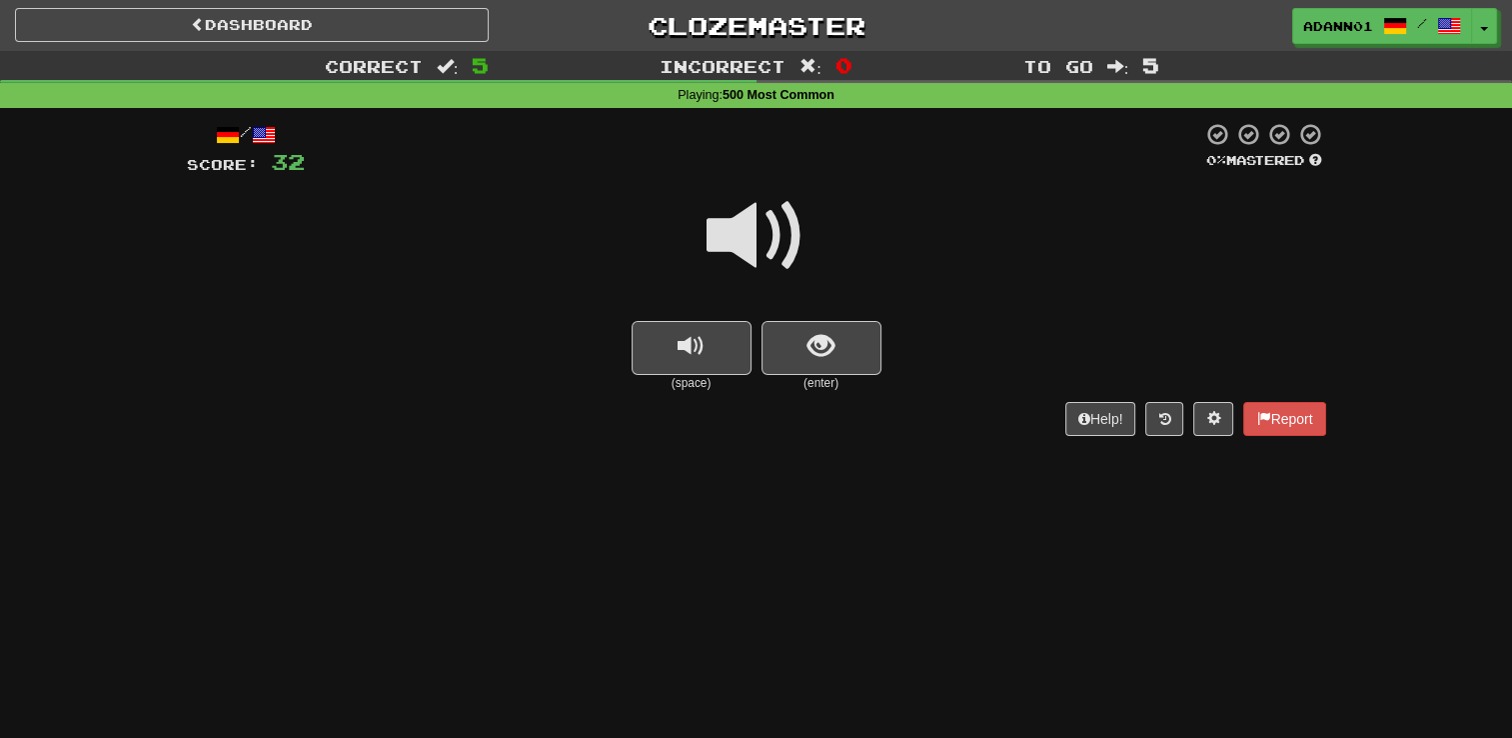
click at [750, 236] on span at bounding box center [757, 236] width 100 height 100
